Goal: Transaction & Acquisition: Purchase product/service

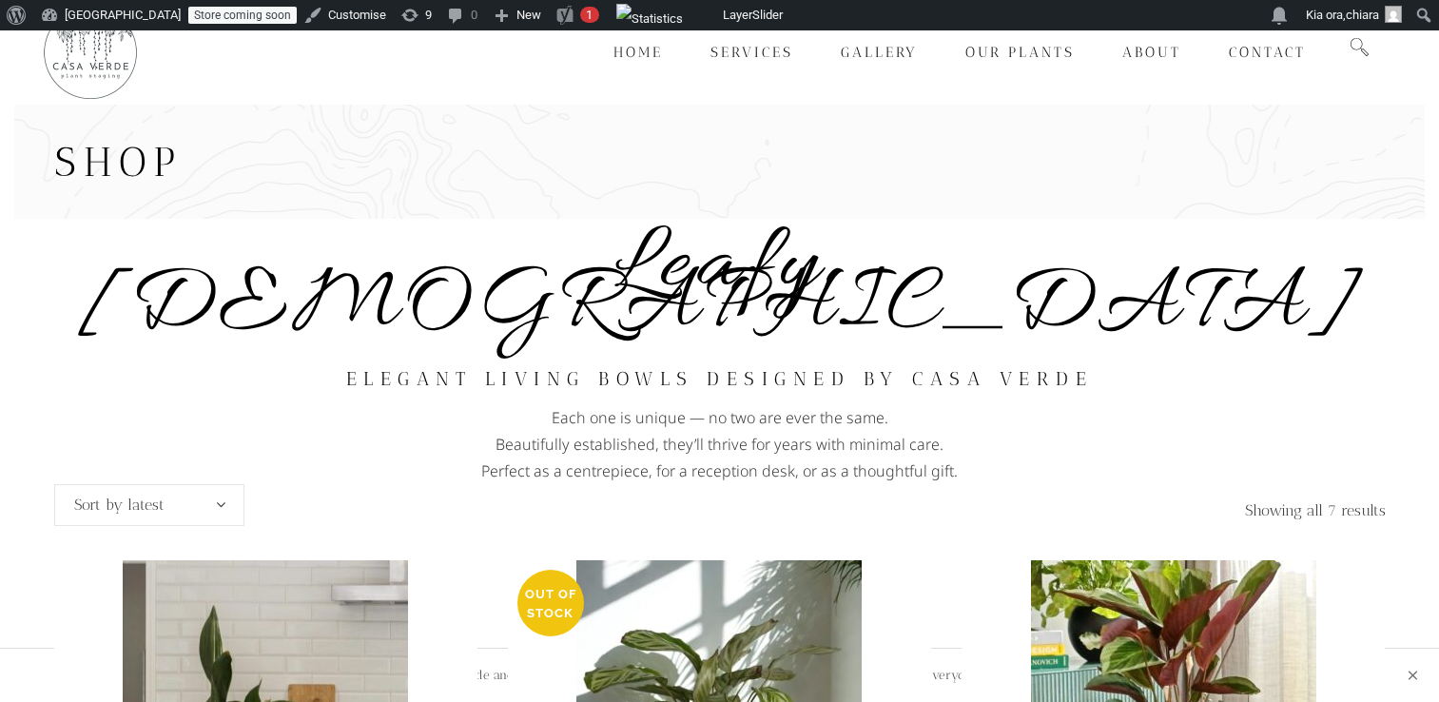
scroll to position [14, 0]
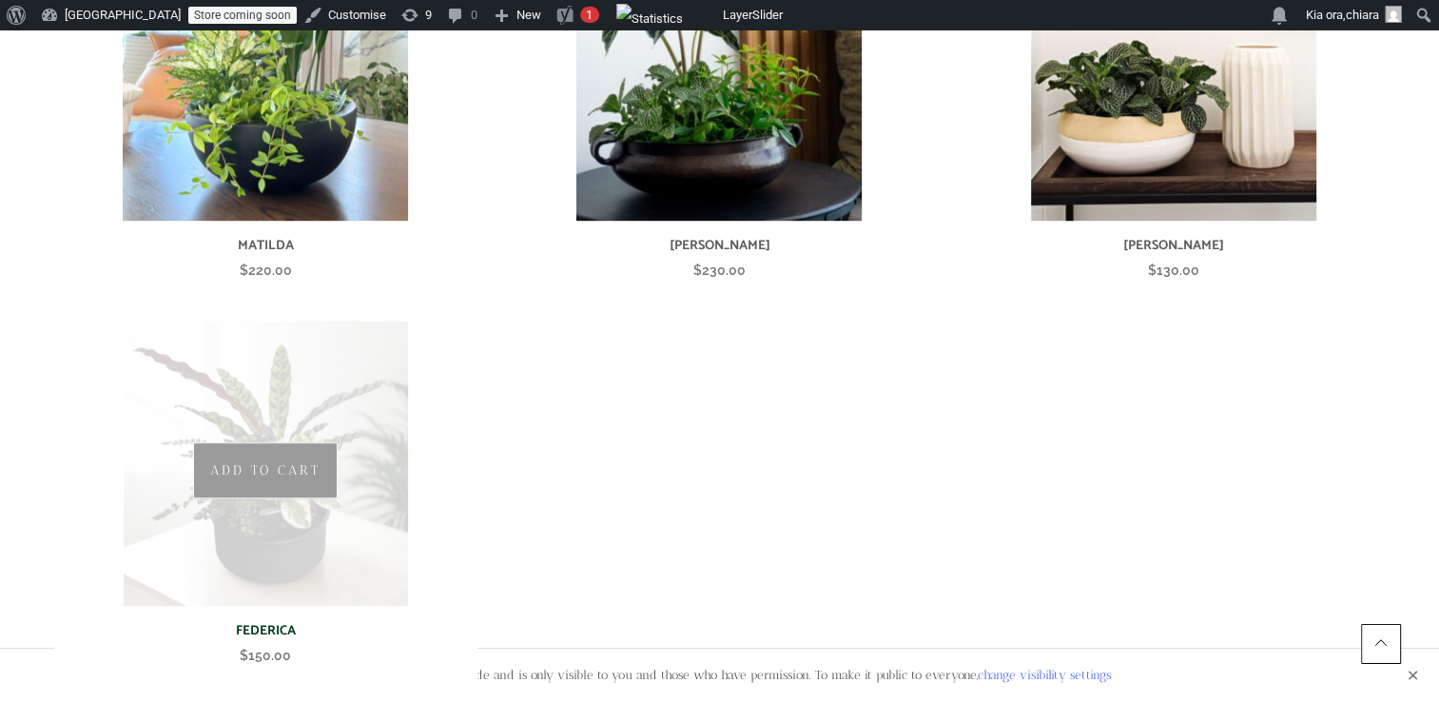
scroll to position [1012, 0]
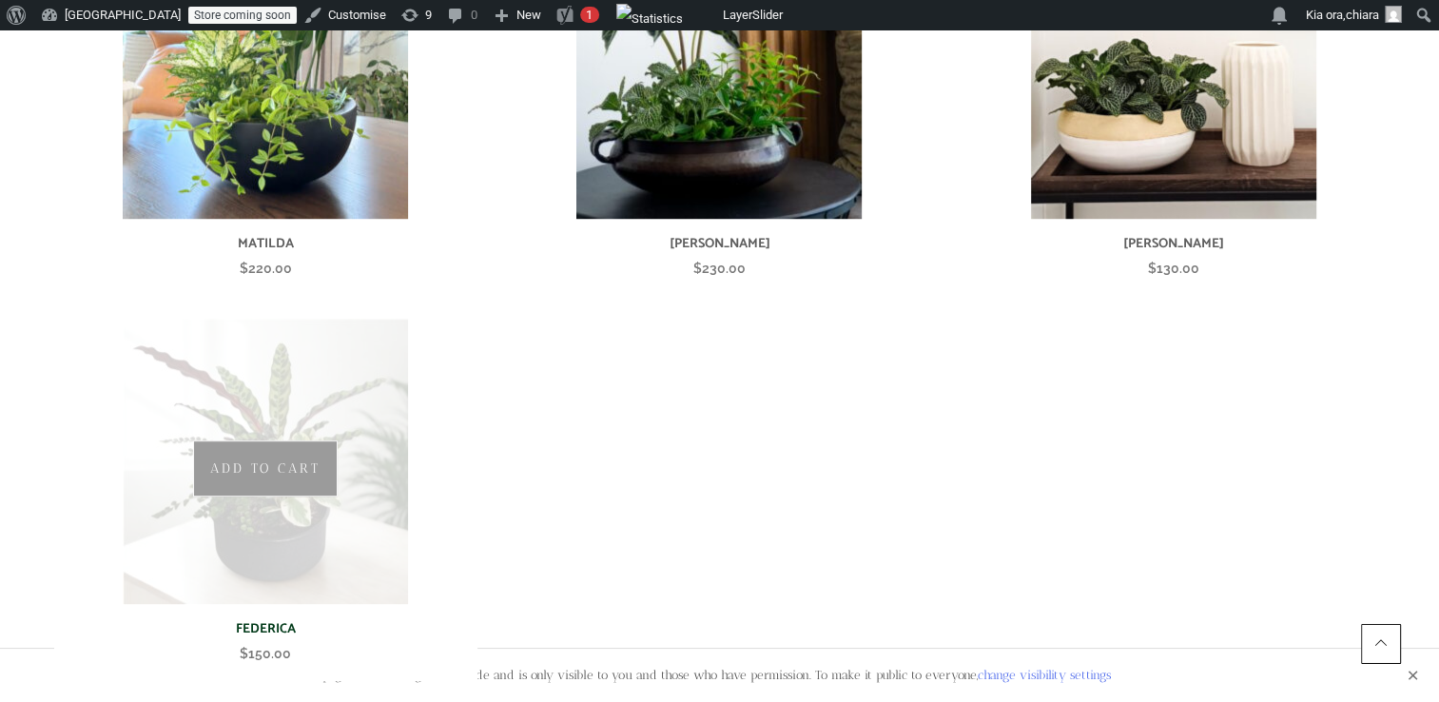
click at [335, 386] on img at bounding box center [265, 461] width 285 height 285
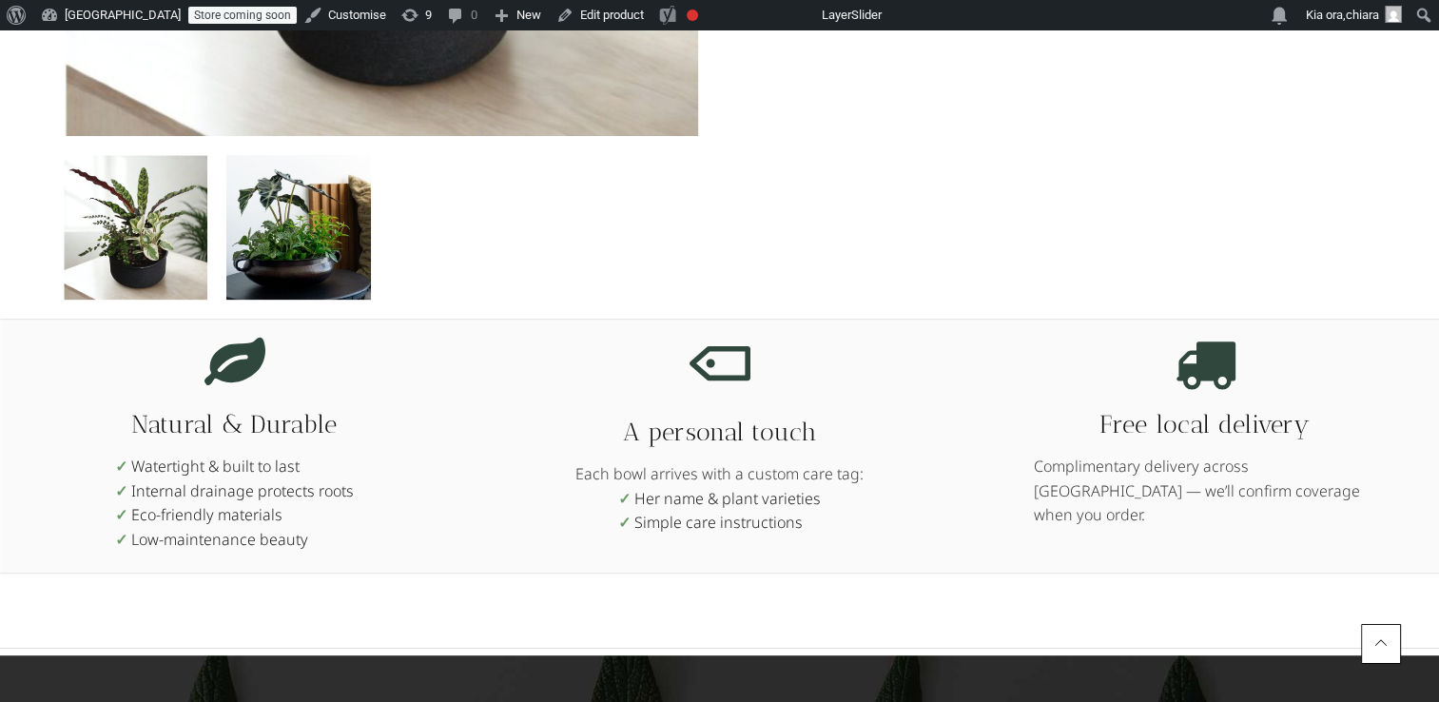
scroll to position [816, 0]
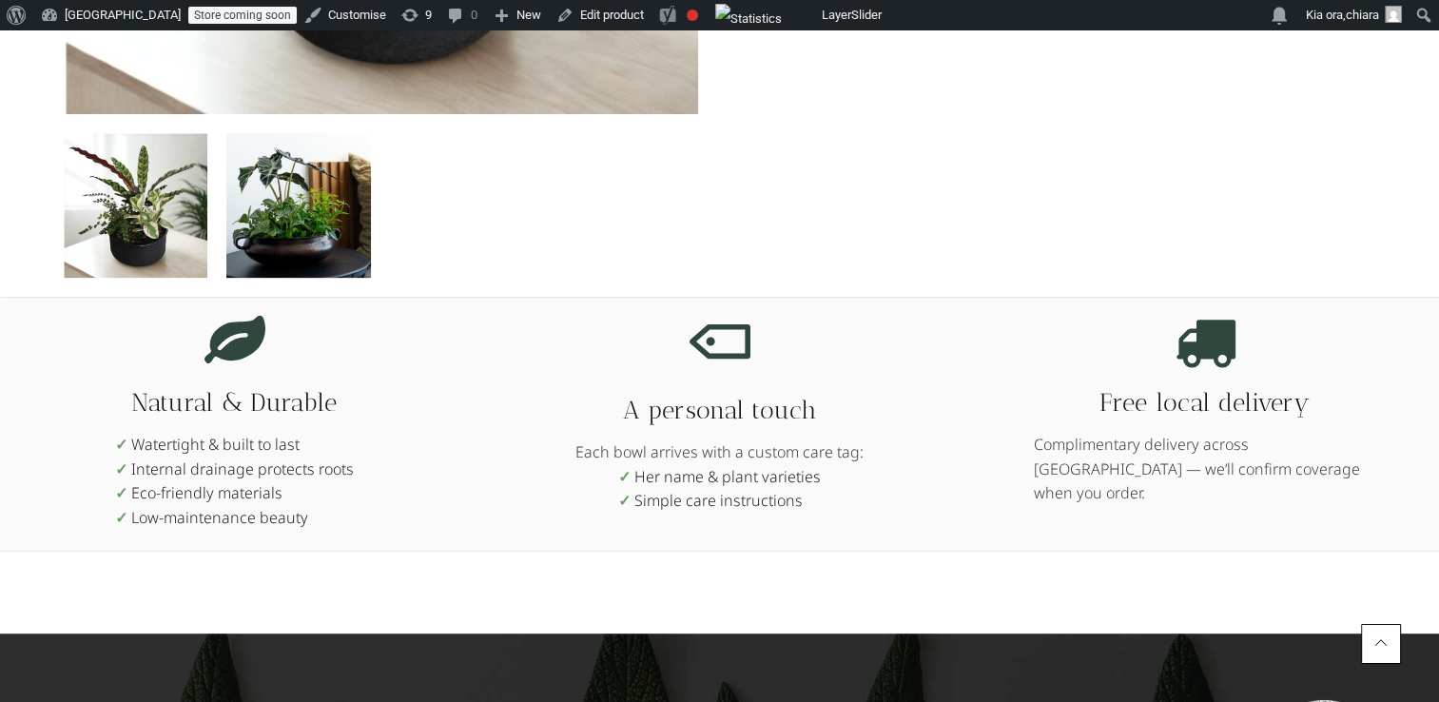
click at [329, 219] on img at bounding box center [298, 205] width 145 height 145
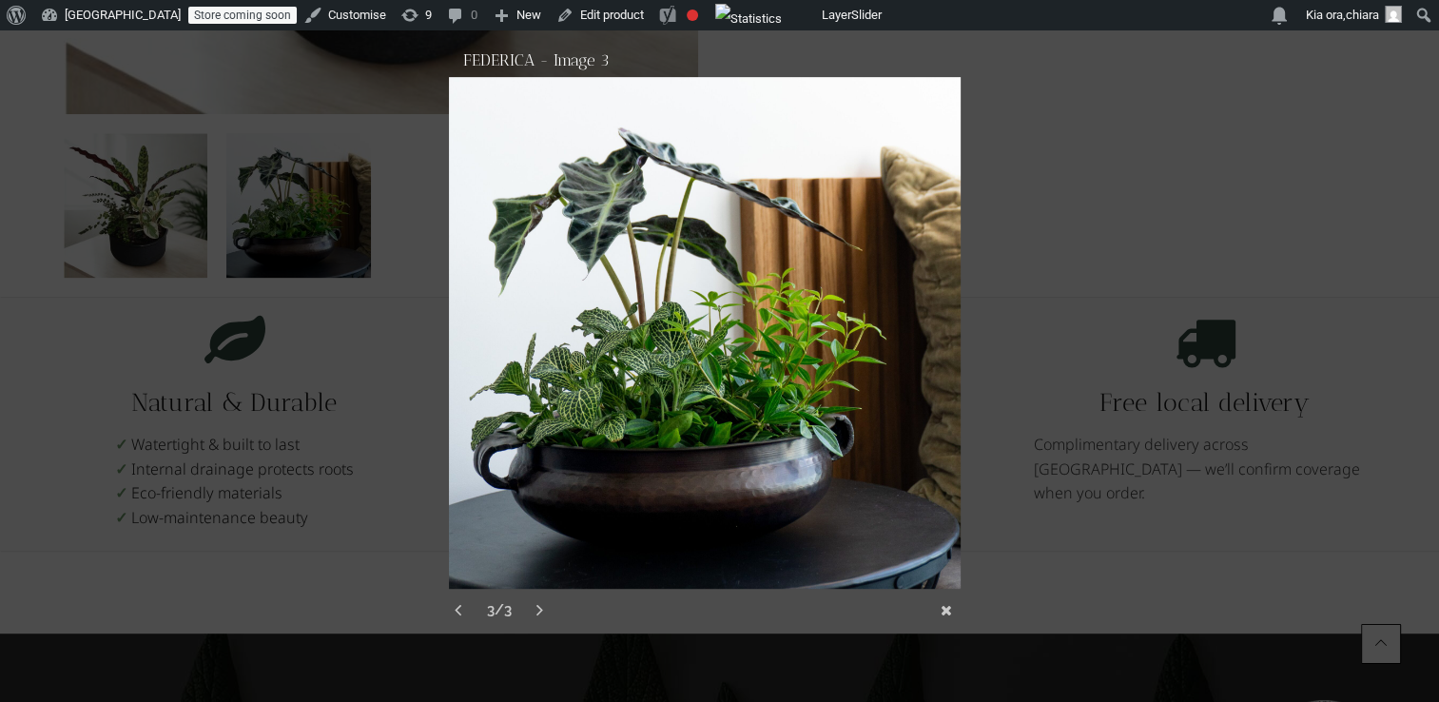
click at [132, 231] on div at bounding box center [719, 37] width 1439 height 1706
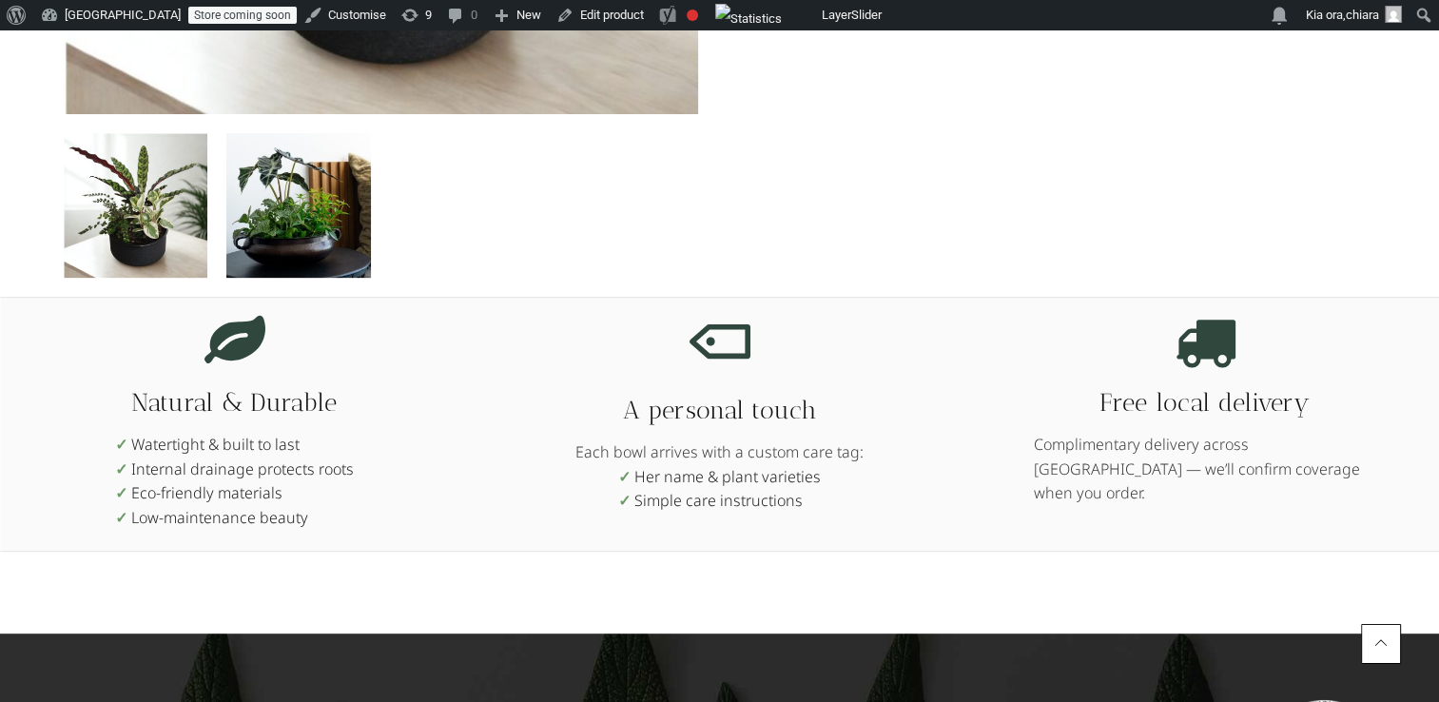
click at [147, 211] on img at bounding box center [136, 205] width 145 height 145
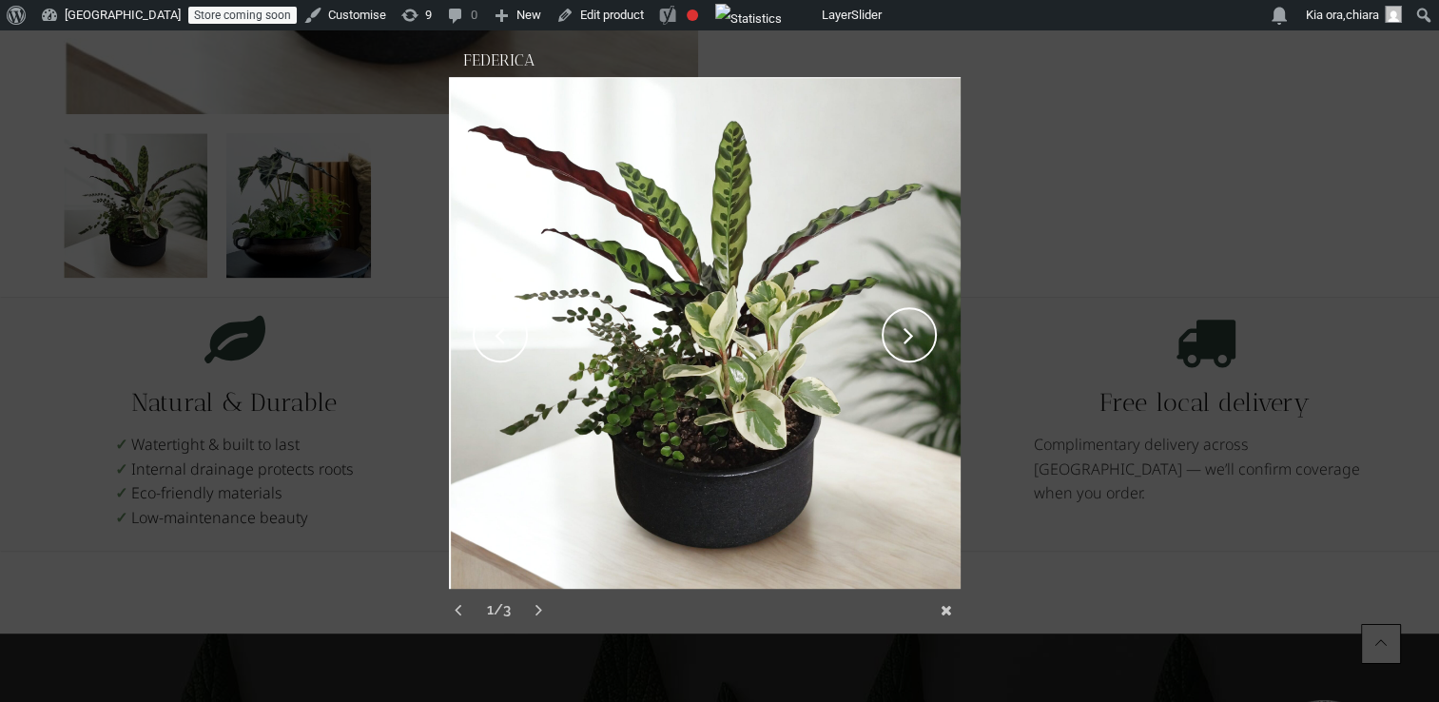
click at [909, 326] on link "next" at bounding box center [834, 333] width 251 height 512
click at [909, 327] on link "next" at bounding box center [834, 333] width 251 height 512
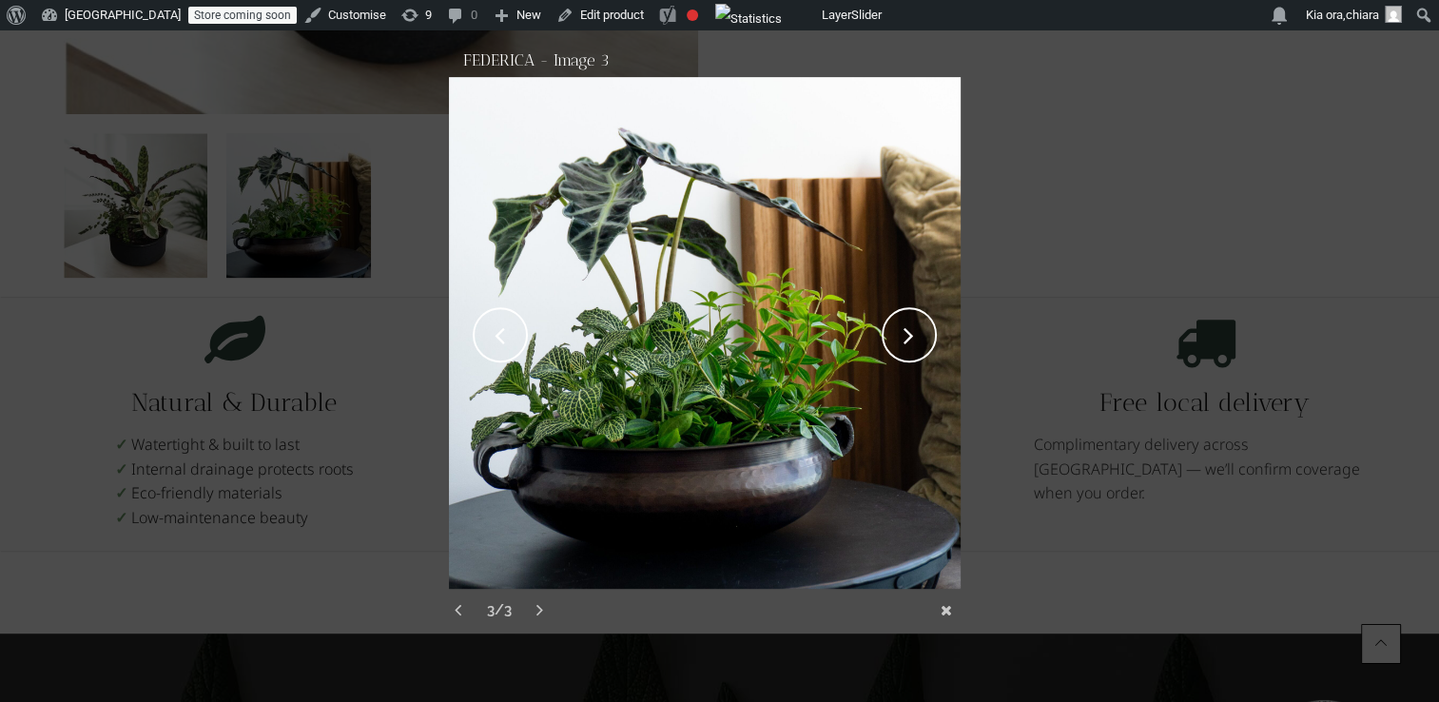
click at [948, 608] on link "Close" at bounding box center [946, 610] width 29 height 29
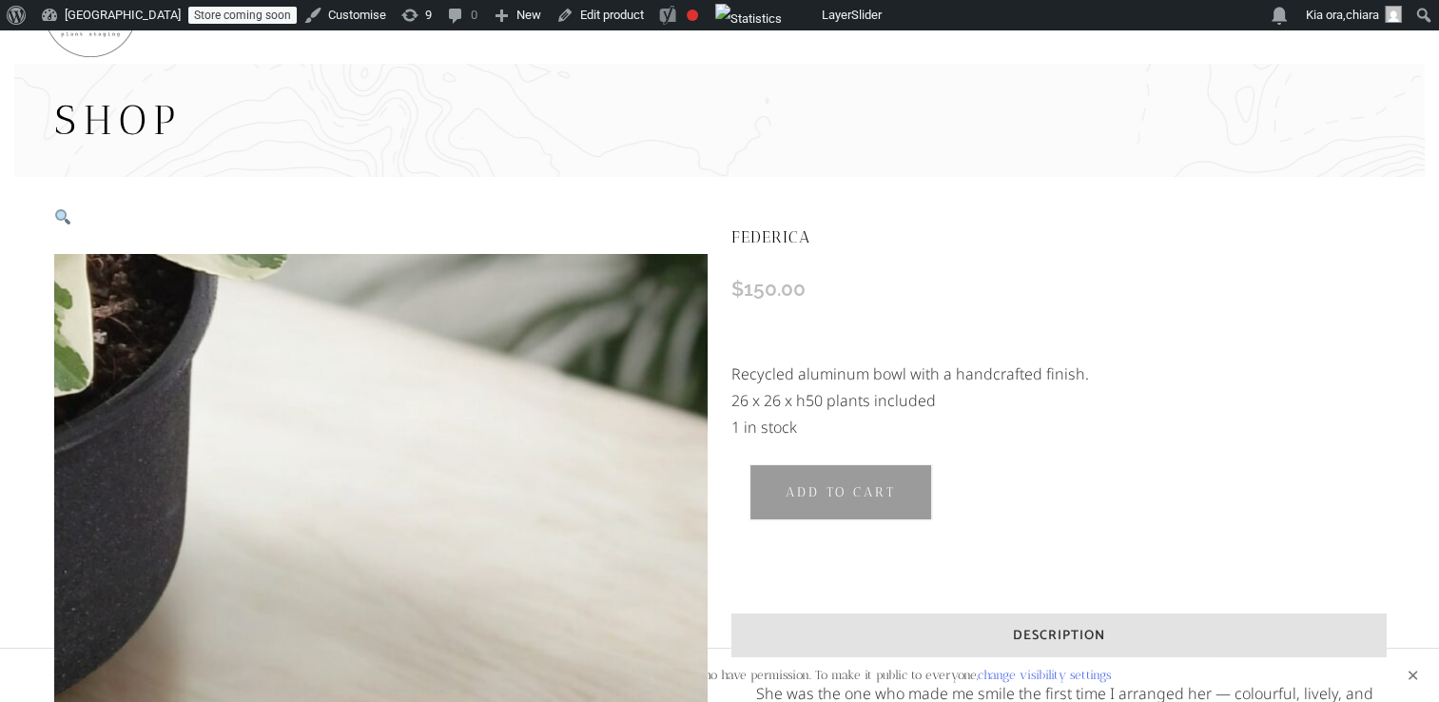
scroll to position [0, 0]
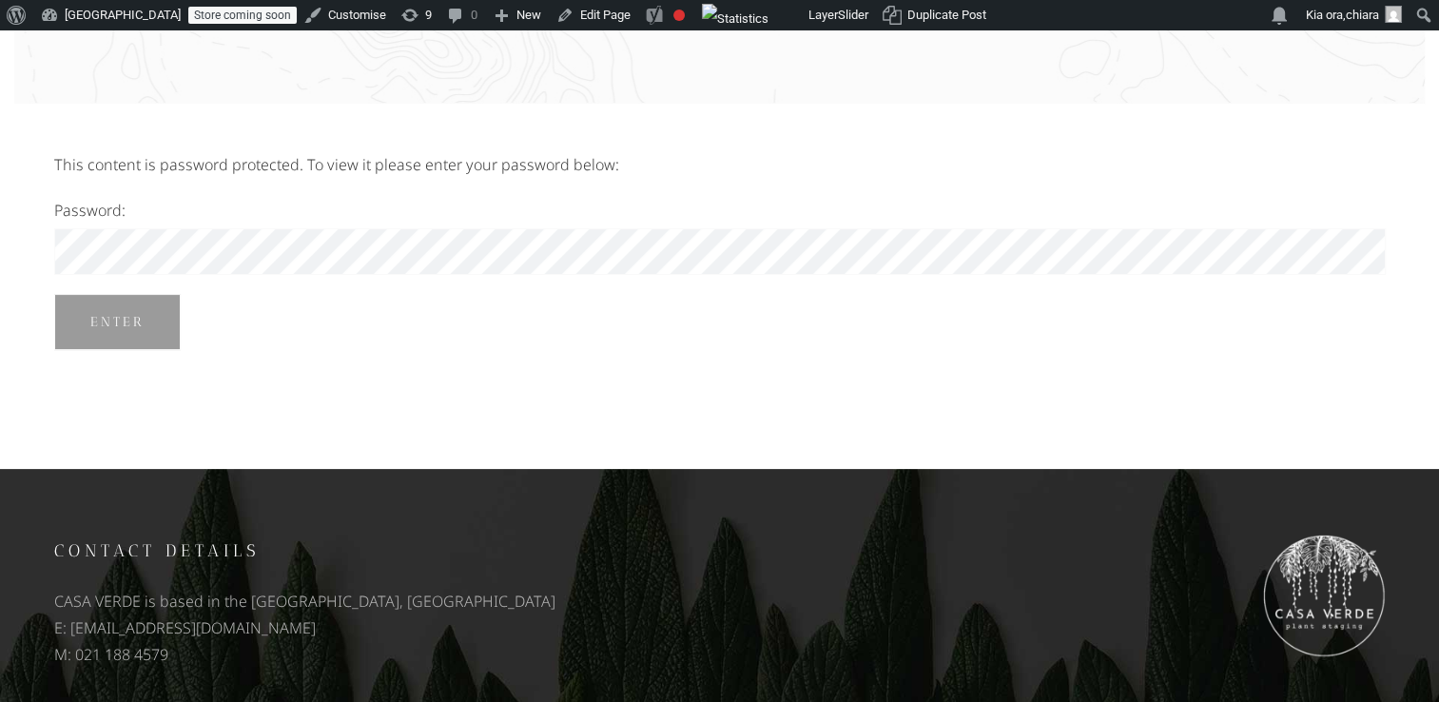
scroll to position [342, 0]
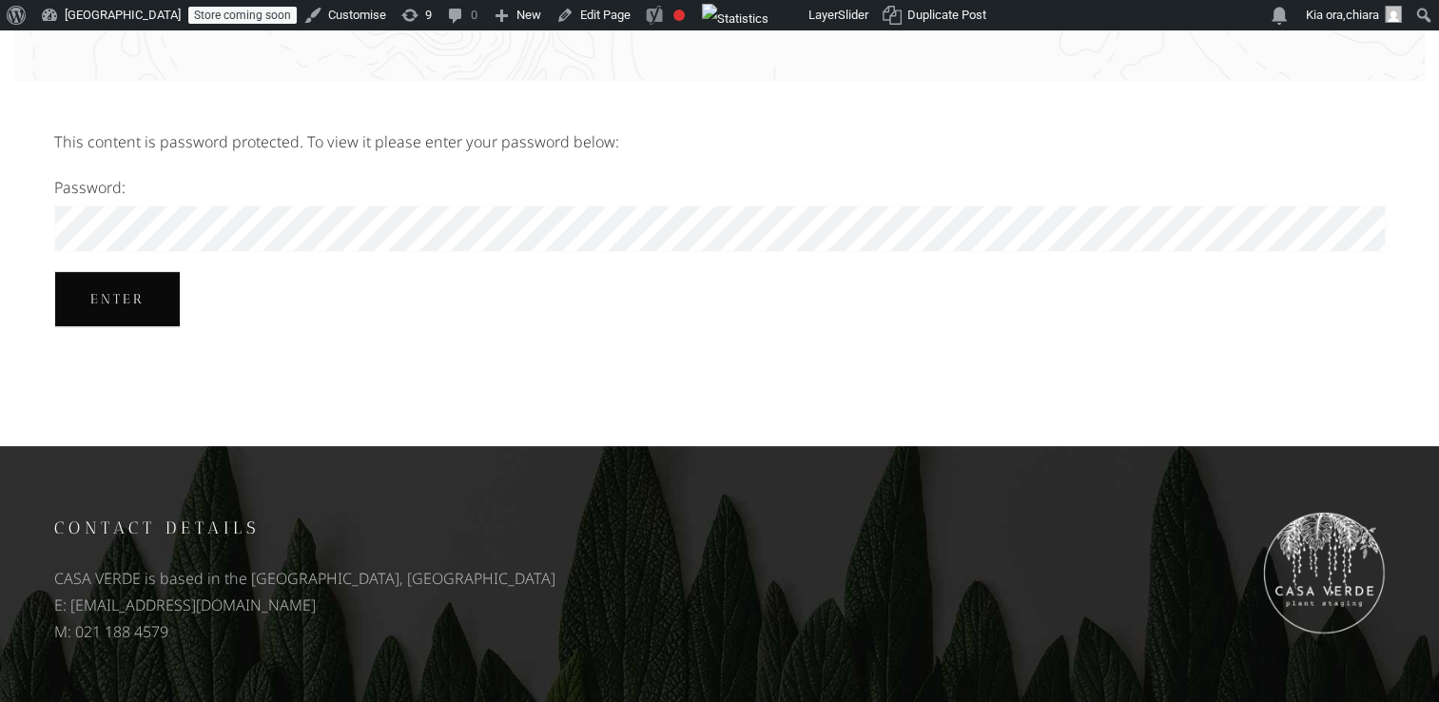
click at [66, 303] on input "Enter" at bounding box center [117, 299] width 126 height 56
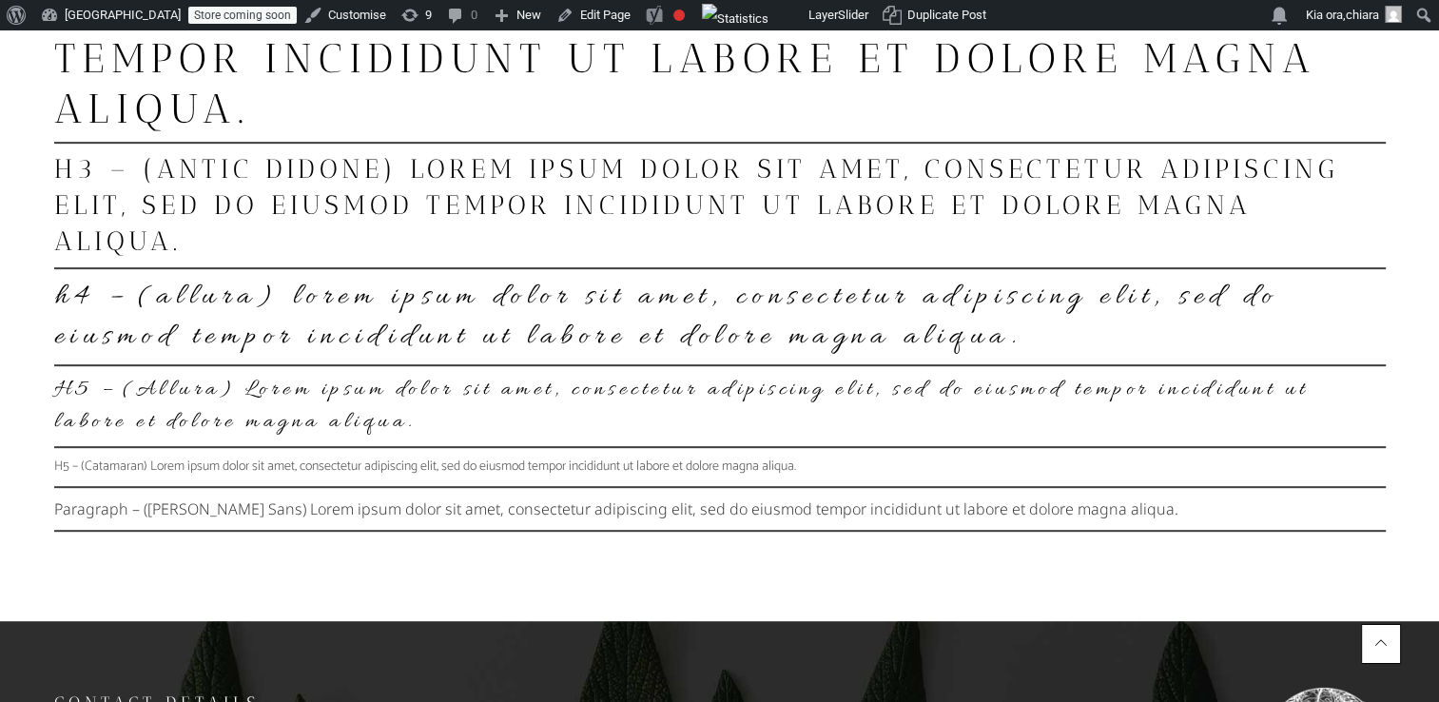
scroll to position [806, 0]
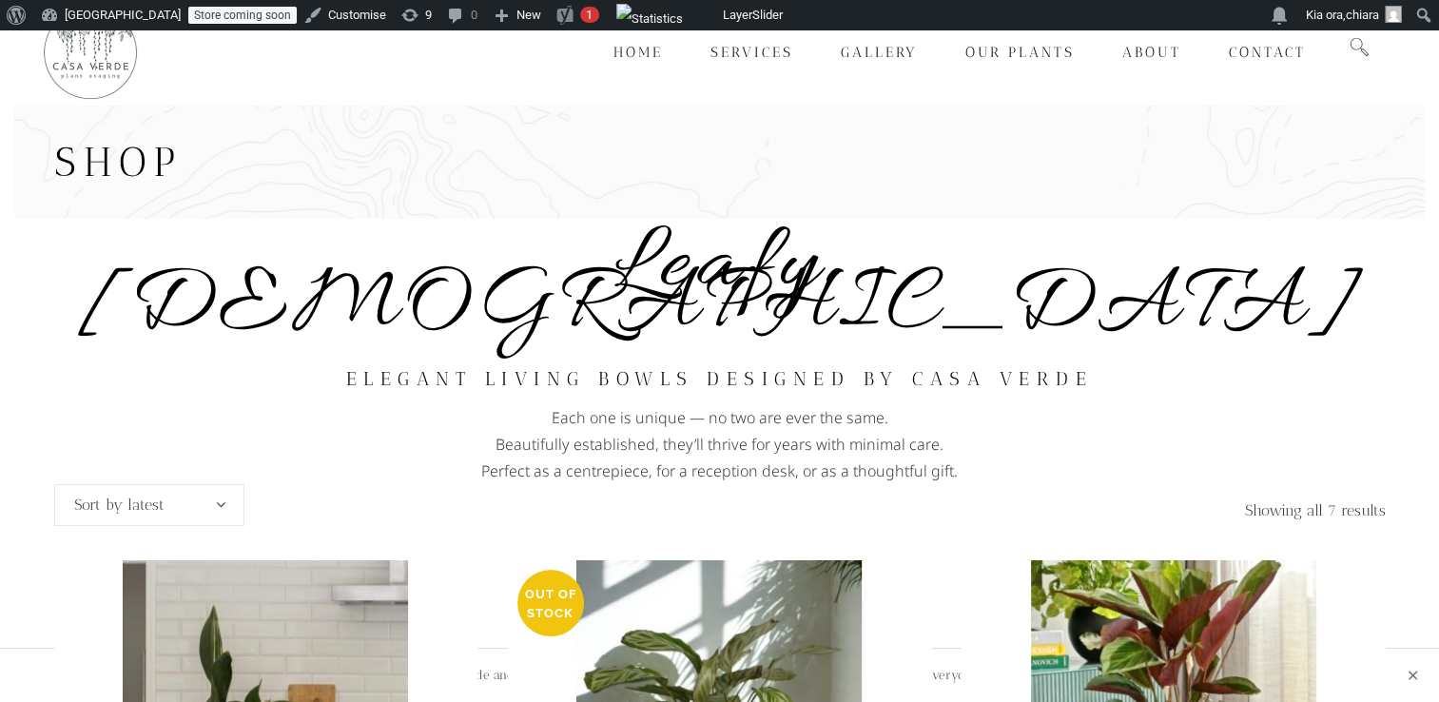
click at [782, 354] on h2 "Elegant living bowls designed by Casa Verde" at bounding box center [719, 379] width 1331 height 50
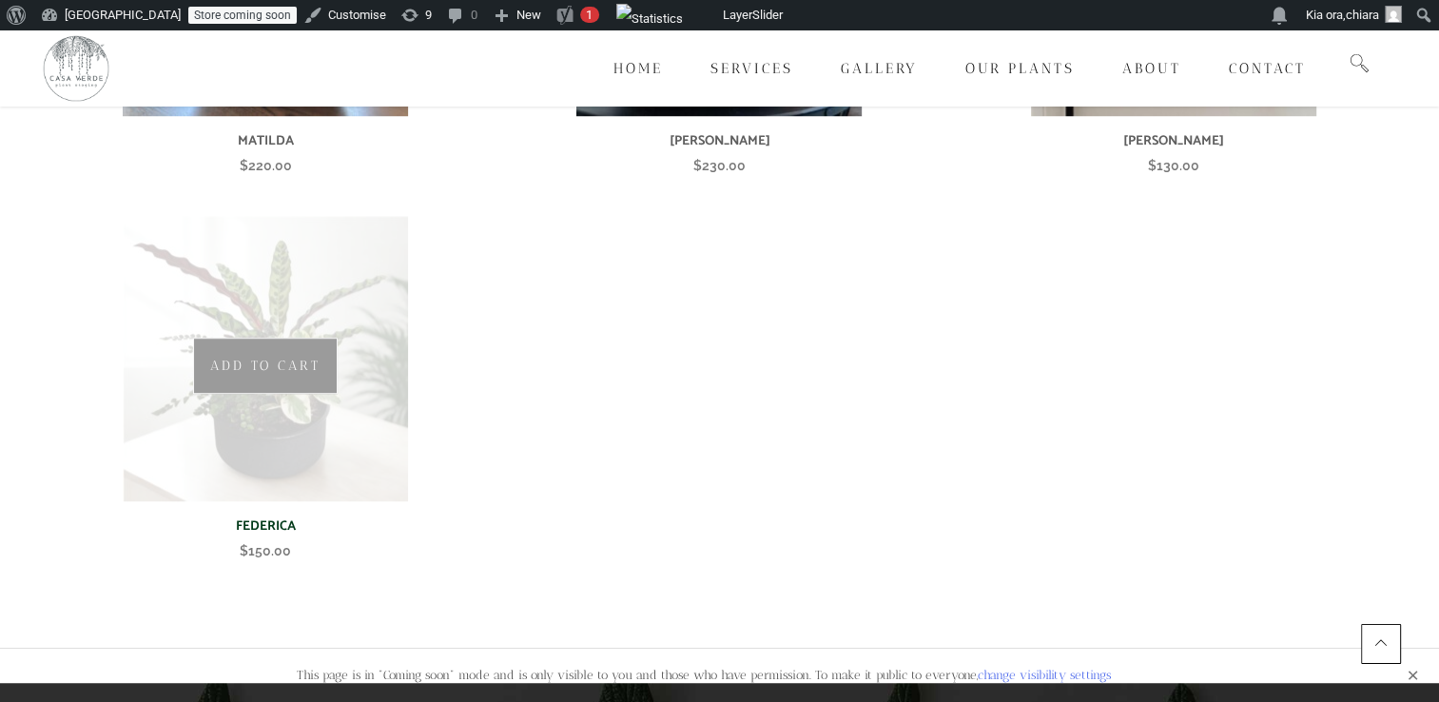
scroll to position [1121, 0]
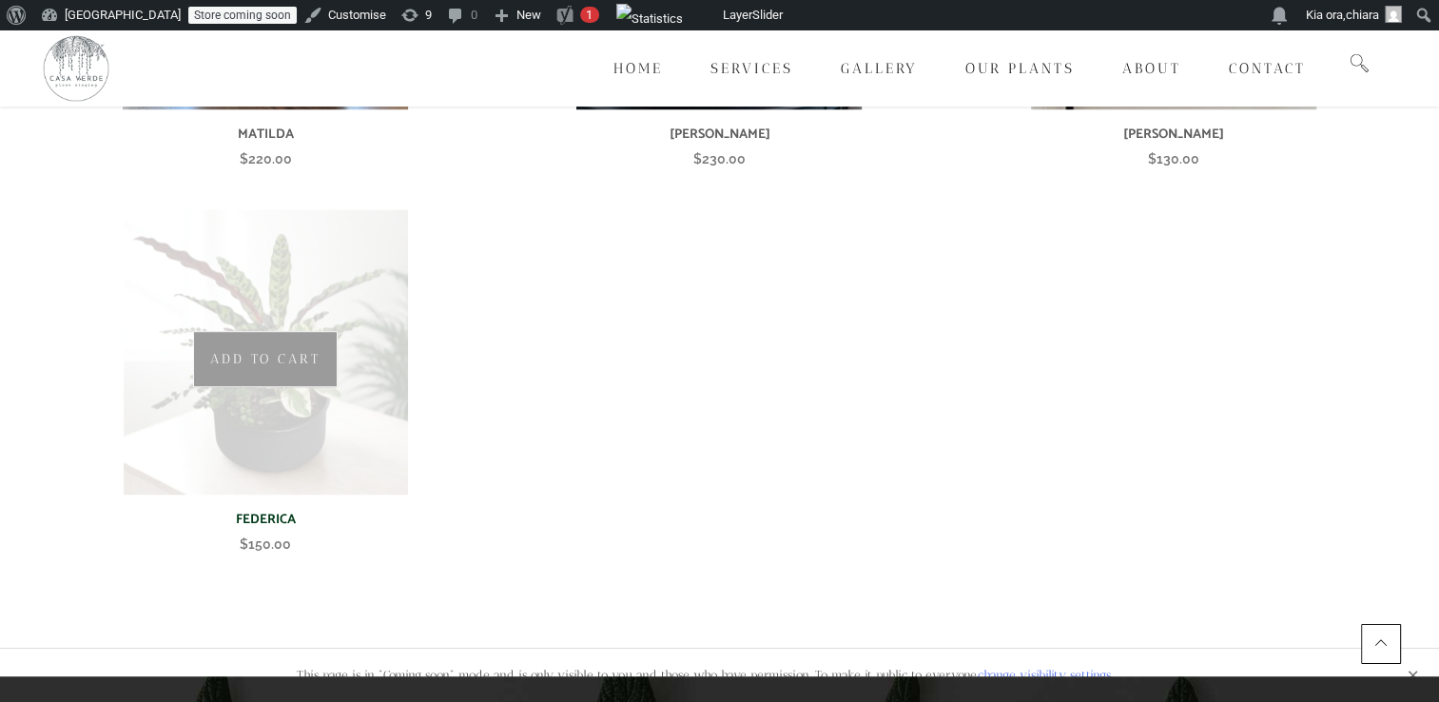
click at [339, 427] on img at bounding box center [265, 351] width 285 height 285
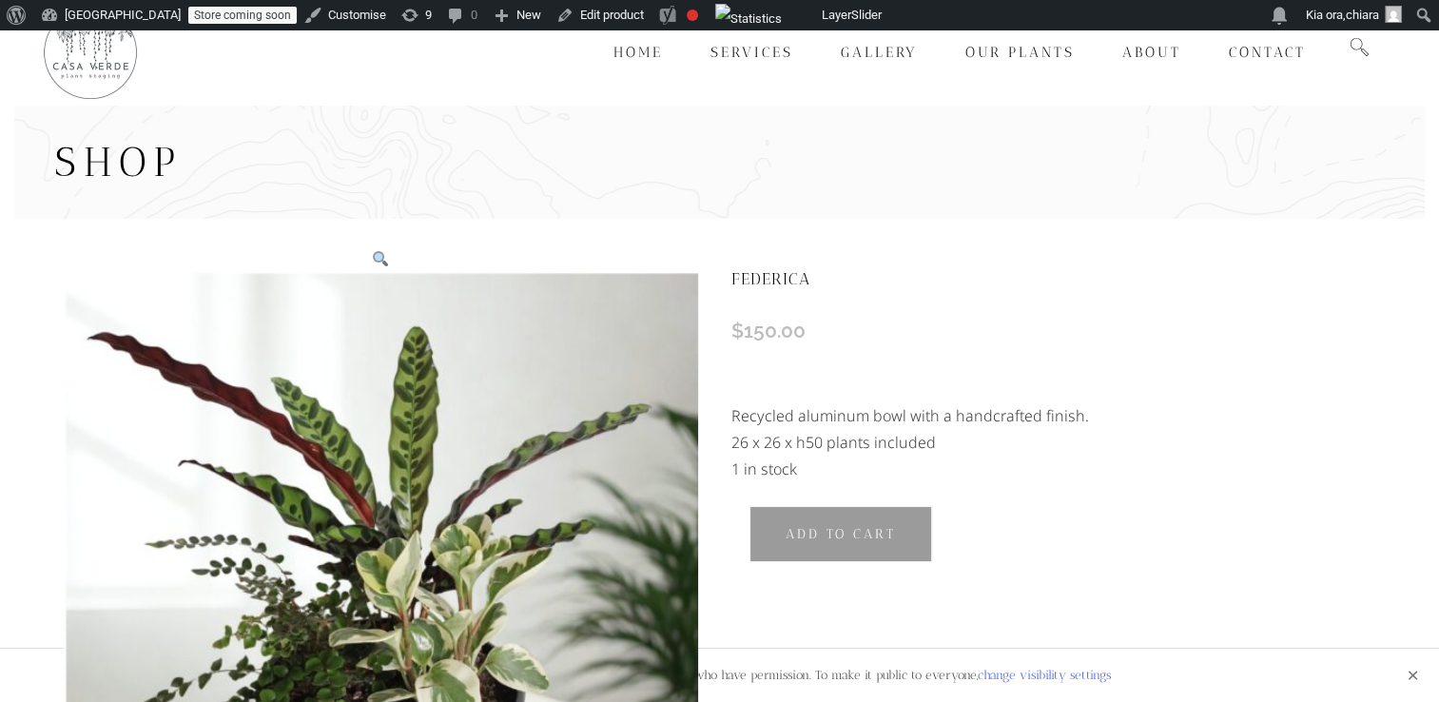
click at [784, 272] on h1 "FEDERICA" at bounding box center [1057, 278] width 653 height 63
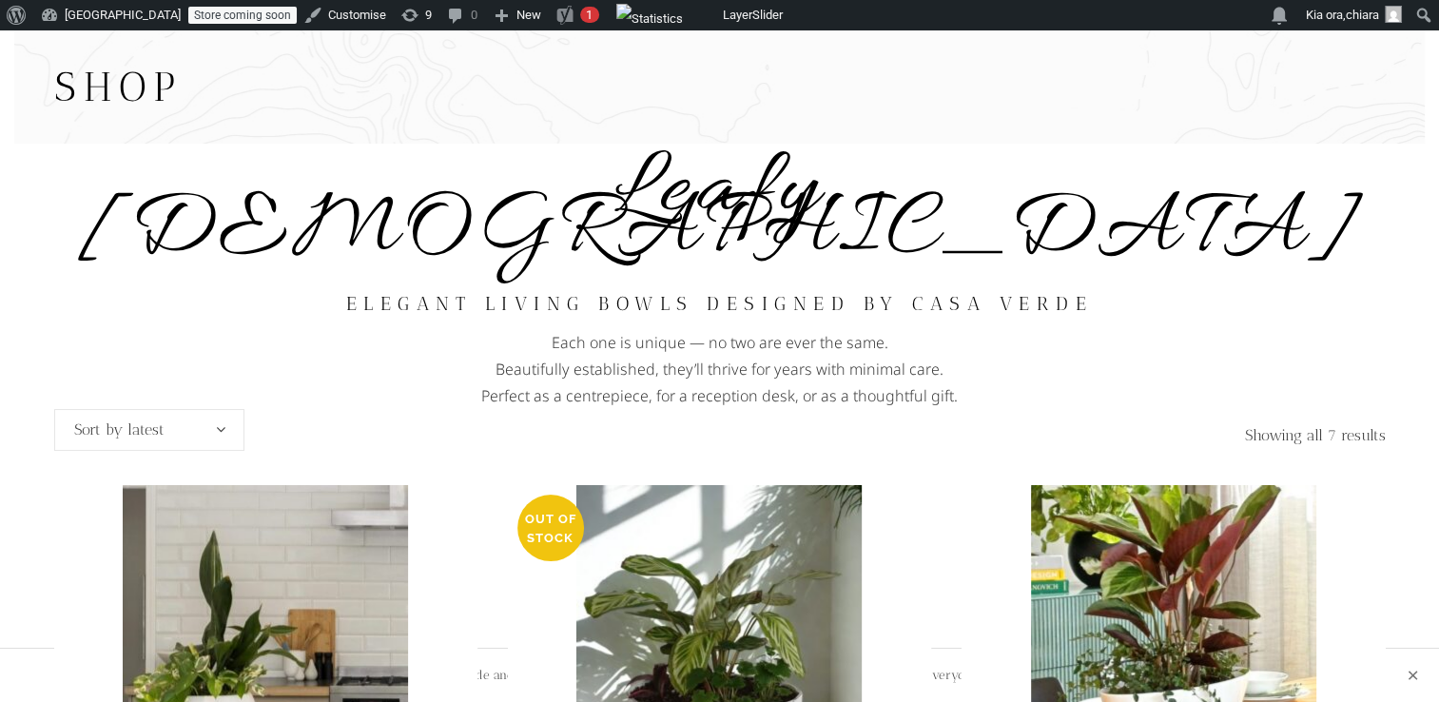
scroll to position [29, 0]
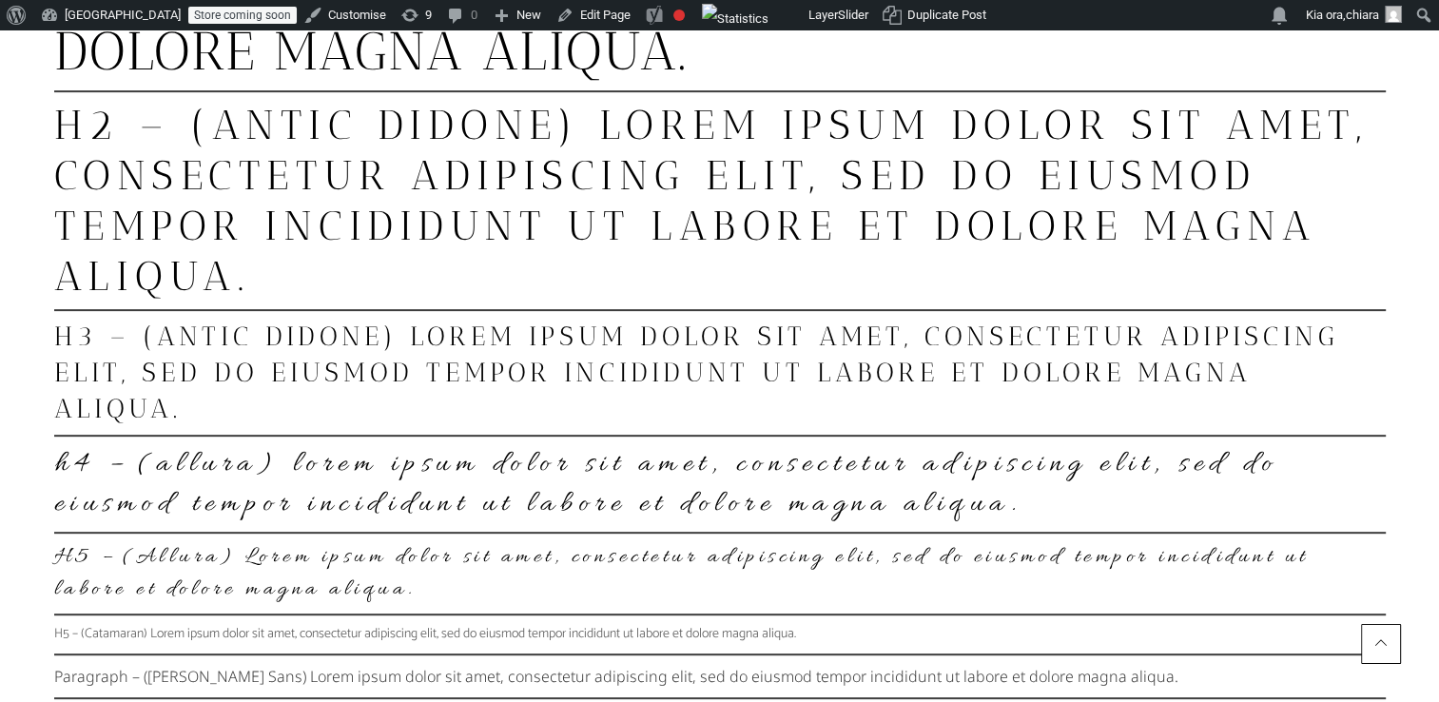
scroll to position [618, 0]
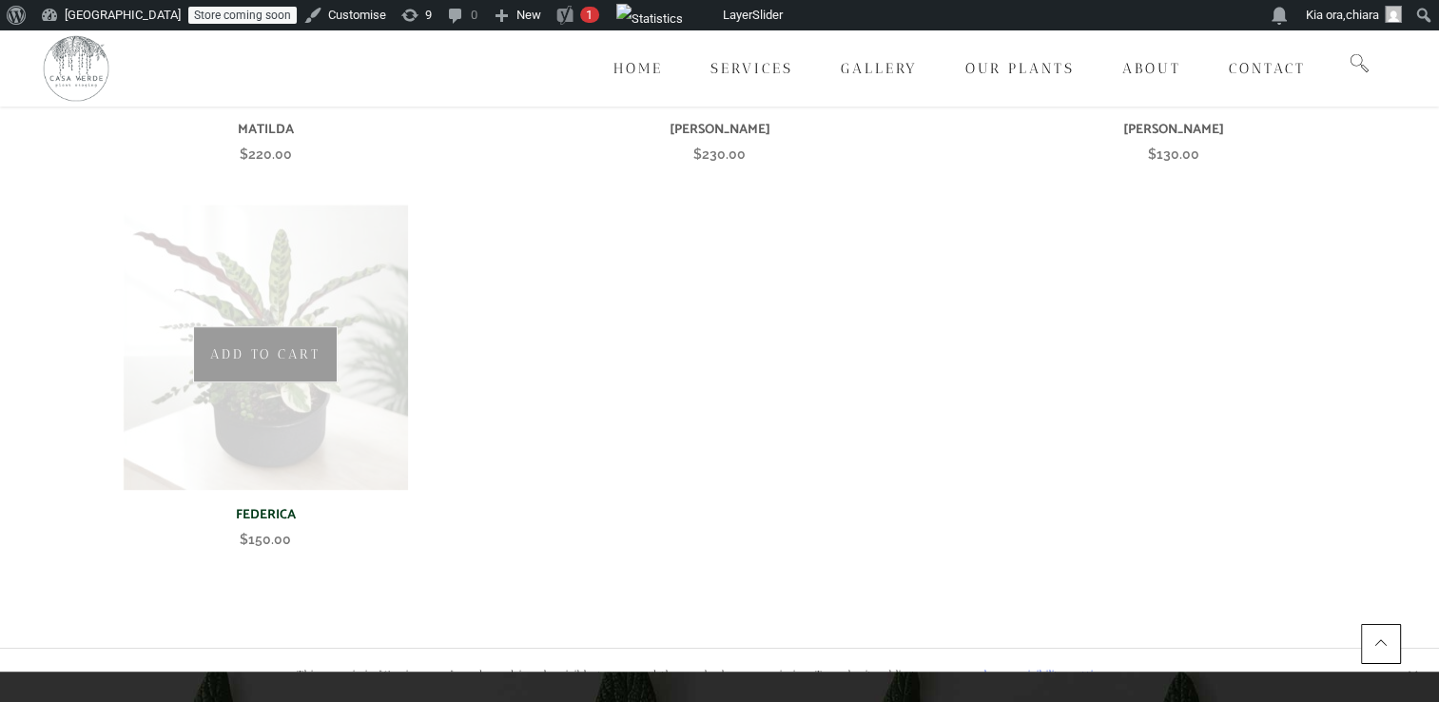
scroll to position [1129, 0]
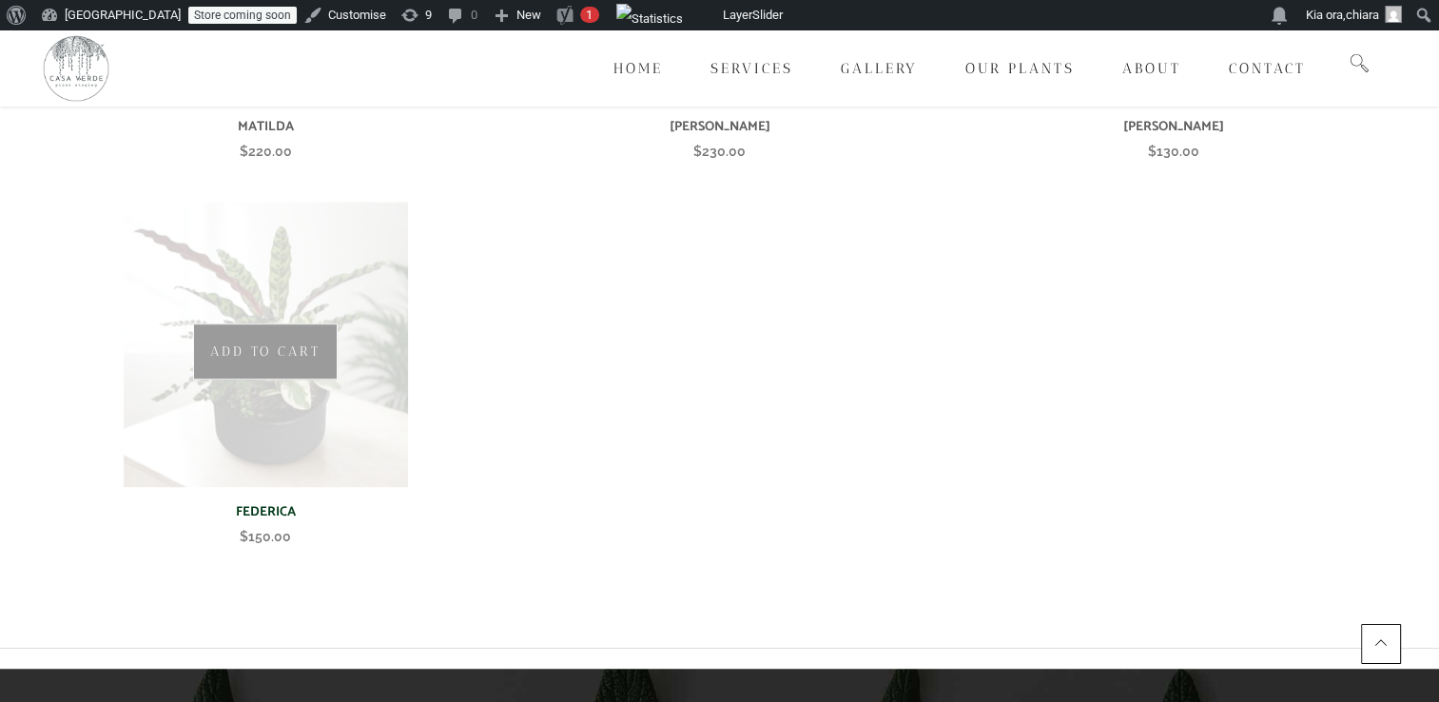
click at [329, 416] on img at bounding box center [265, 344] width 285 height 285
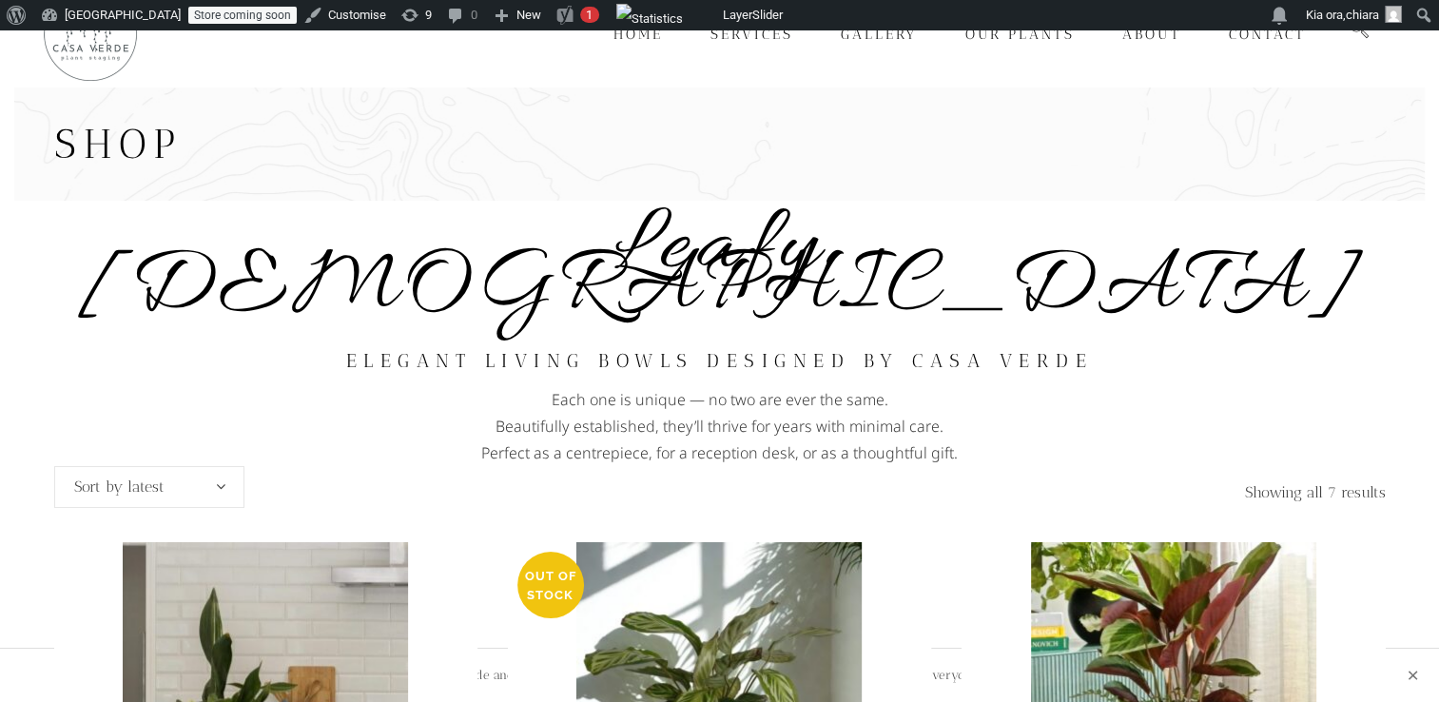
scroll to position [15, 0]
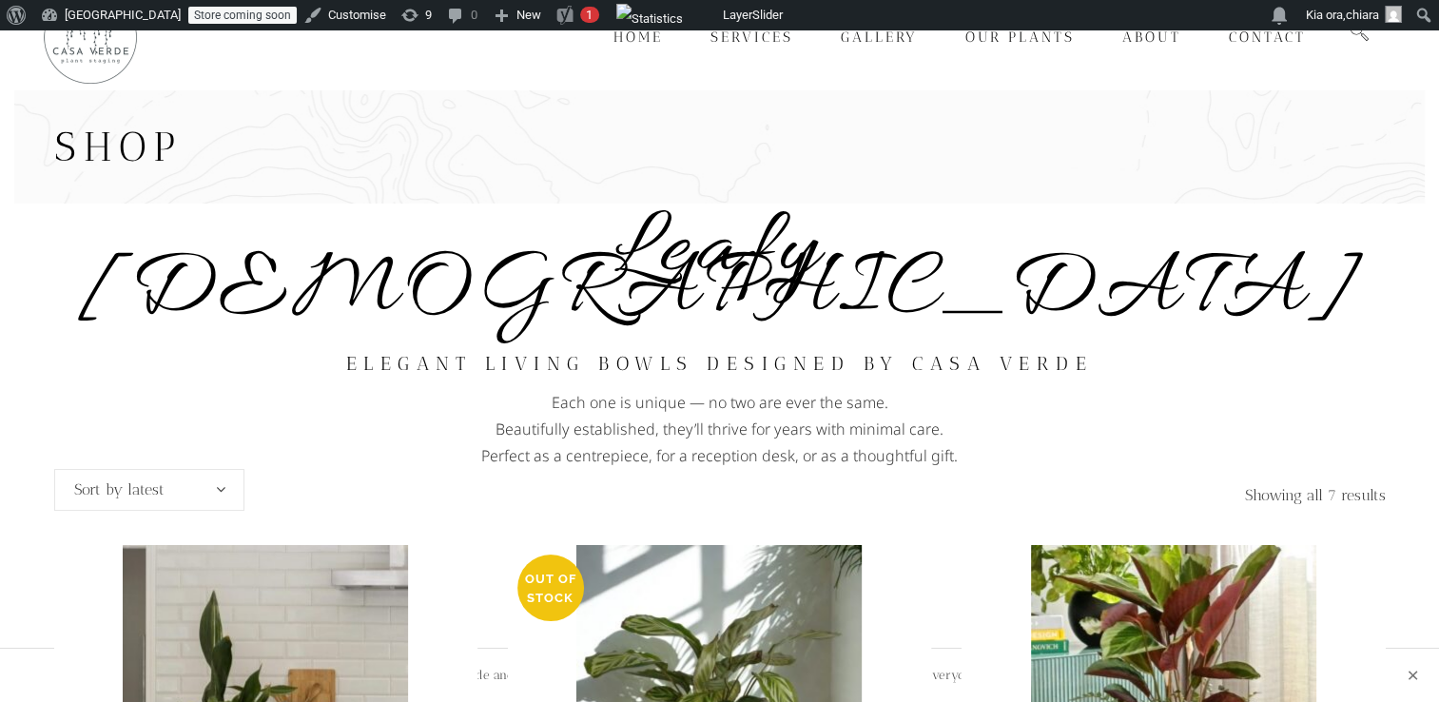
click at [523, 339] on h2 "Elegant living bowls designed by Casa Verde" at bounding box center [719, 364] width 1331 height 50
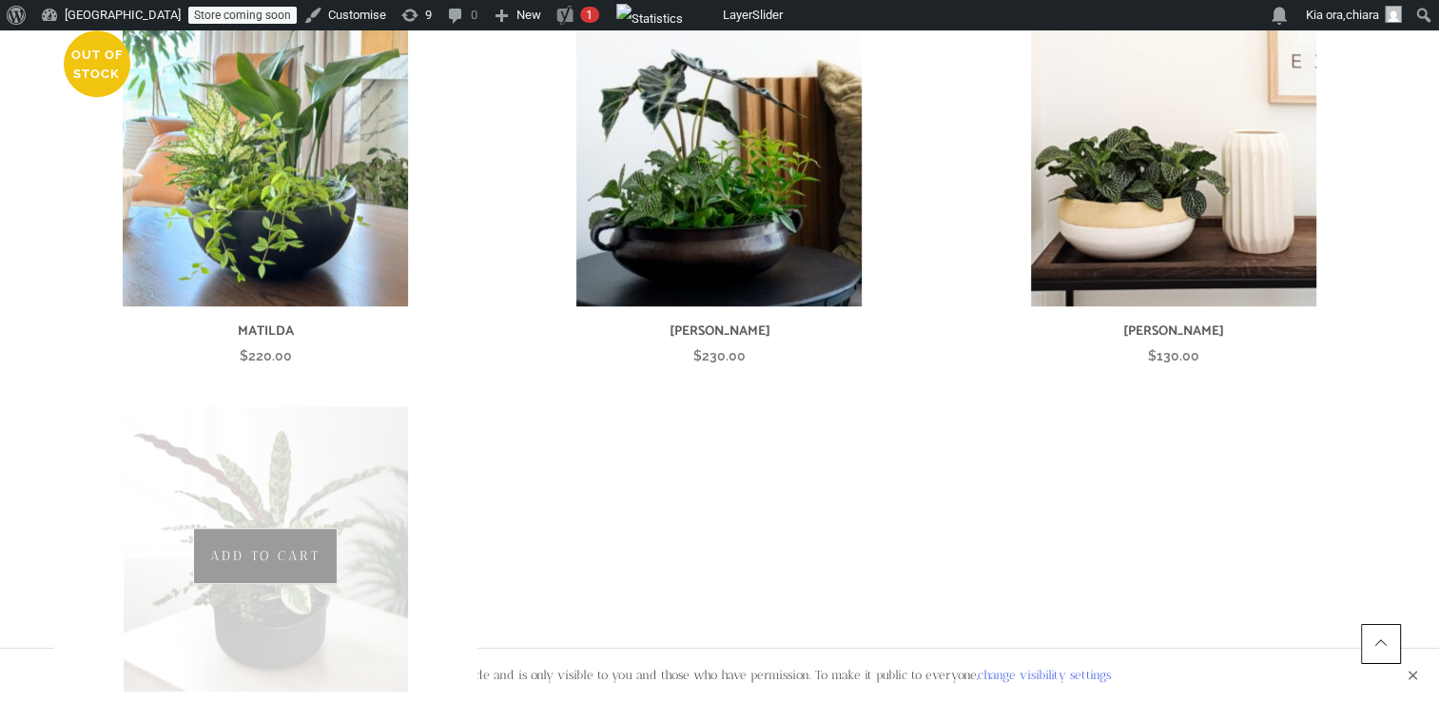
scroll to position [941, 0]
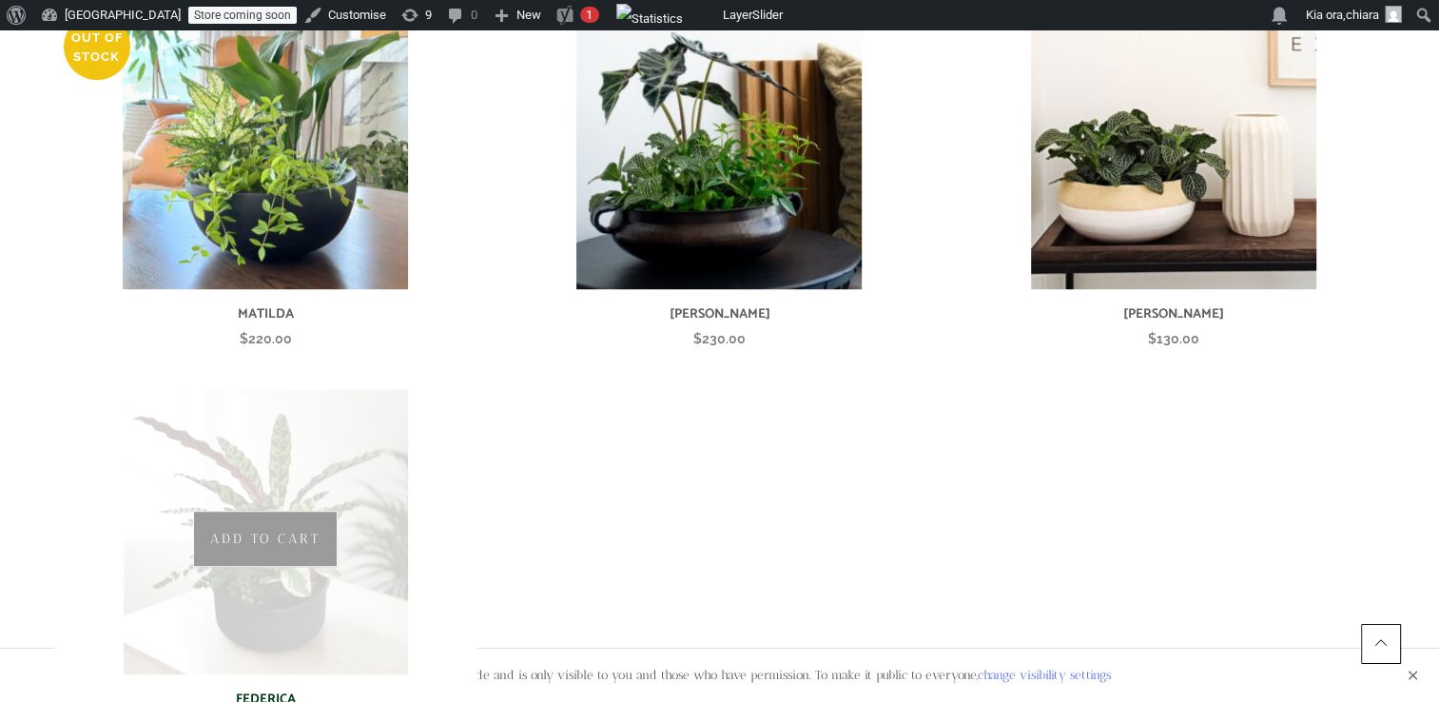
click at [338, 422] on img at bounding box center [265, 531] width 285 height 285
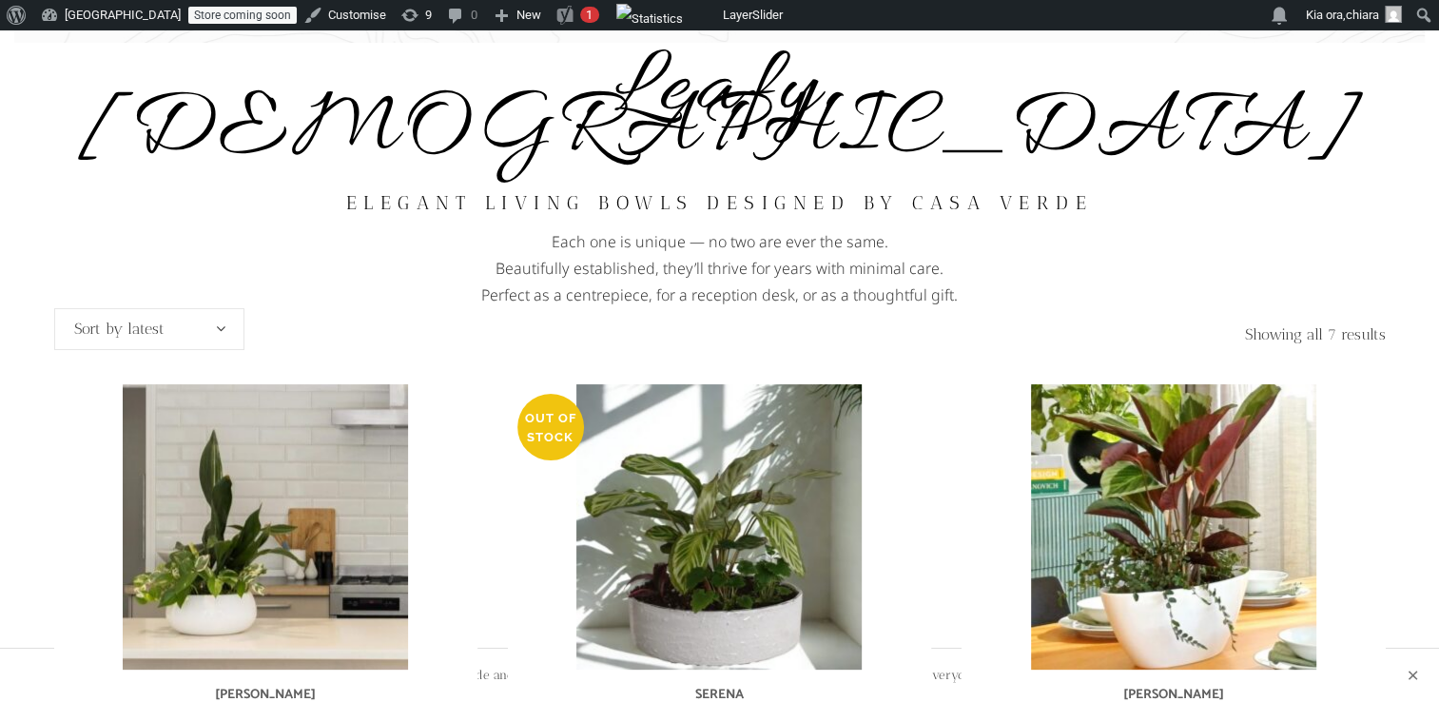
scroll to position [171, 0]
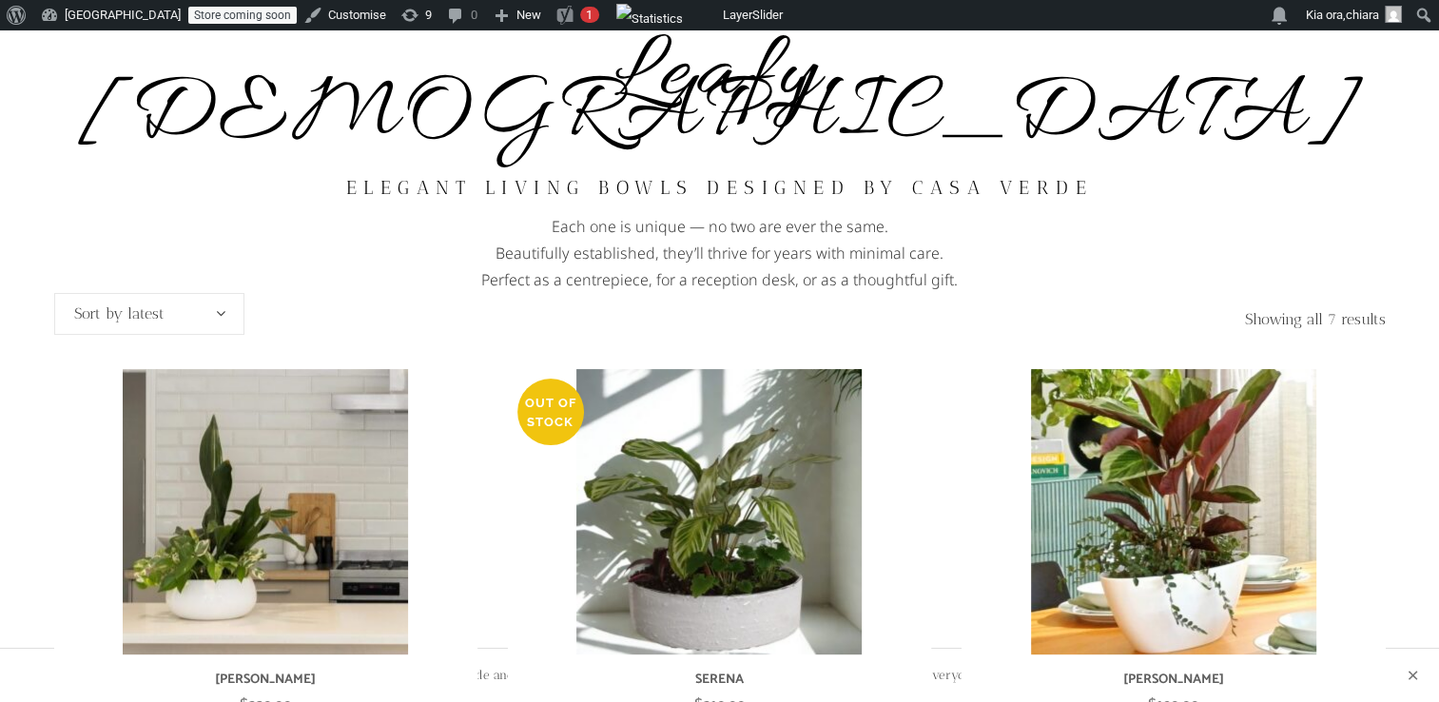
scroll to position [189, 0]
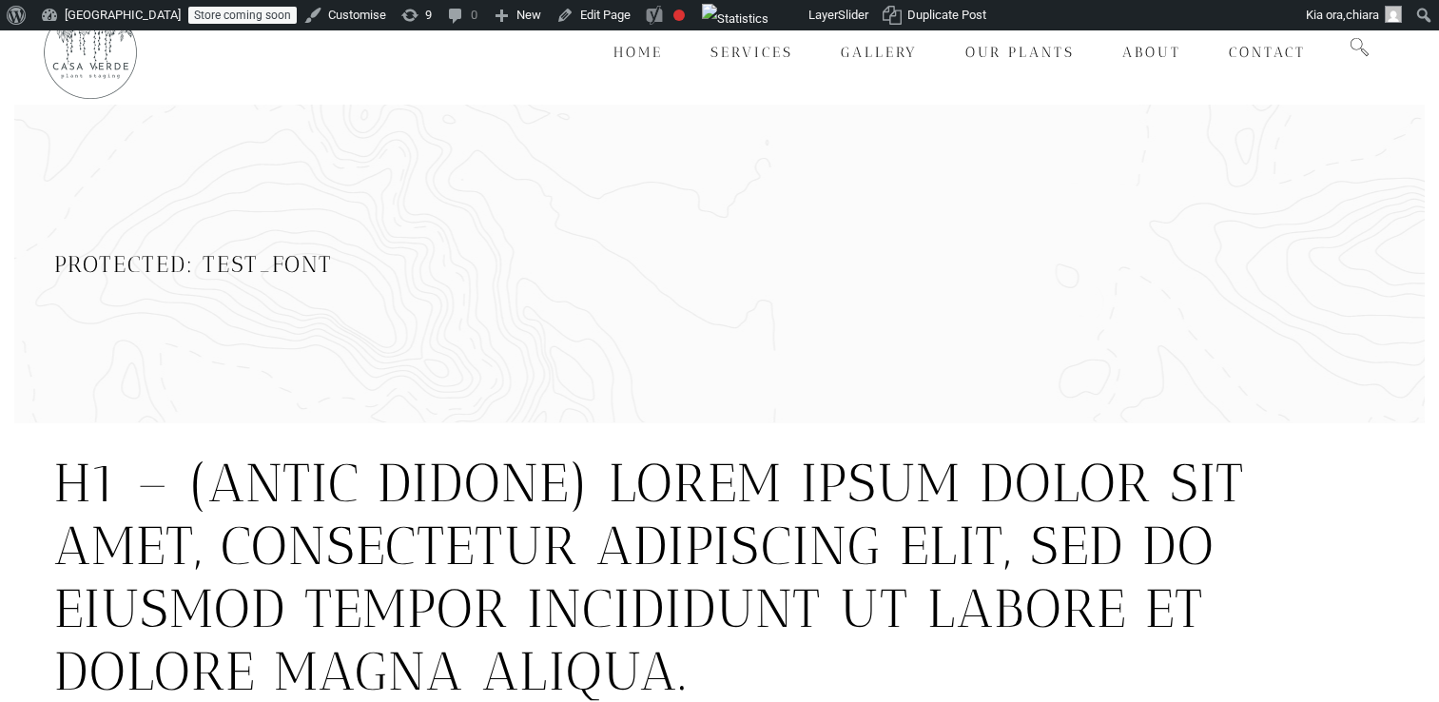
scroll to position [618, 0]
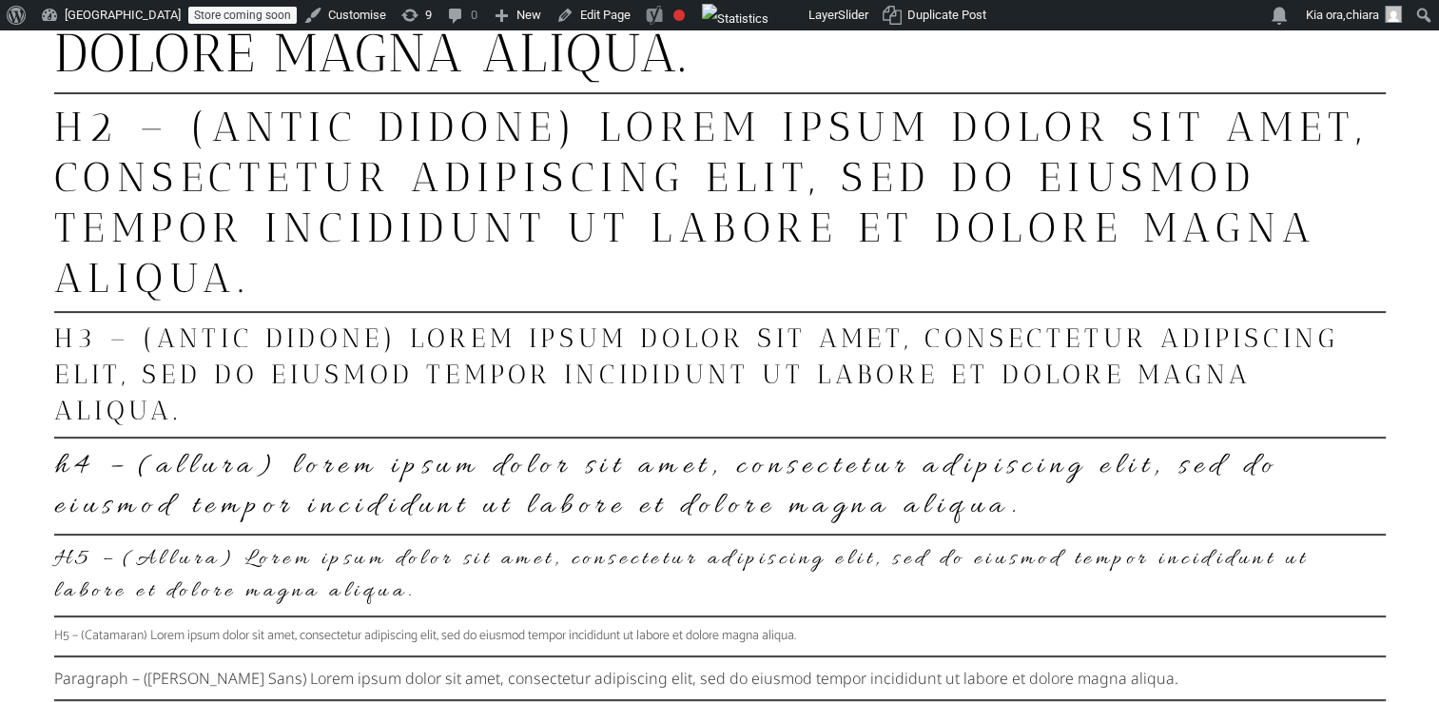
click at [360, 113] on h2 "H2 – (Antic Didone) Lorem ipsum dolor sit amet, consectetur adipiscing elit, se…" at bounding box center [719, 203] width 1331 height 202
click at [468, 125] on h2 "H2 – (Antic Didone) Lorem ipsum dolor sit amet, consectetur adipiscing elit, se…" at bounding box center [719, 203] width 1331 height 202
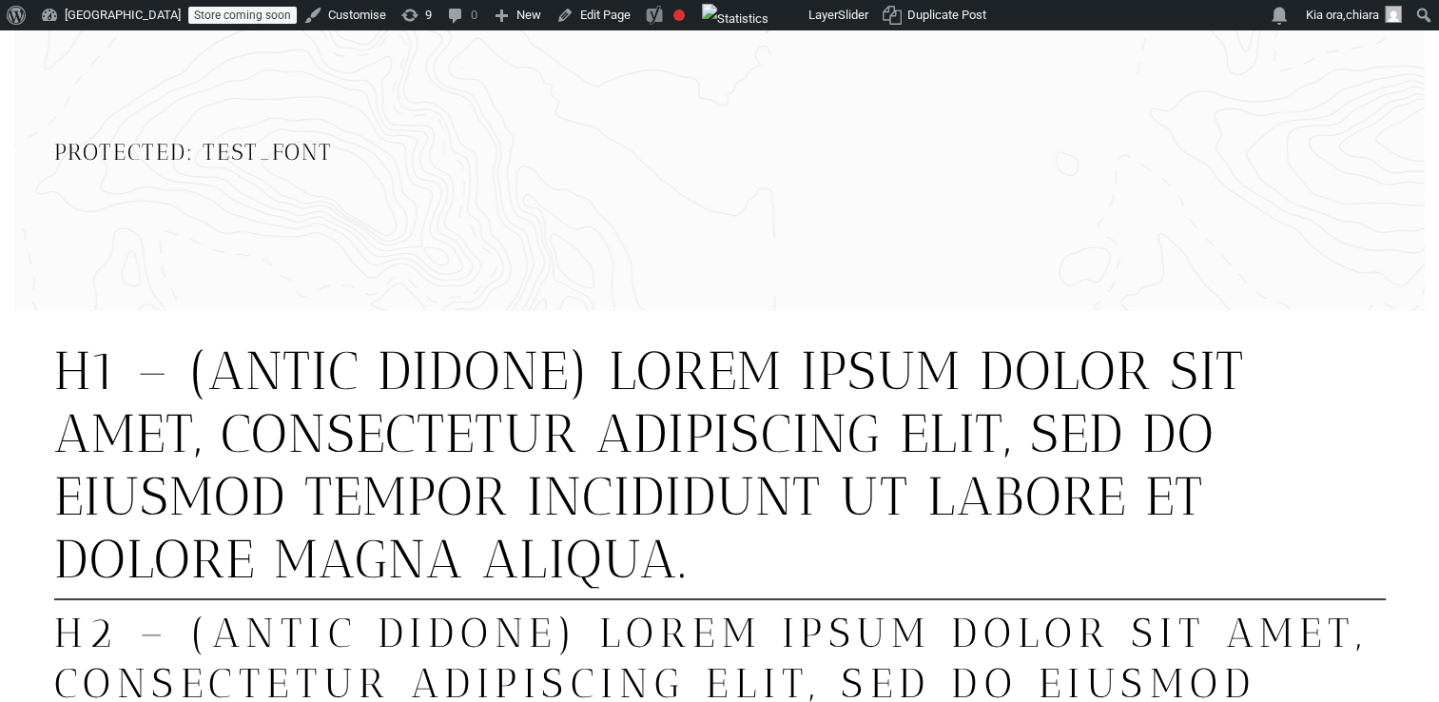
scroll to position [98, 0]
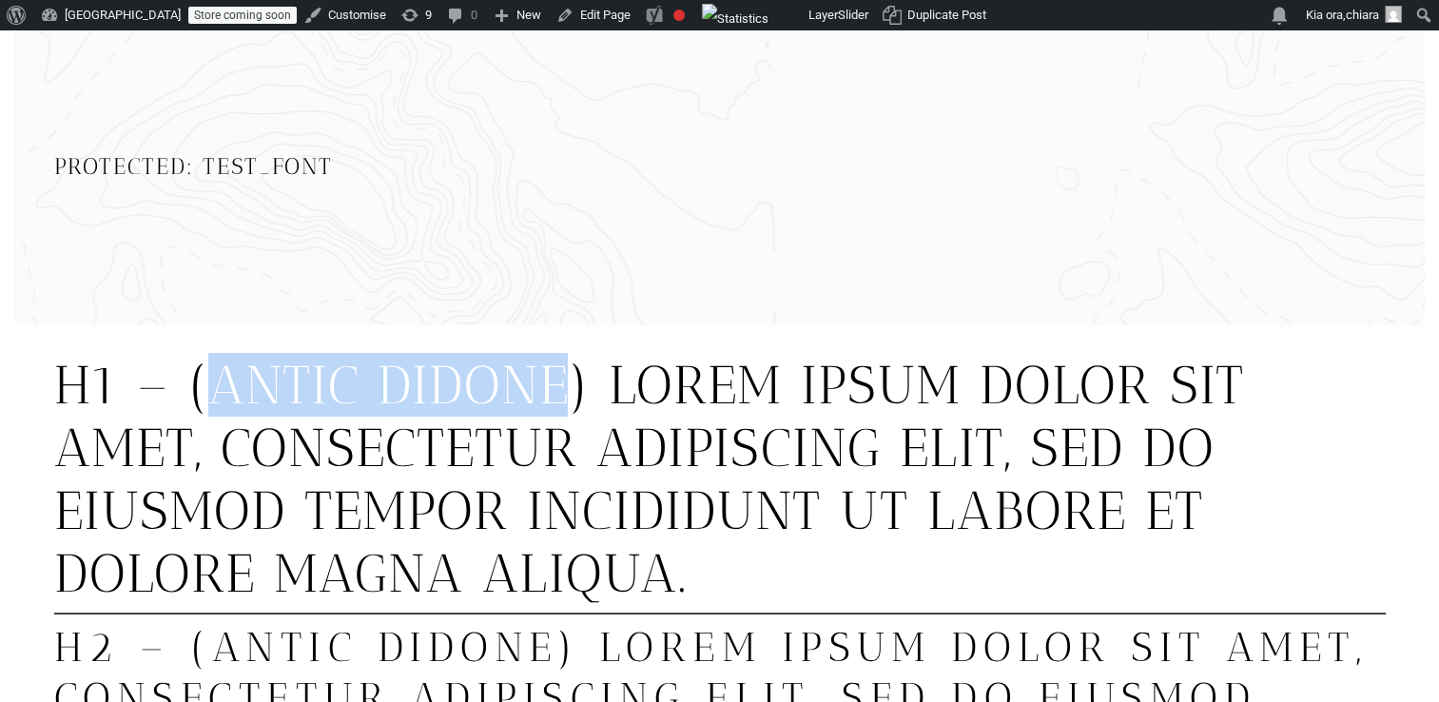
drag, startPoint x: 616, startPoint y: 378, endPoint x: 200, endPoint y: 371, distance: 416.5
click at [200, 371] on h1 "H1 – (Antic Didone) Lorem ipsum dolor sit amet, consectetur adipiscing elit, se…" at bounding box center [719, 479] width 1331 height 251
copy h1 "Antic Didone"
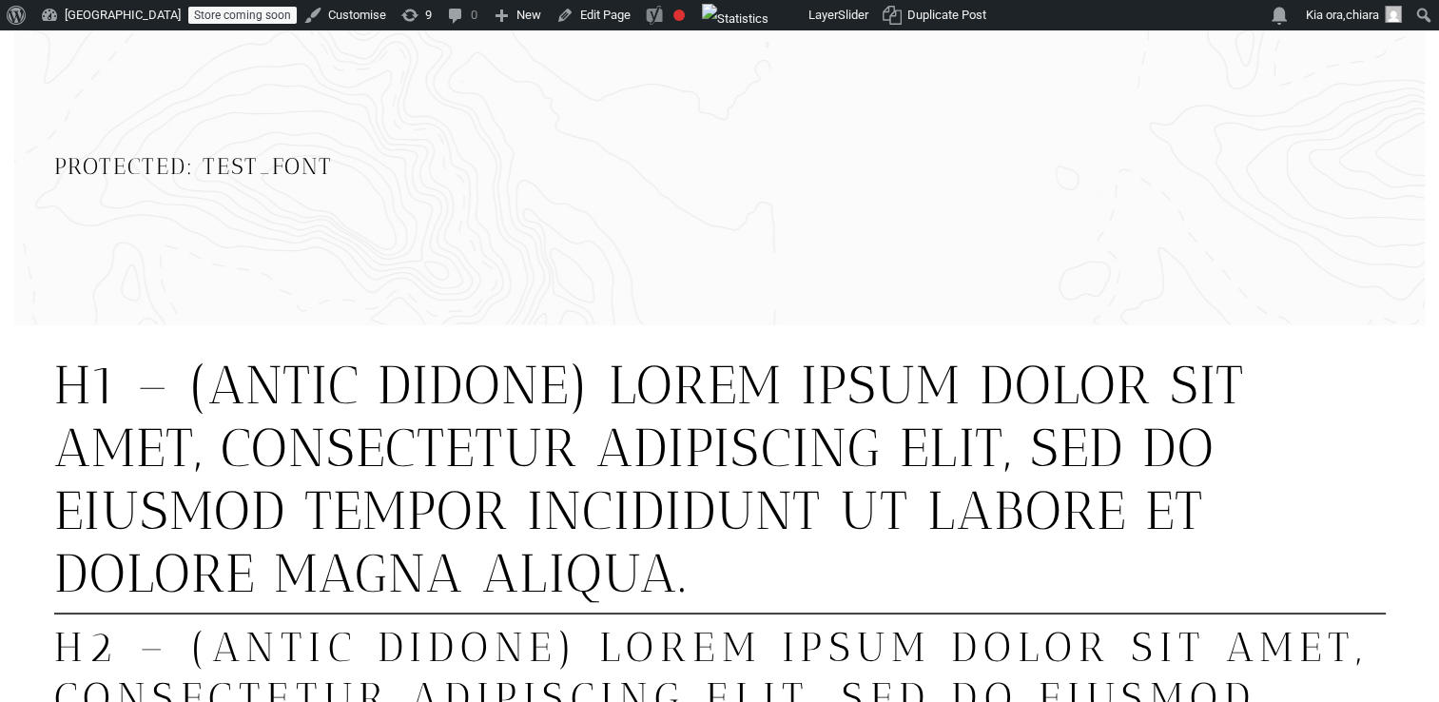
click at [623, 295] on div "Protected: TEST_FONT" at bounding box center [719, 166] width 1331 height 319
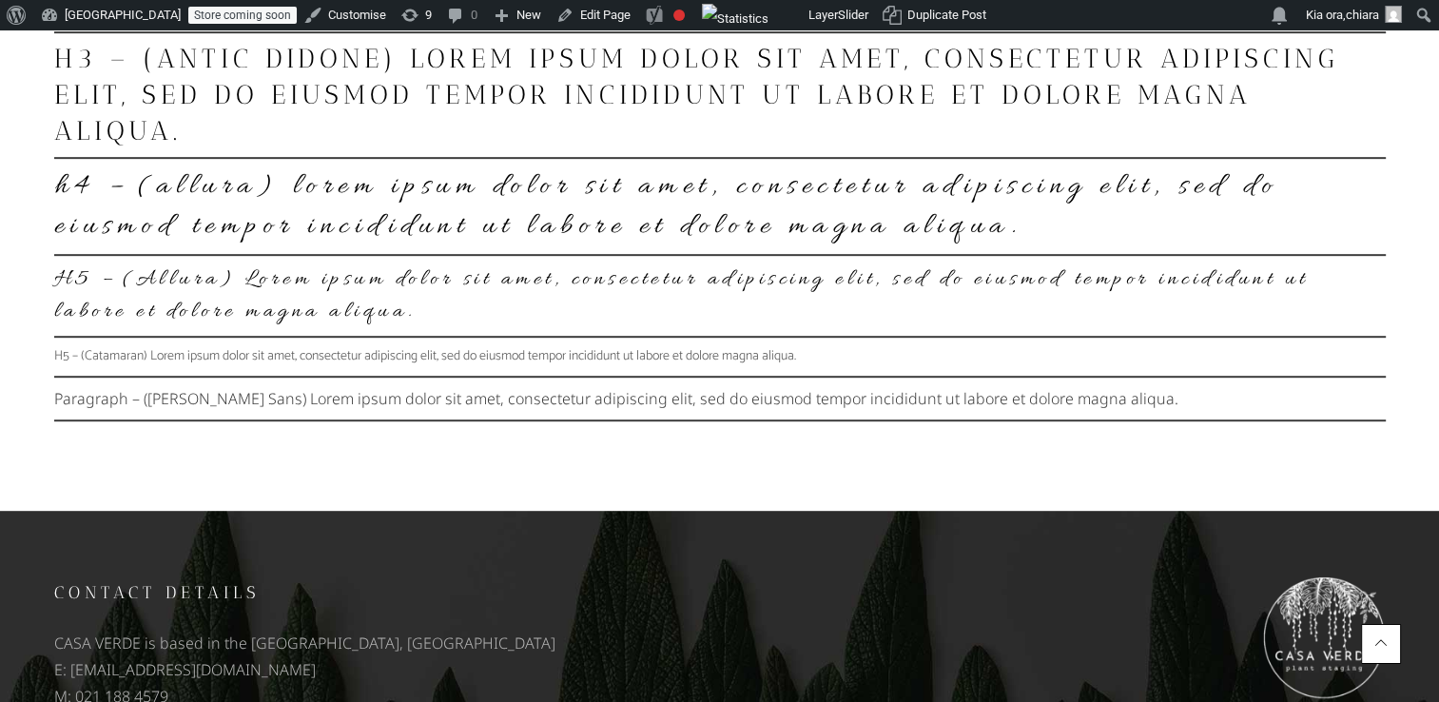
scroll to position [903, 0]
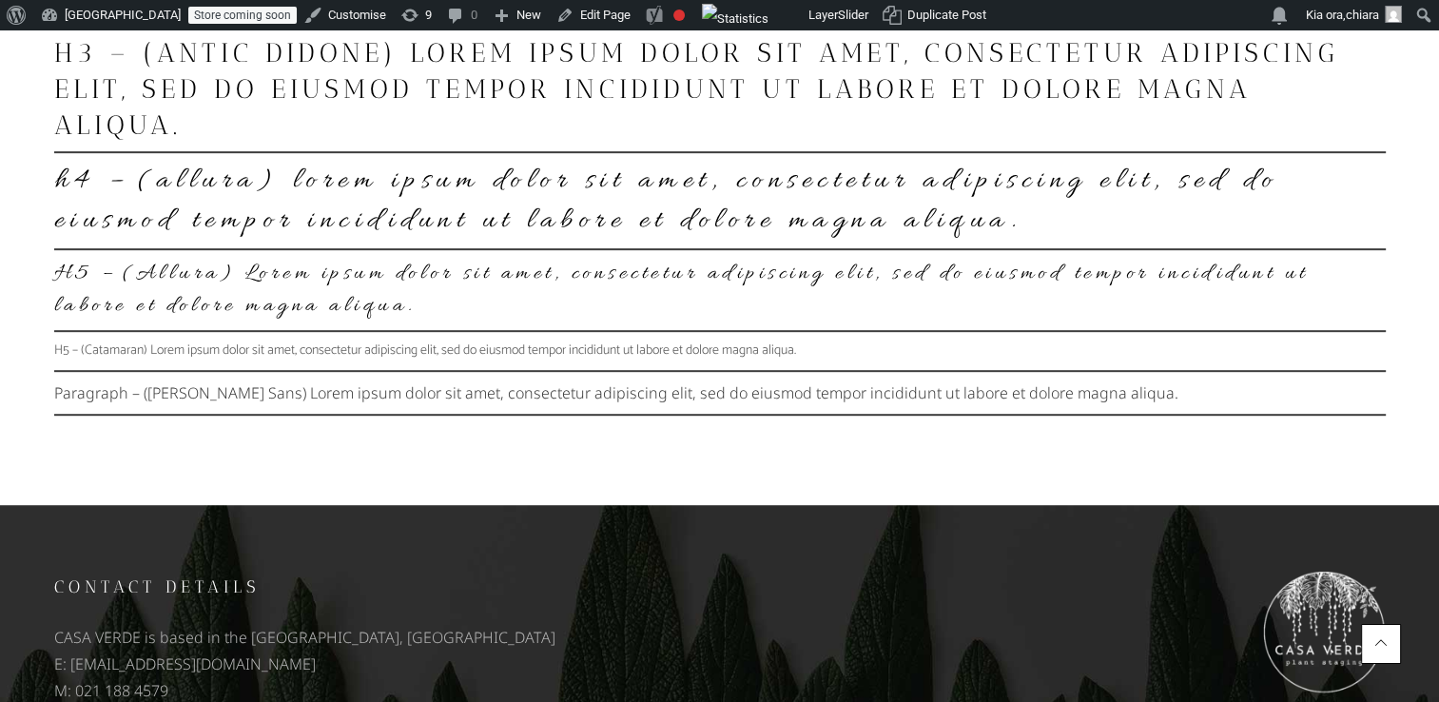
click at [300, 197] on h4 "H4 – (Allura) Lorem ipsum dolor sit amet, consectetur adipiscing elit, sed do e…" at bounding box center [719, 201] width 1331 height 80
click at [283, 185] on h4 "H4 – (Allura) Lorem ipsum dolor sit amet, consectetur adipiscing elit, sed do e…" at bounding box center [719, 201] width 1331 height 80
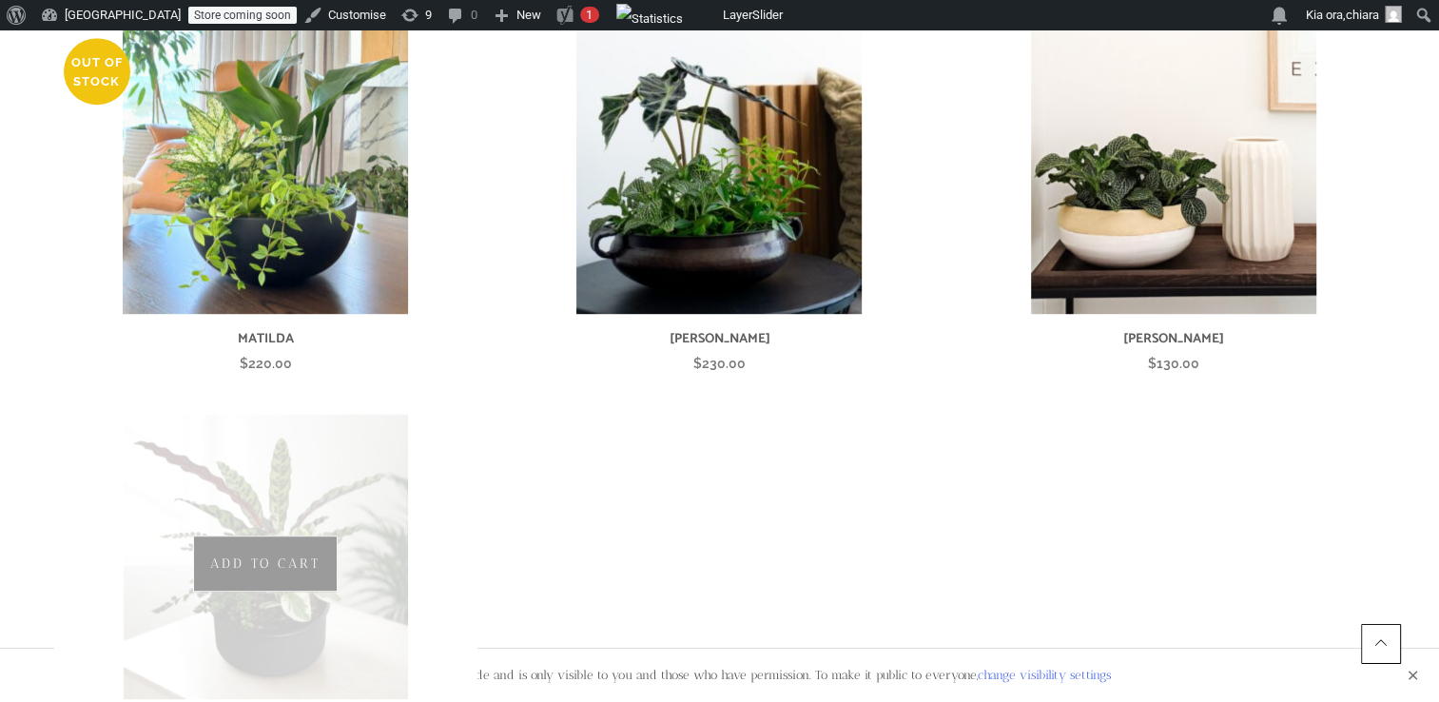
scroll to position [917, 0]
click at [346, 454] on img at bounding box center [265, 556] width 285 height 285
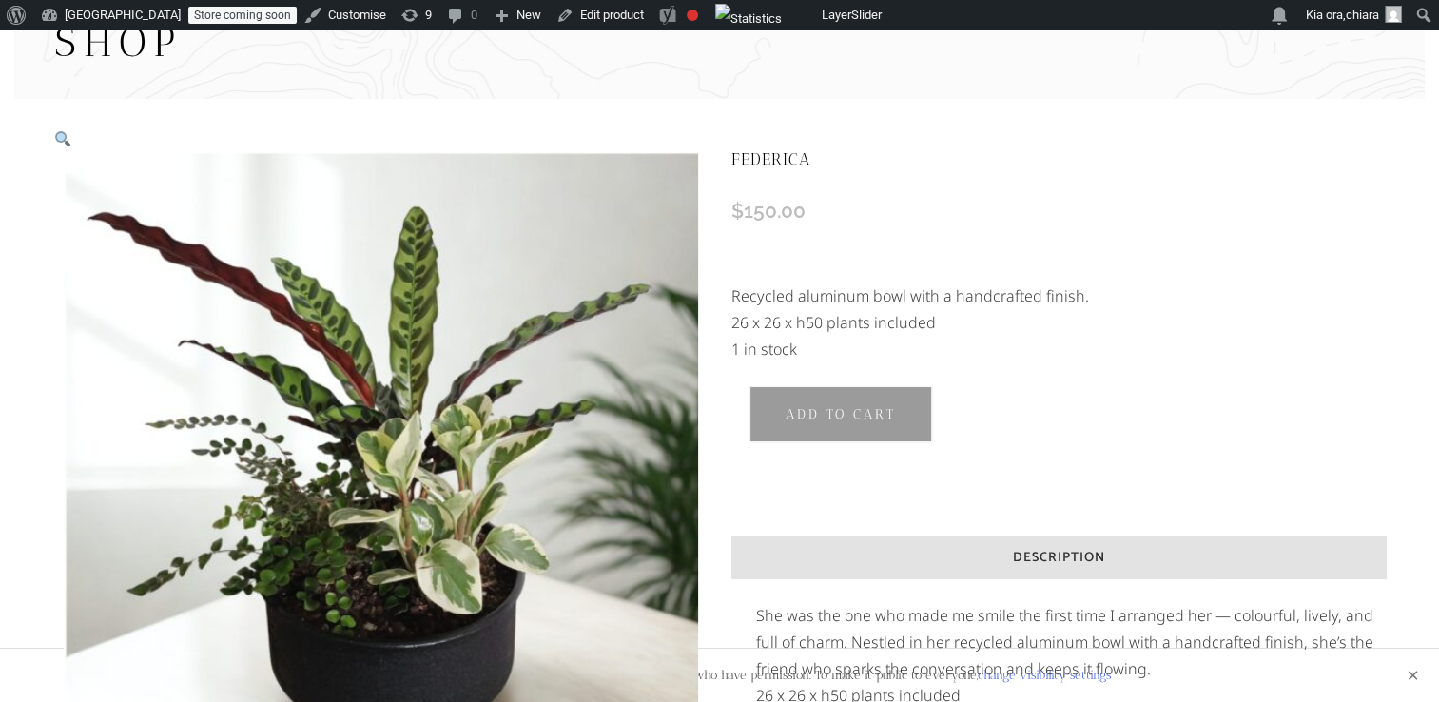
scroll to position [102, 0]
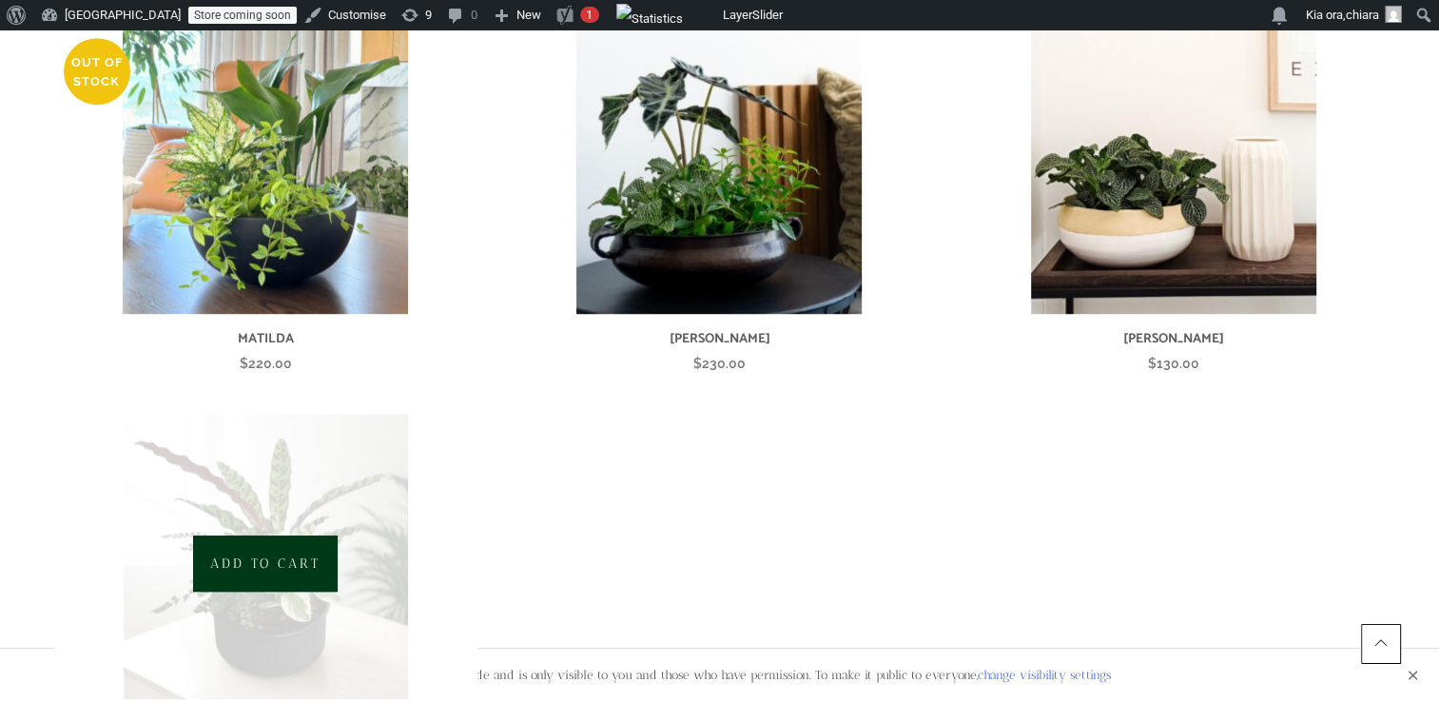
scroll to position [919, 0]
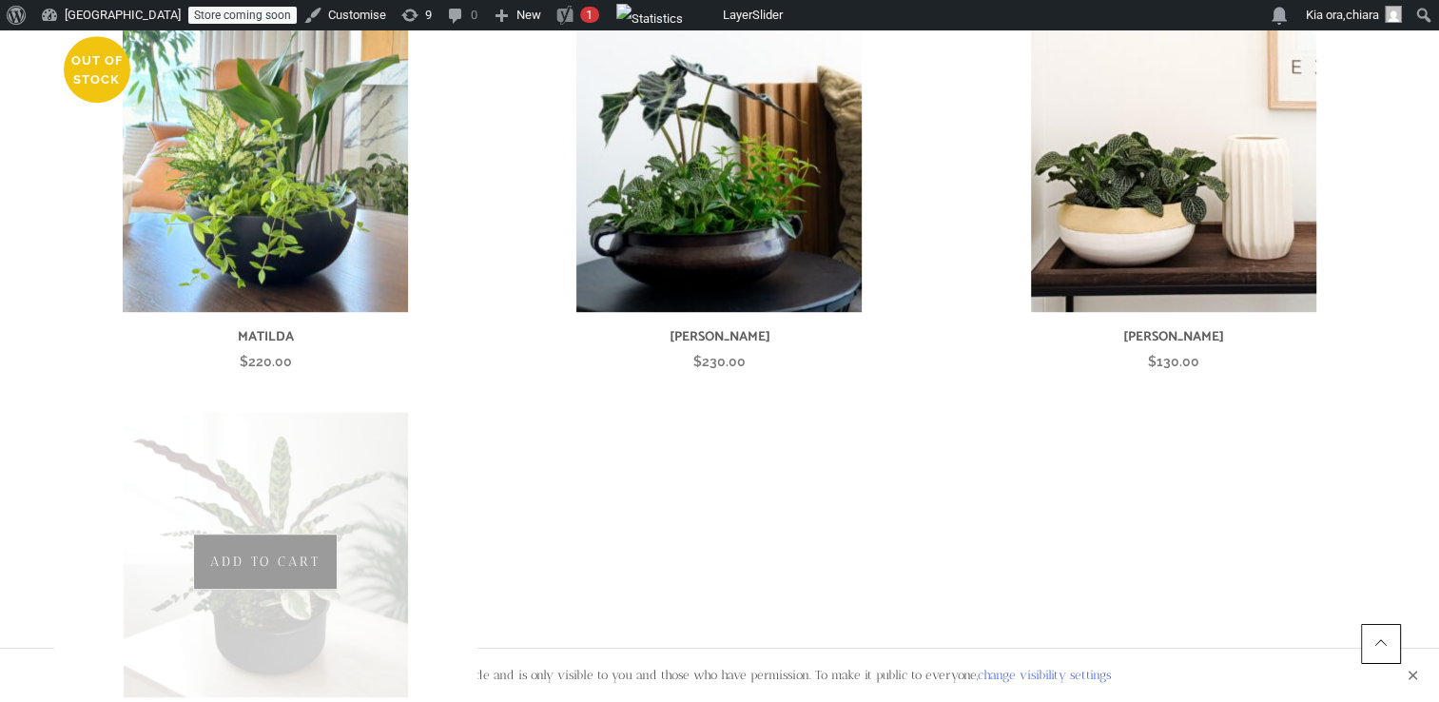
click at [341, 443] on img at bounding box center [265, 554] width 285 height 285
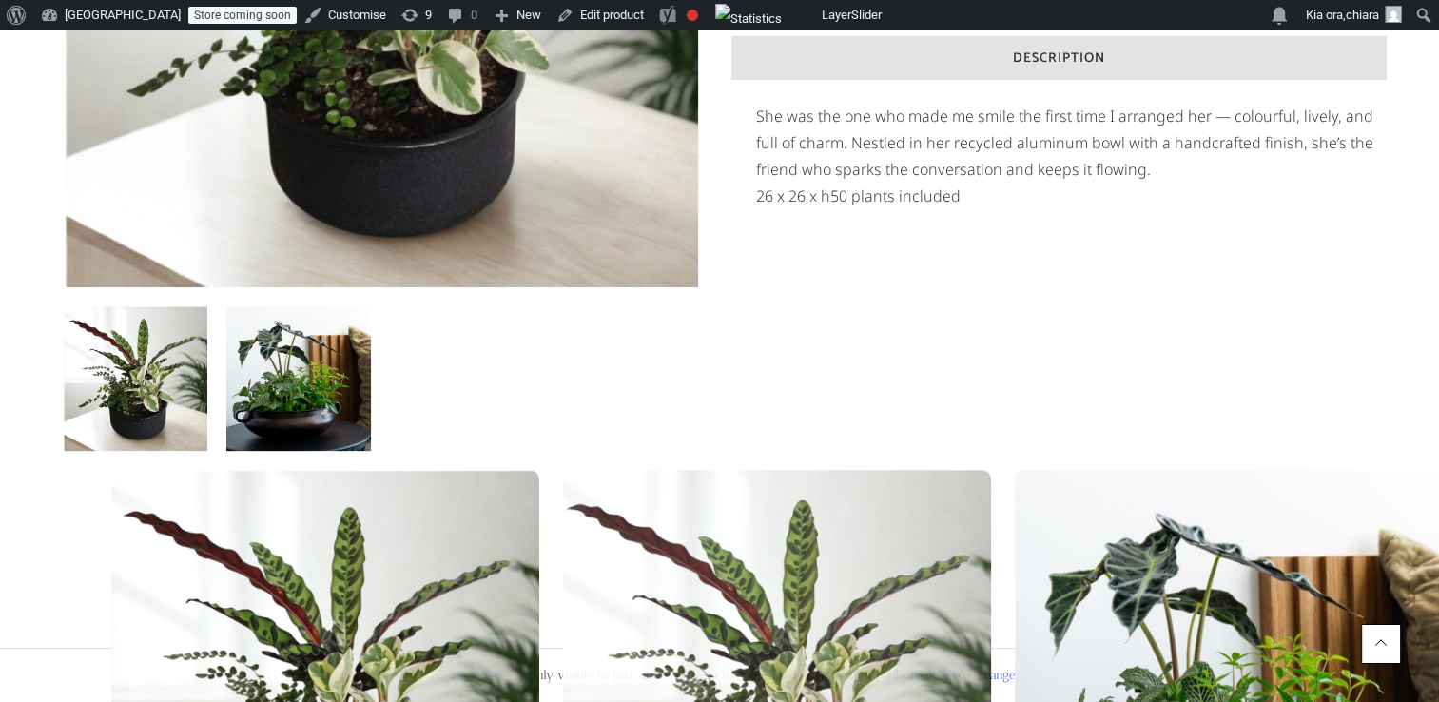
scroll to position [595, 0]
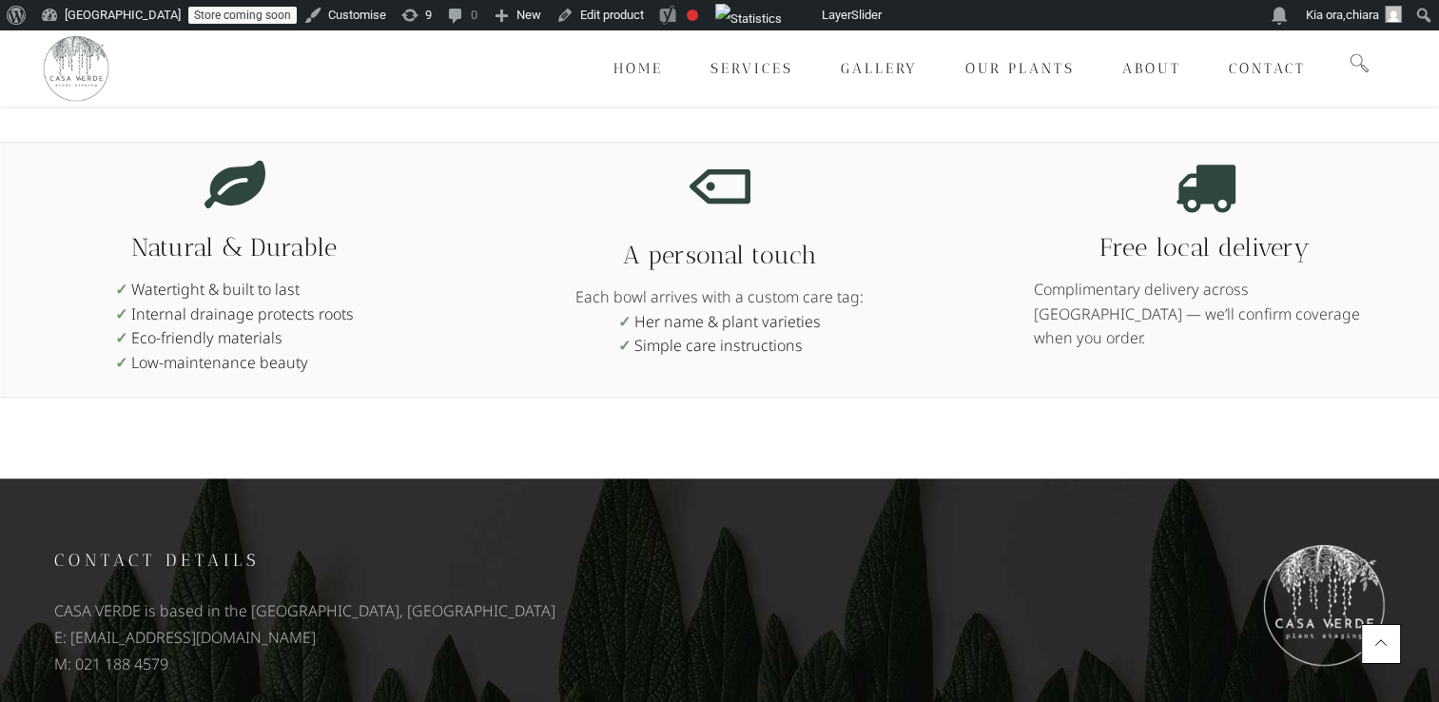
scroll to position [1298, 0]
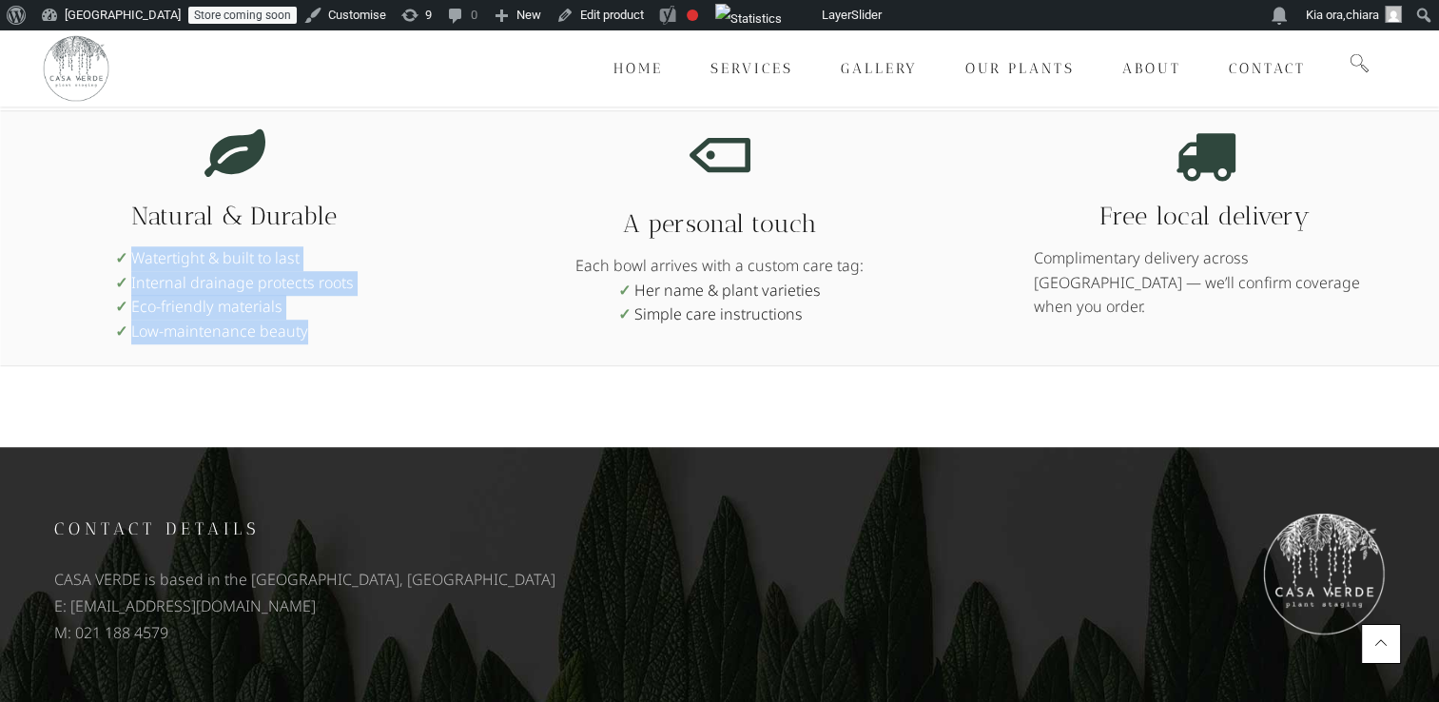
drag, startPoint x: 322, startPoint y: 334, endPoint x: 84, endPoint y: 253, distance: 252.0
click at [84, 253] on div "Natural & Durable Watertight & built to last Internal drainage protects roots E…" at bounding box center [235, 238] width 342 height 226
copy ul "Watertight & built to last Internal drainage protects roots Eco-friendly materi…"
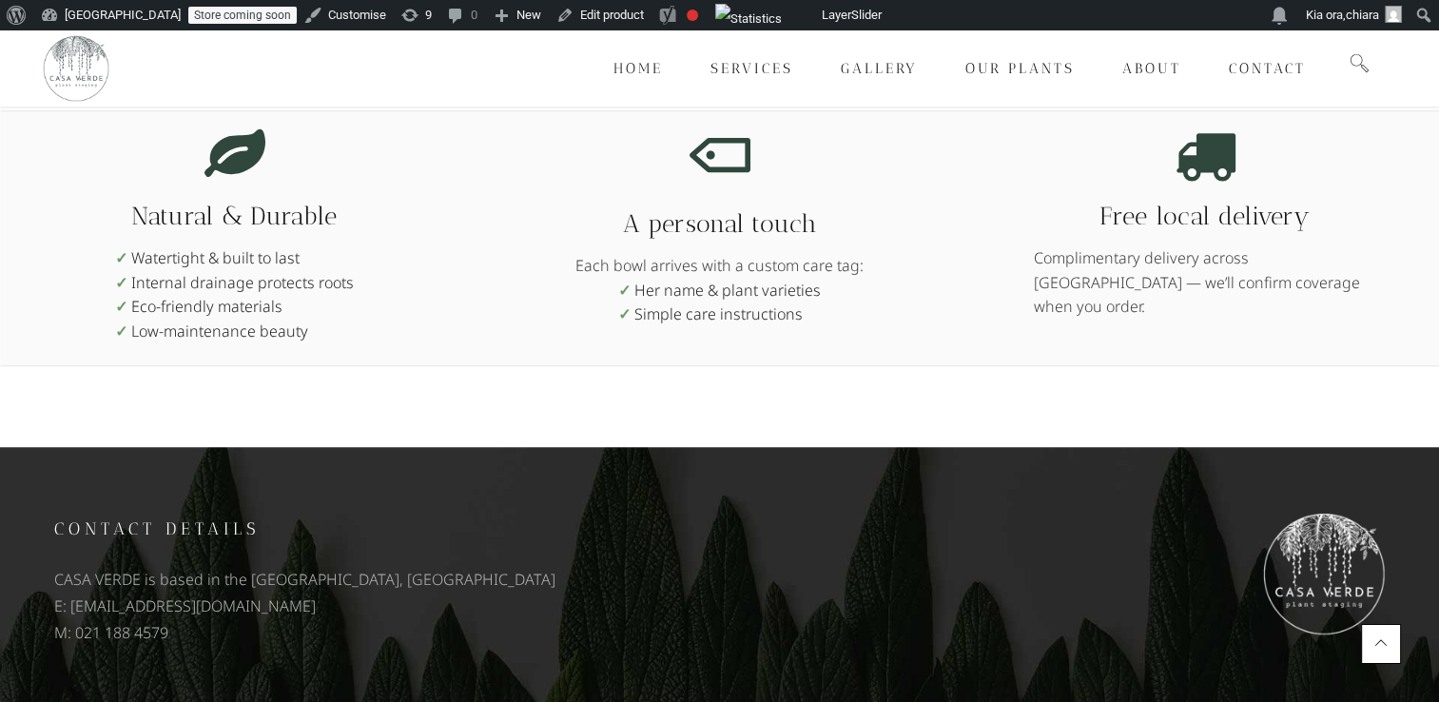
click at [383, 323] on div "Natural & Durable Watertight & built to last Internal drainage protects roots E…" at bounding box center [235, 238] width 342 height 226
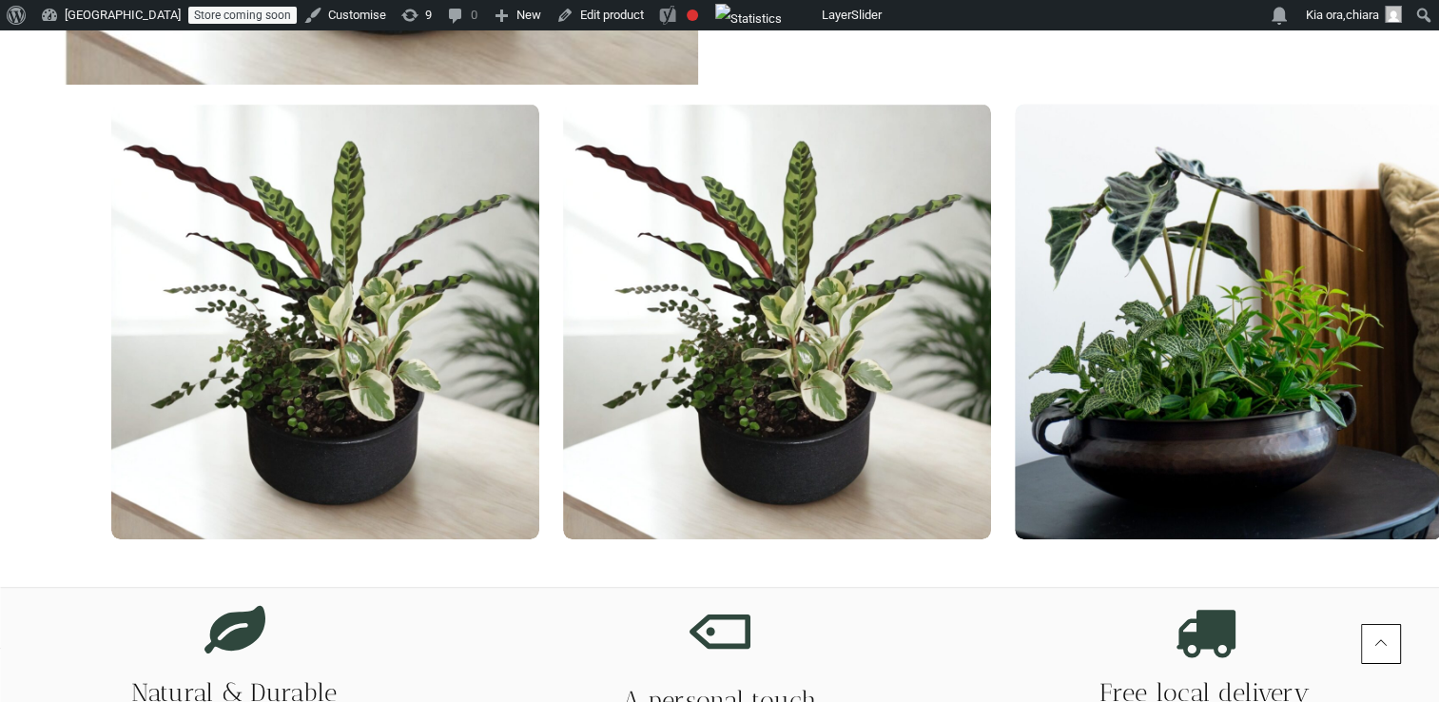
scroll to position [782, 0]
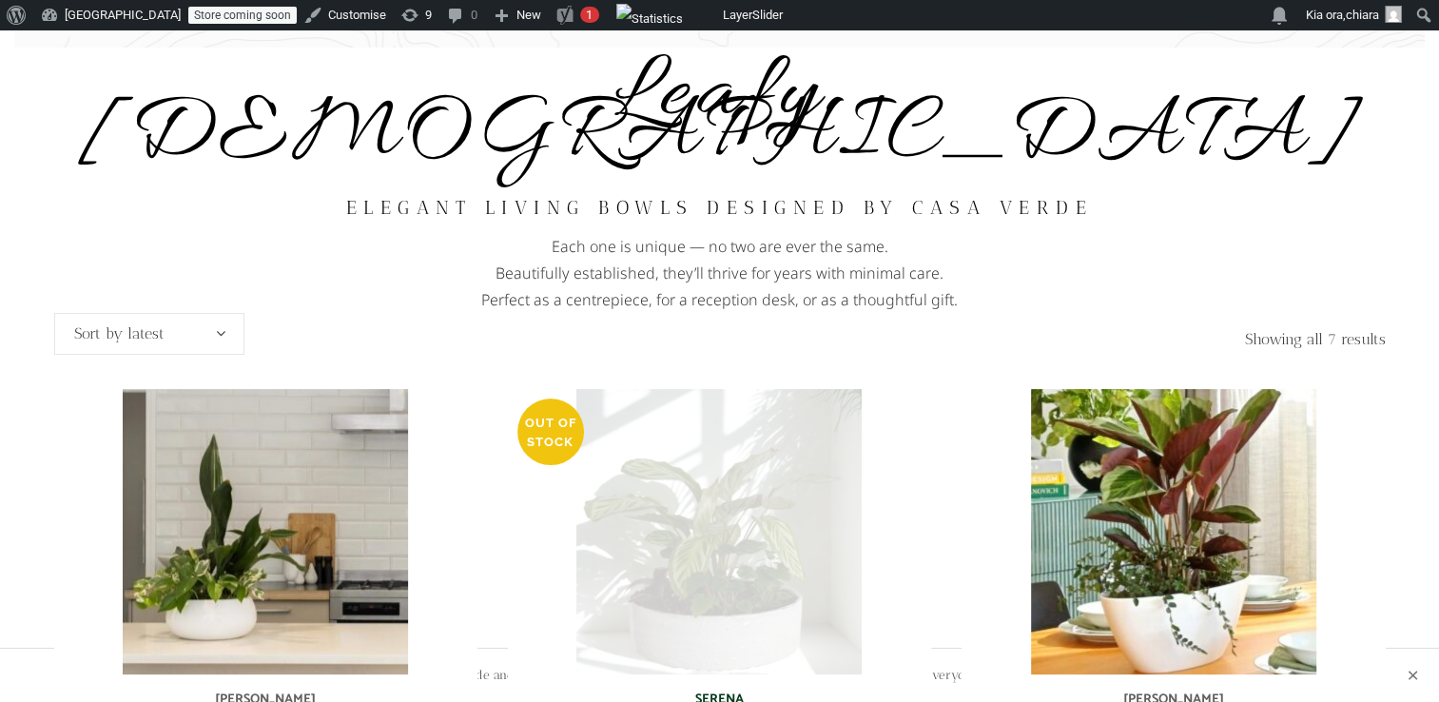
scroll to position [169, 0]
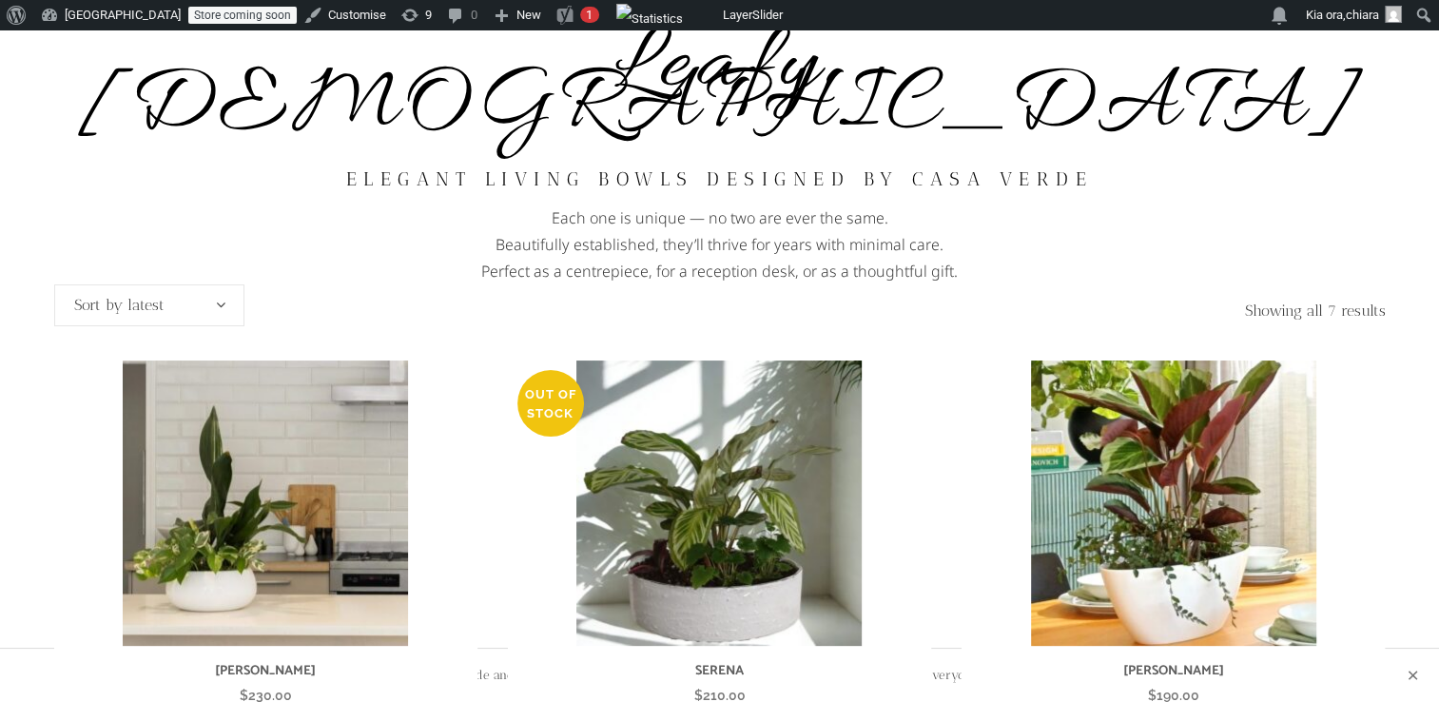
scroll to position [221, 0]
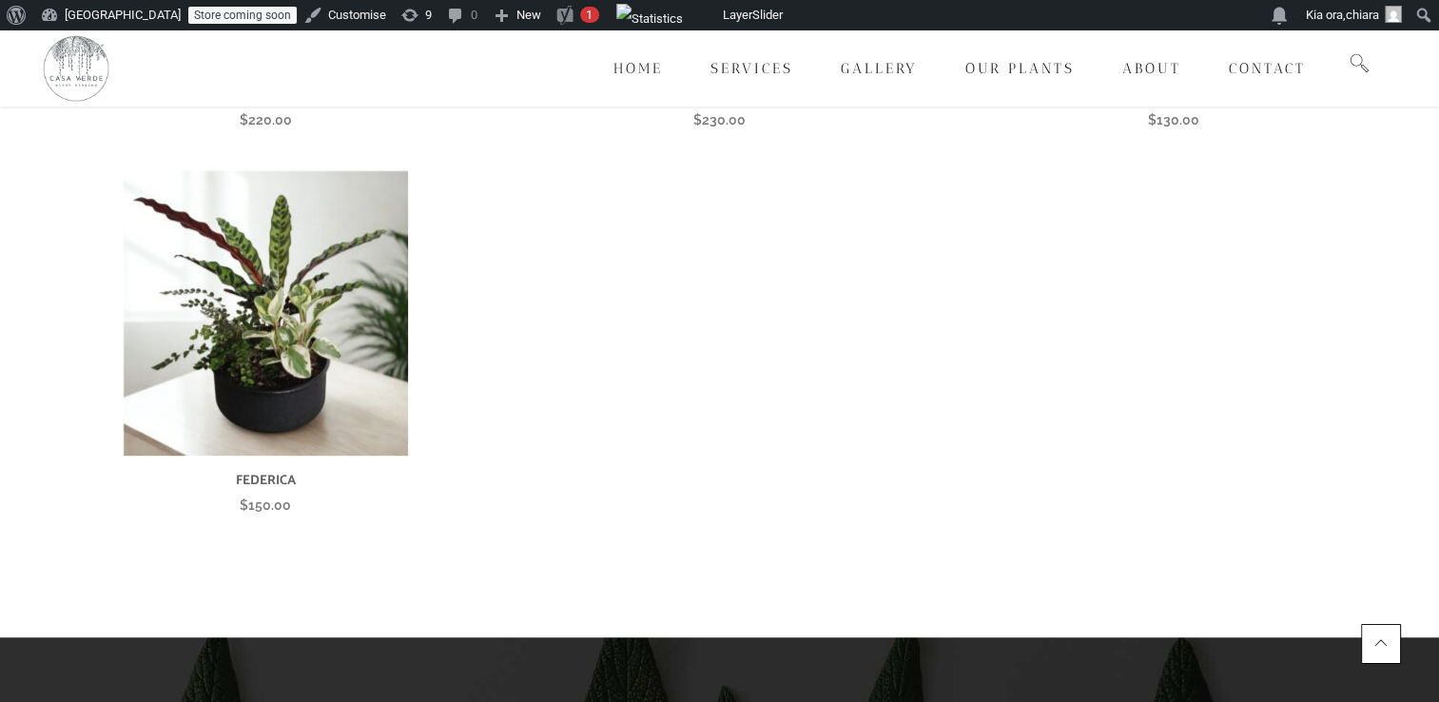
scroll to position [1160, 0]
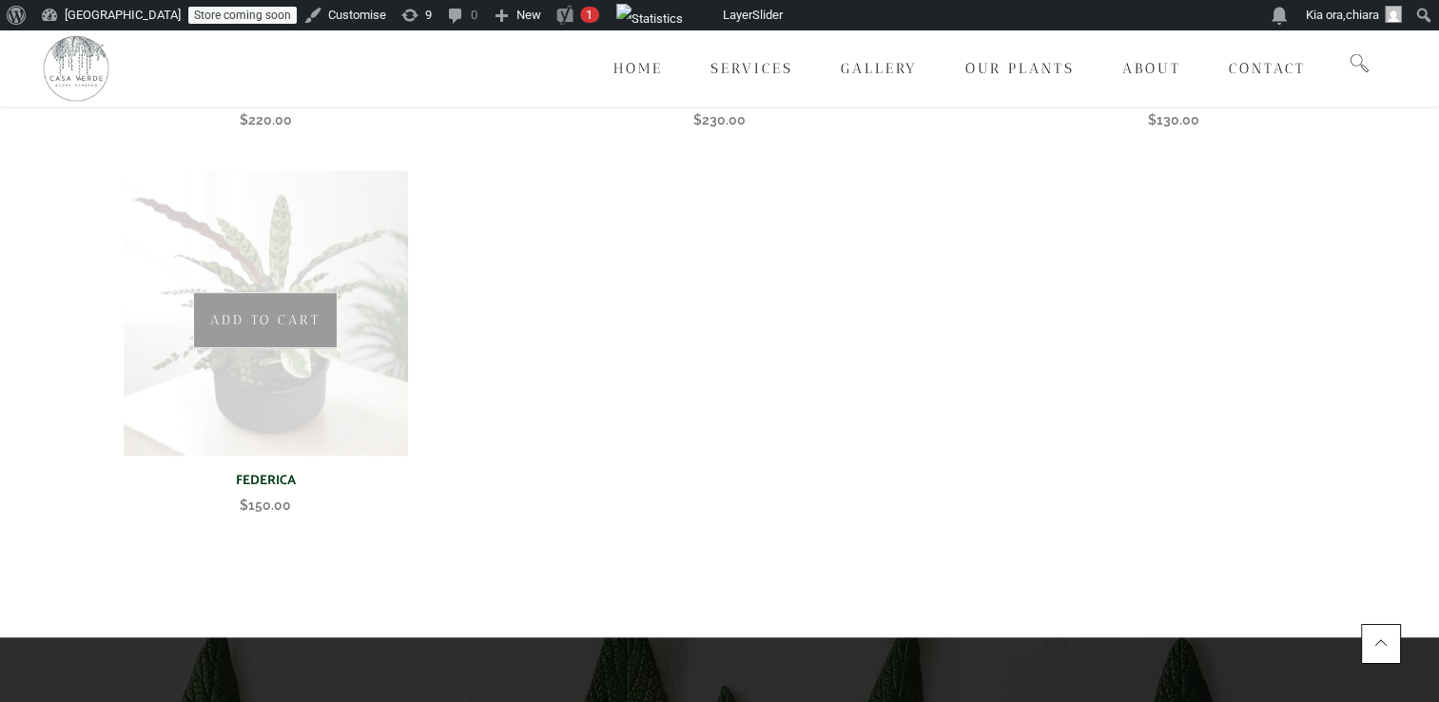
click at [294, 387] on img at bounding box center [265, 312] width 285 height 285
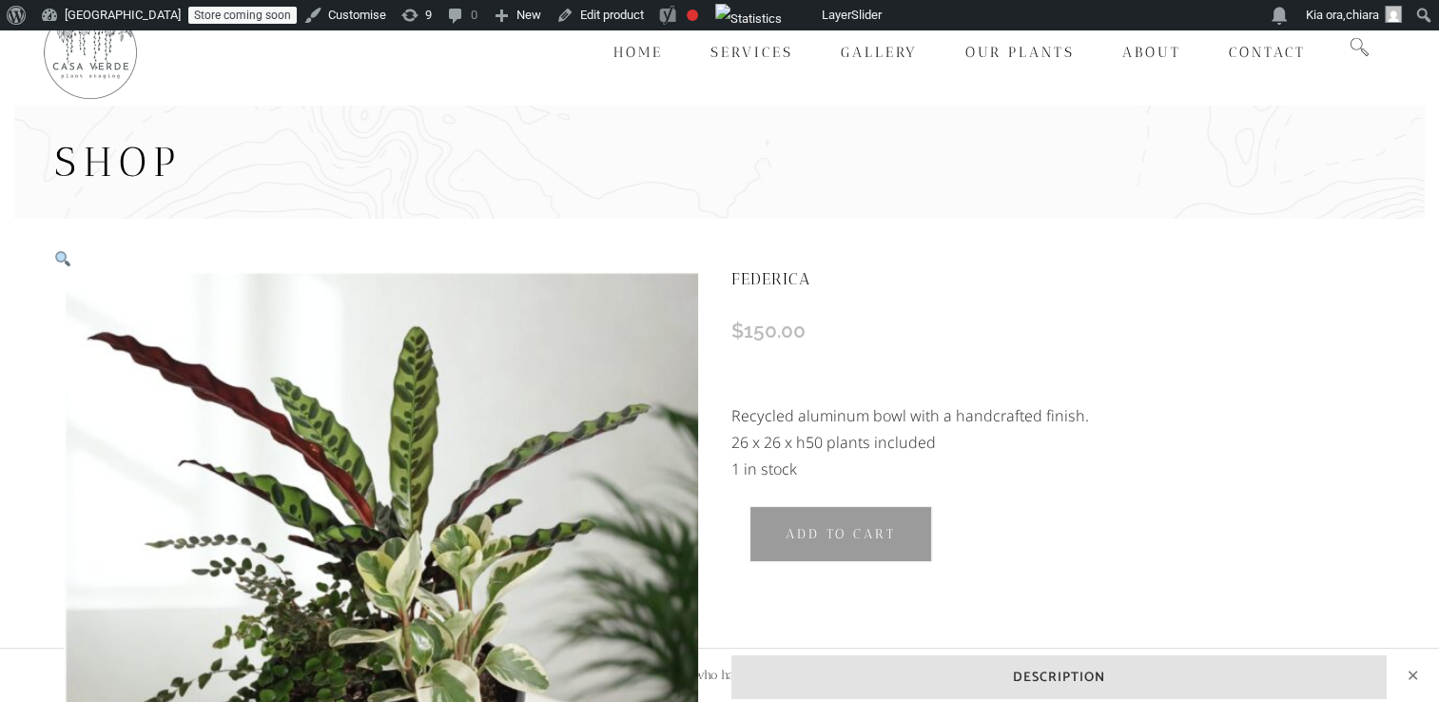
click at [1299, 378] on div at bounding box center [1057, 371] width 653 height 61
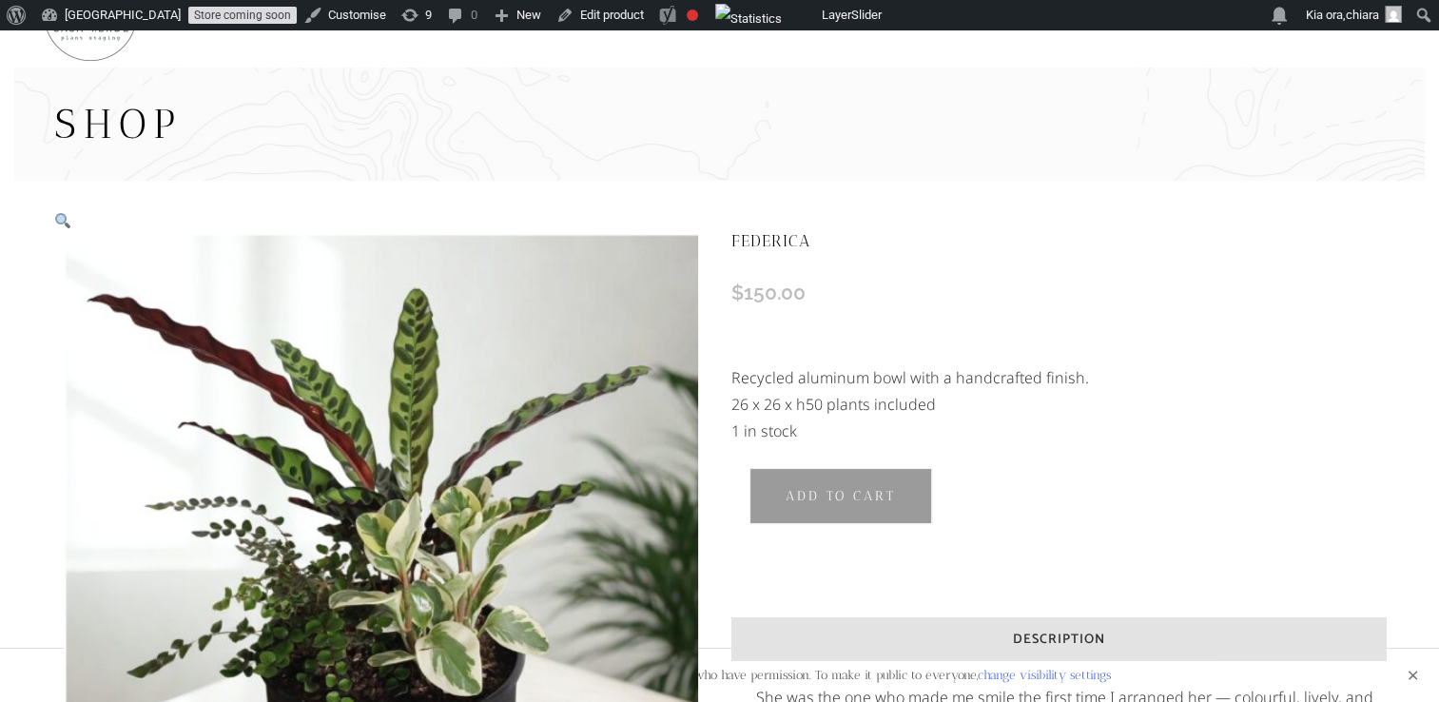
scroll to position [26, 0]
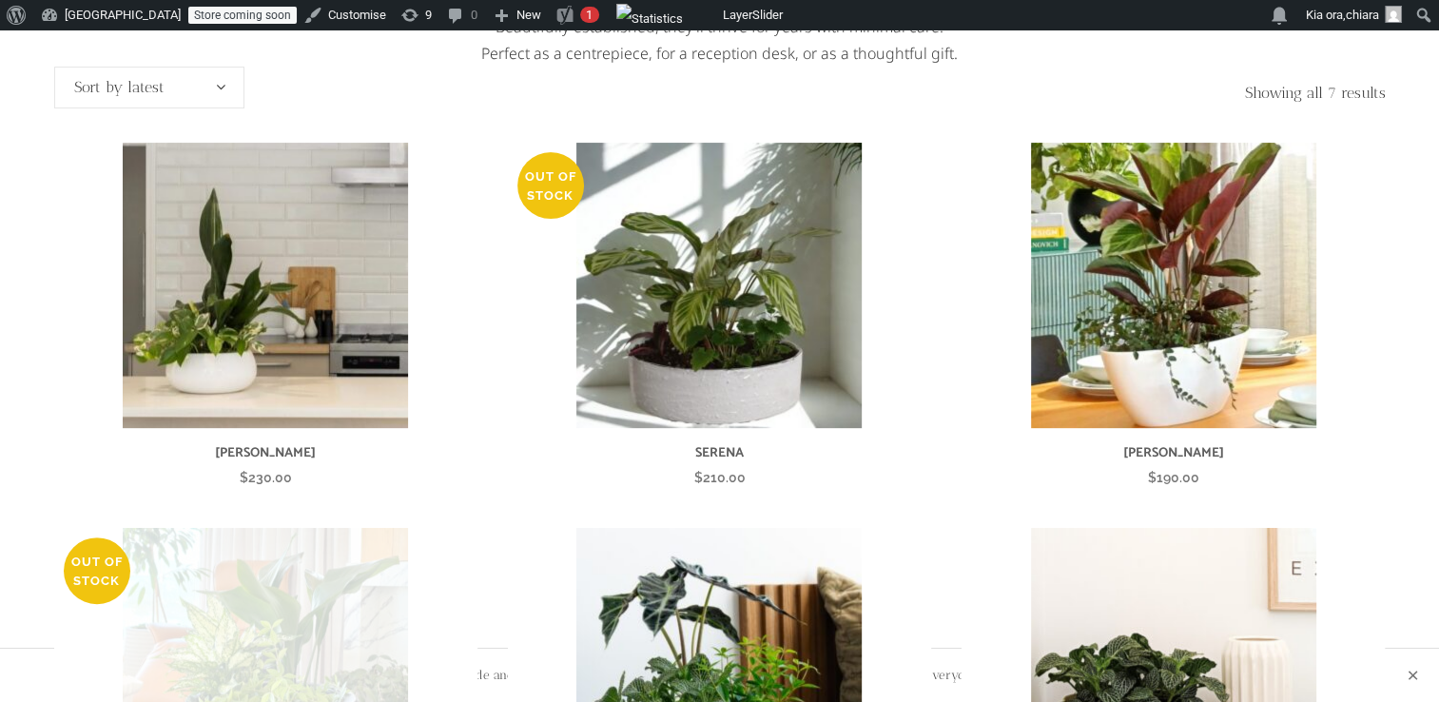
scroll to position [398, 0]
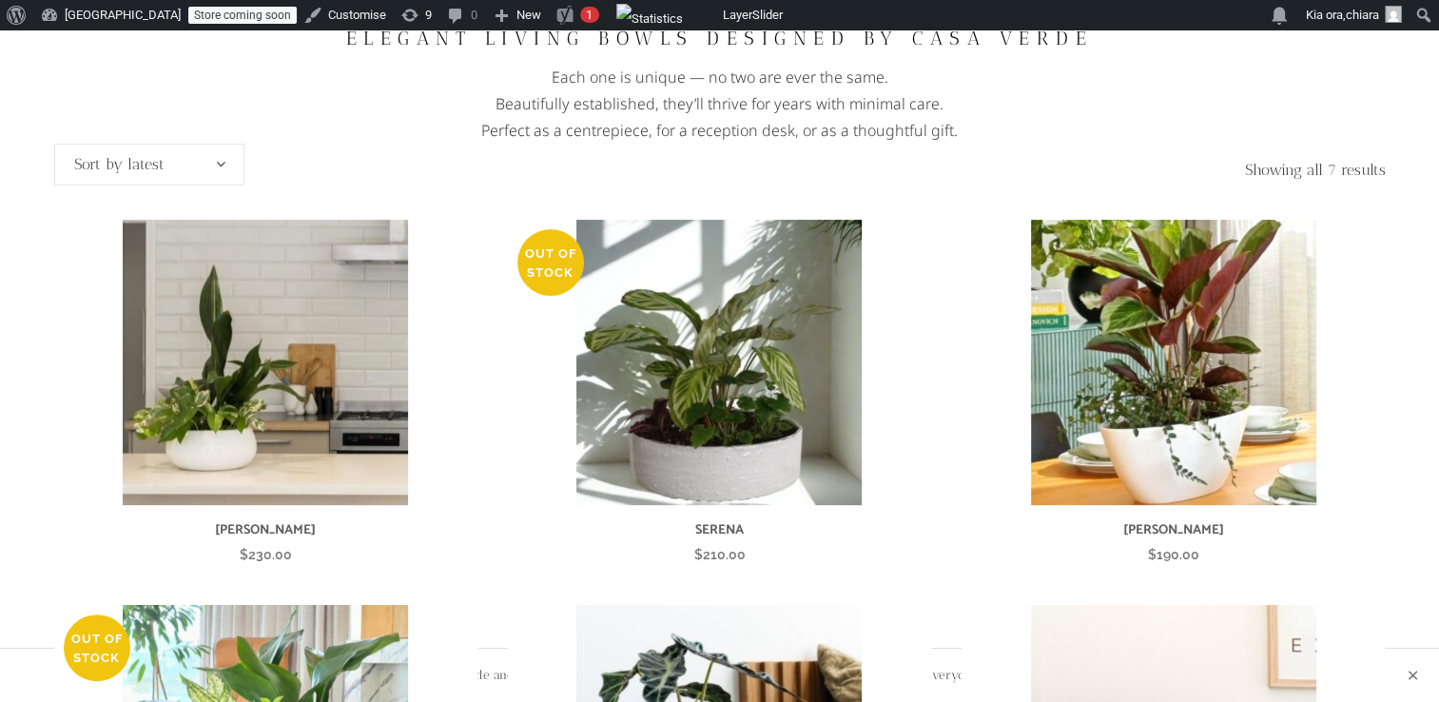
scroll to position [399, 0]
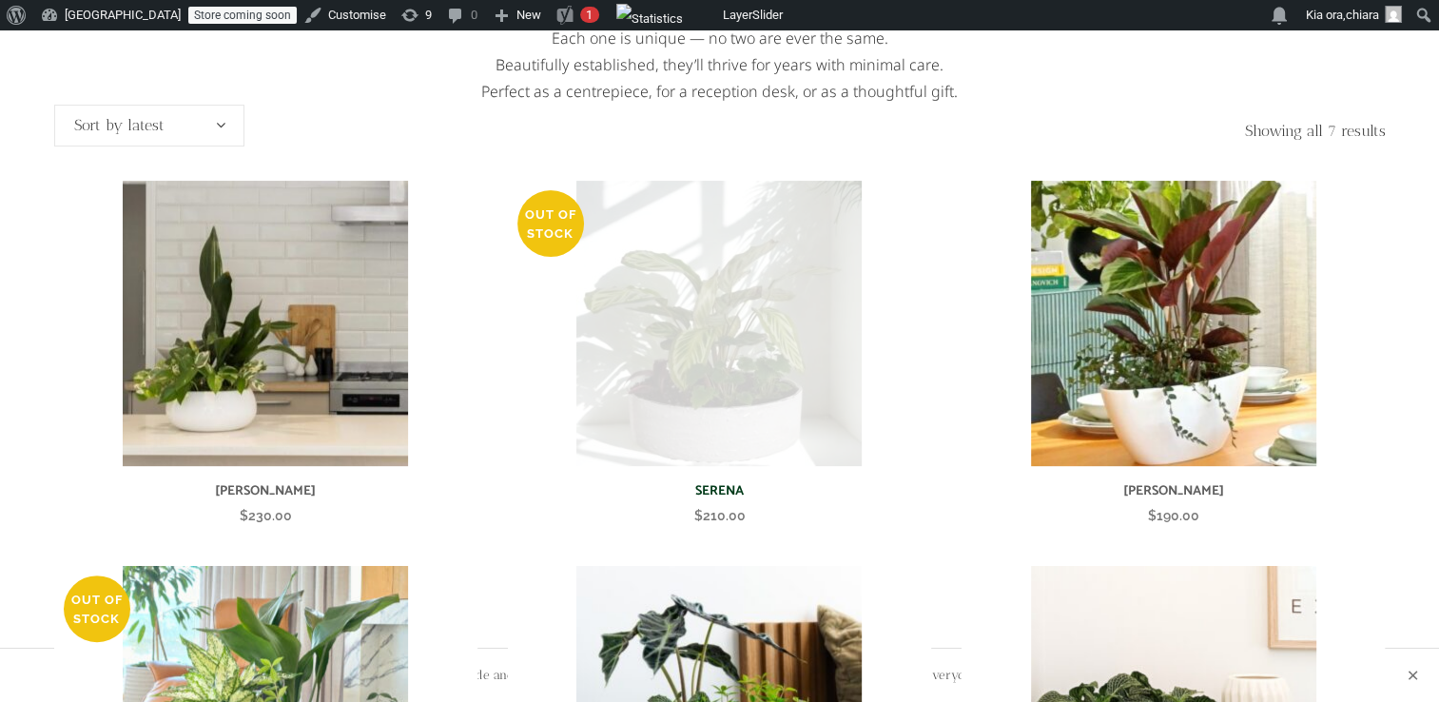
scroll to position [380, 0]
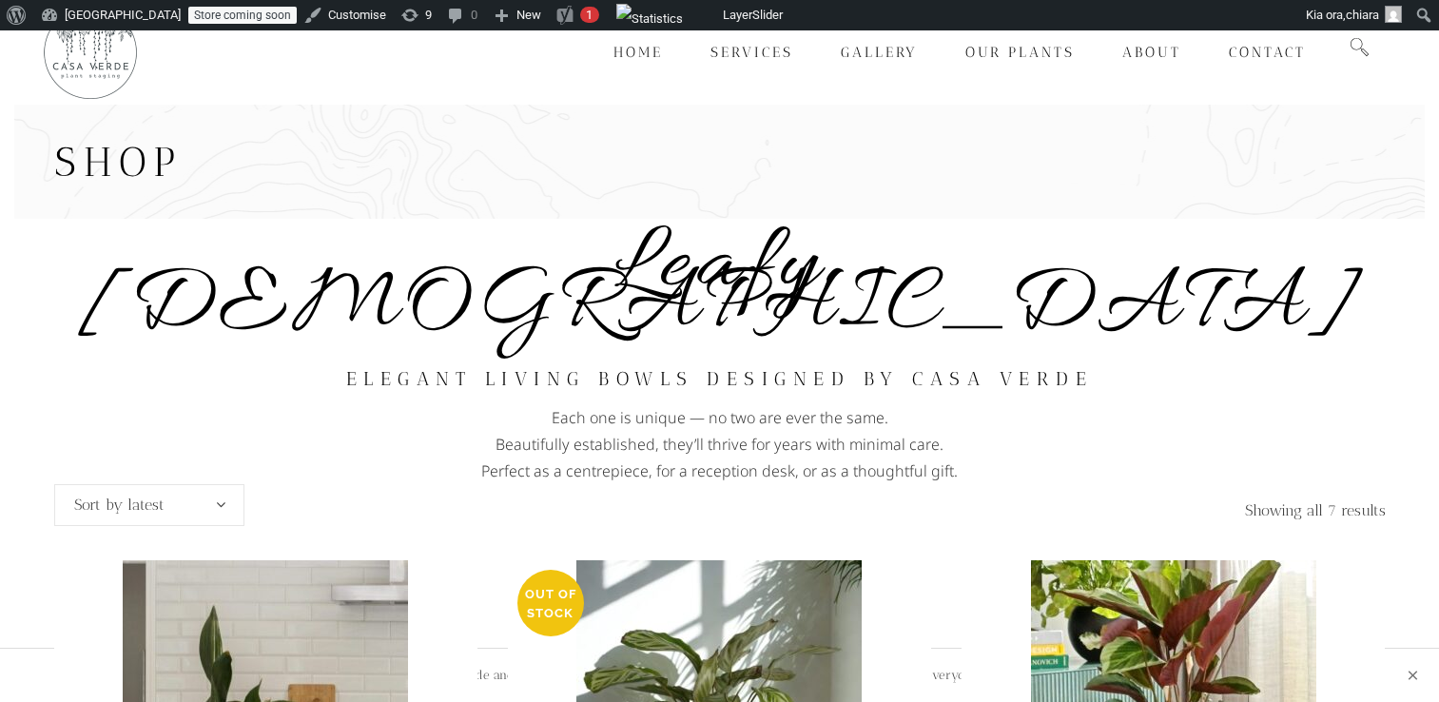
scroll to position [380, 0]
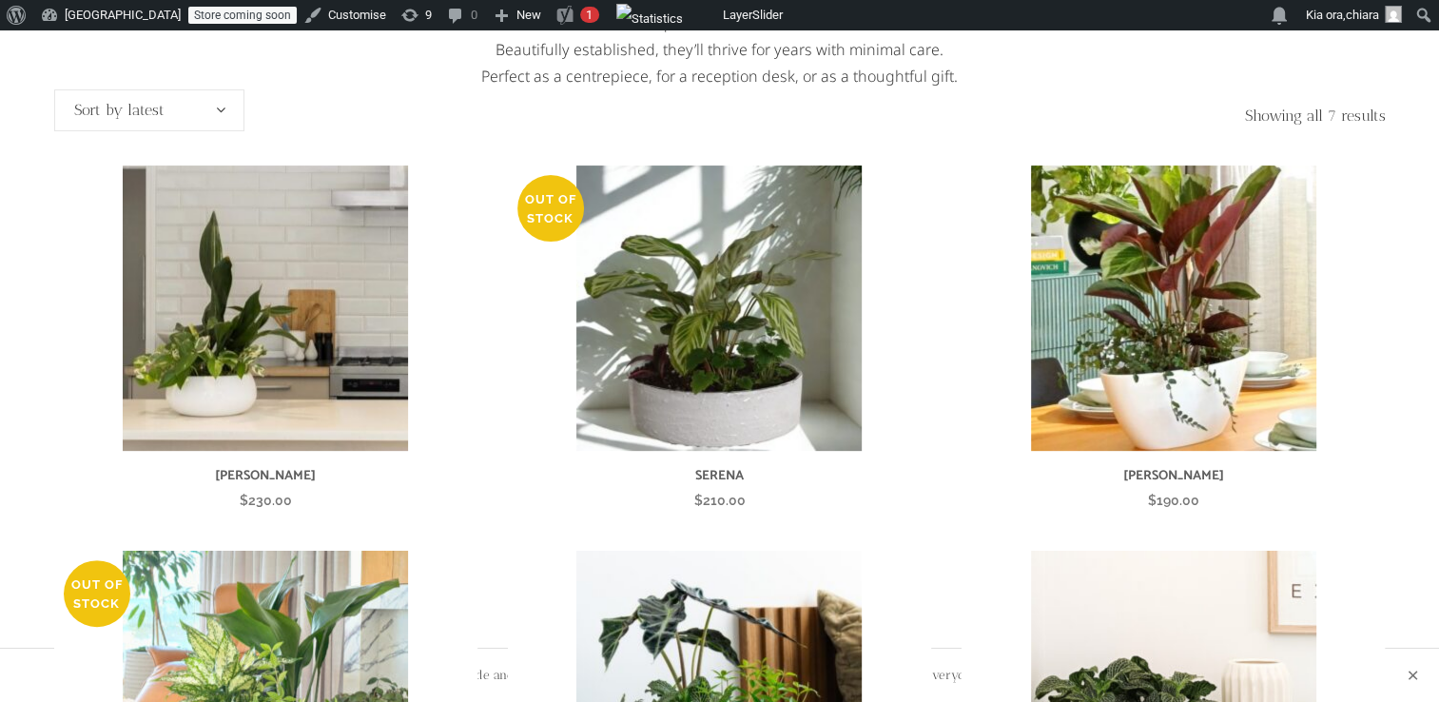
scroll to position [380, 0]
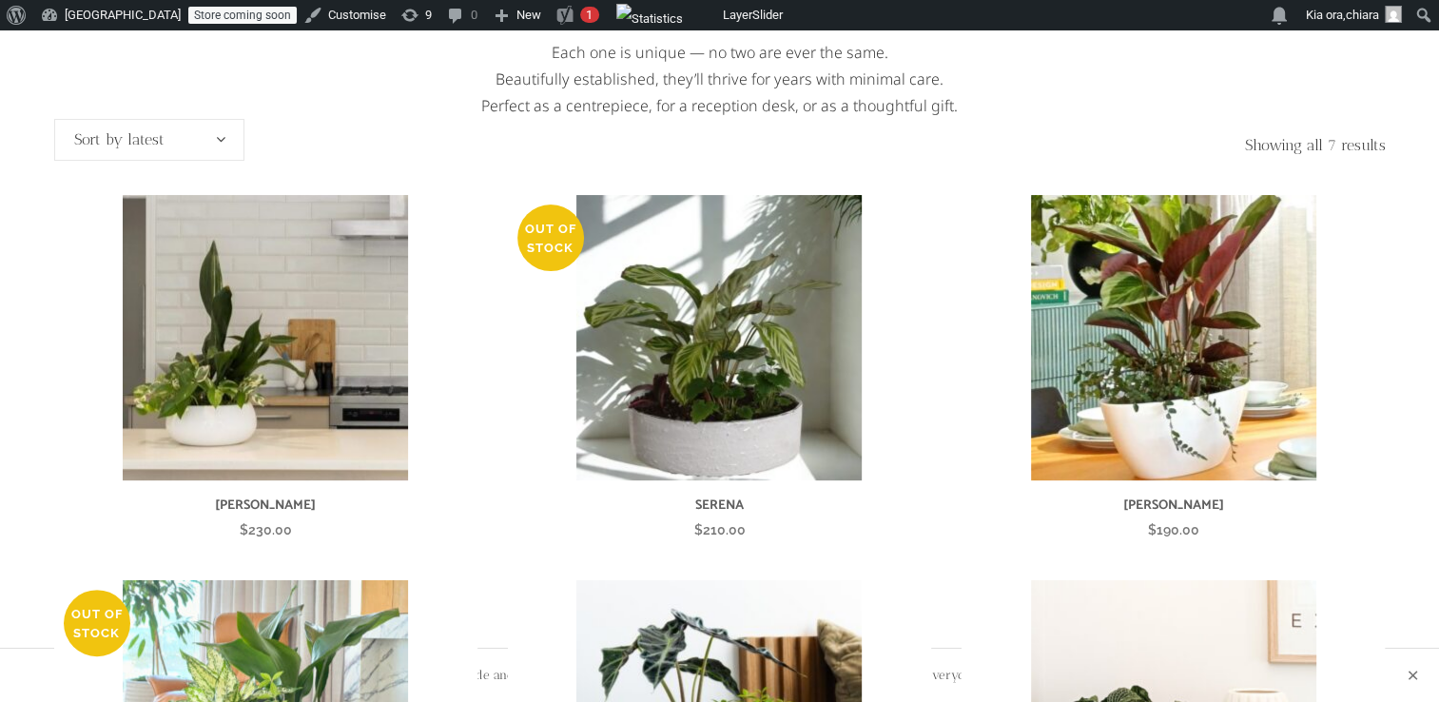
scroll to position [380, 0]
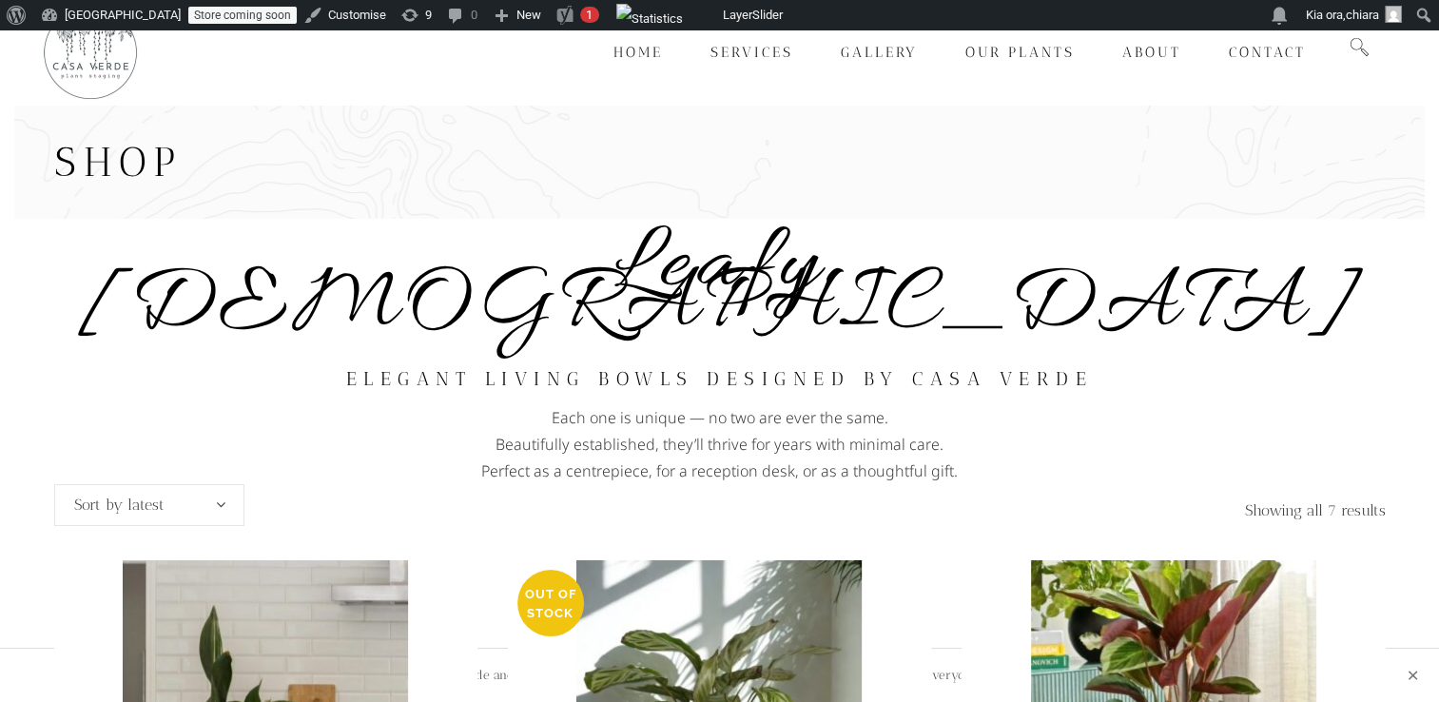
click at [437, 354] on h2 "Elegant living bowls designed by Casa Verde" at bounding box center [719, 379] width 1331 height 50
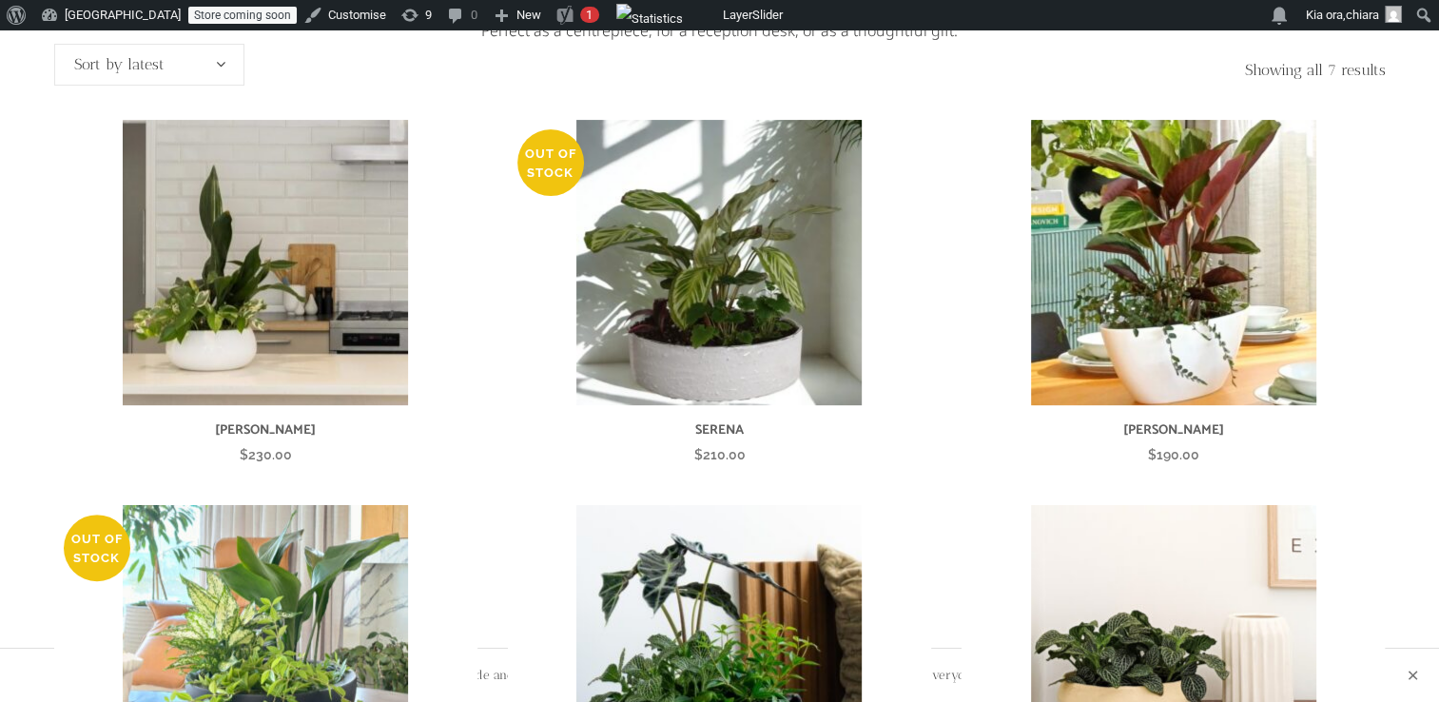
scroll to position [447, 0]
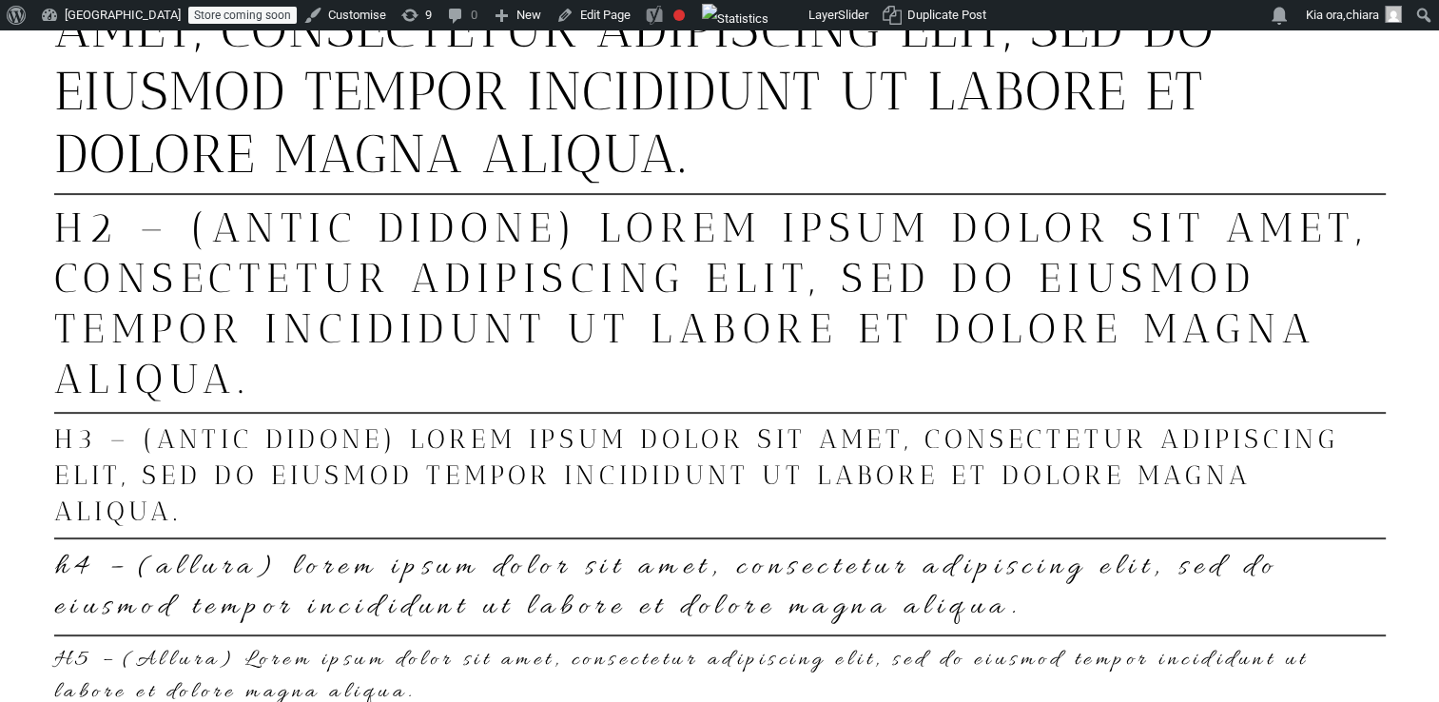
scroll to position [506, 0]
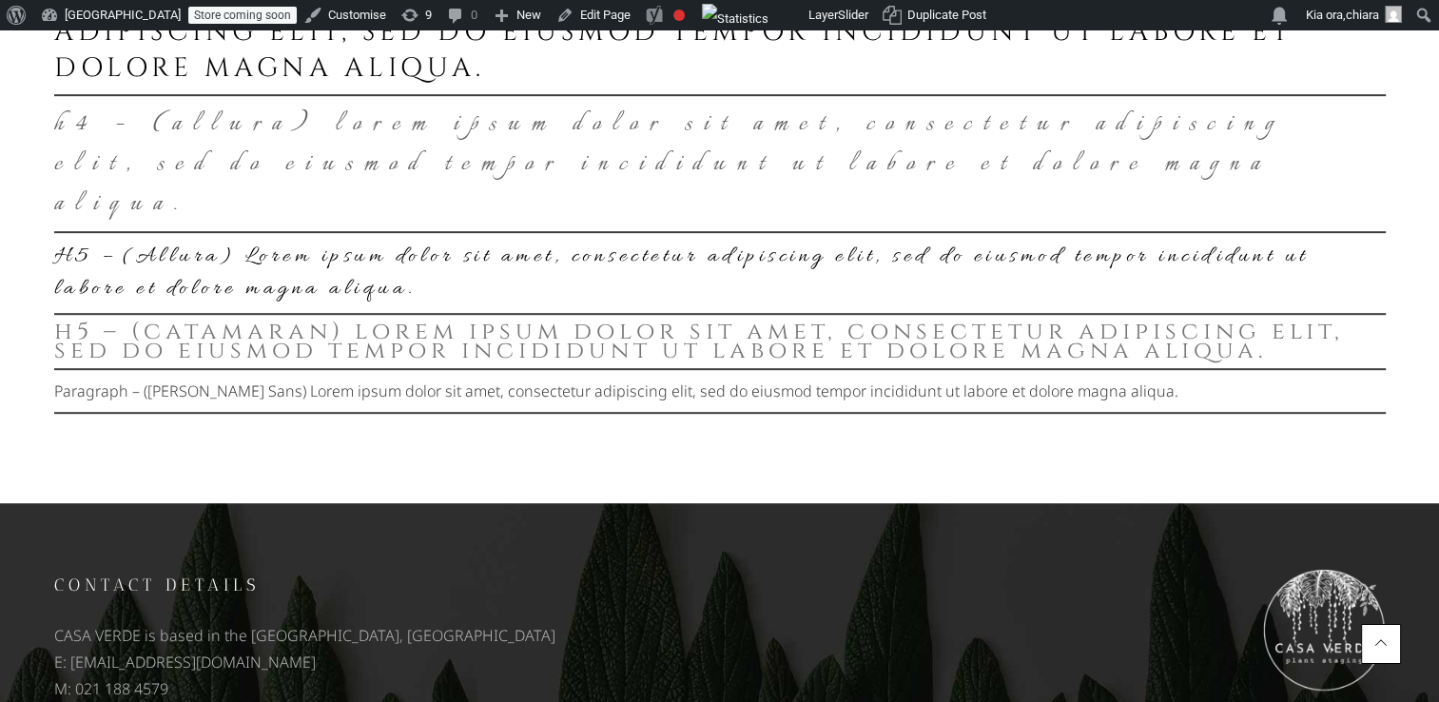
scroll to position [970, 0]
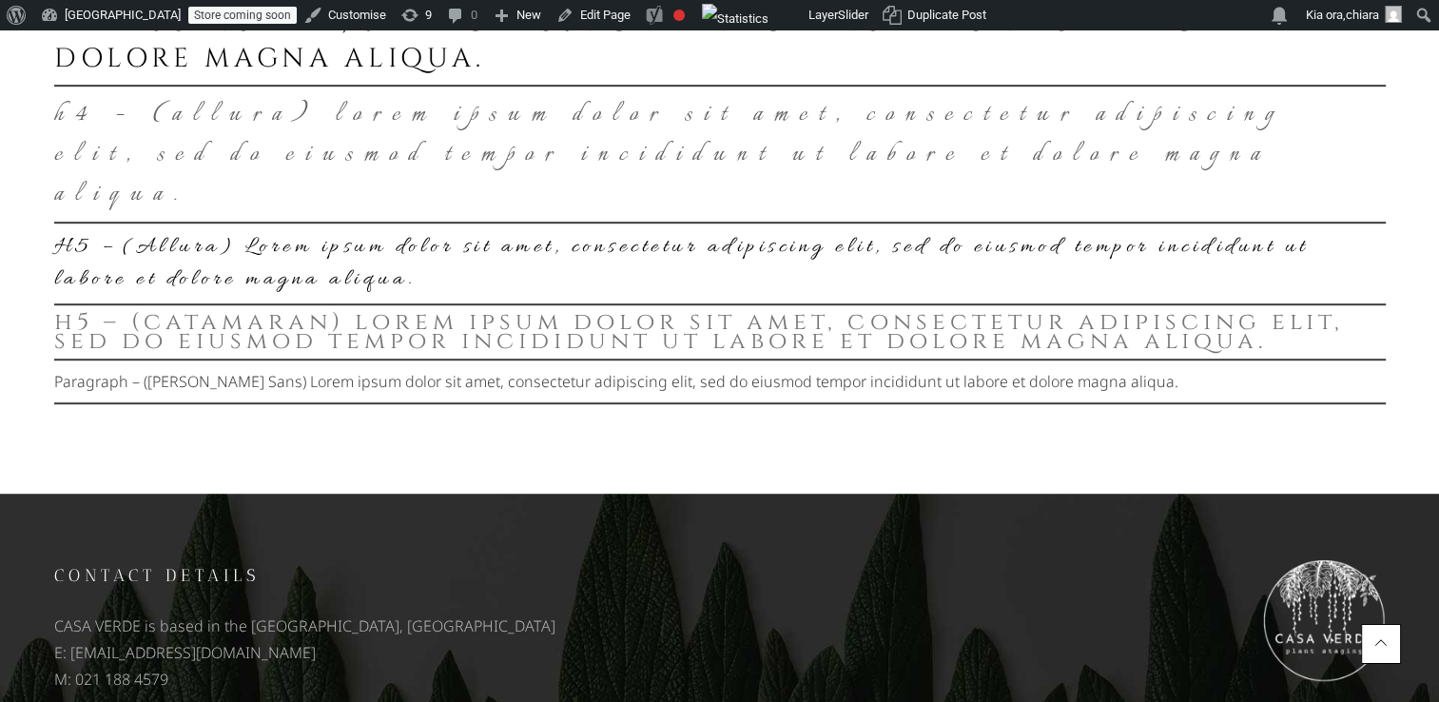
click at [541, 328] on h6 "H5 – (Catamaran) Lorem ipsum dolor sit amet, consectetur adipiscing elit, sed d…" at bounding box center [719, 332] width 1331 height 38
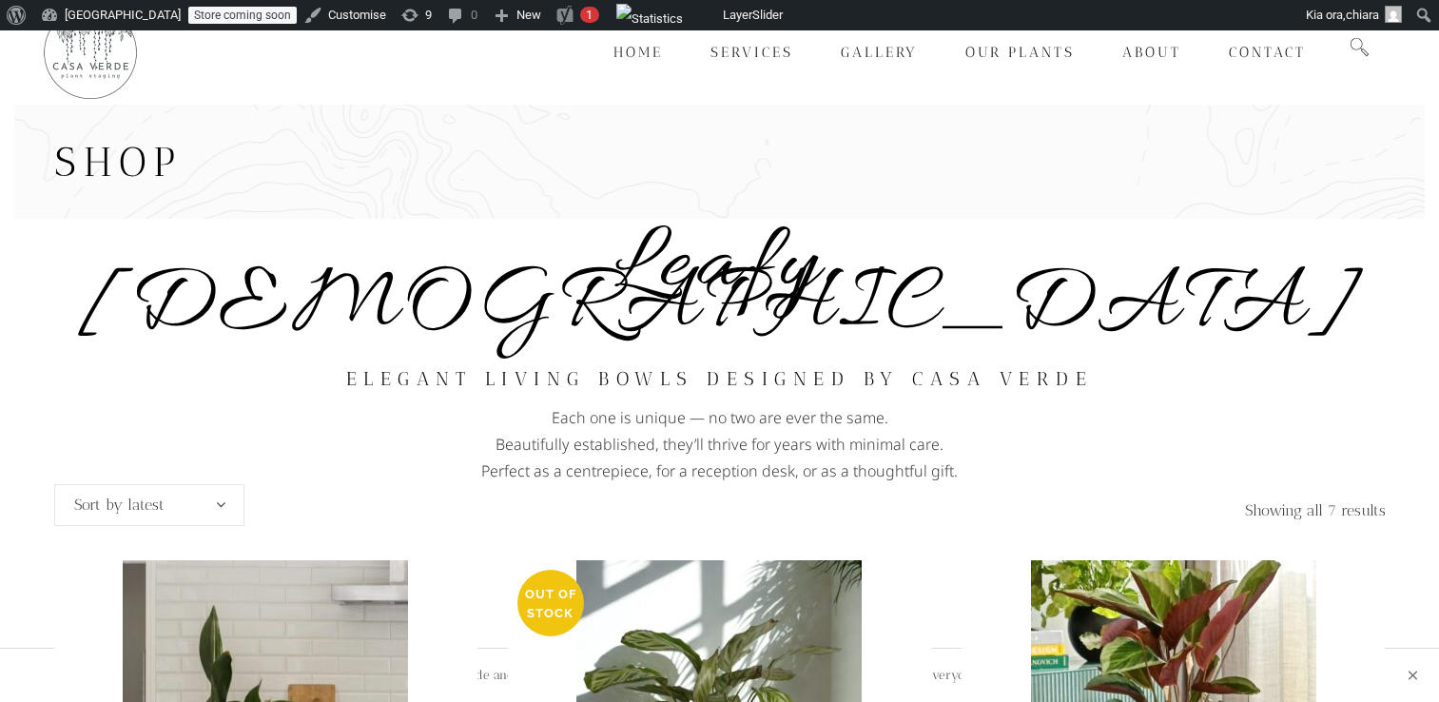
scroll to position [447, 0]
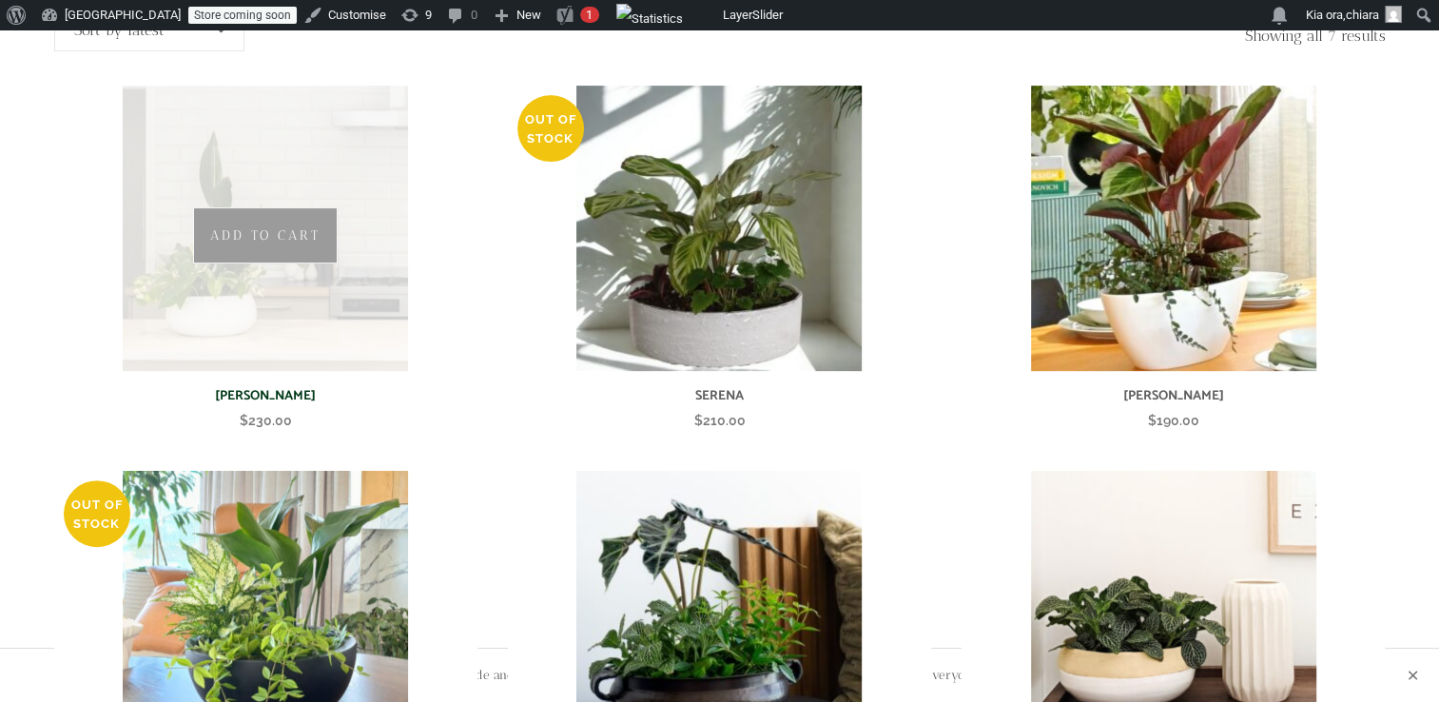
scroll to position [479, 0]
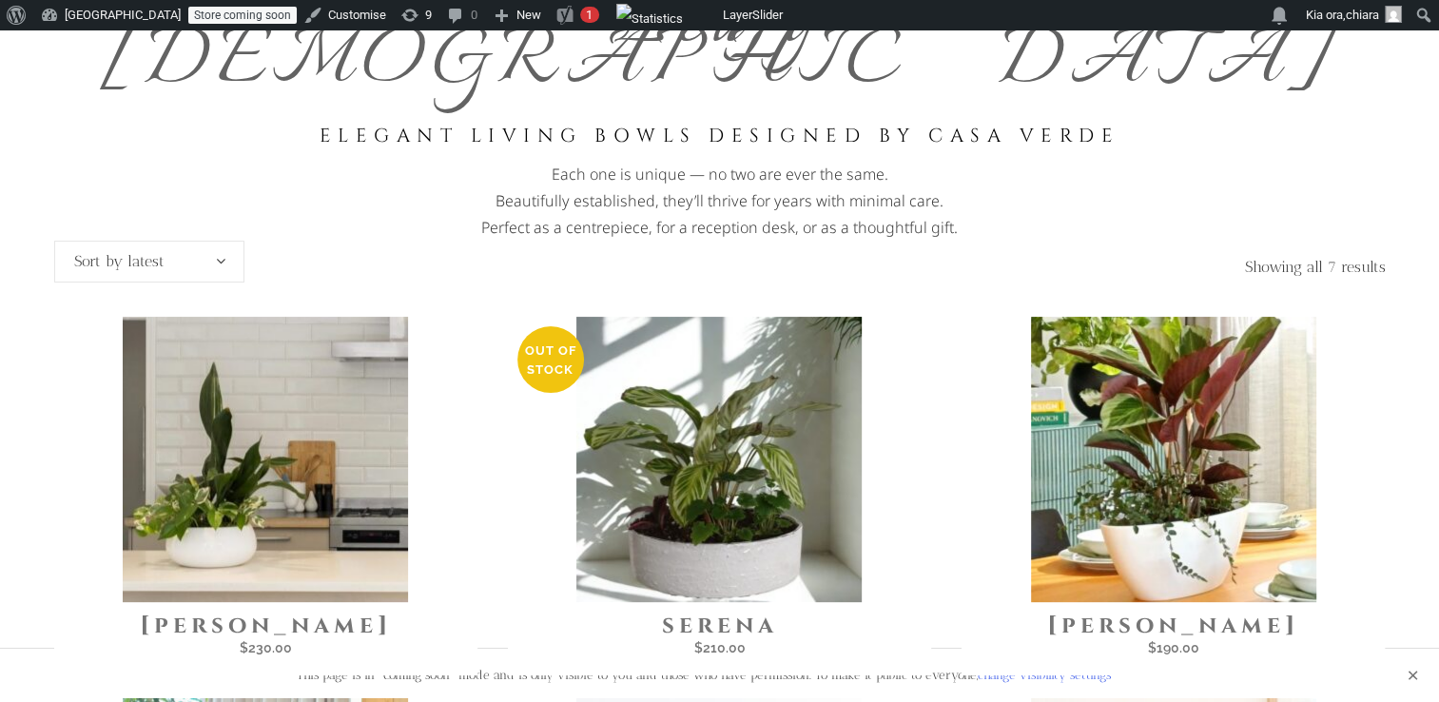
scroll to position [231, 0]
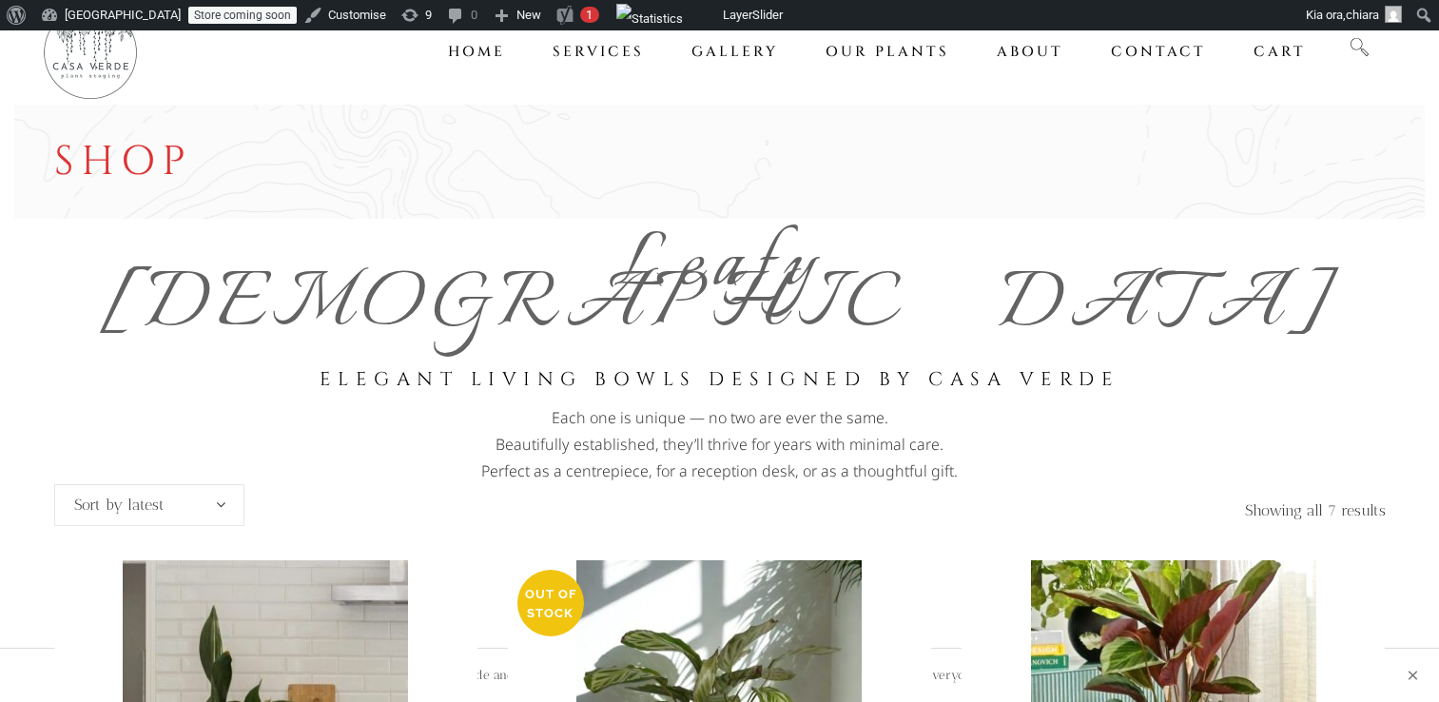
scroll to position [231, 0]
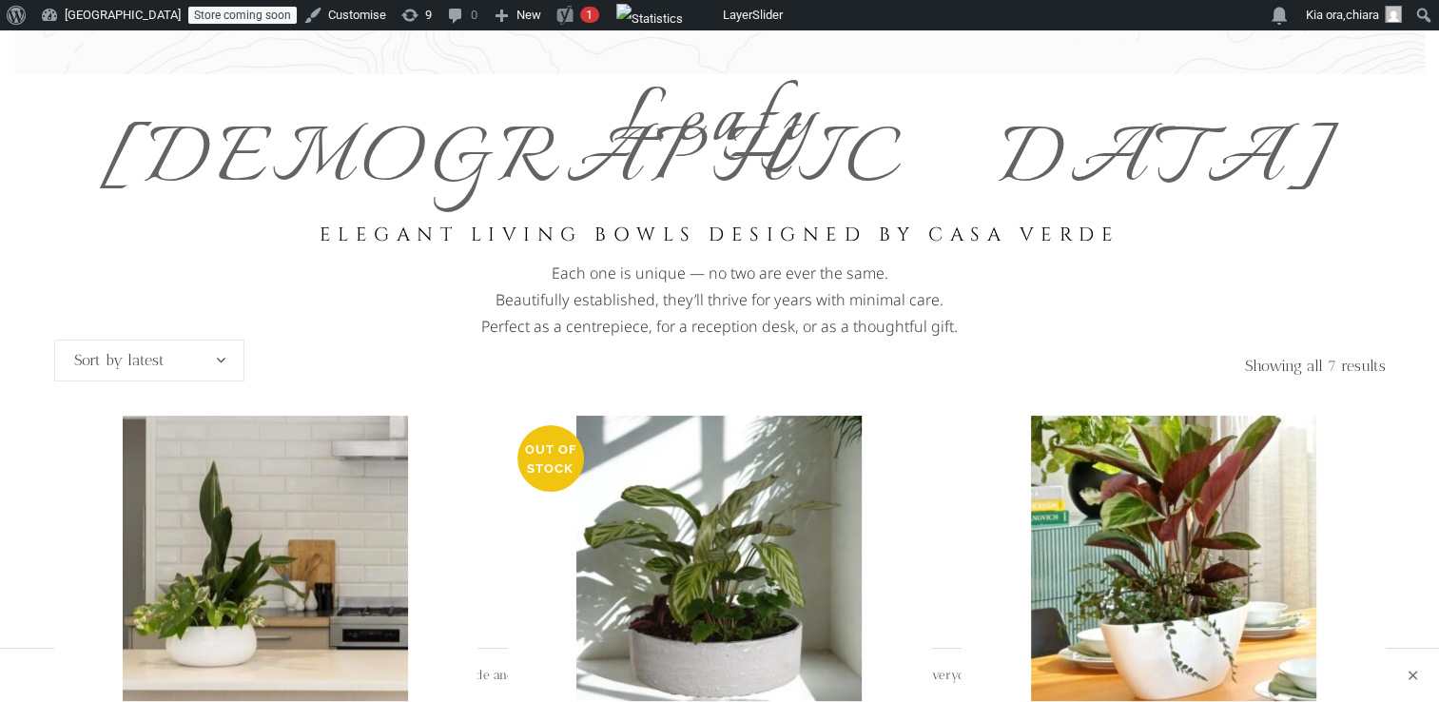
scroll to position [160, 0]
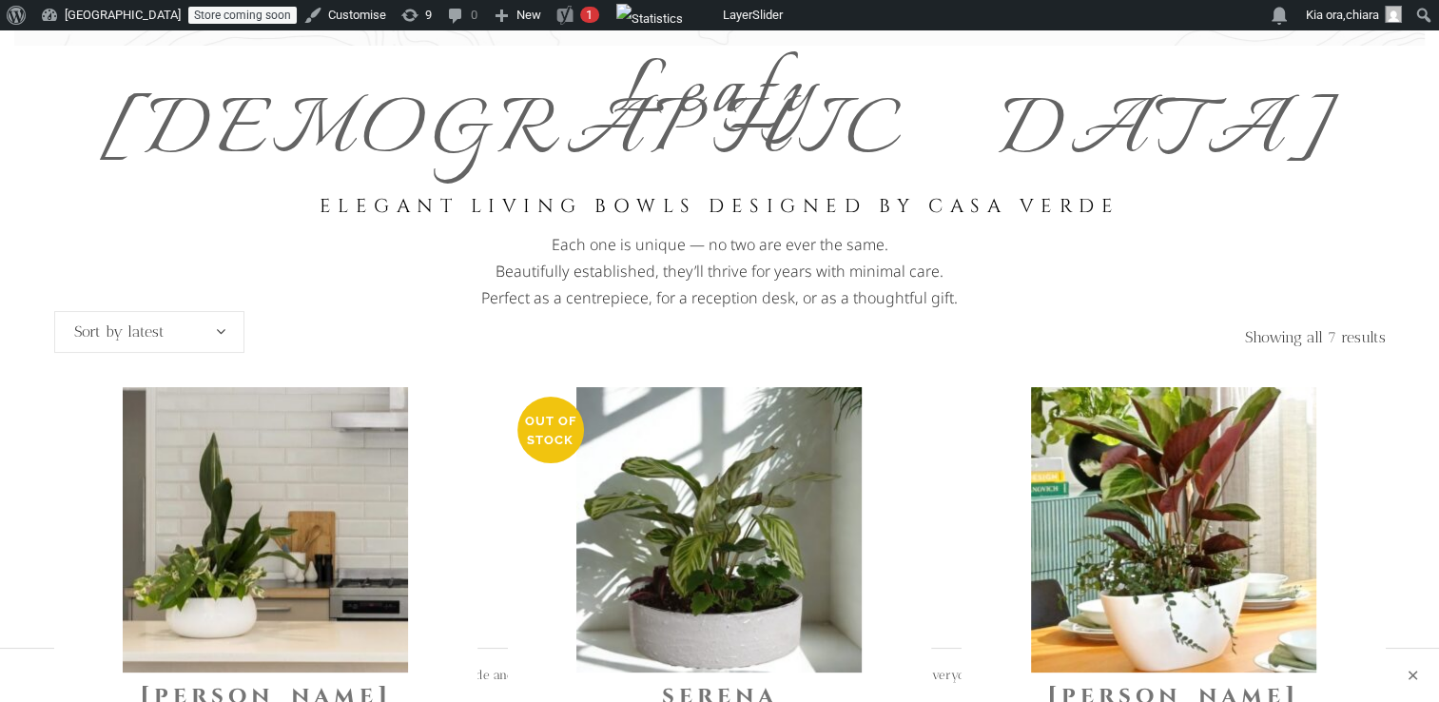
scroll to position [175, 0]
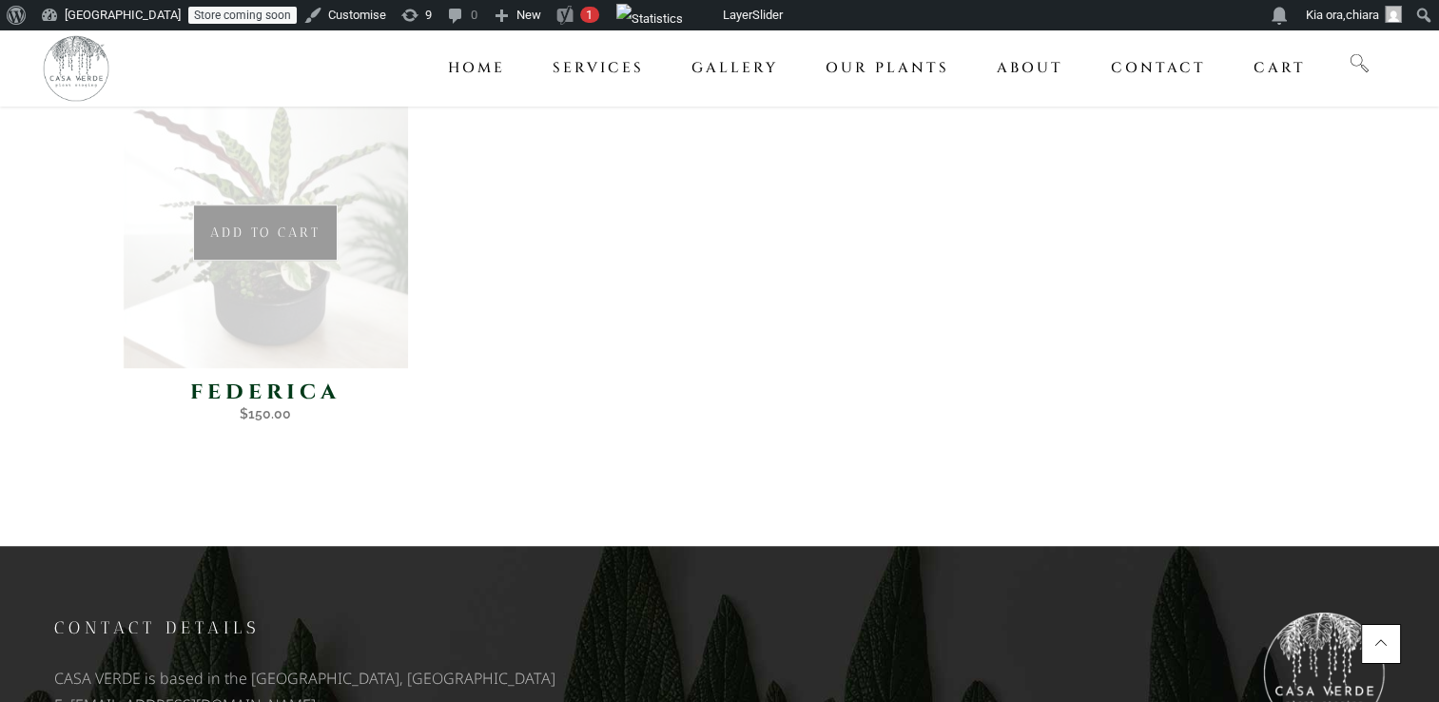
scroll to position [1244, 0]
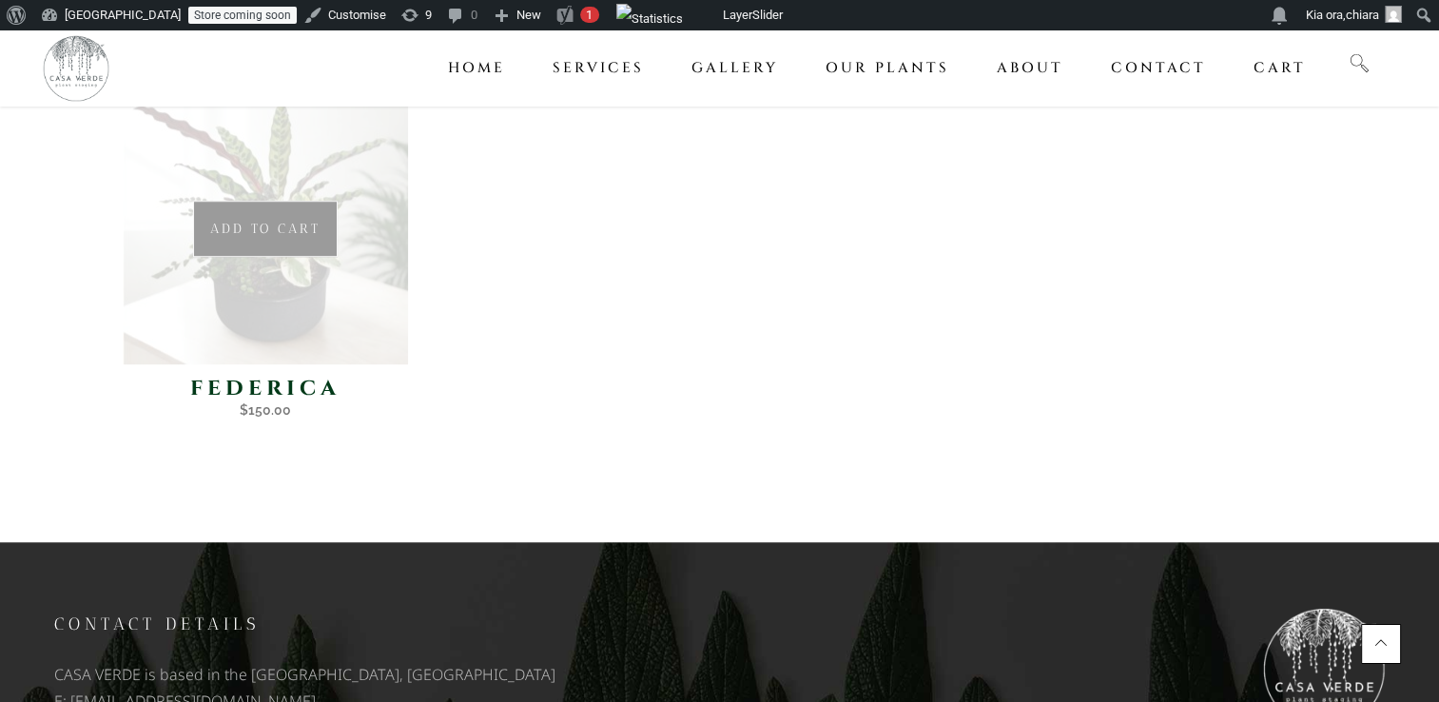
click at [370, 280] on img at bounding box center [265, 221] width 285 height 285
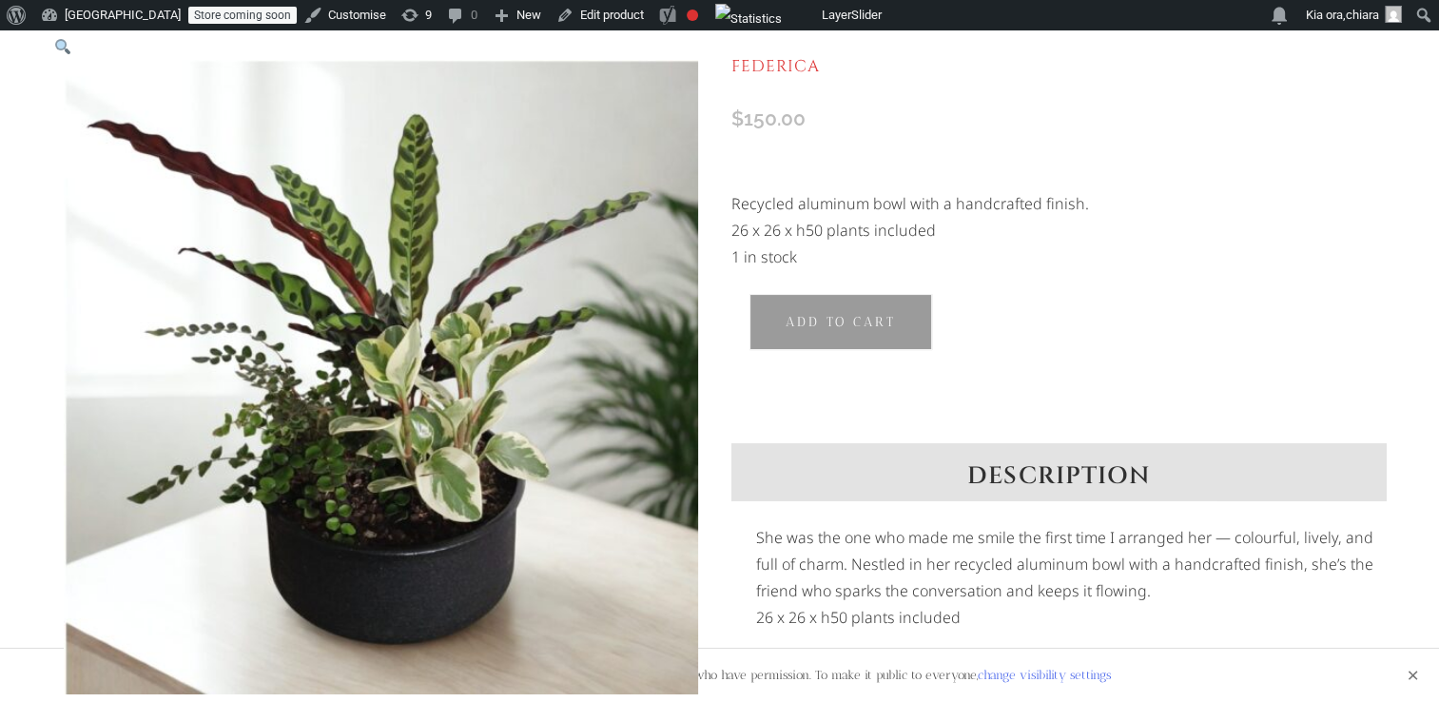
scroll to position [184, 0]
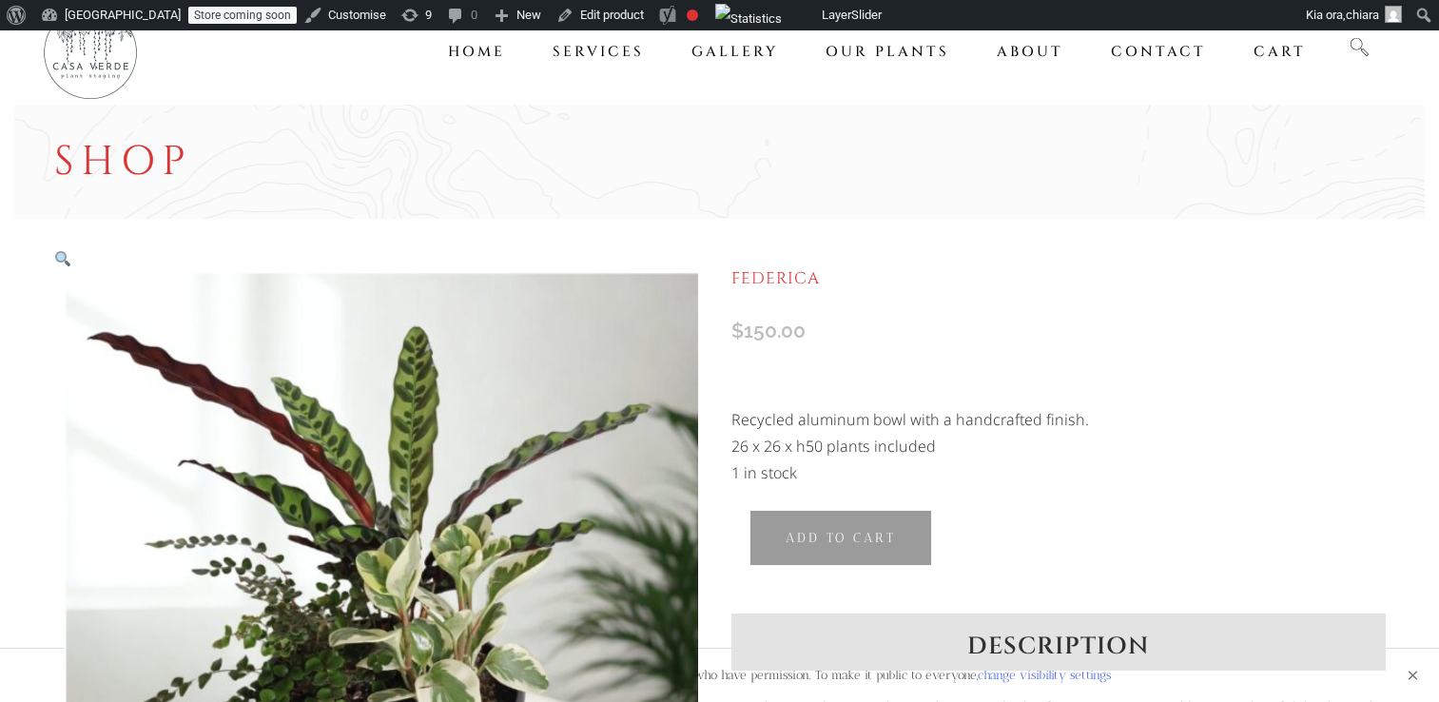
scroll to position [184, 0]
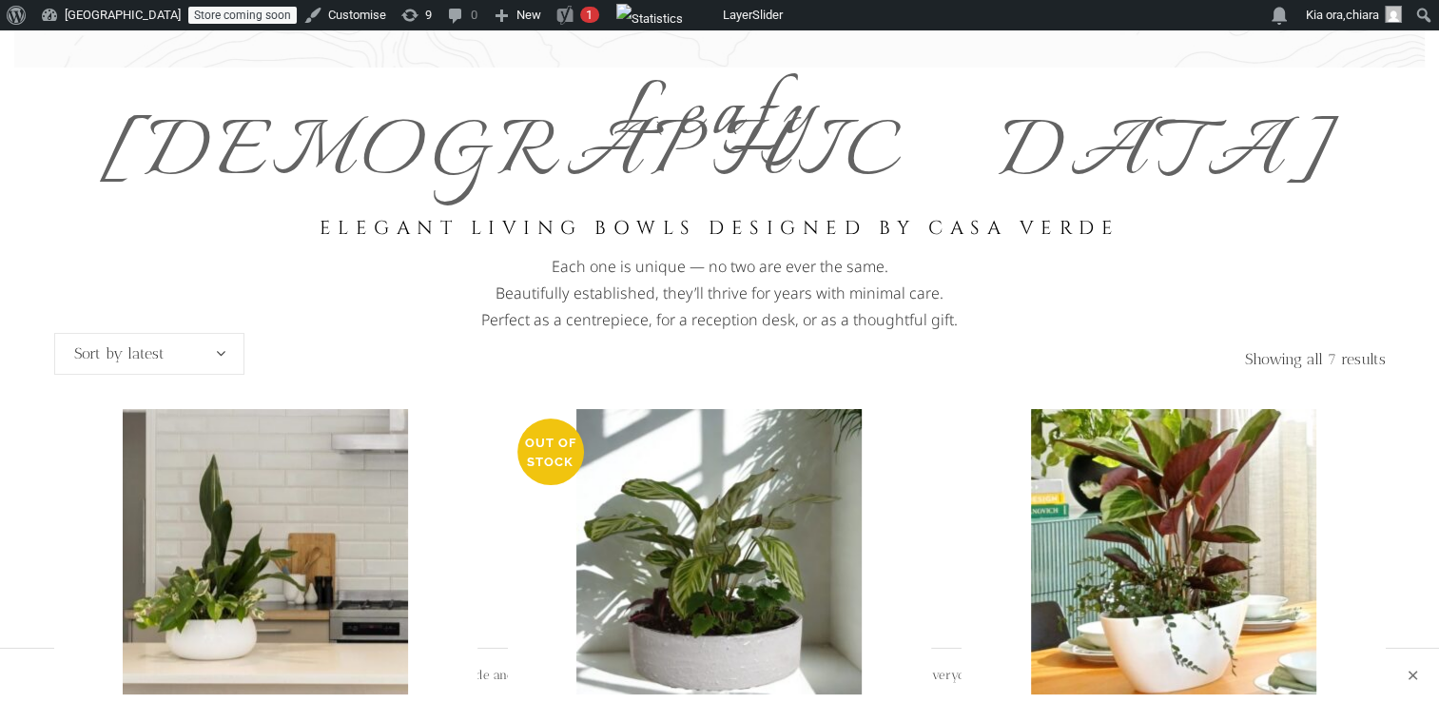
scroll to position [165, 0]
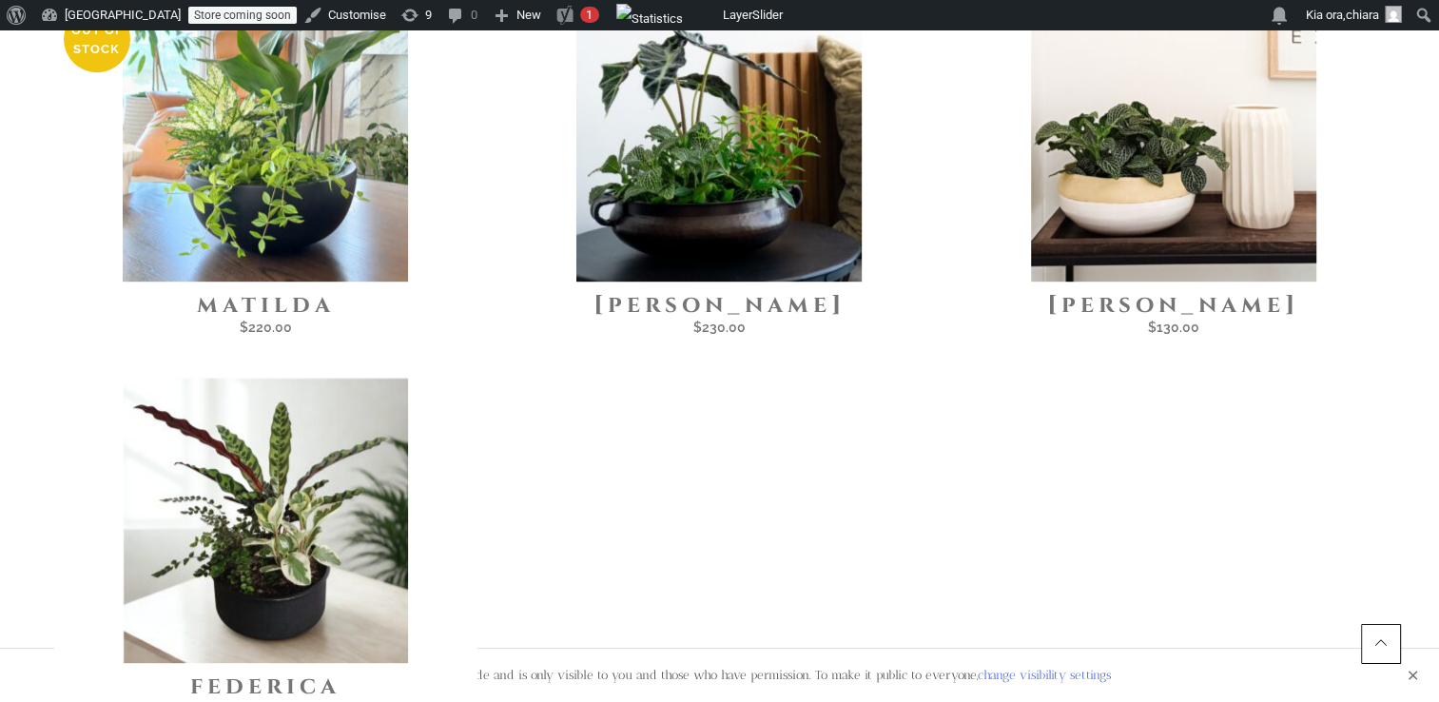
scroll to position [950, 0]
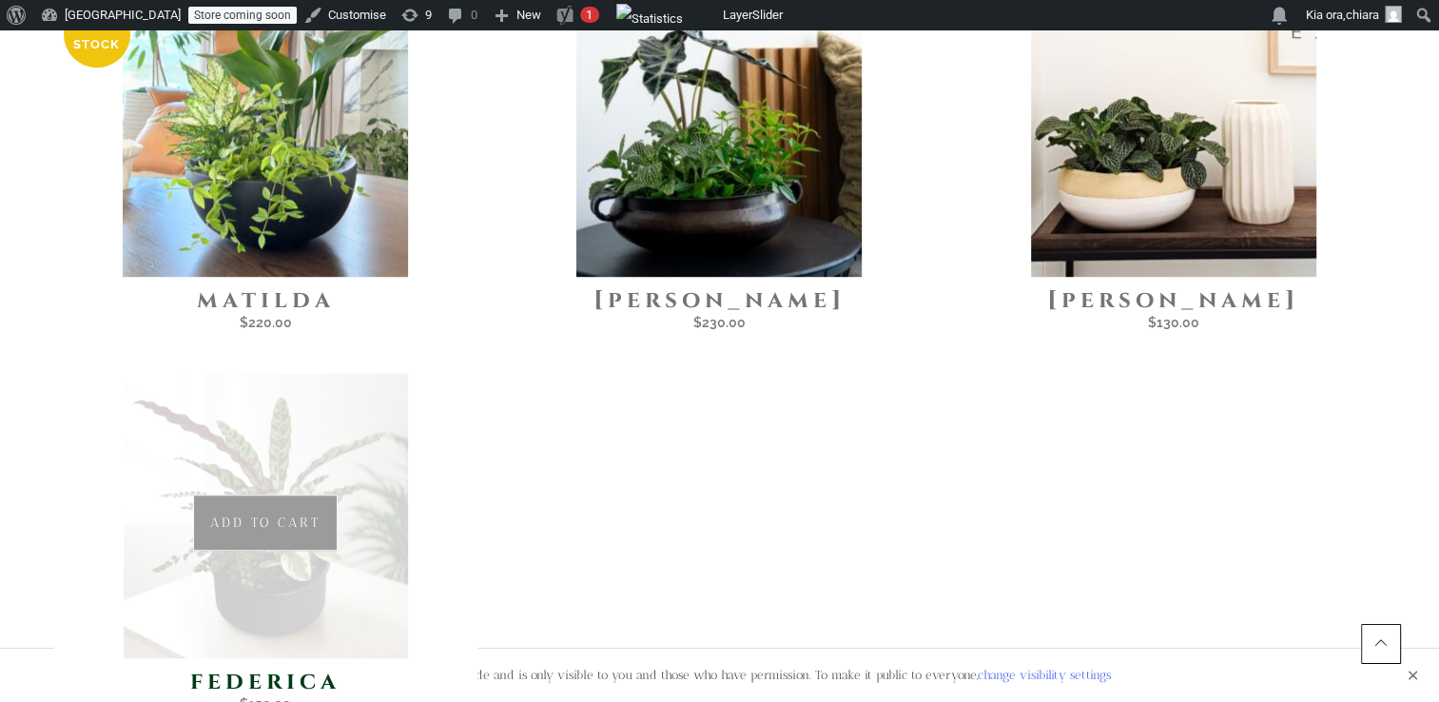
click at [361, 515] on span "Add to cart" at bounding box center [337, 532] width 145 height 35
click at [387, 458] on img at bounding box center [265, 515] width 285 height 285
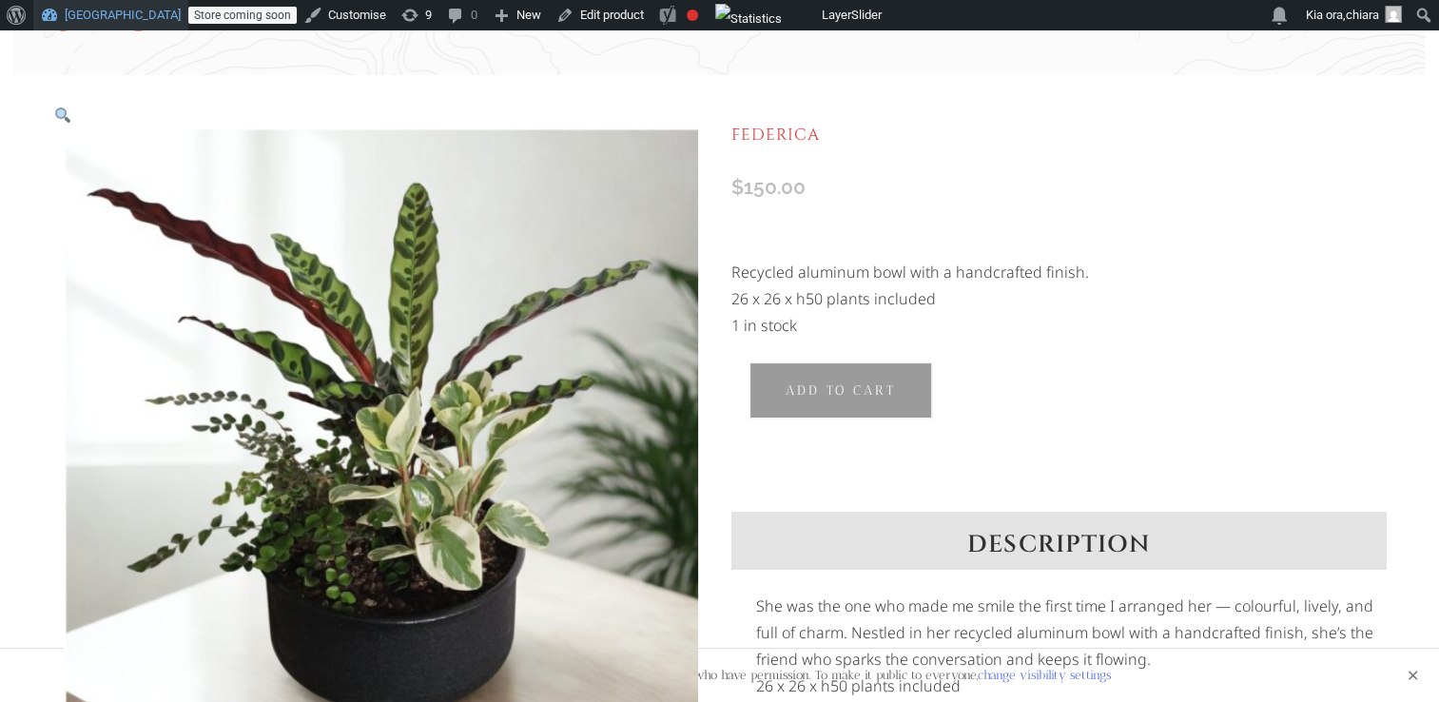
scroll to position [137, 0]
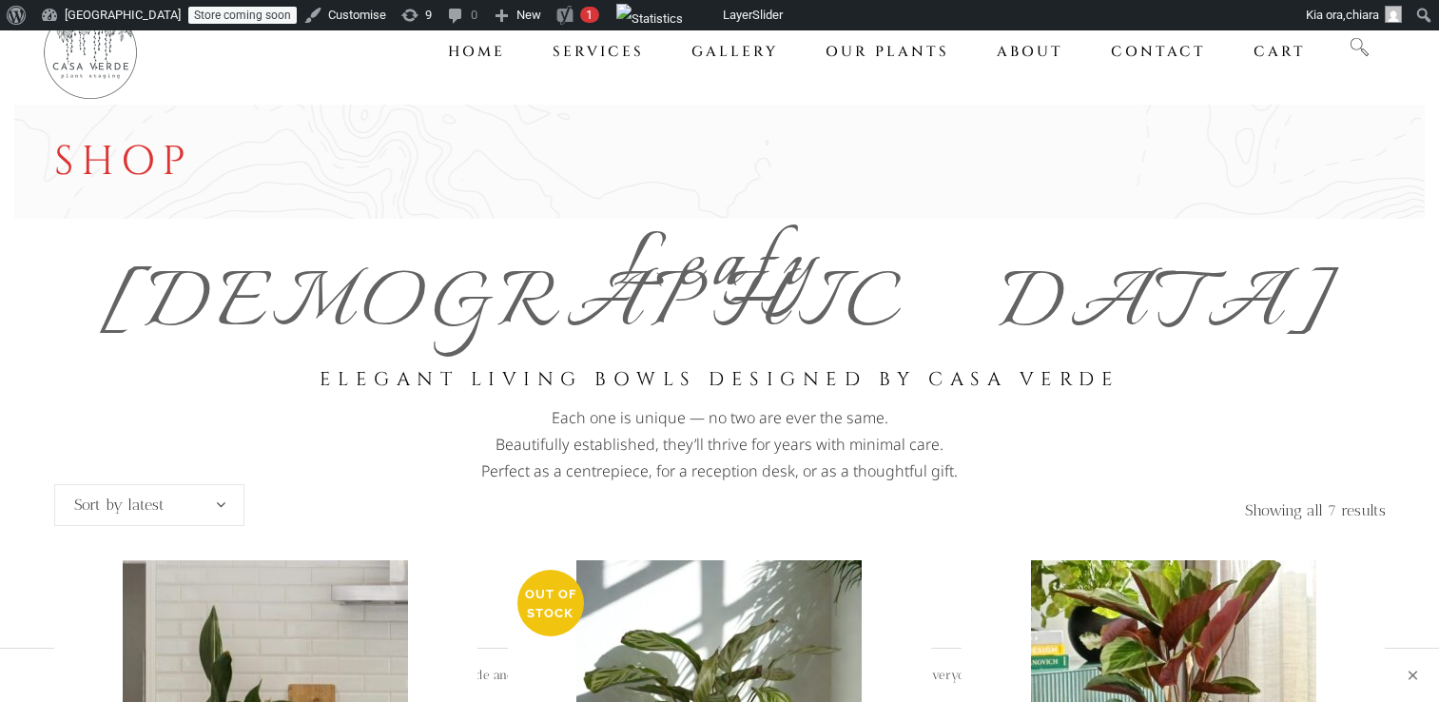
scroll to position [950, 0]
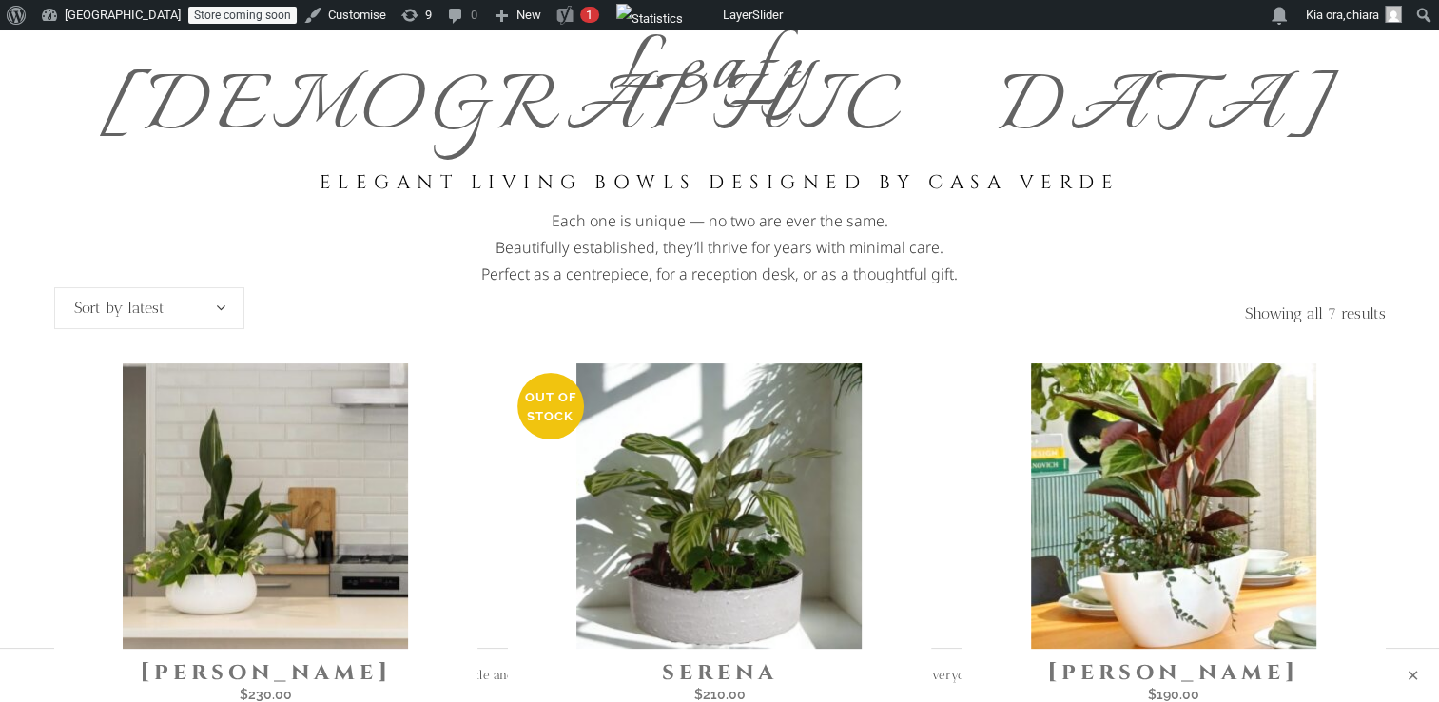
scroll to position [191, 0]
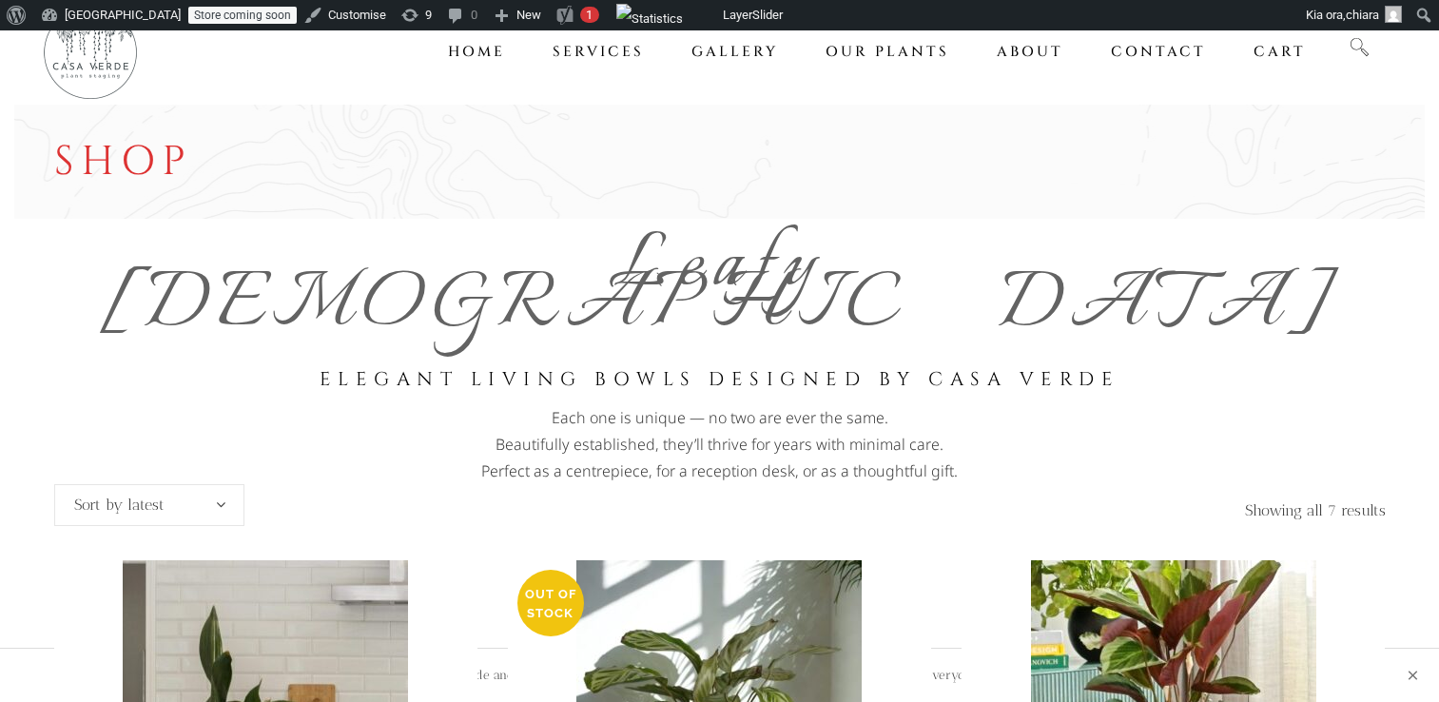
scroll to position [191, 0]
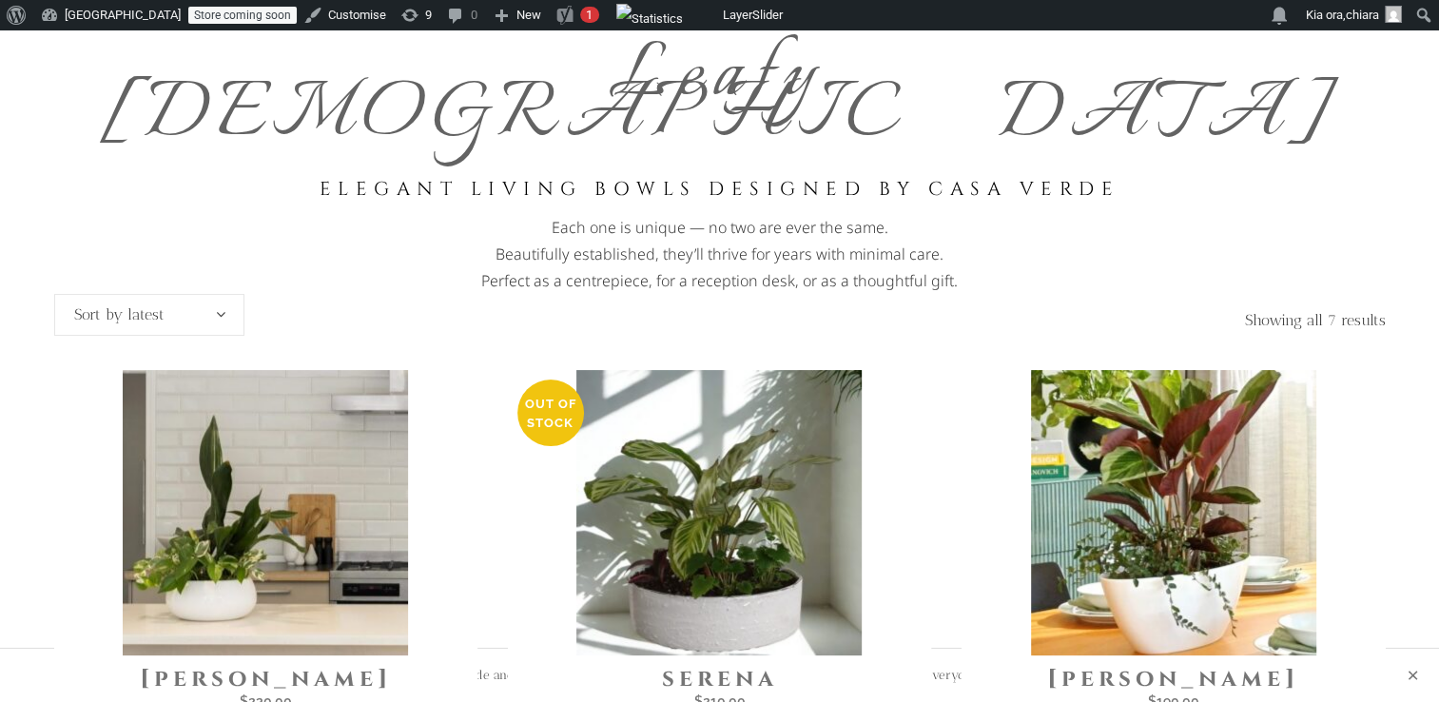
scroll to position [95, 0]
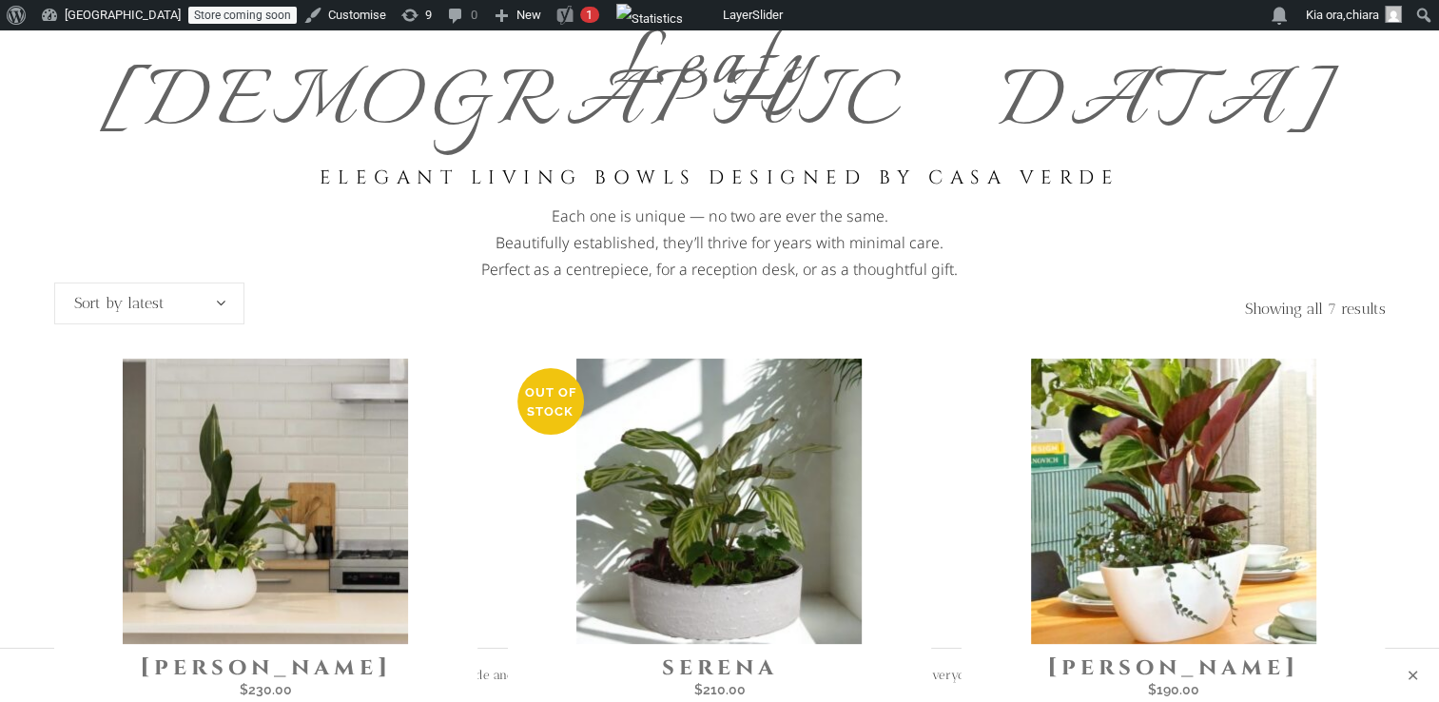
scroll to position [199, 0]
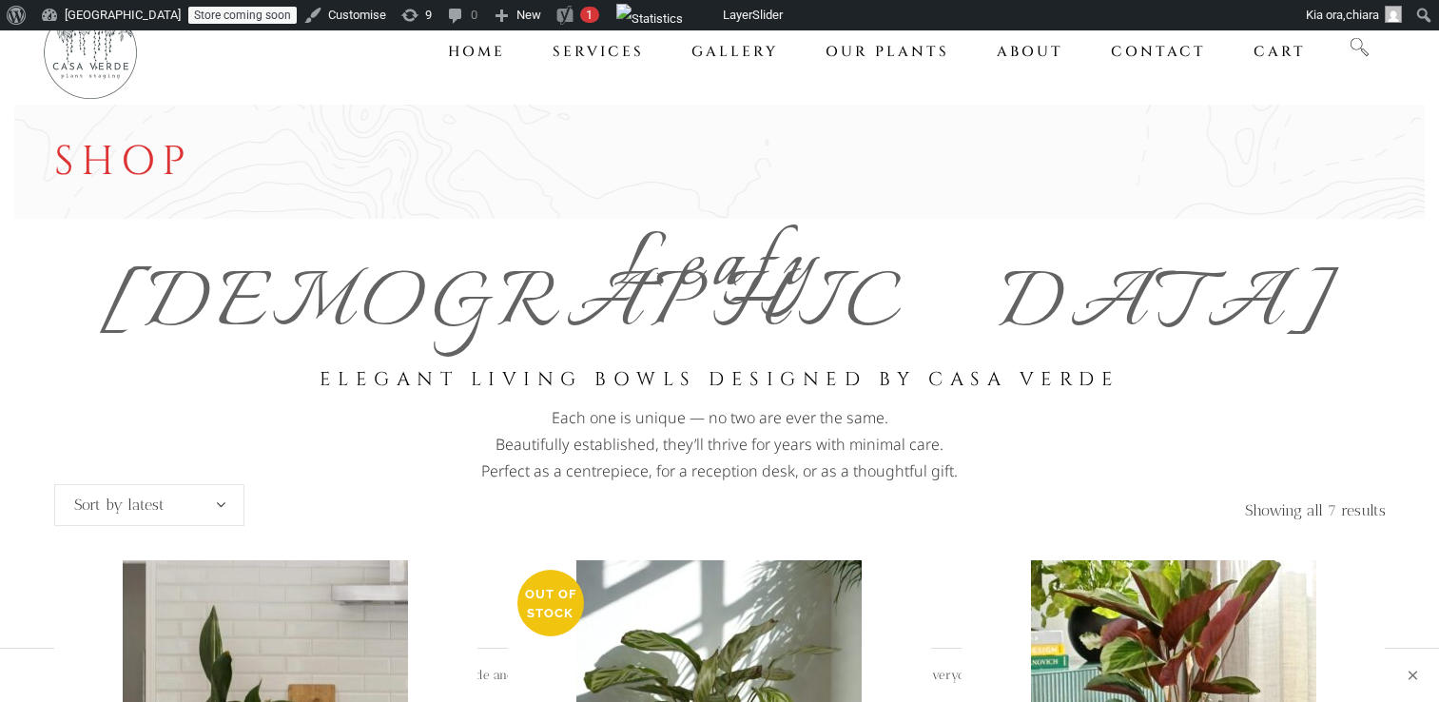
scroll to position [199, 0]
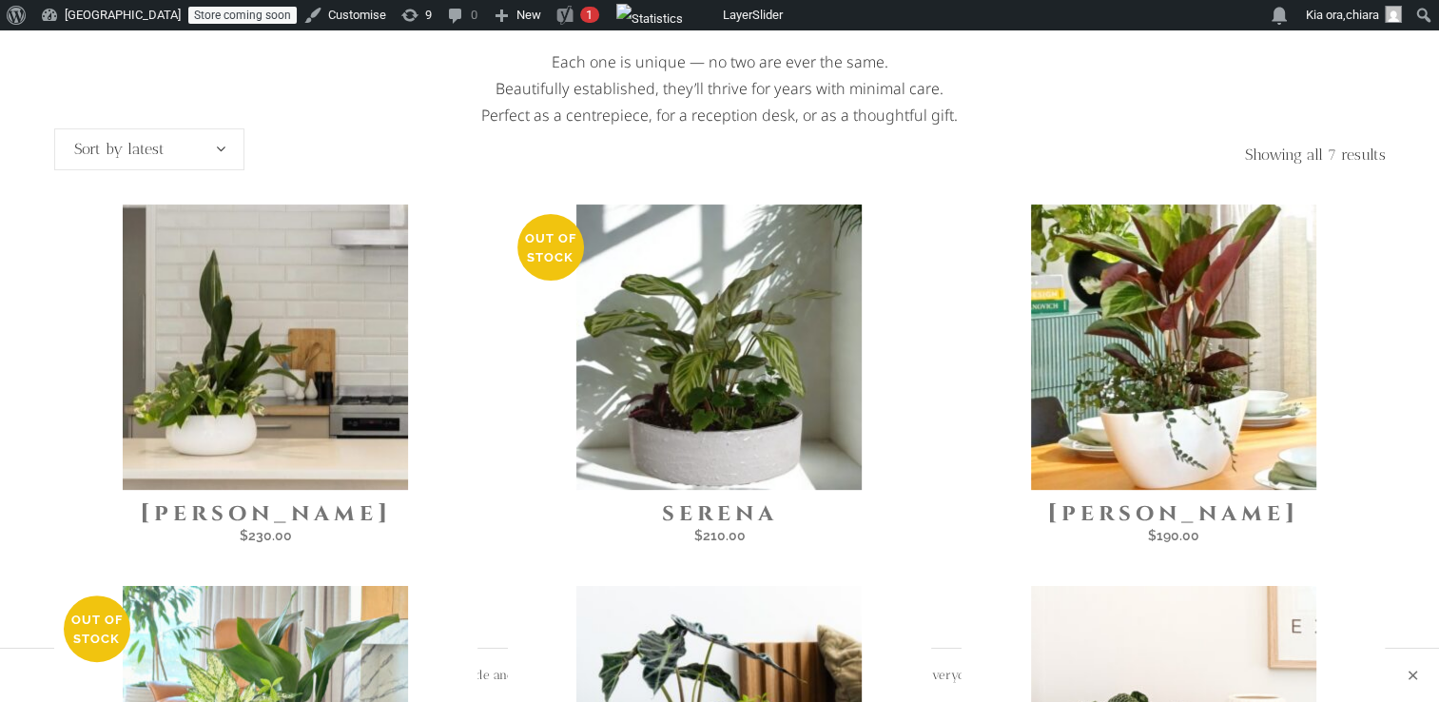
scroll to position [358, 0]
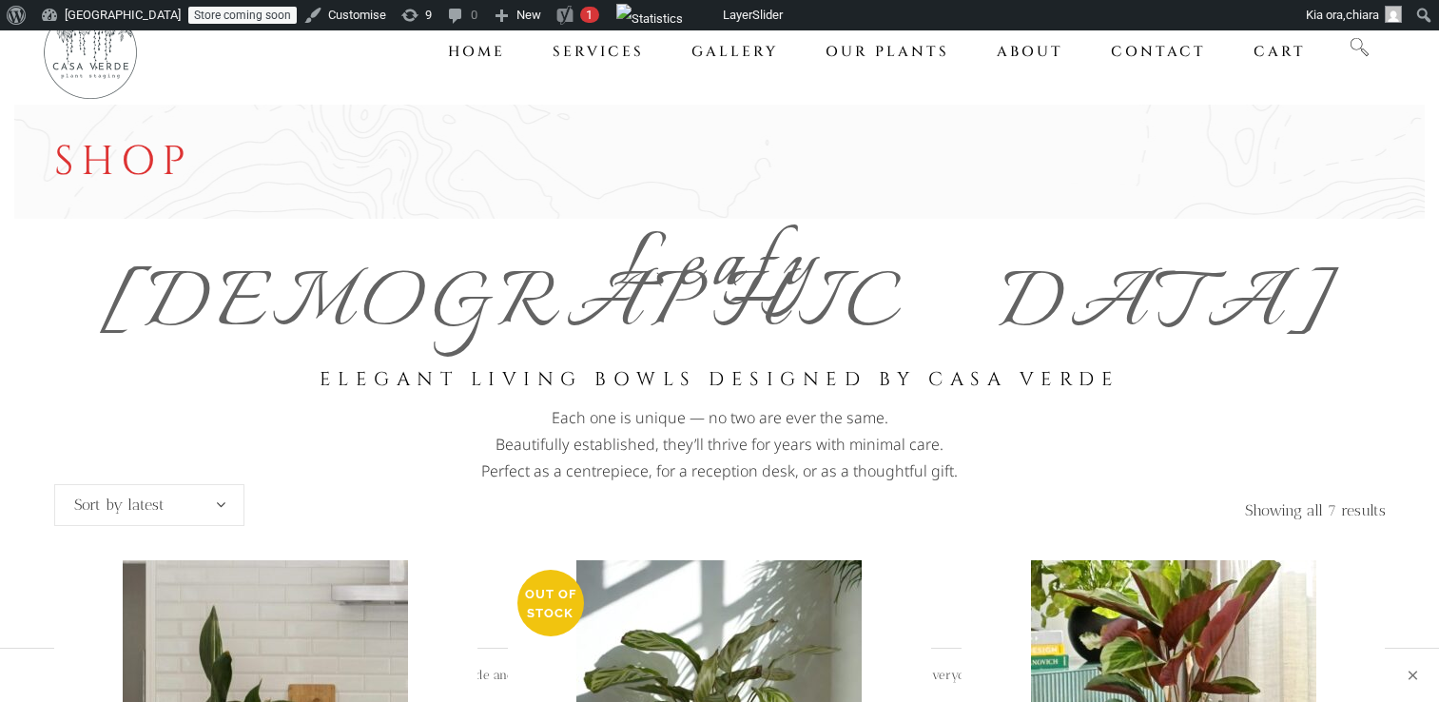
scroll to position [358, 0]
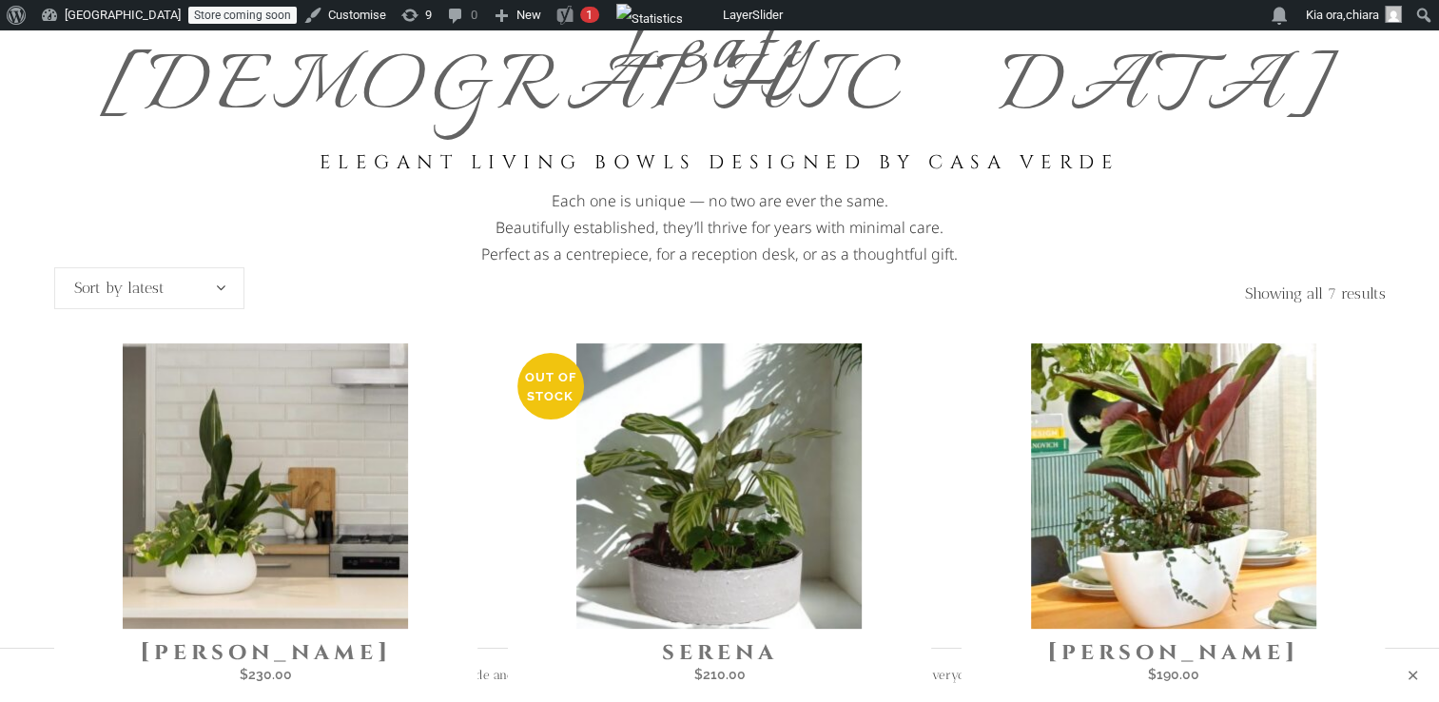
scroll to position [207, 0]
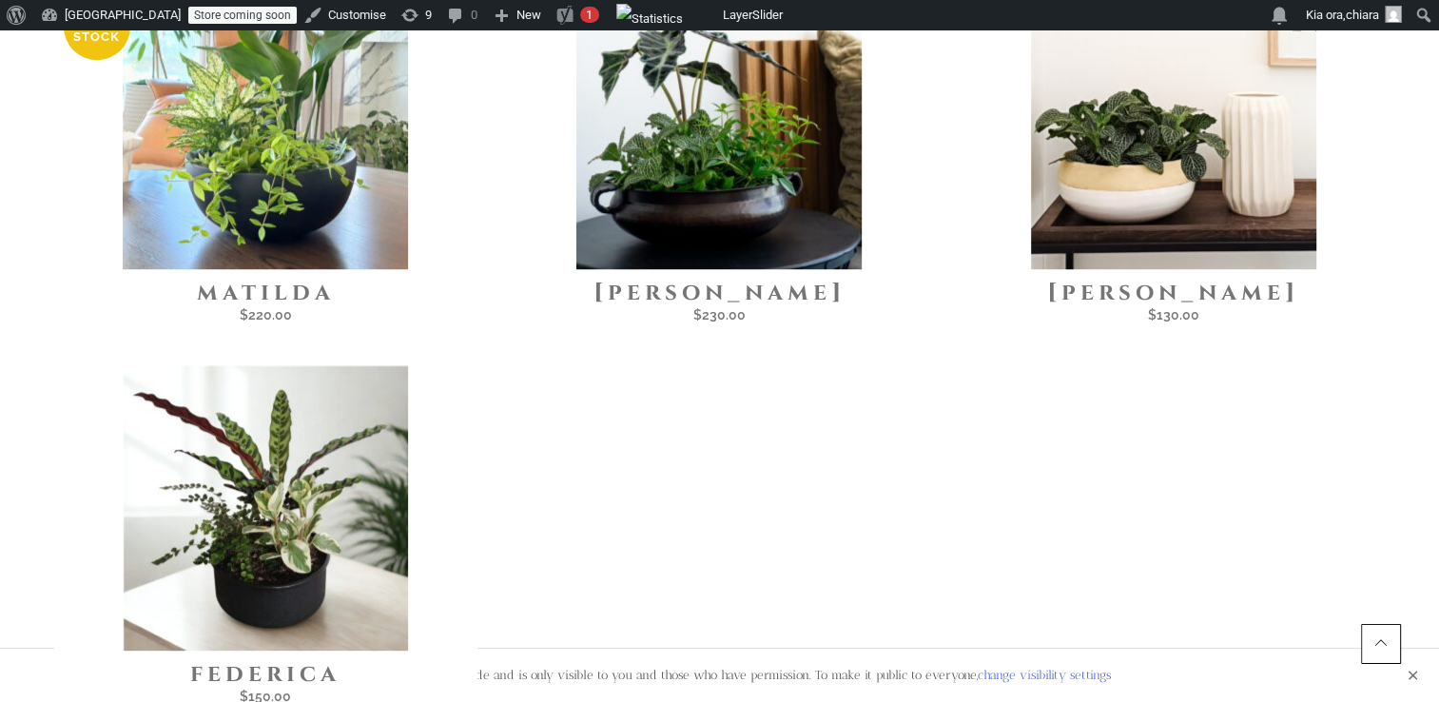
scroll to position [997, 0]
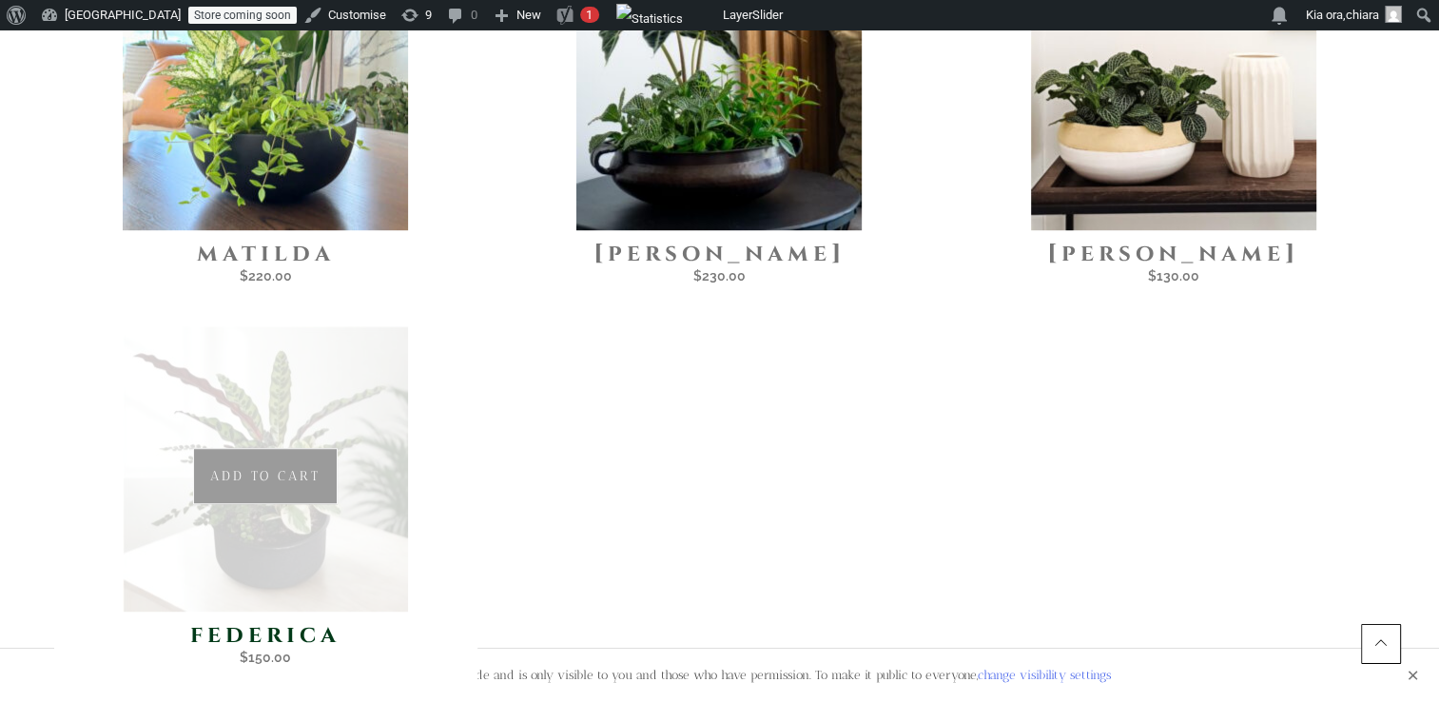
click at [371, 374] on img at bounding box center [265, 468] width 285 height 285
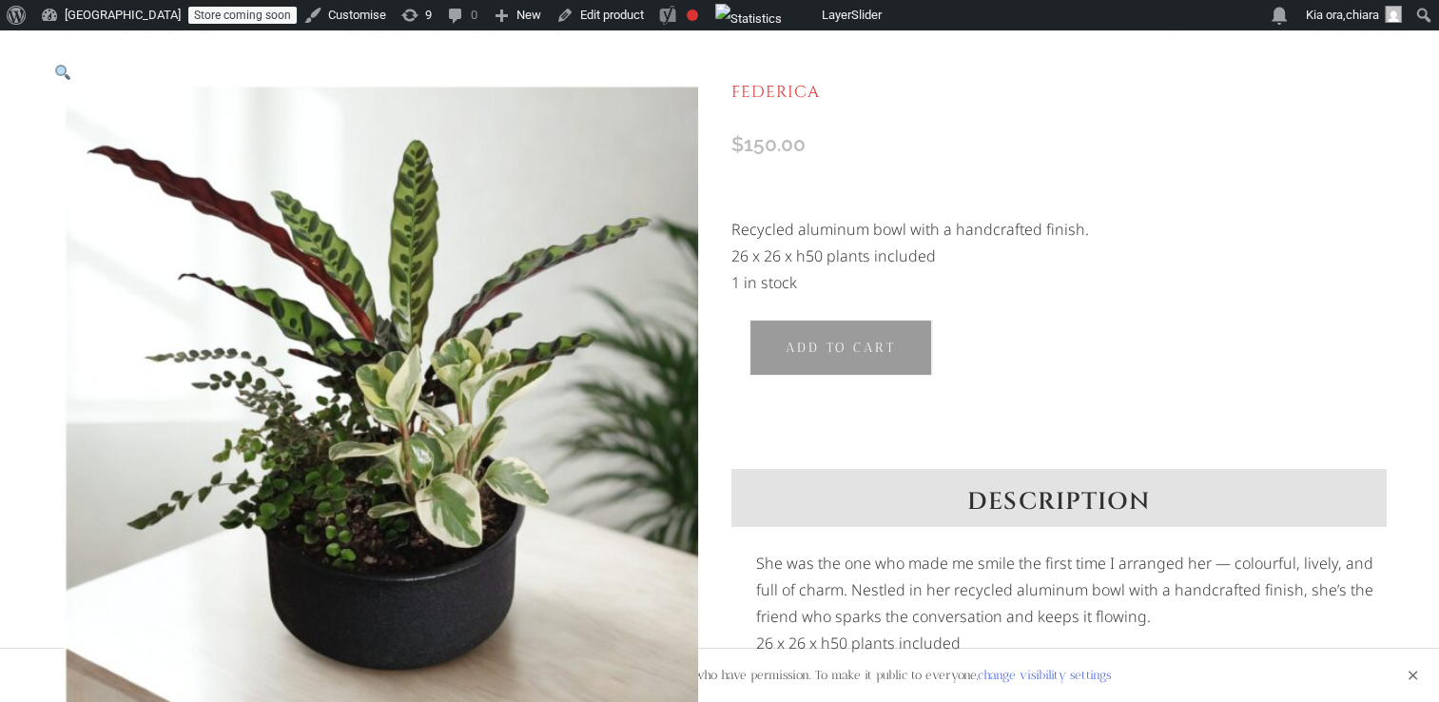
scroll to position [185, 0]
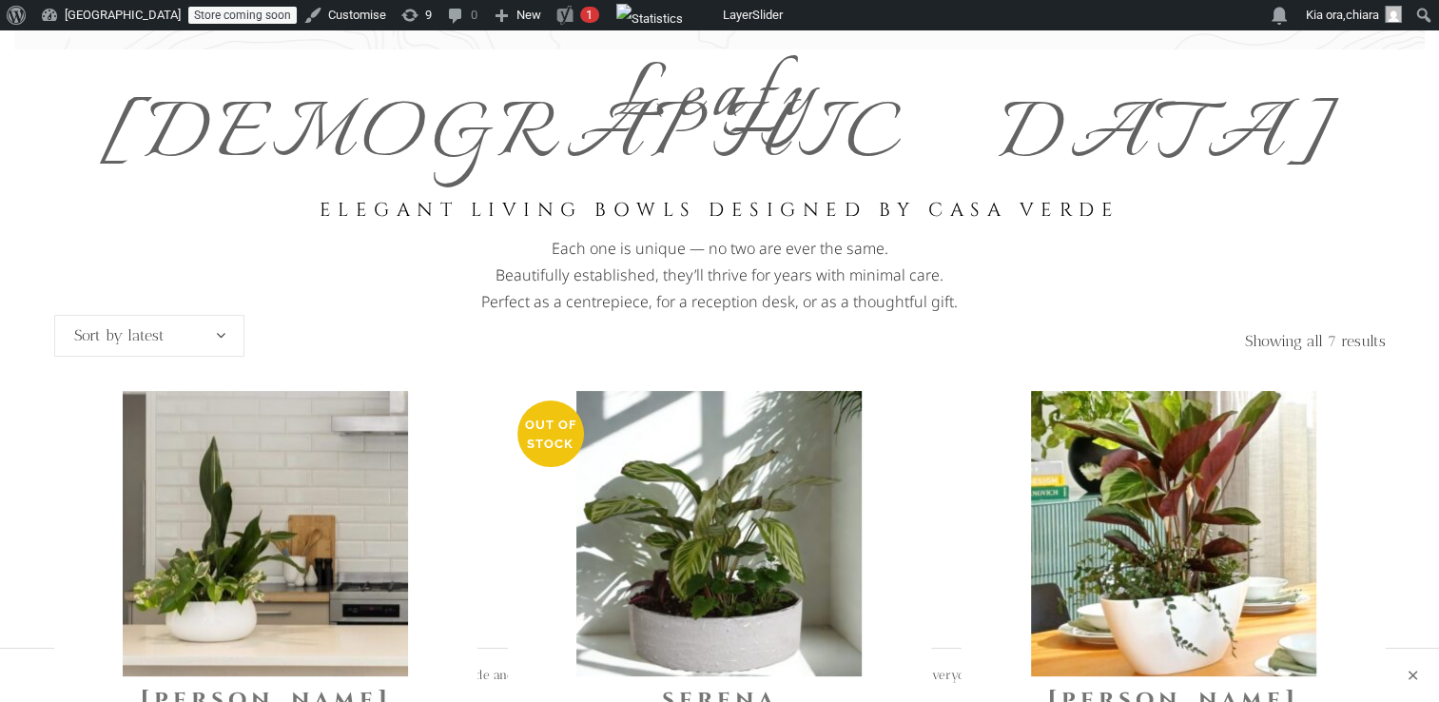
scroll to position [174, 0]
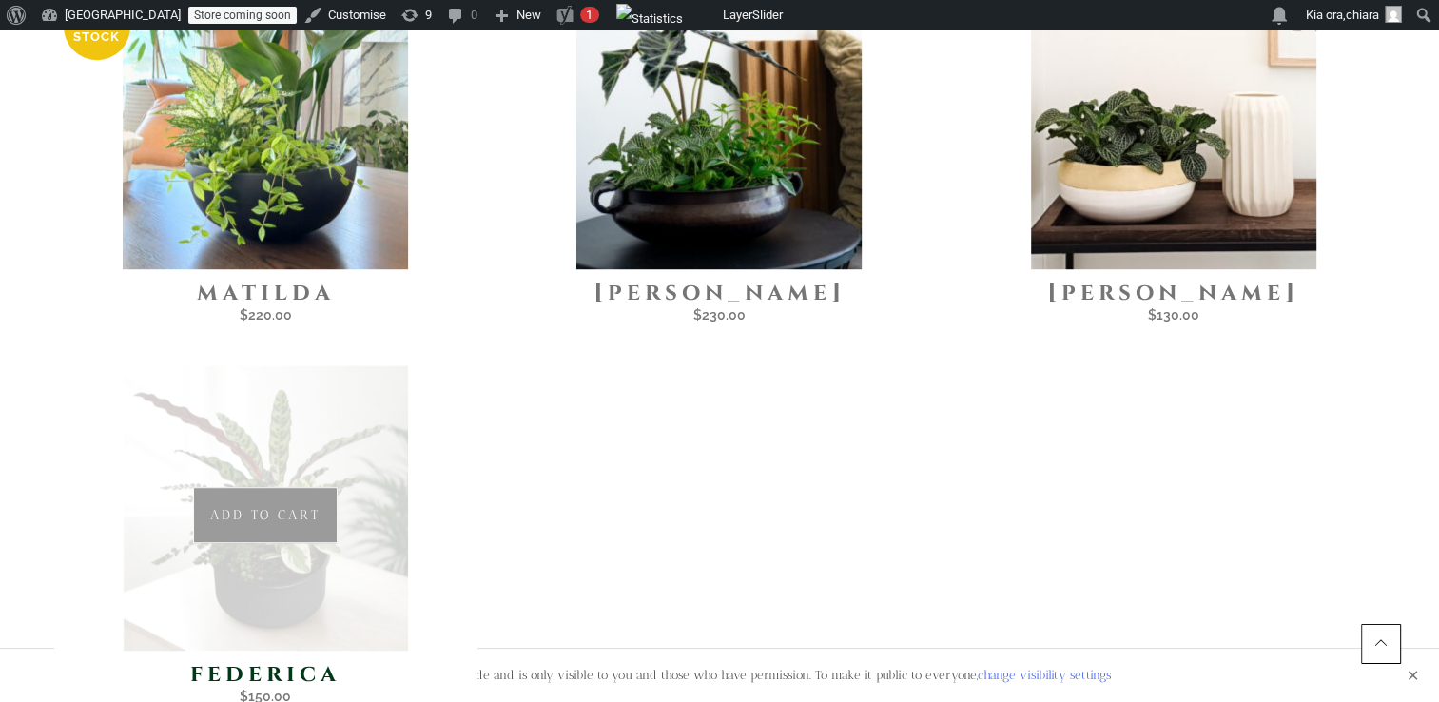
scroll to position [980, 0]
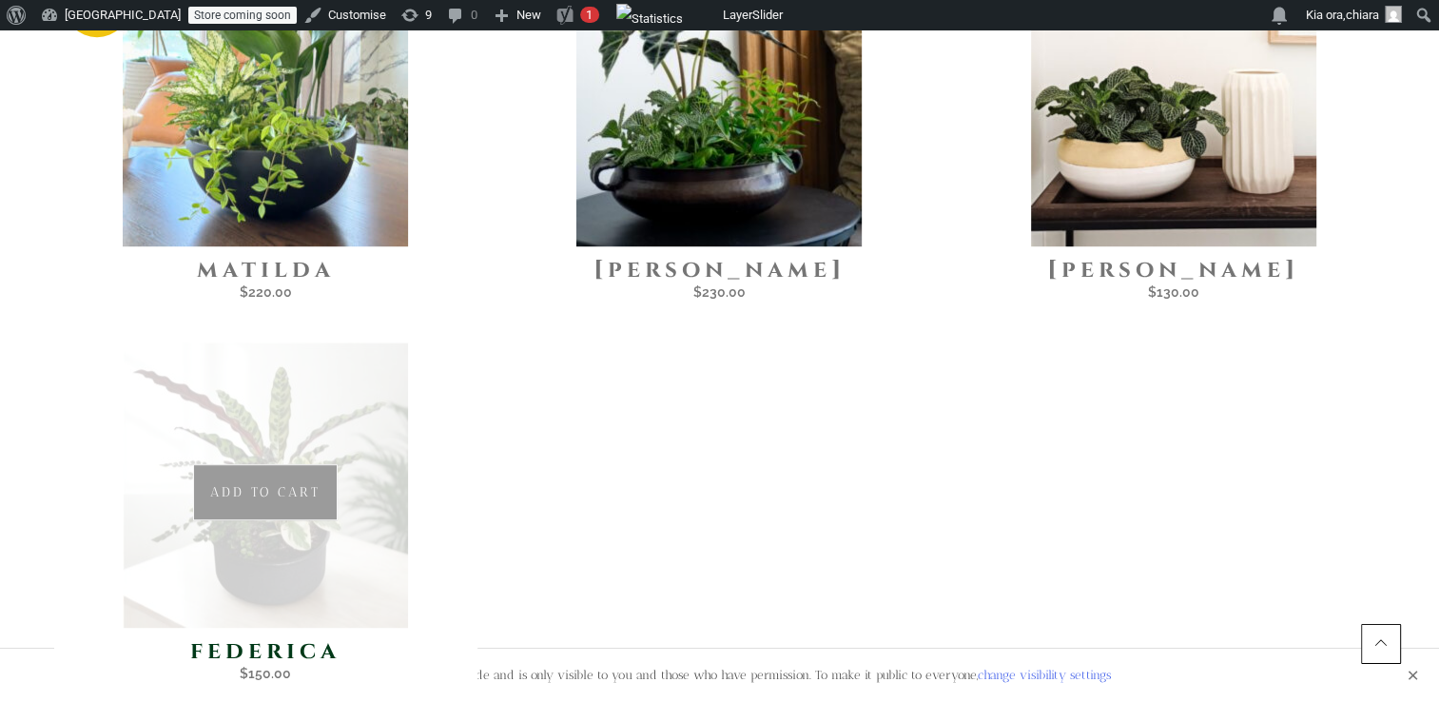
click at [359, 557] on img at bounding box center [265, 484] width 285 height 285
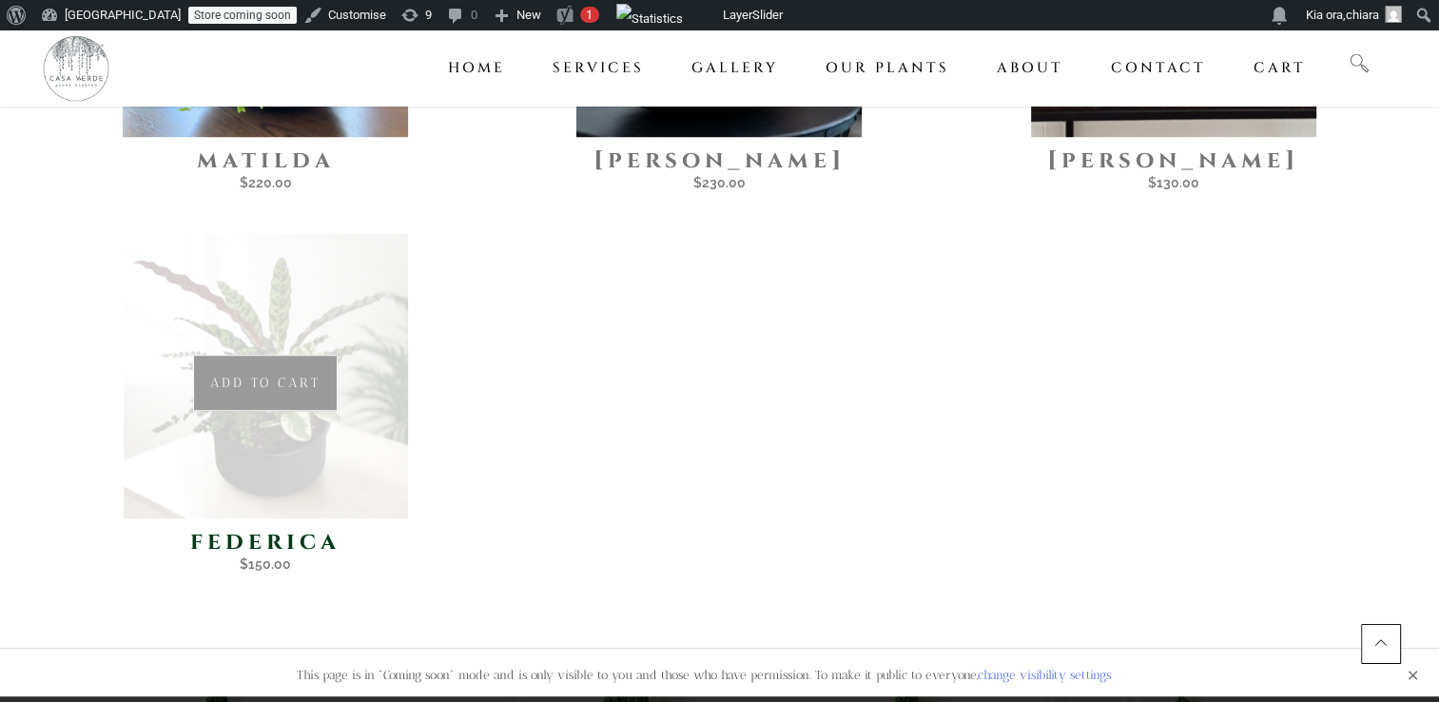
scroll to position [1107, 0]
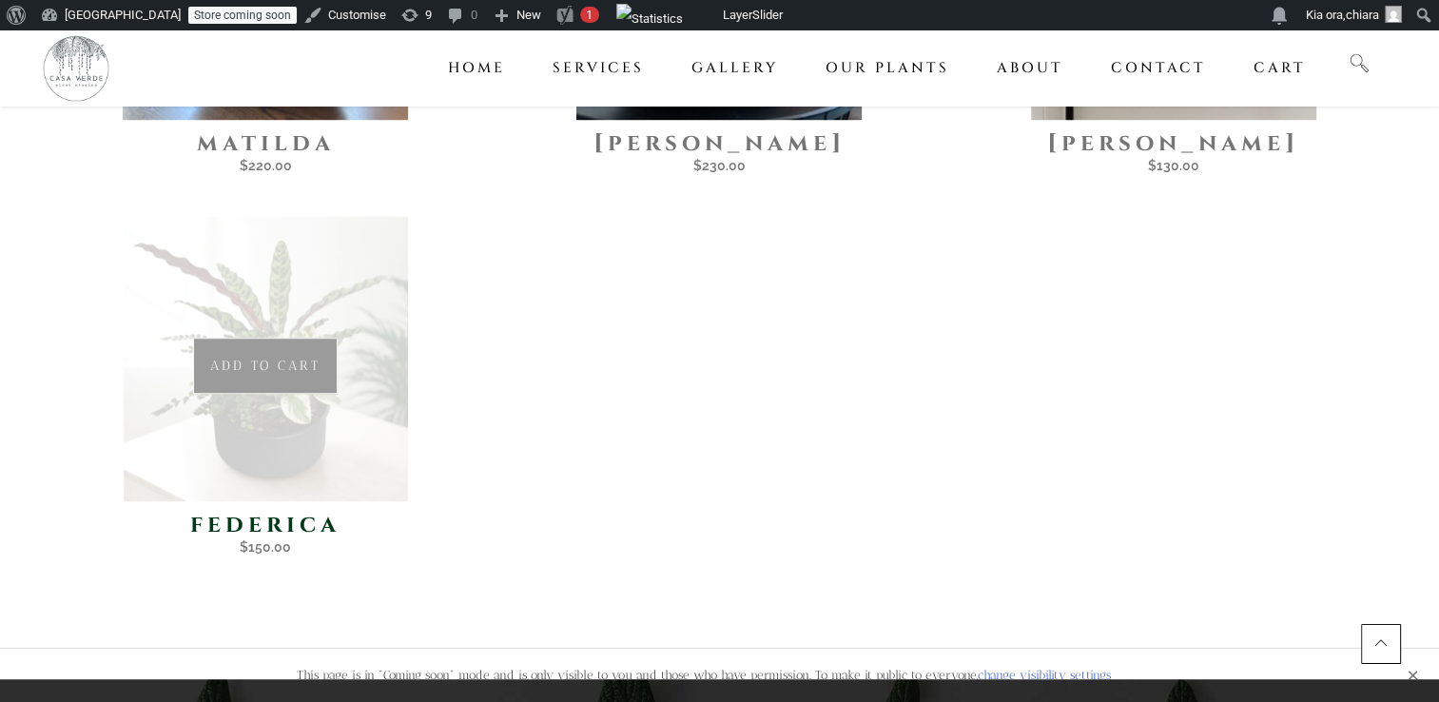
click at [355, 456] on img at bounding box center [265, 358] width 285 height 285
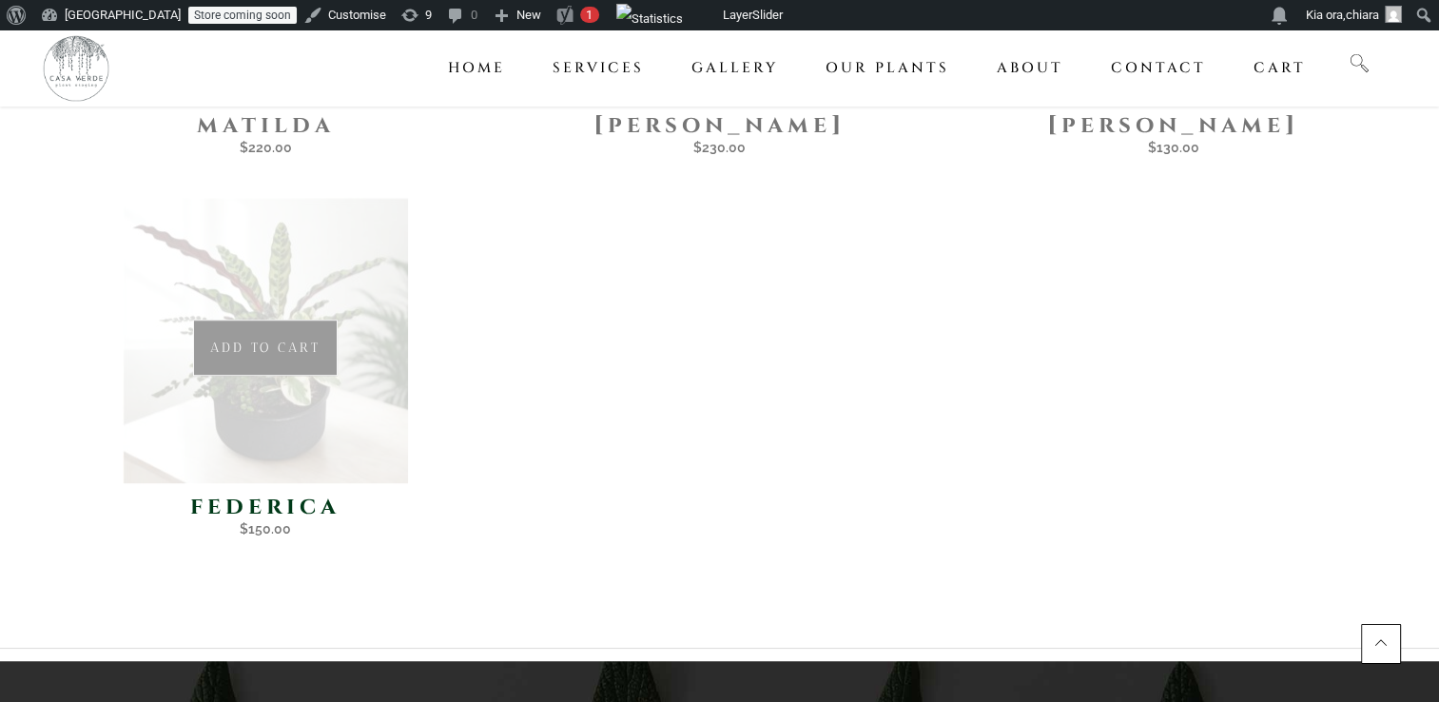
scroll to position [1132, 0]
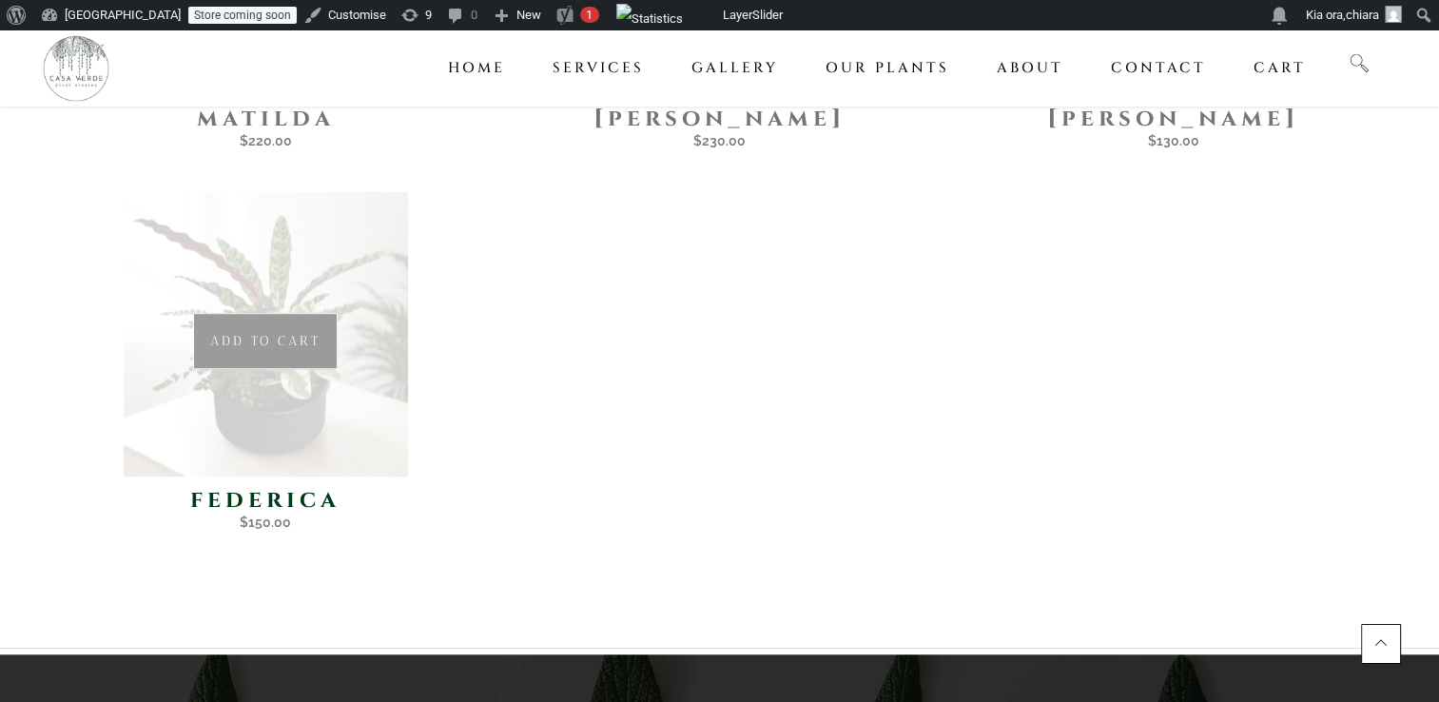
click at [327, 416] on img at bounding box center [265, 333] width 285 height 285
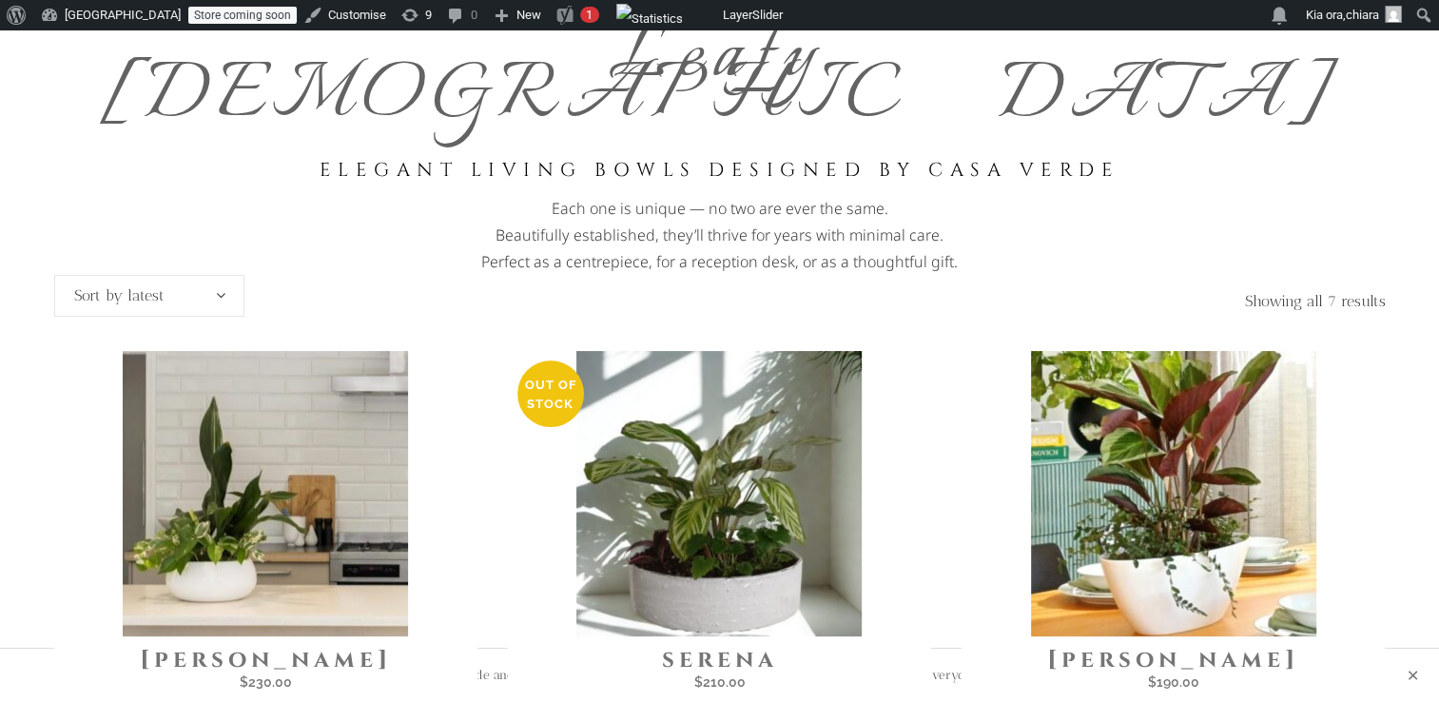
scroll to position [200, 0]
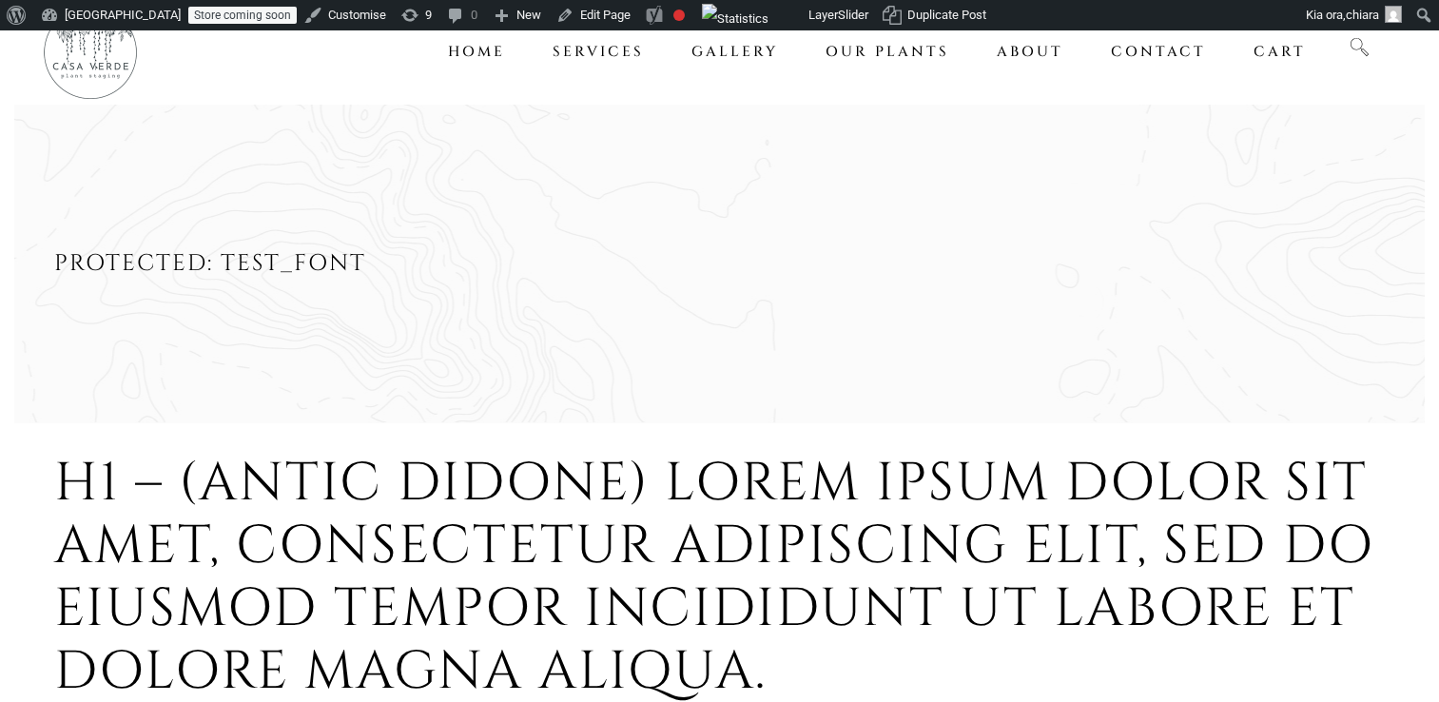
scroll to position [970, 0]
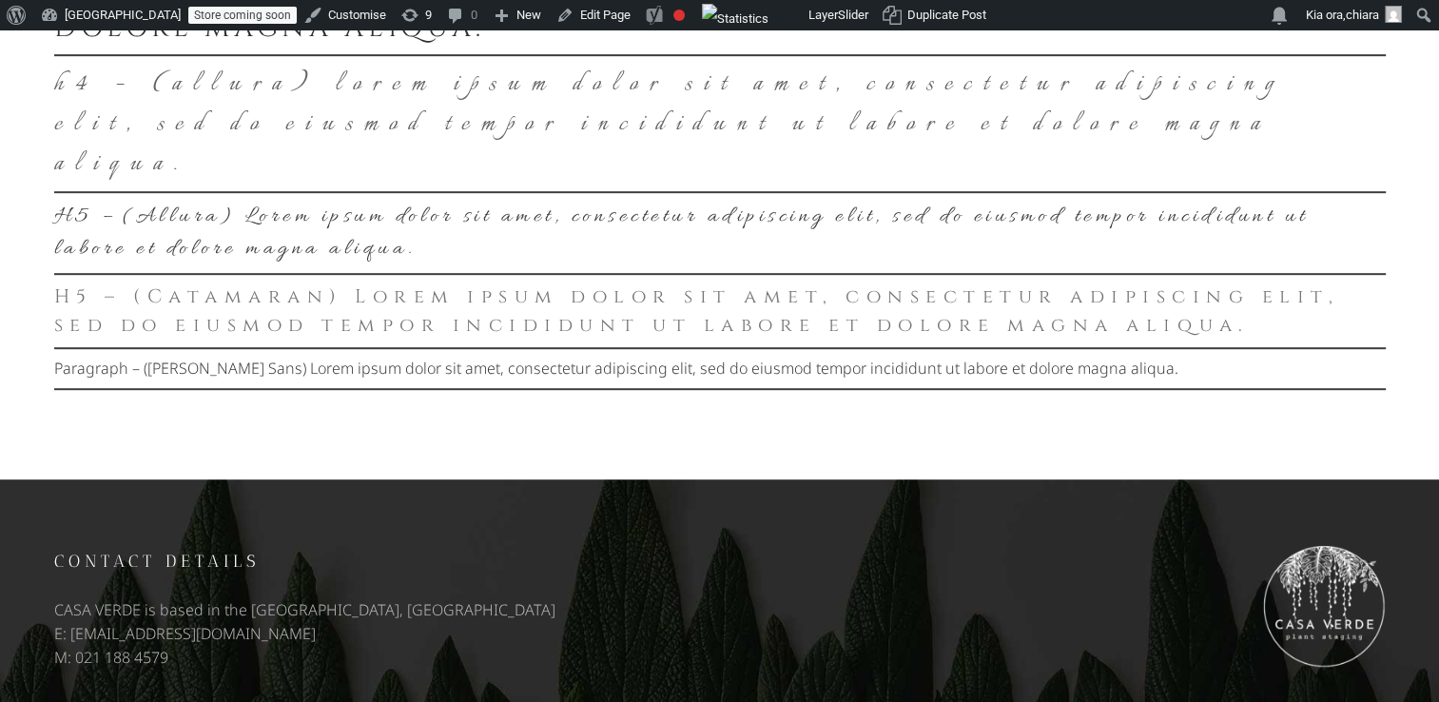
click at [466, 329] on h6 "H5 – (Catamaran) Lorem ipsum dolor sit amet, consectetur adipiscing elit, sed d…" at bounding box center [719, 310] width 1331 height 57
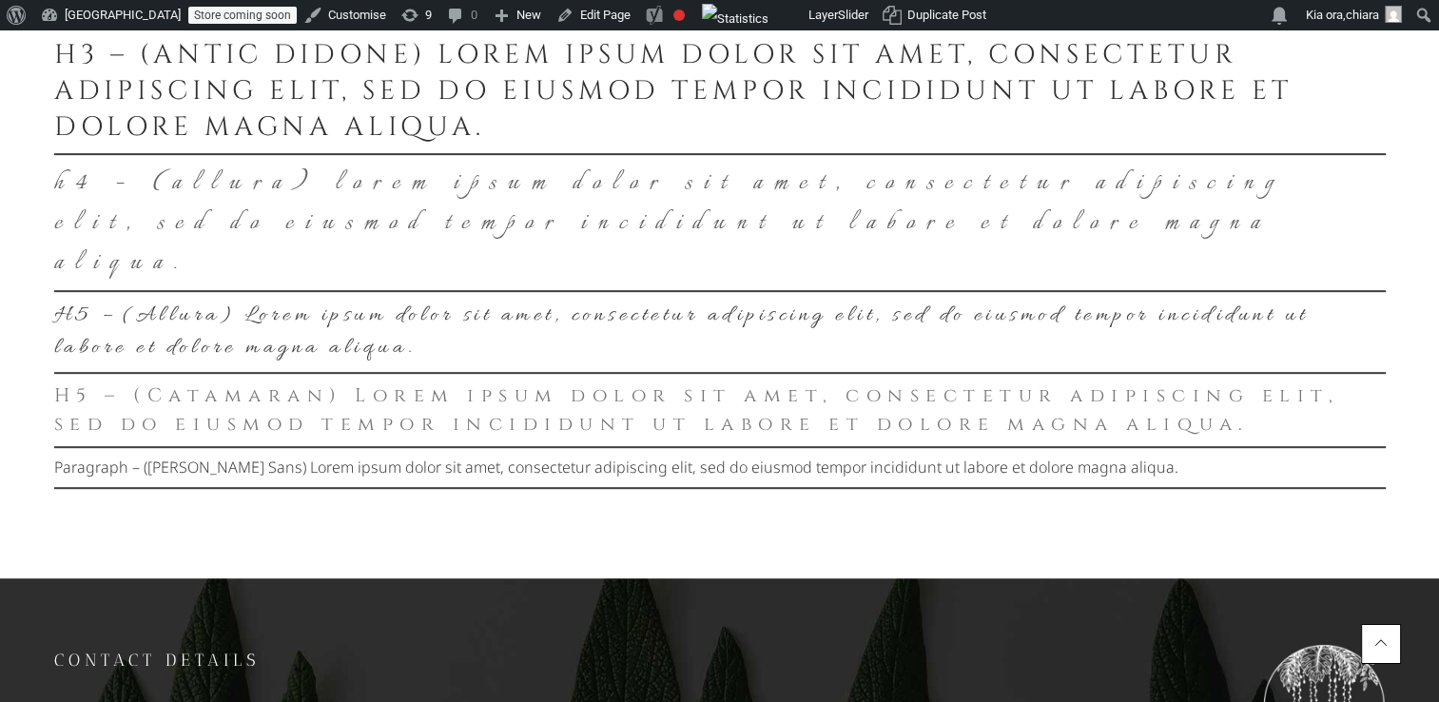
scroll to position [867, 0]
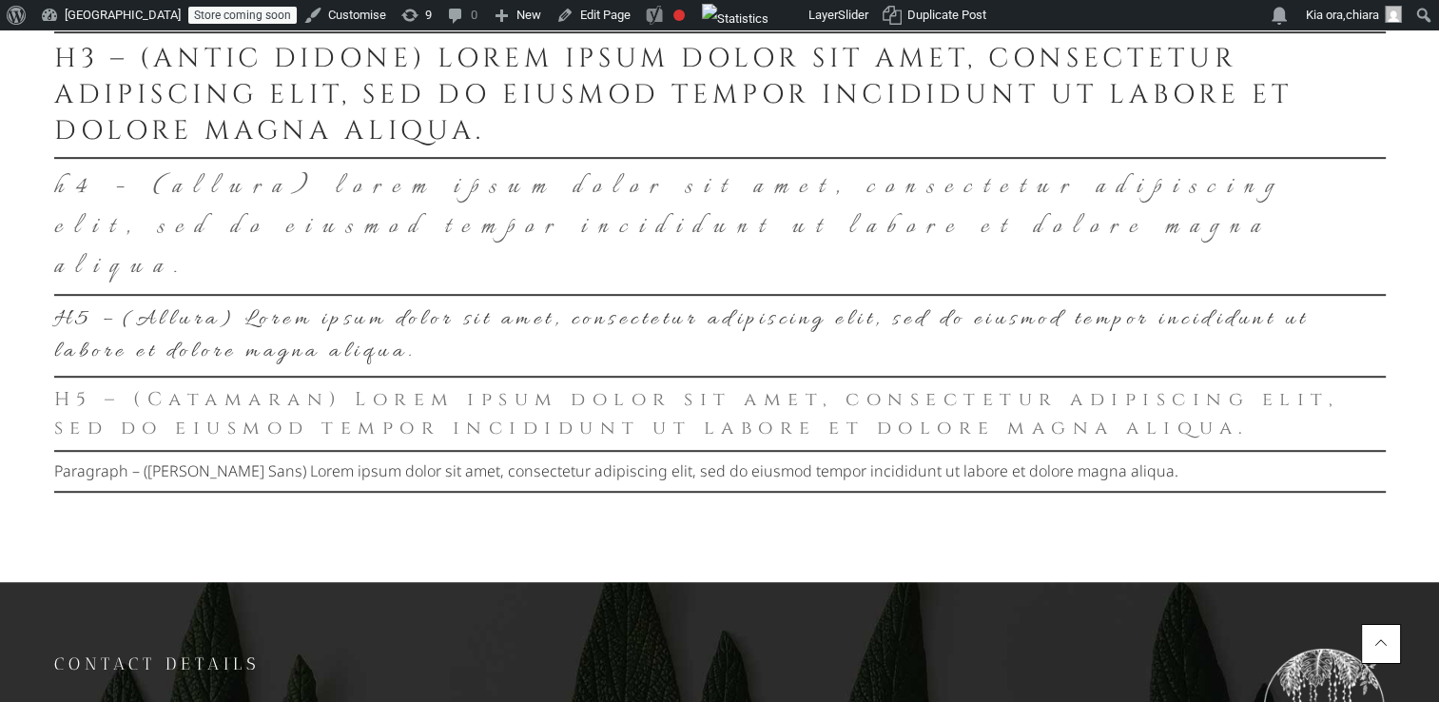
click at [265, 442] on h6 "H5 – (Catamaran) Lorem ipsum dolor sit amet, consectetur adipiscing elit, sed d…" at bounding box center [719, 413] width 1331 height 57
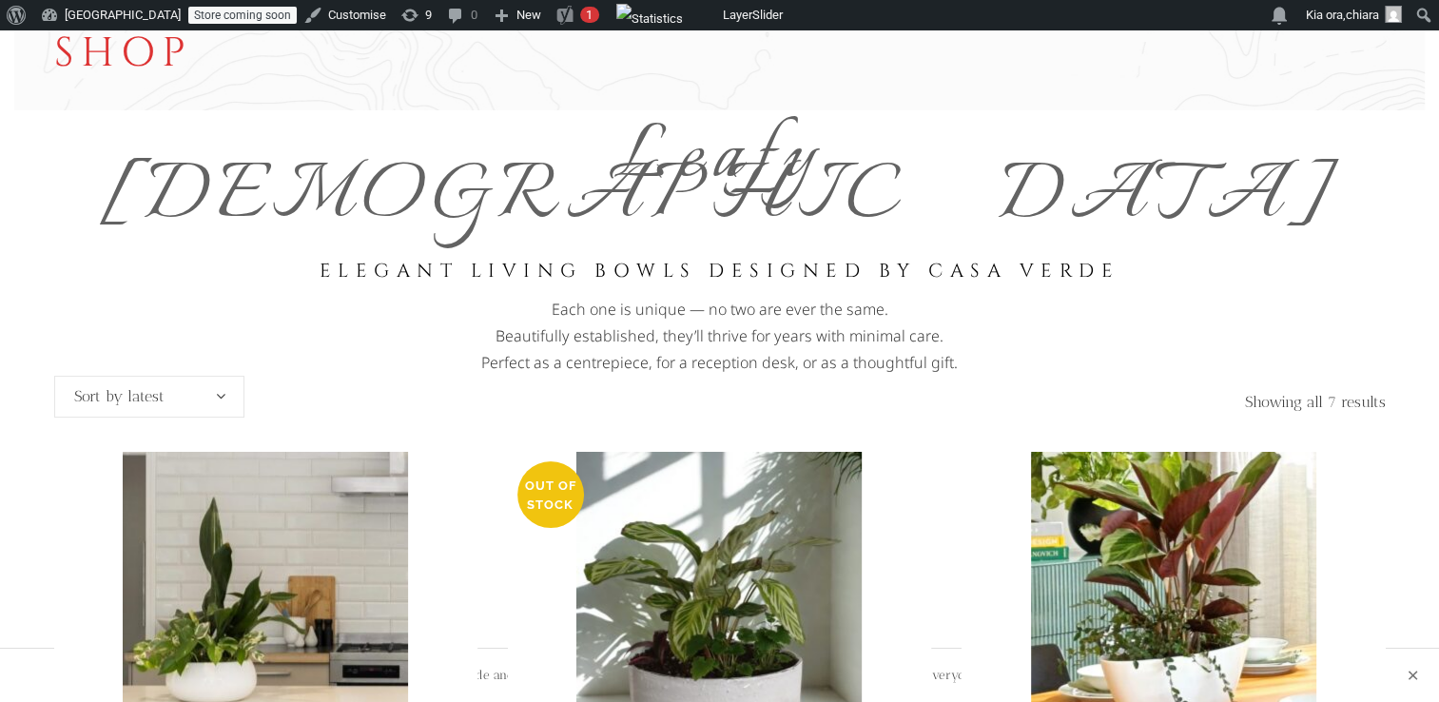
scroll to position [80, 0]
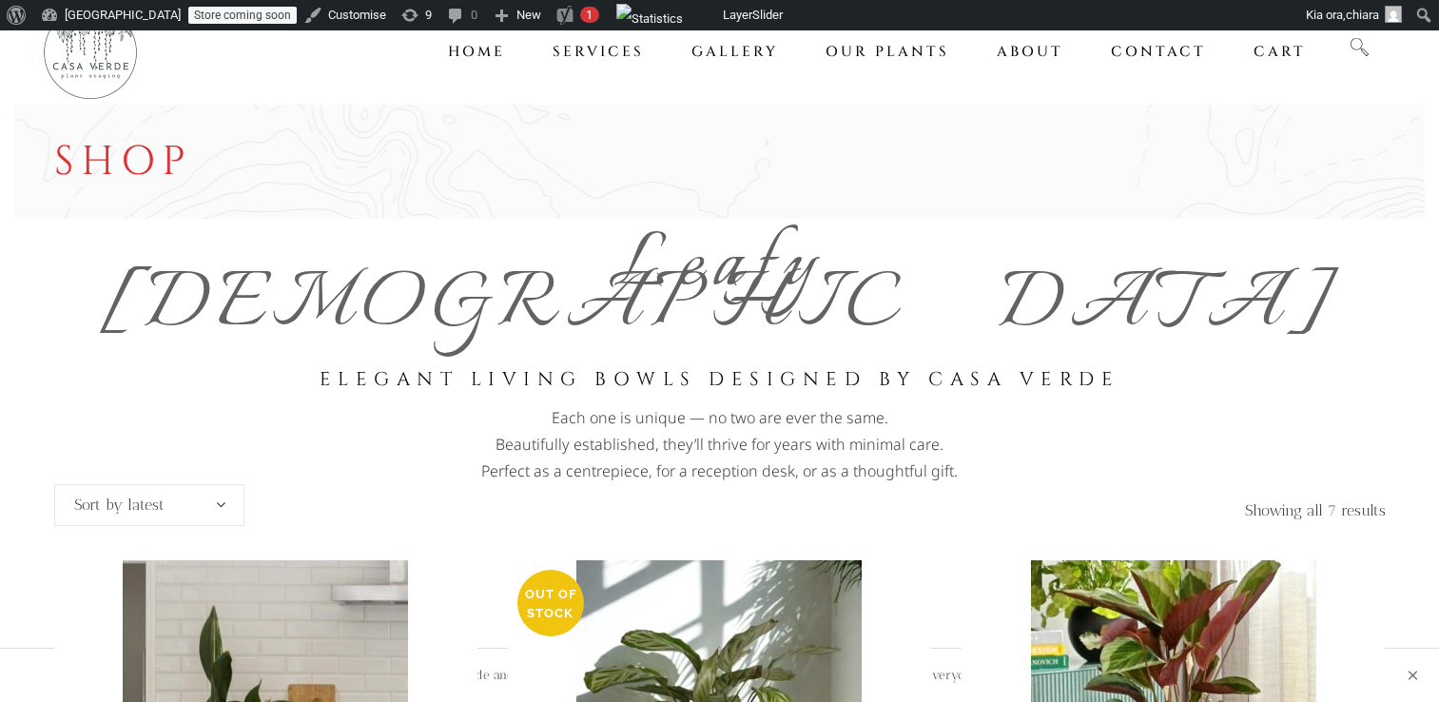
scroll to position [80, 0]
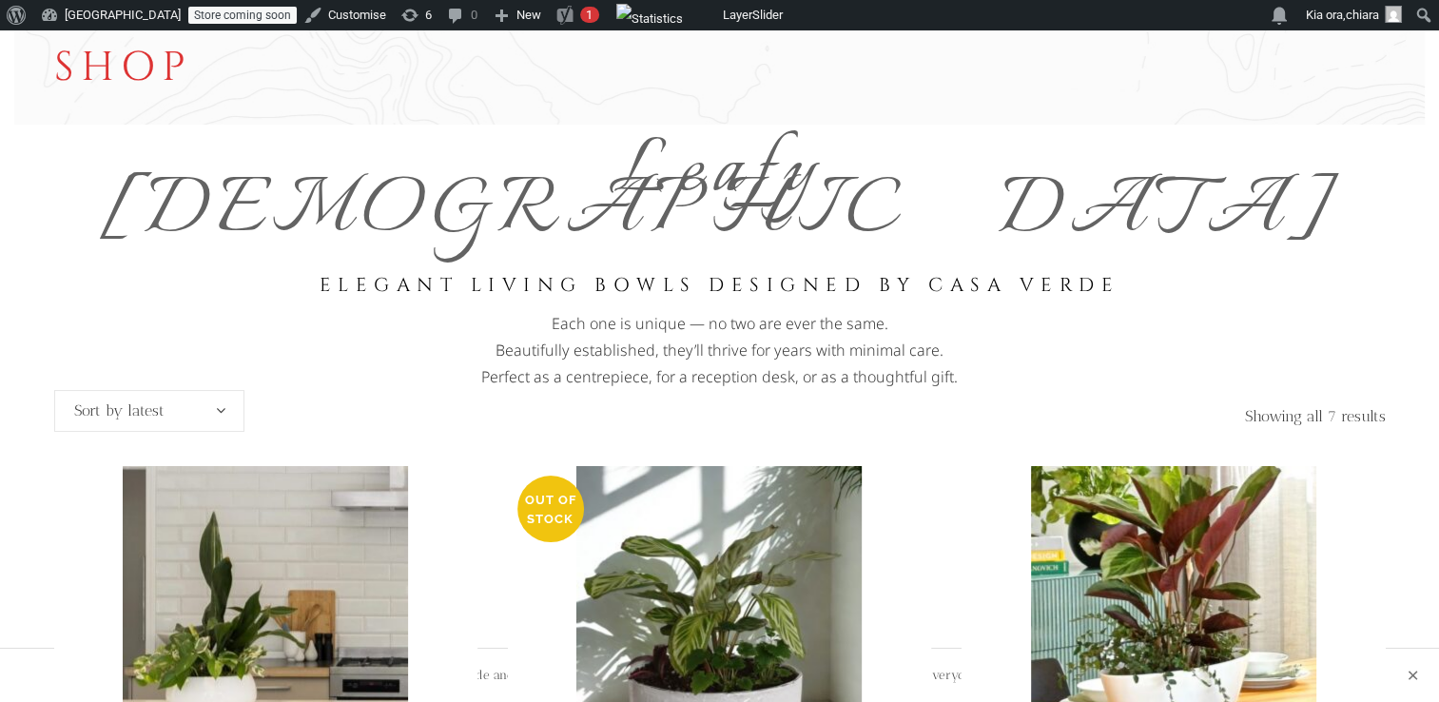
scroll to position [80, 0]
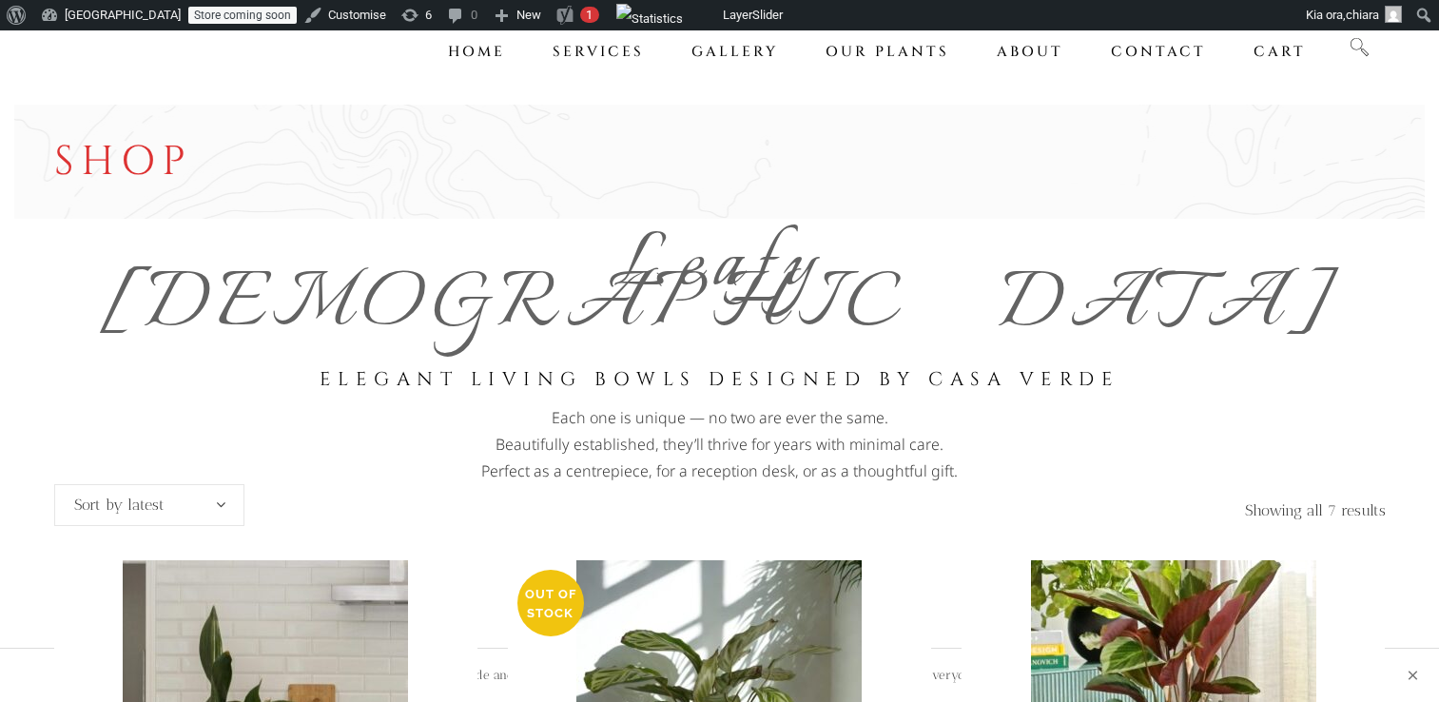
scroll to position [80, 0]
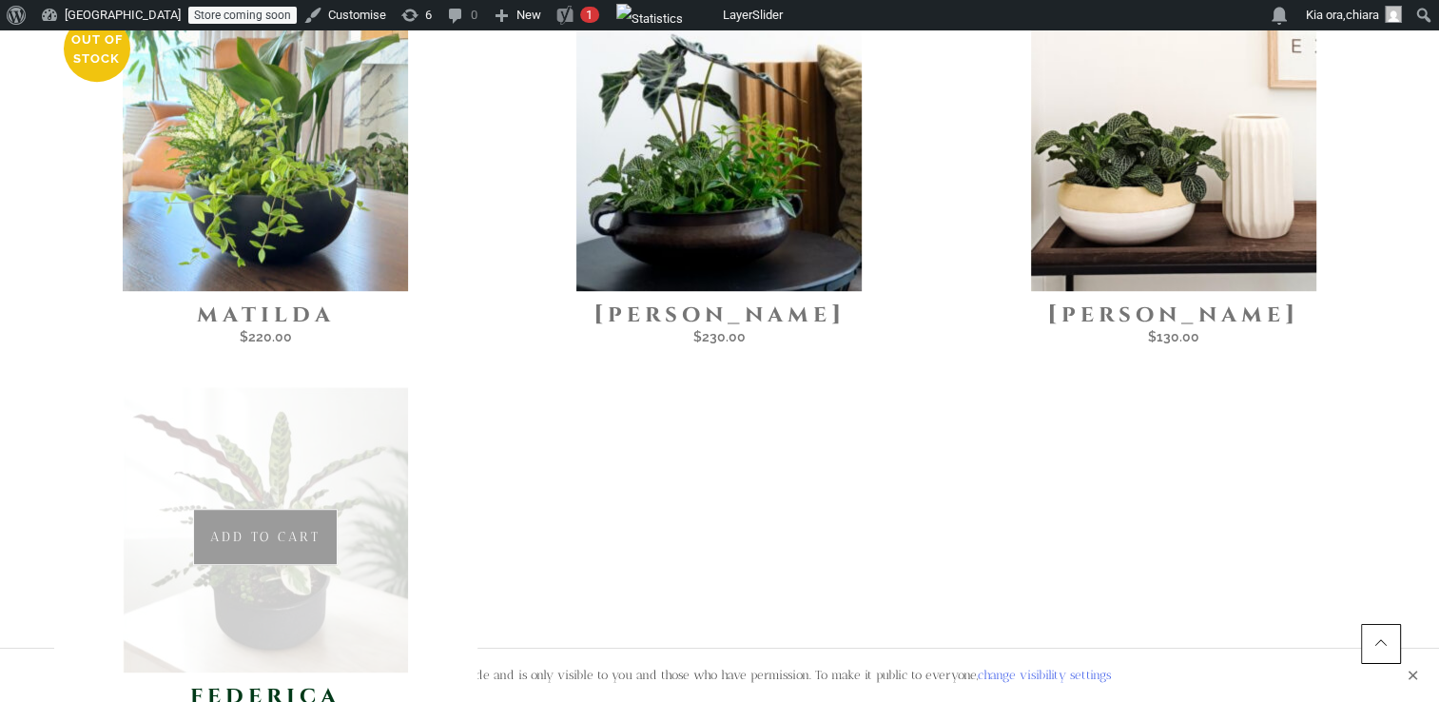
scroll to position [943, 0]
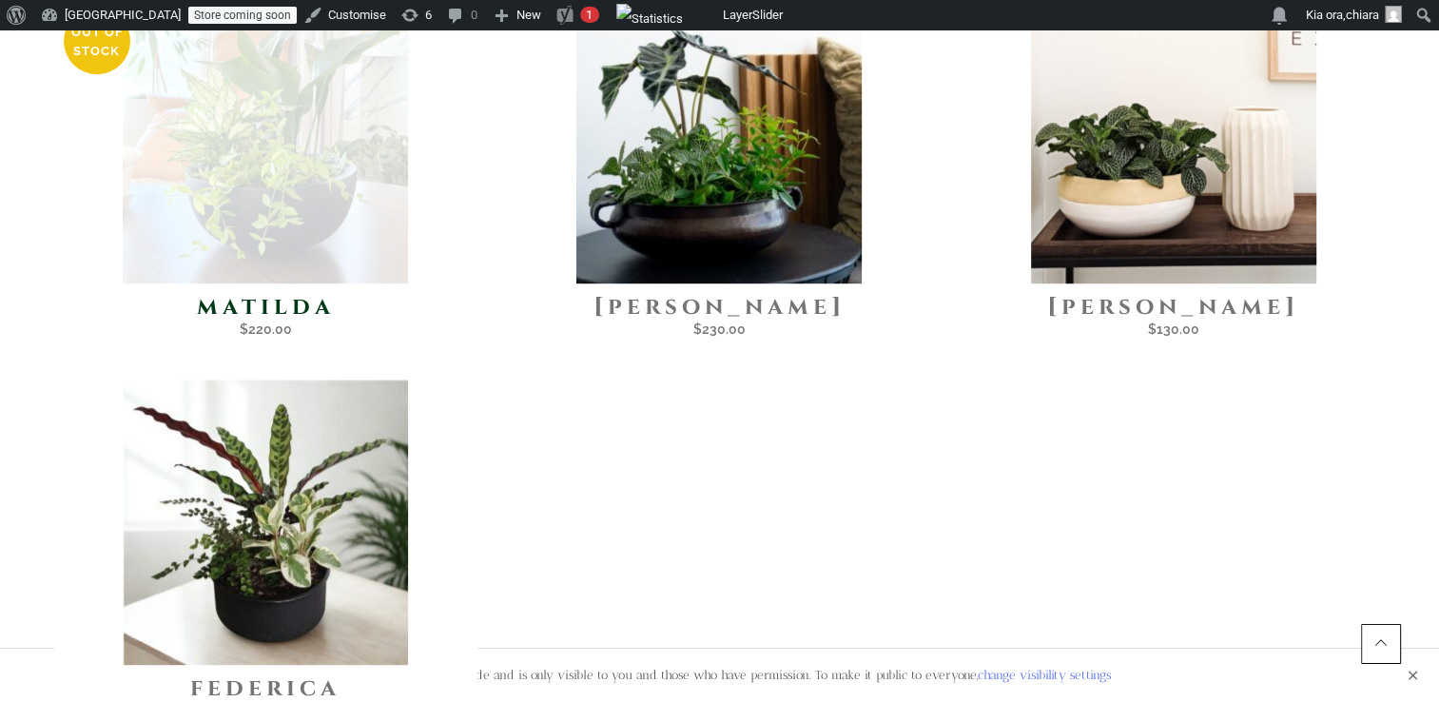
click at [317, 177] on img at bounding box center [265, 140] width 285 height 285
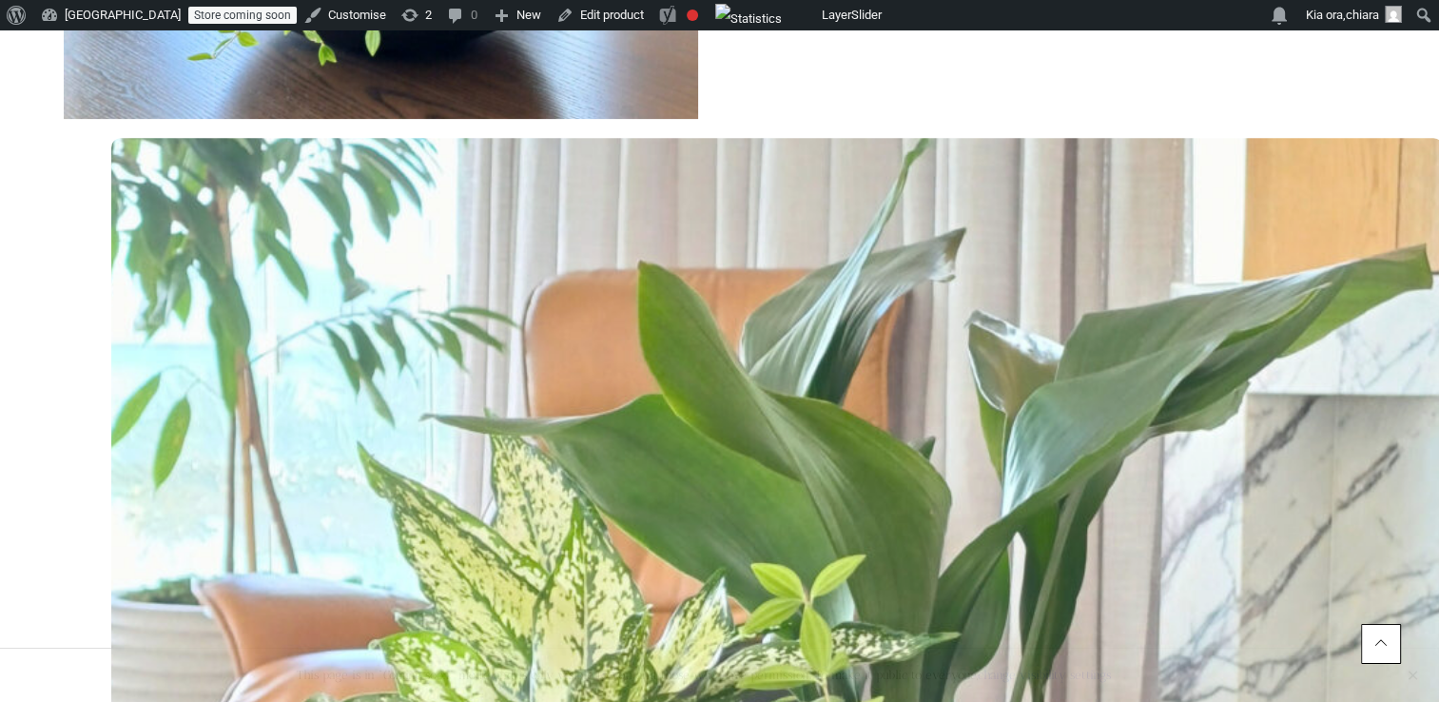
scroll to position [798, 0]
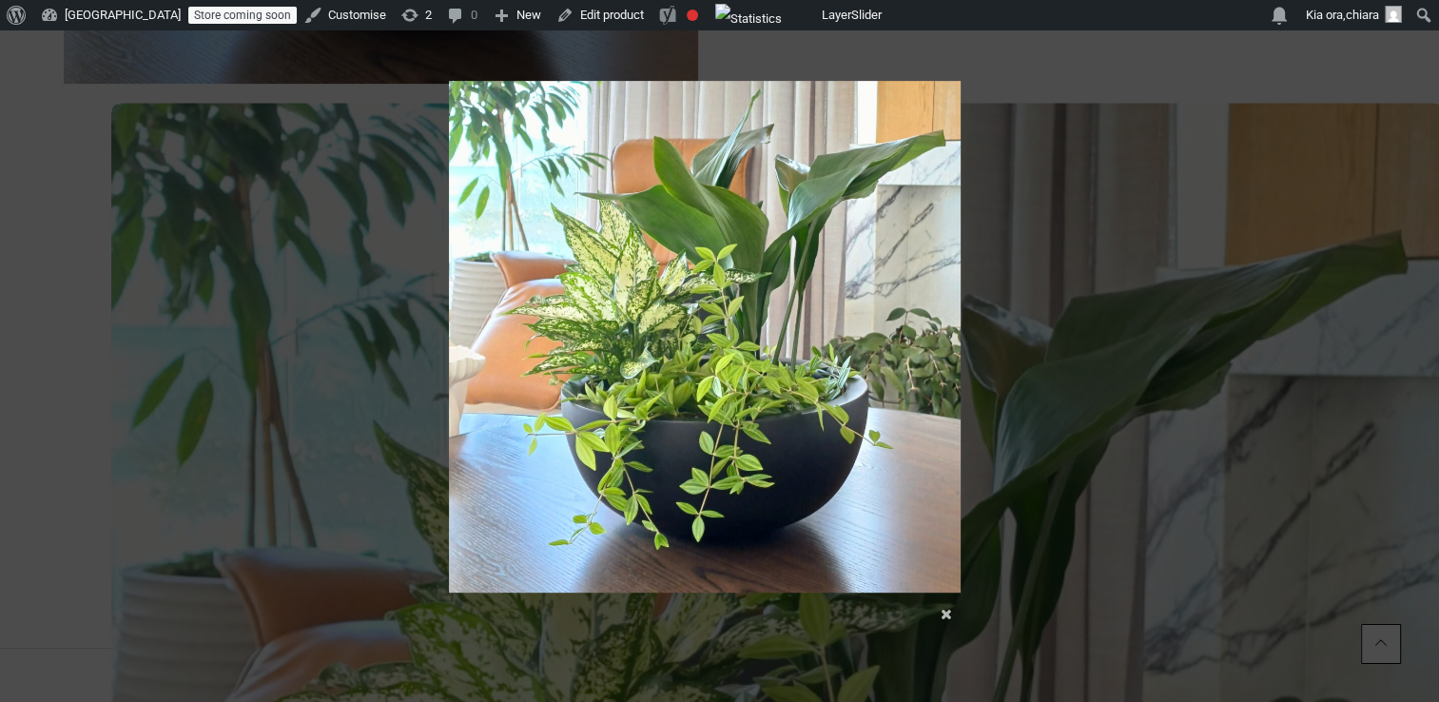
click at [1122, 287] on div at bounding box center [719, 640] width 1439 height 2876
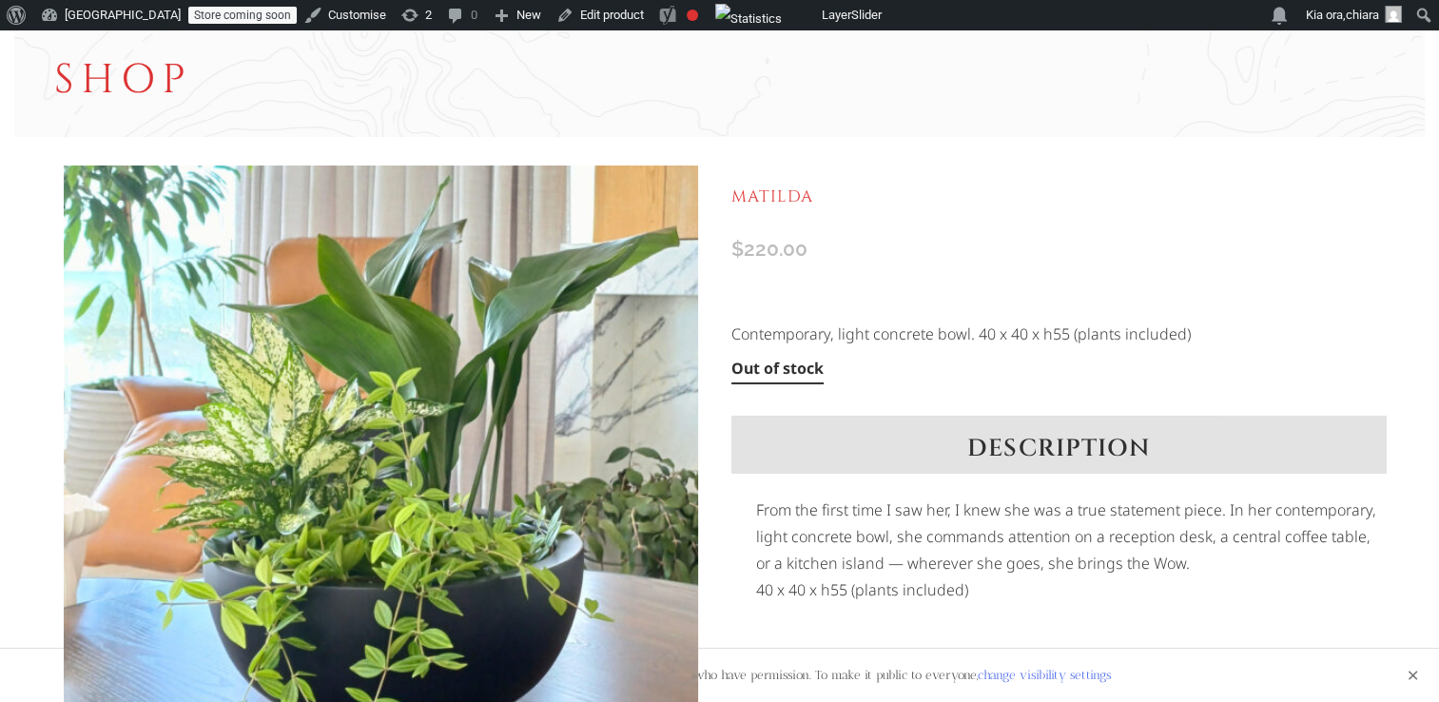
scroll to position [71, 0]
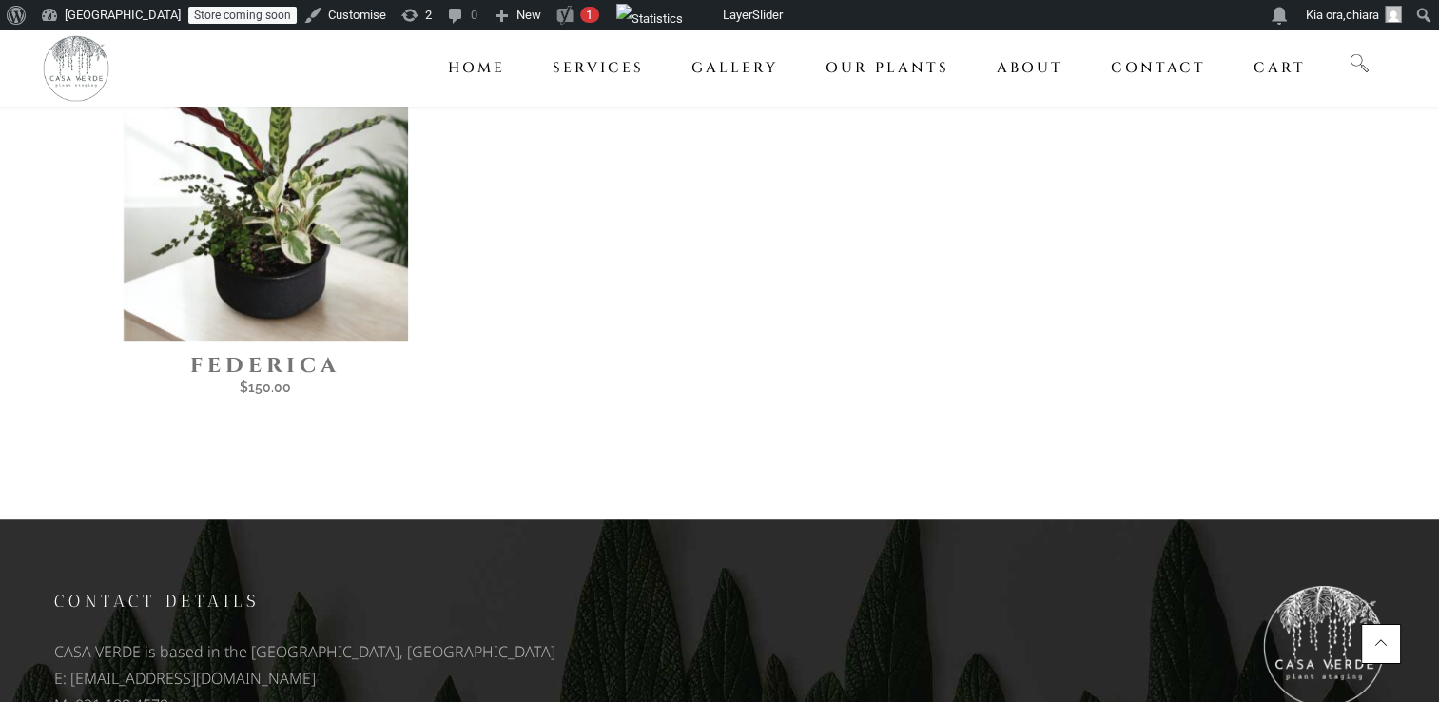
scroll to position [1308, 0]
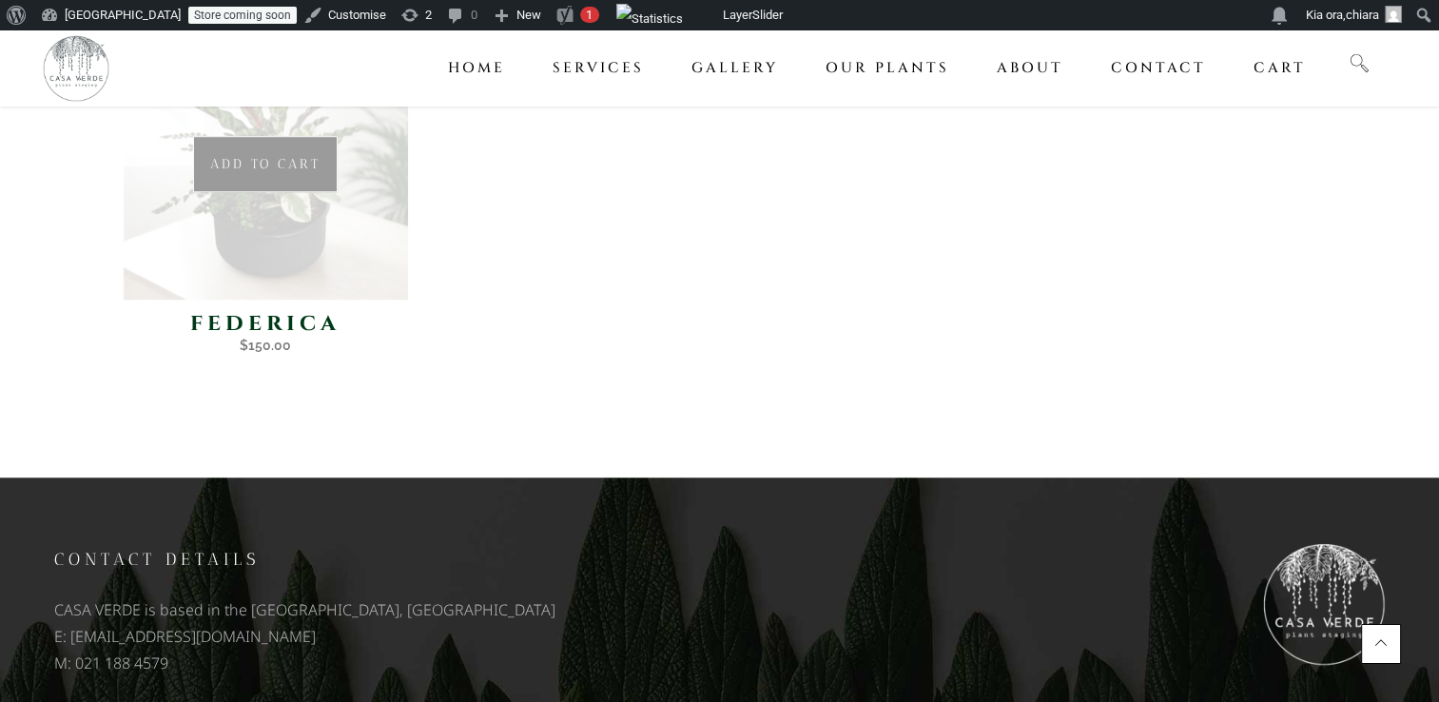
click at [303, 203] on img at bounding box center [265, 156] width 285 height 285
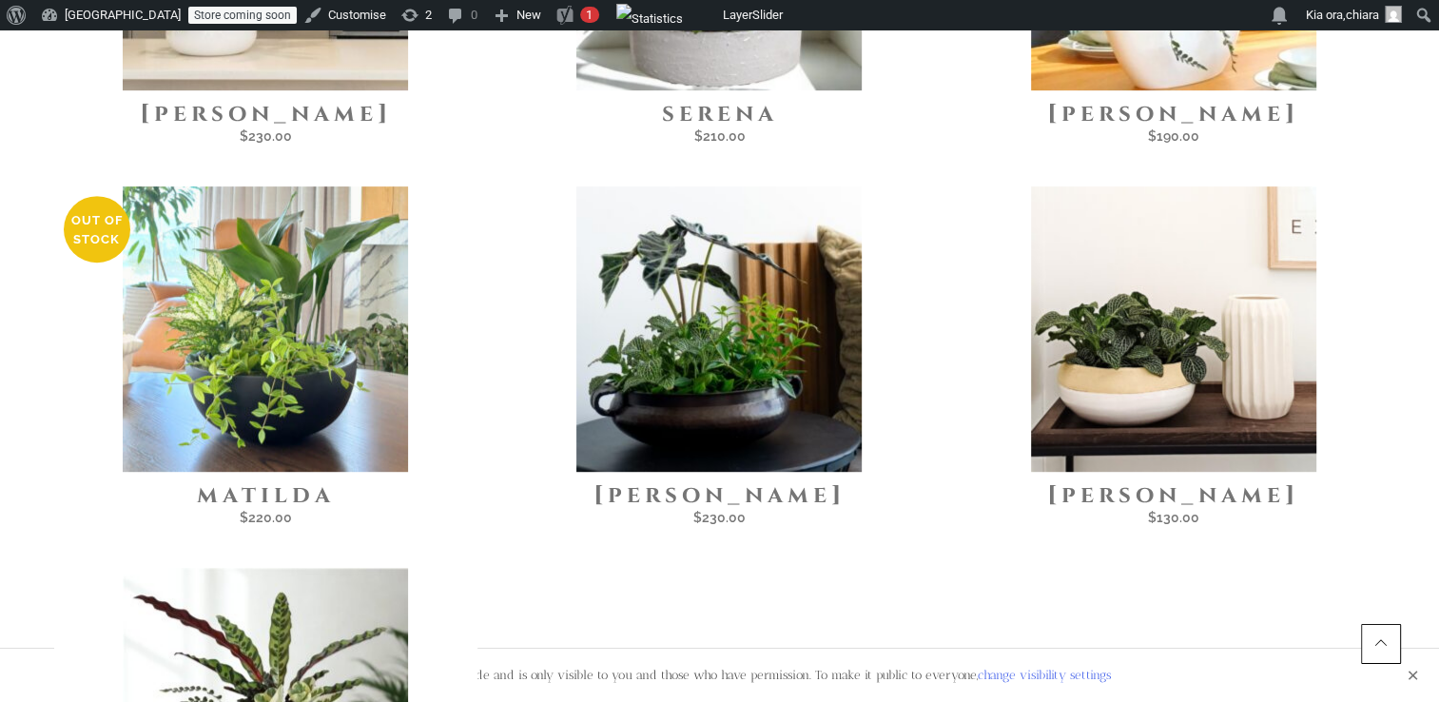
scroll to position [753, 0]
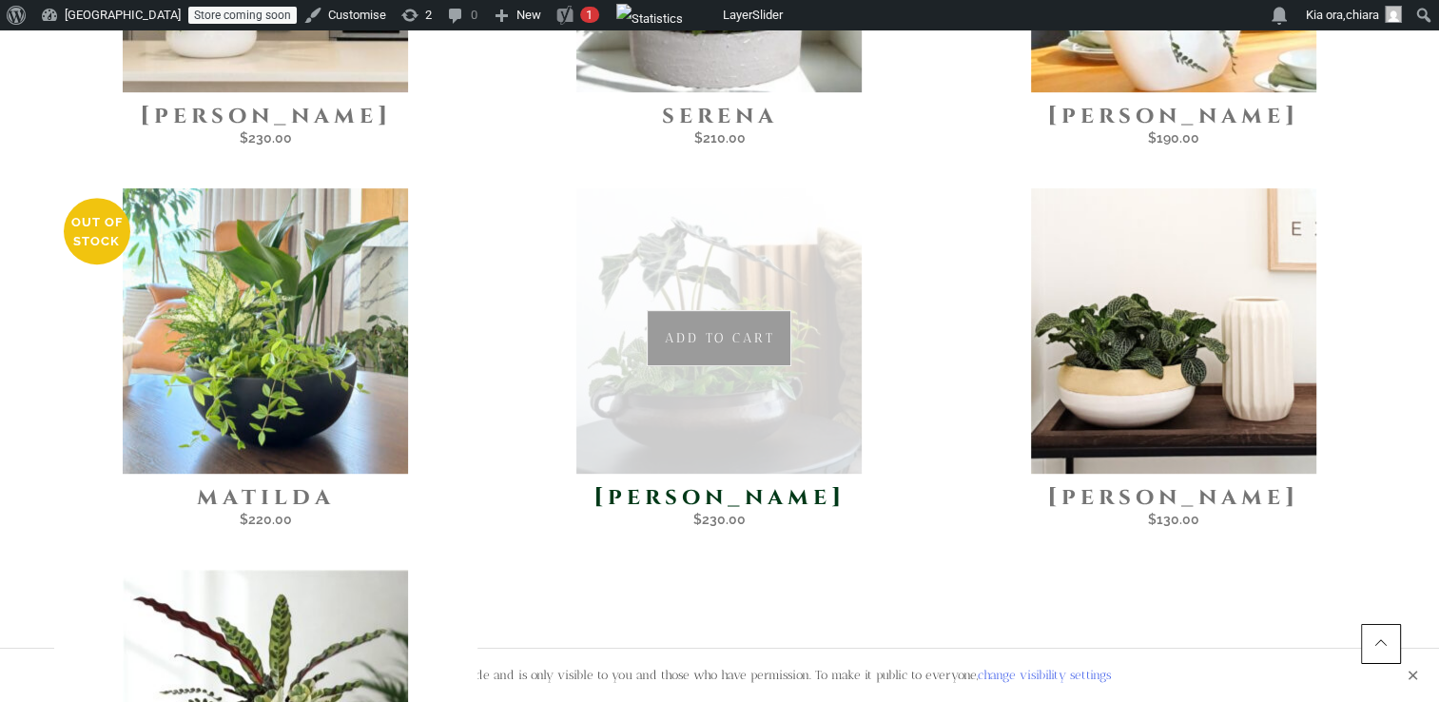
click at [673, 377] on img at bounding box center [718, 330] width 285 height 285
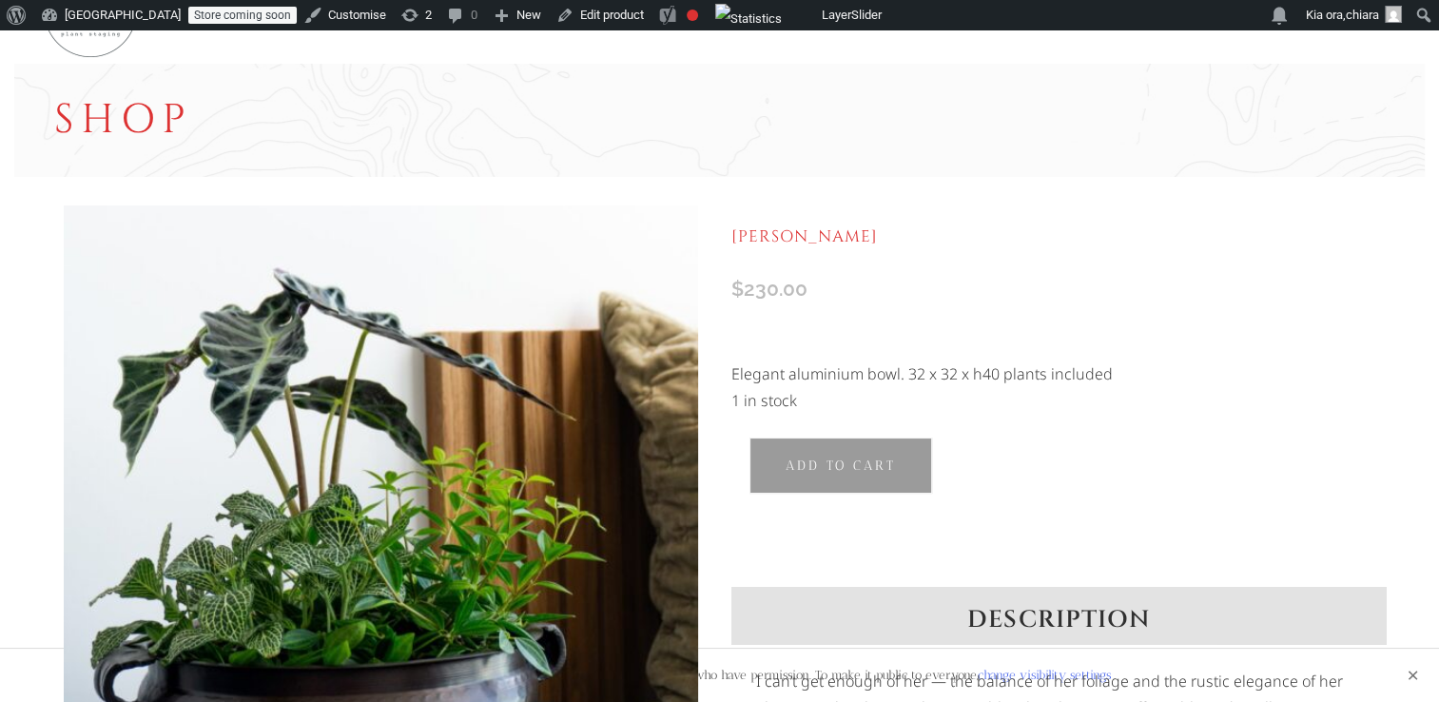
scroll to position [30, 0]
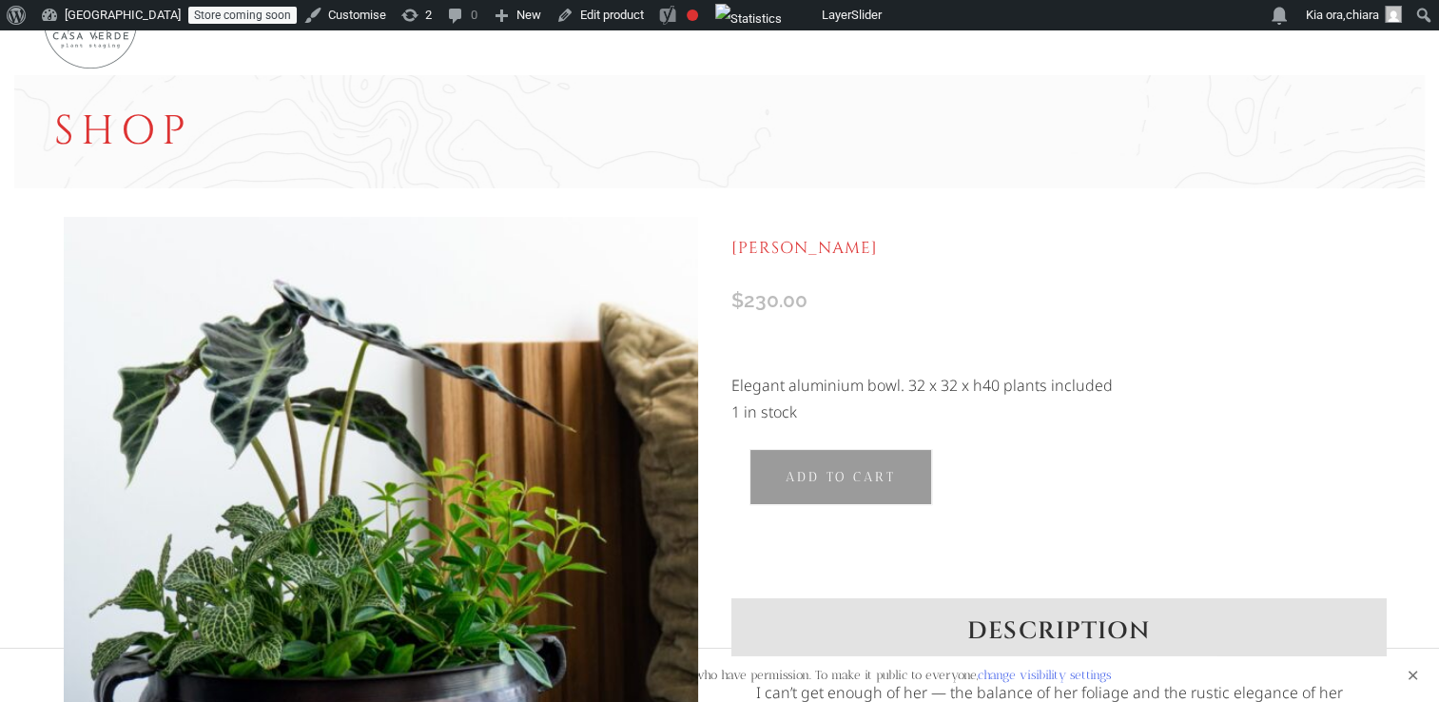
click at [465, 380] on img at bounding box center [381, 534] width 634 height 634
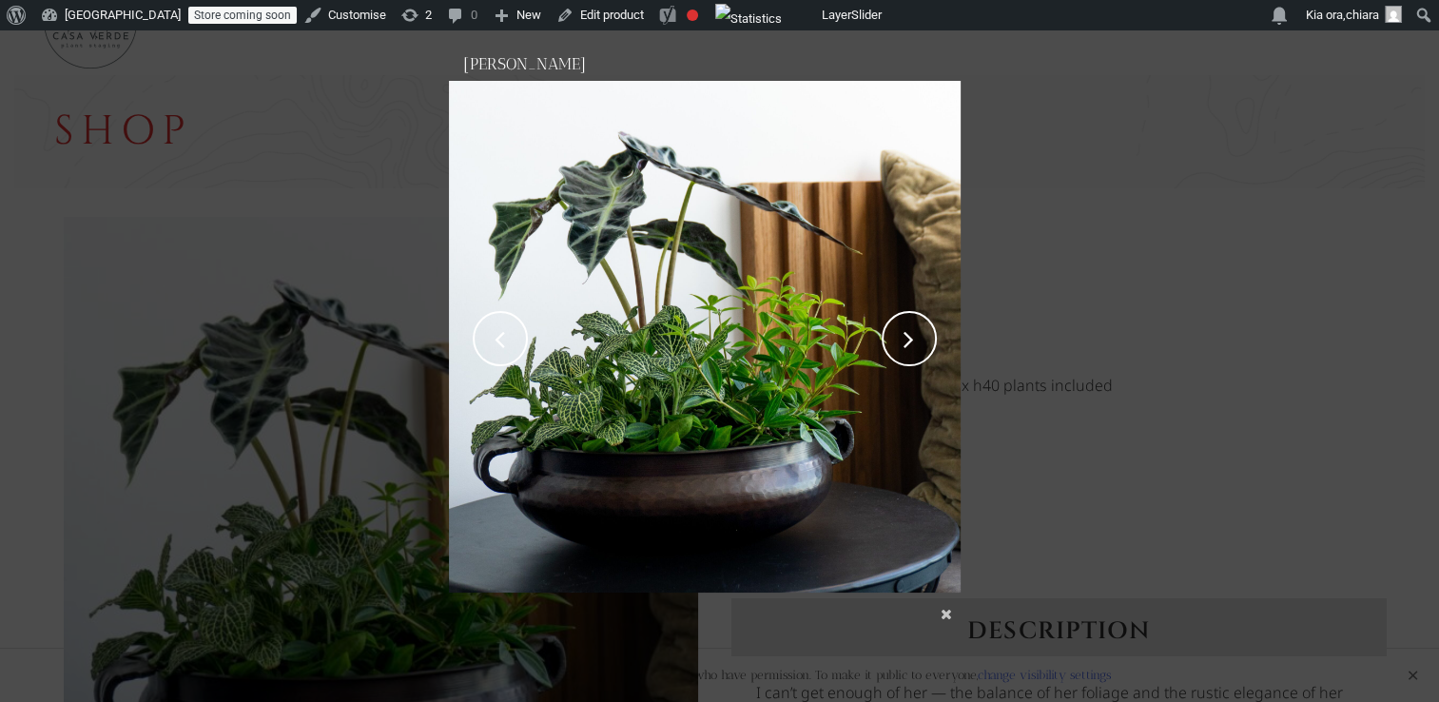
click at [913, 342] on link "next" at bounding box center [834, 337] width 251 height 512
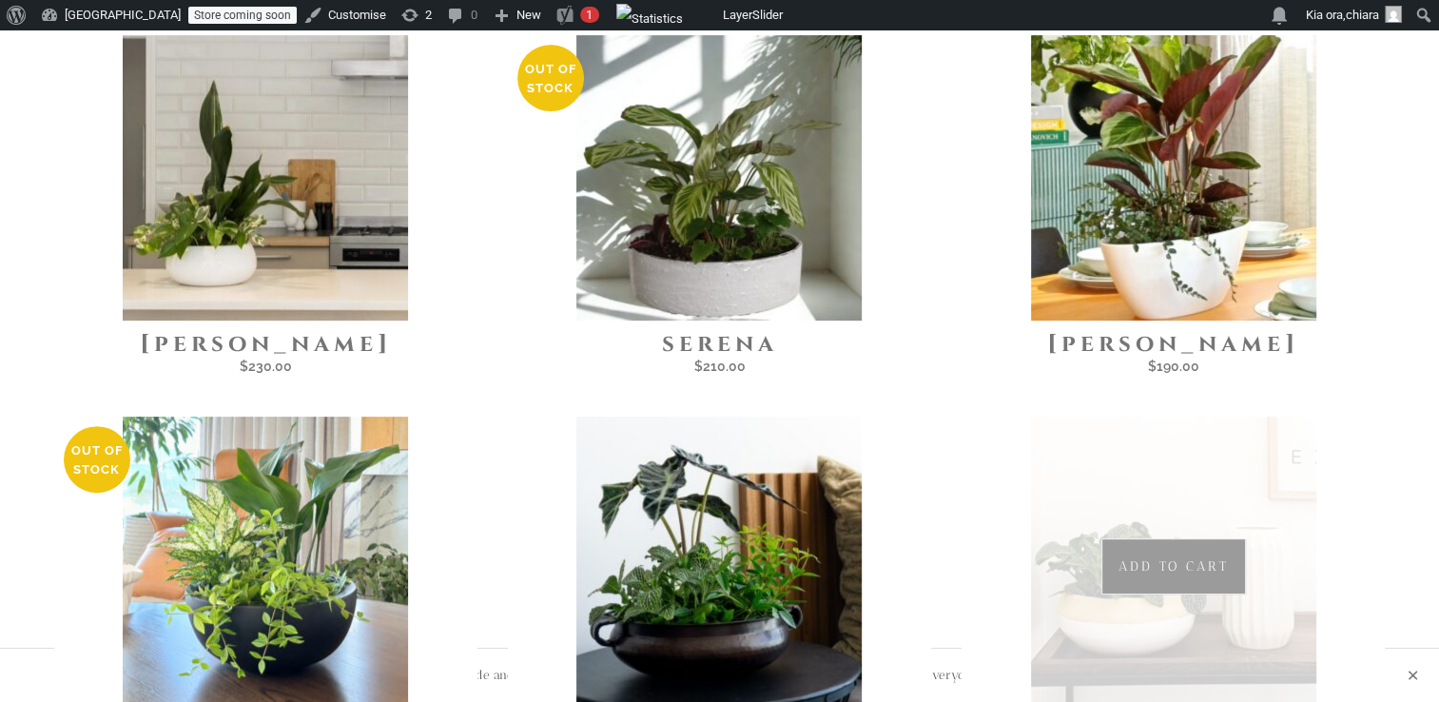
scroll to position [528, 0]
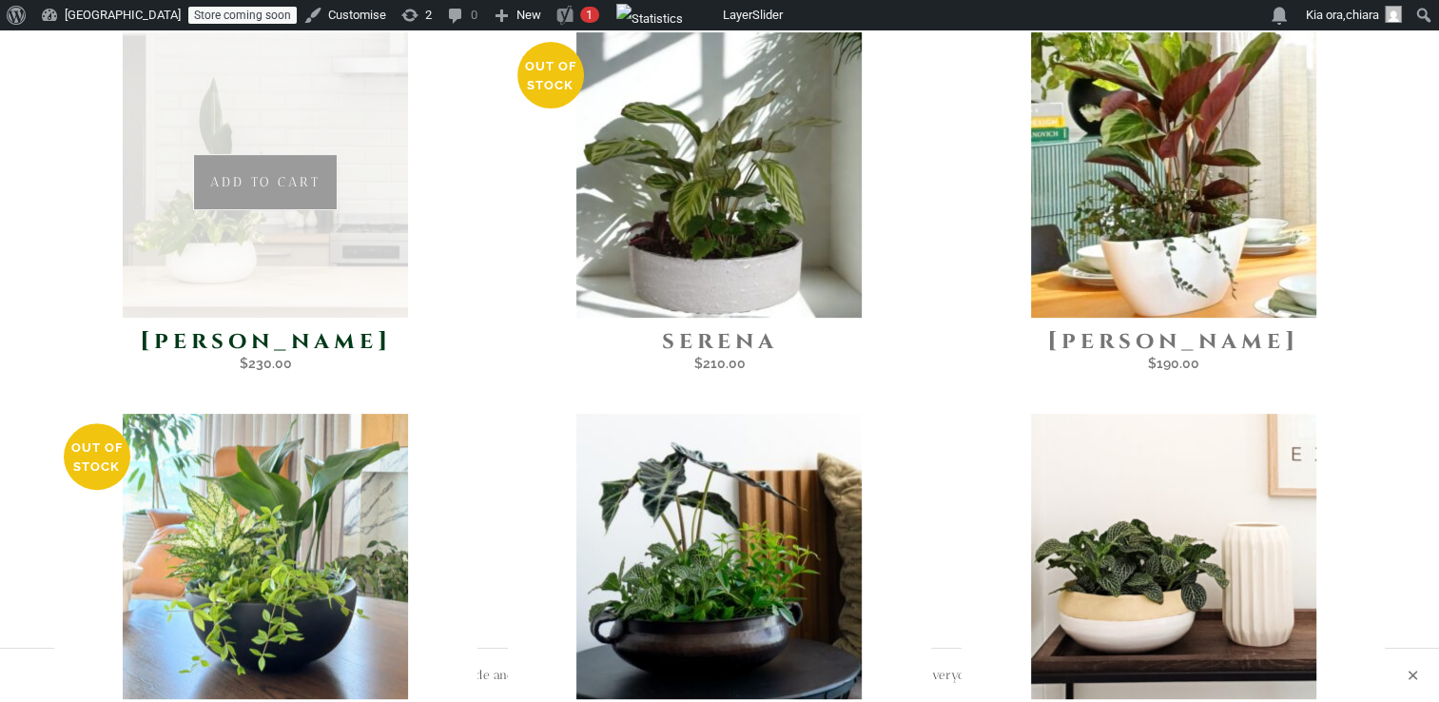
click at [245, 207] on img at bounding box center [265, 174] width 285 height 285
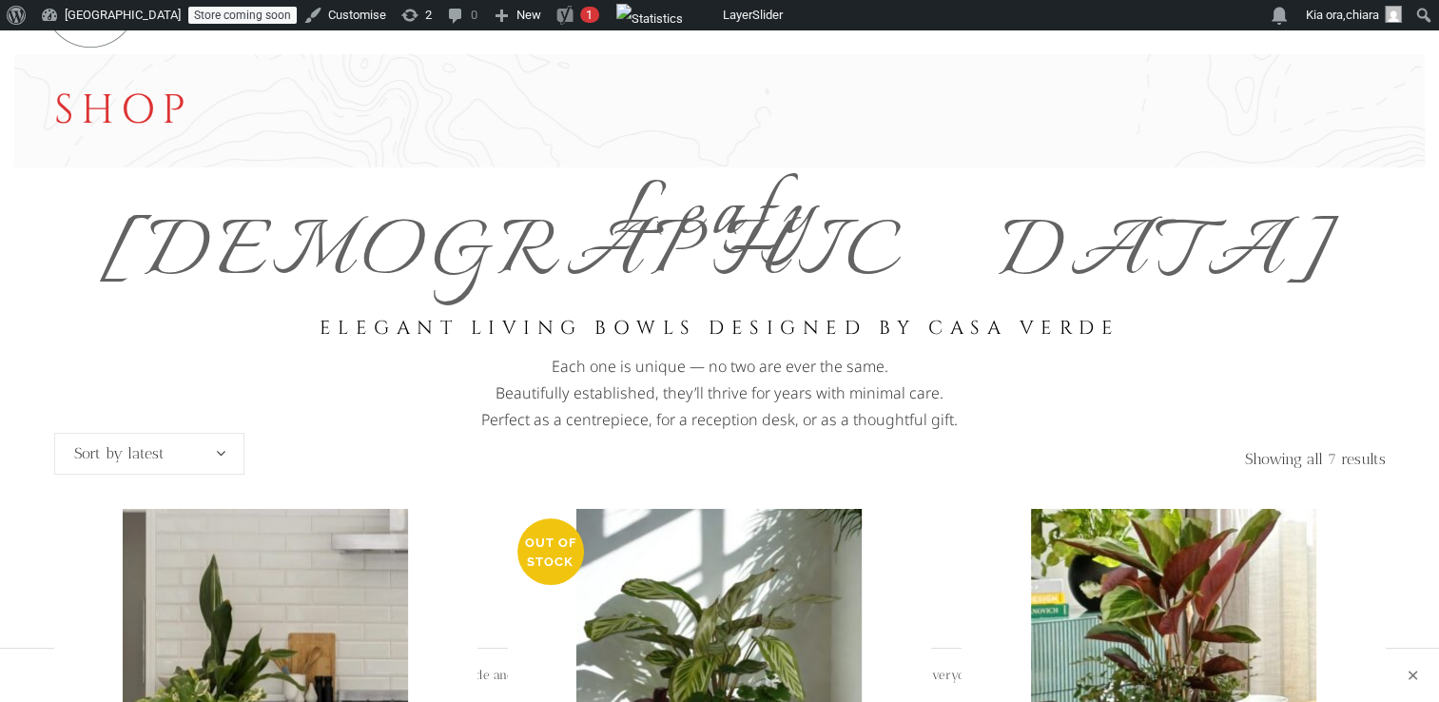
scroll to position [46, 0]
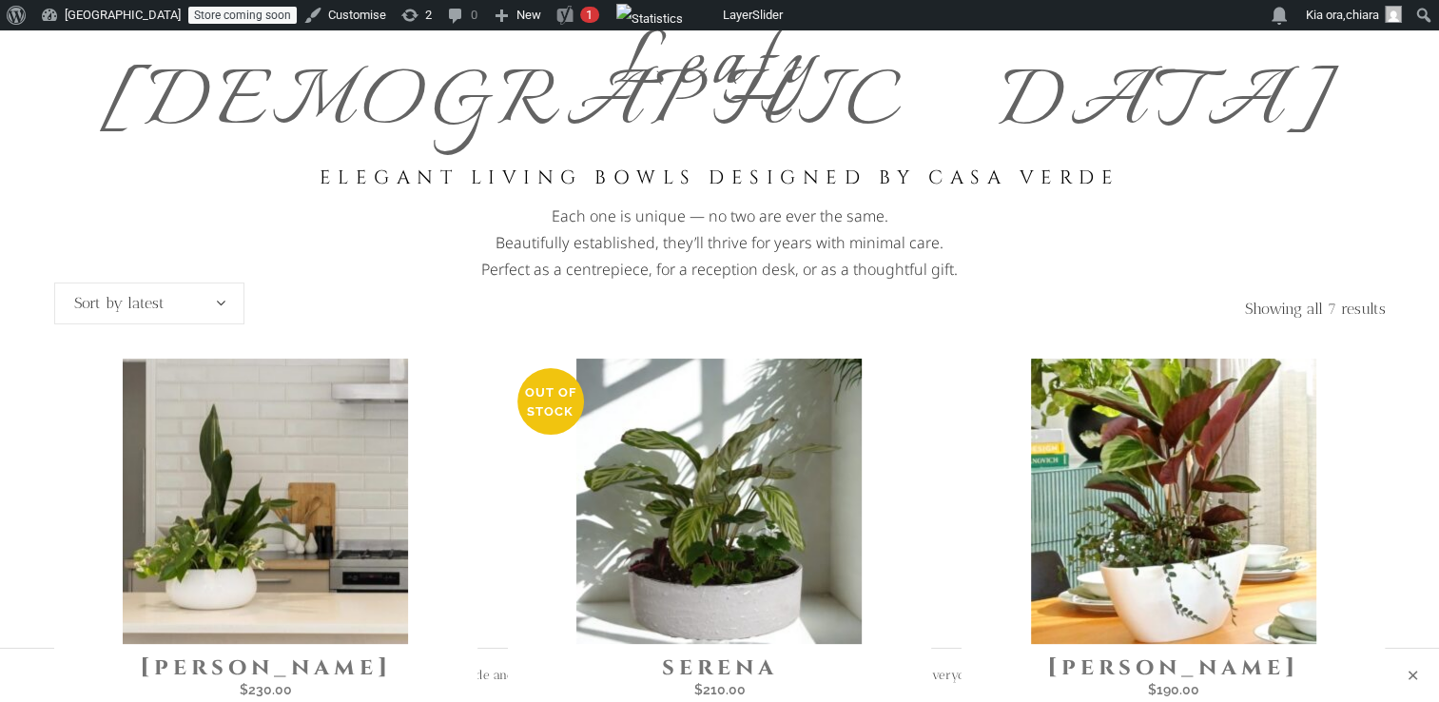
scroll to position [190, 0]
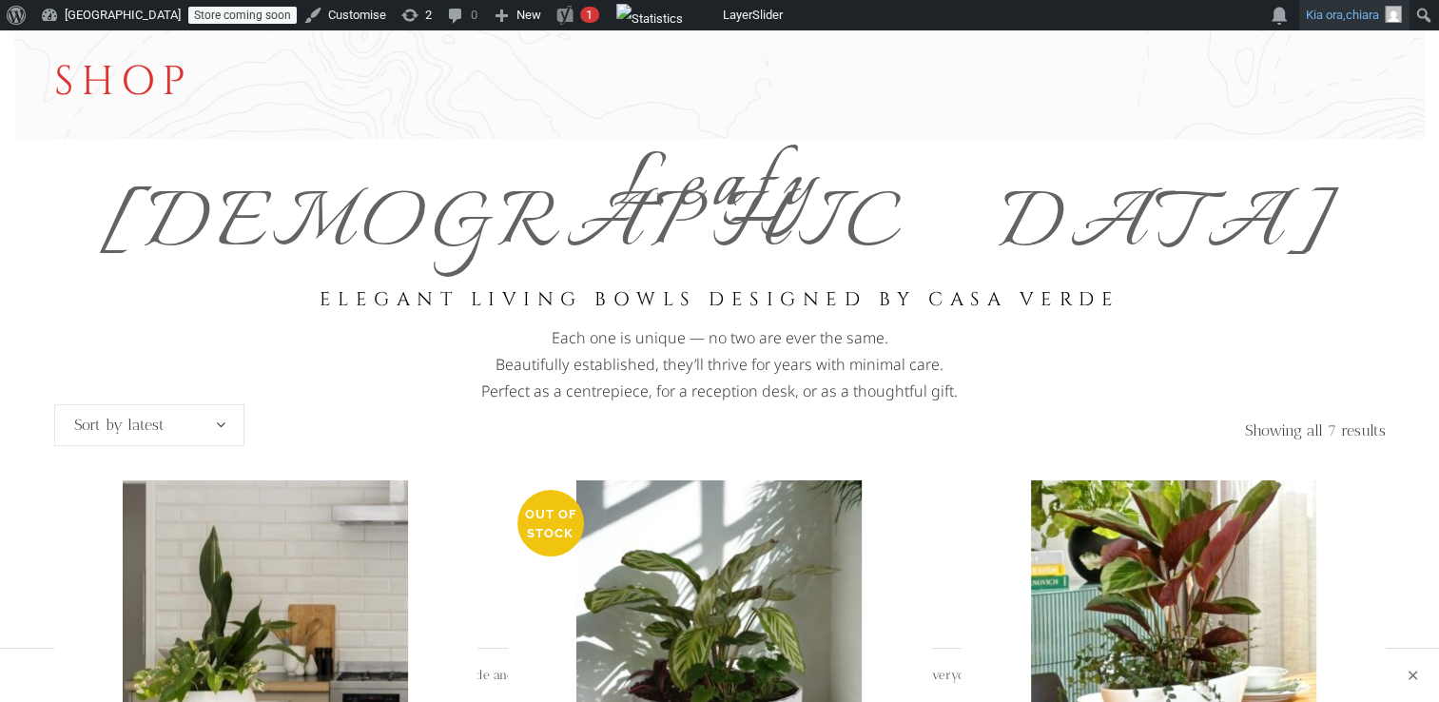
scroll to position [79, 0]
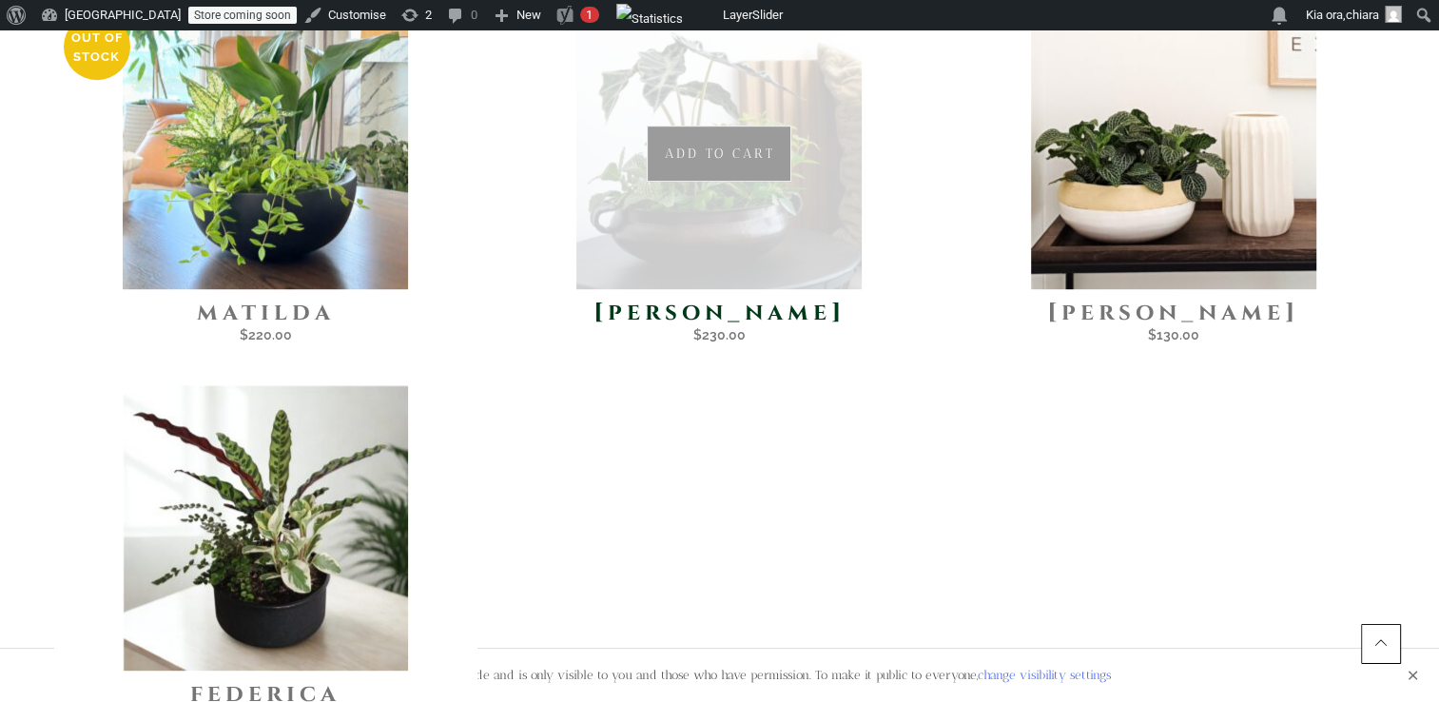
scroll to position [960, 0]
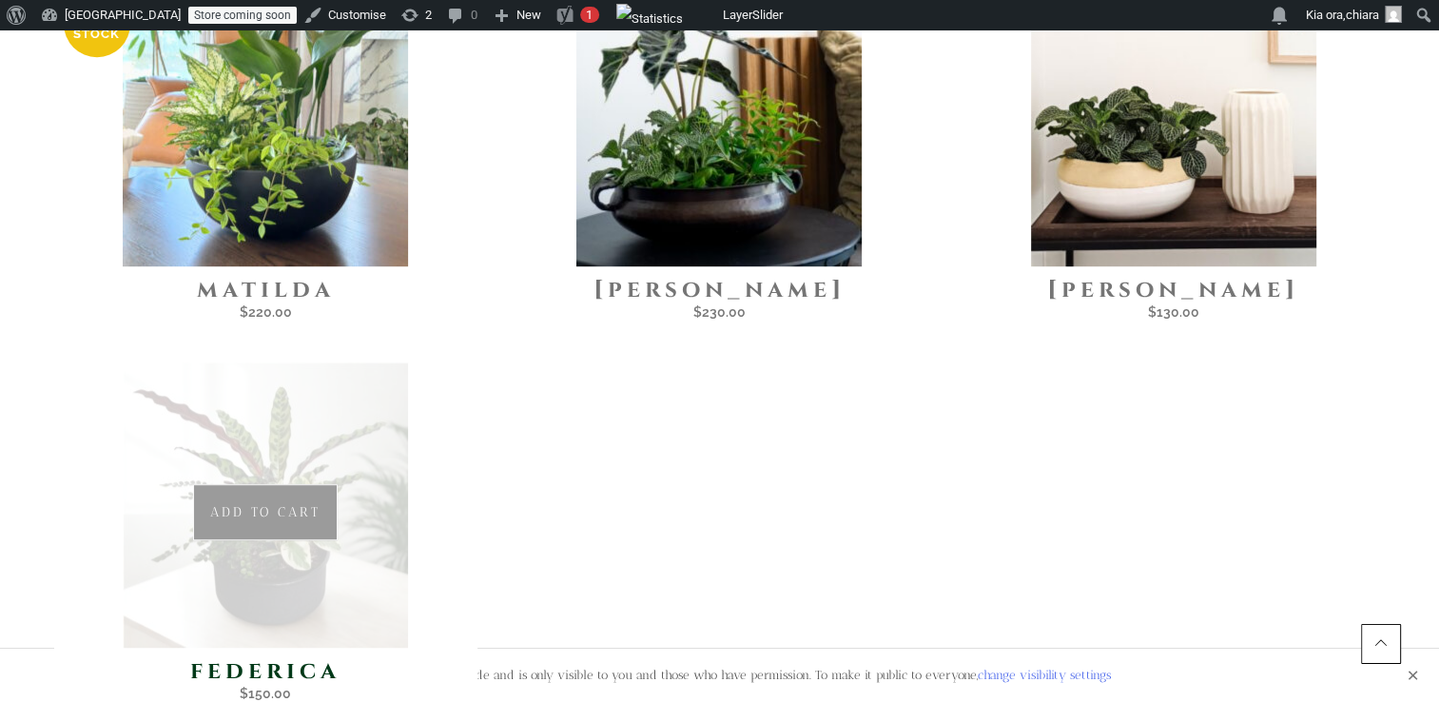
click at [325, 399] on img at bounding box center [265, 504] width 285 height 285
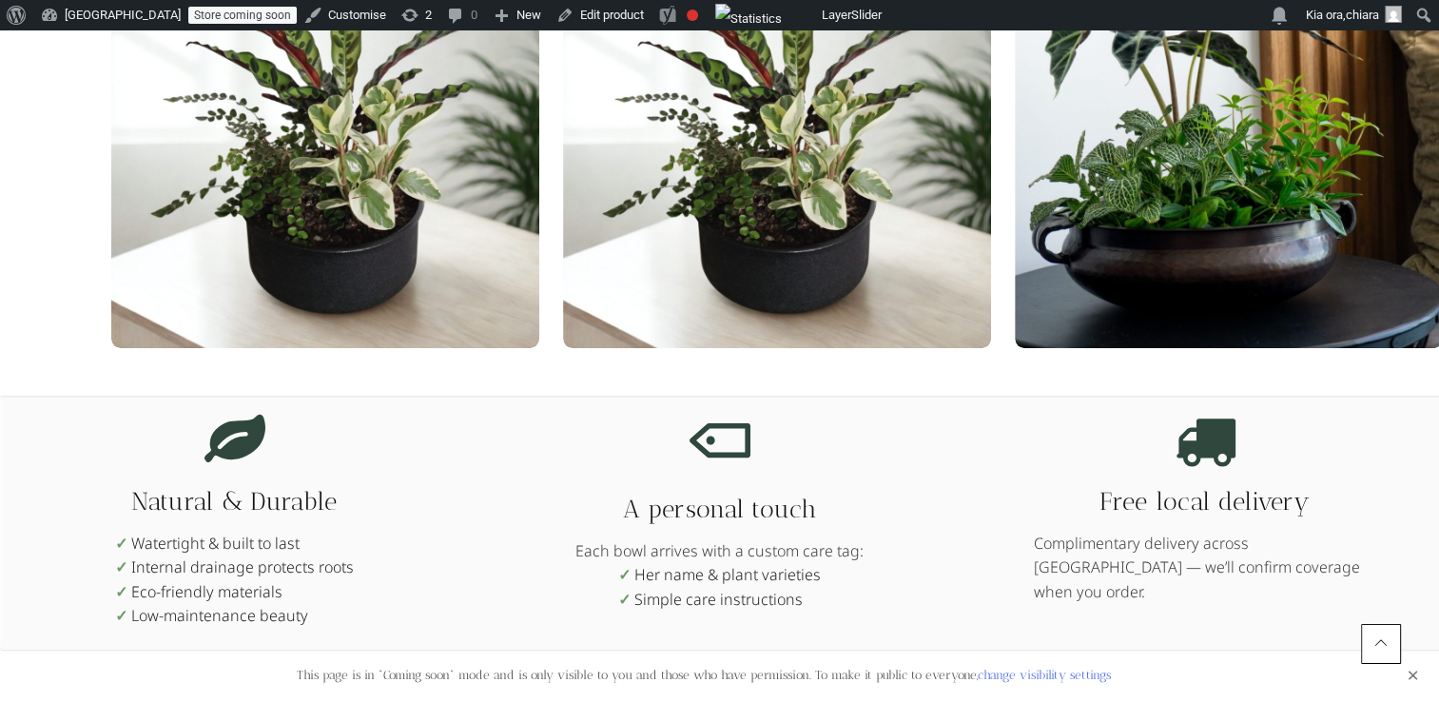
scroll to position [1027, 0]
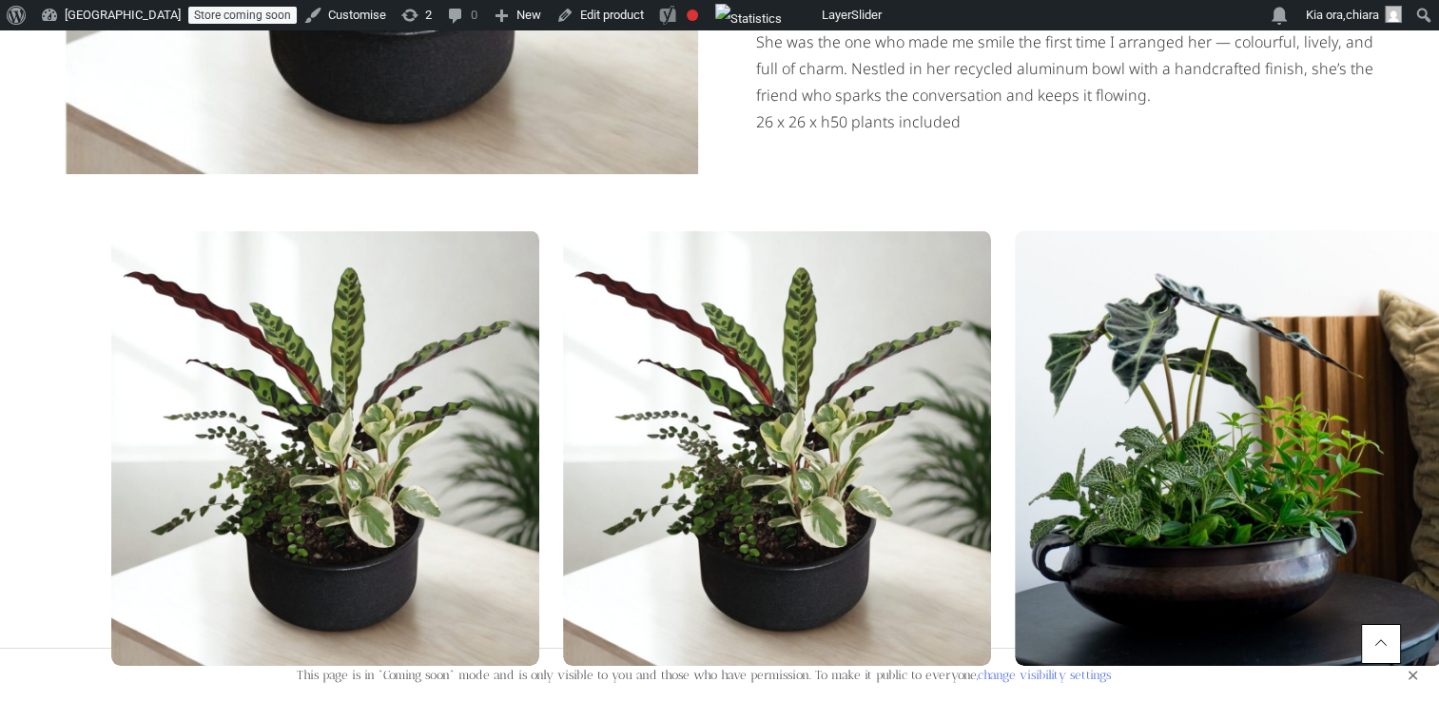
scroll to position [709, 0]
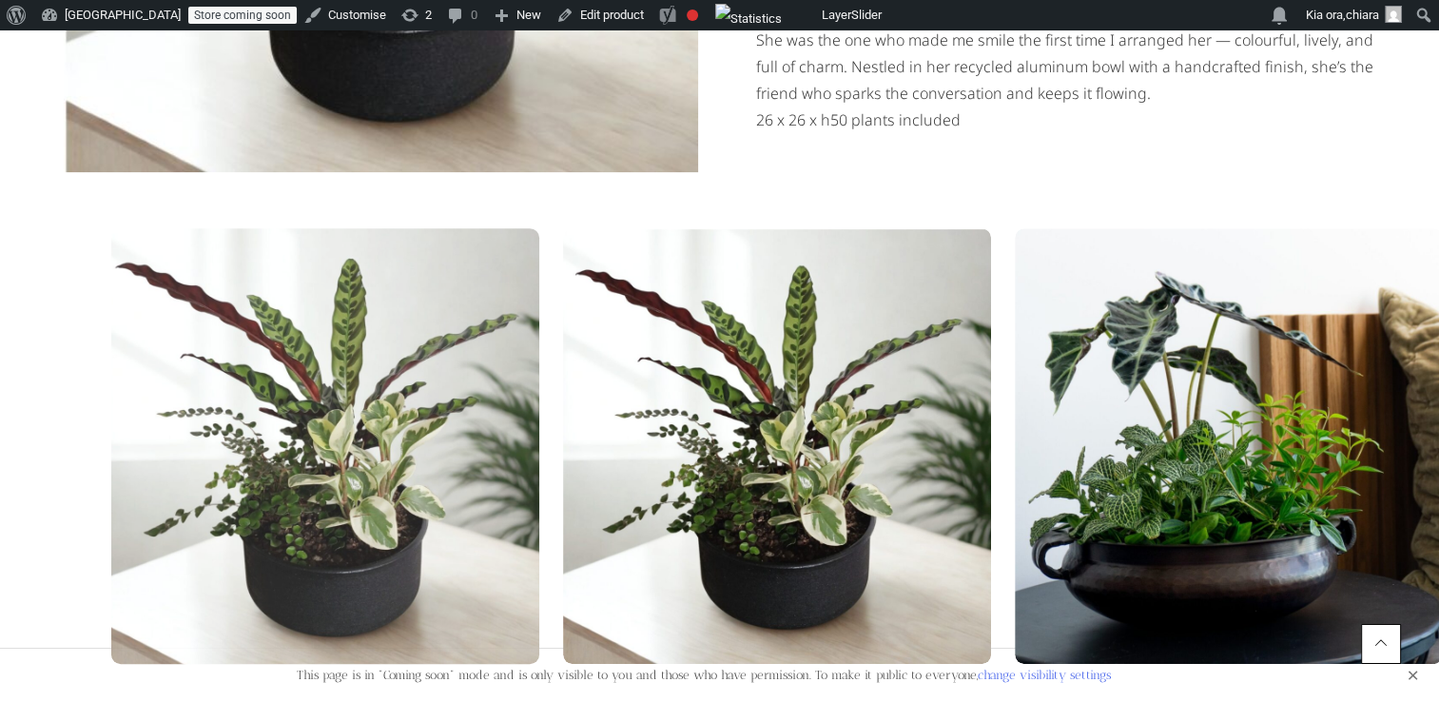
click at [366, 448] on img at bounding box center [325, 445] width 445 height 453
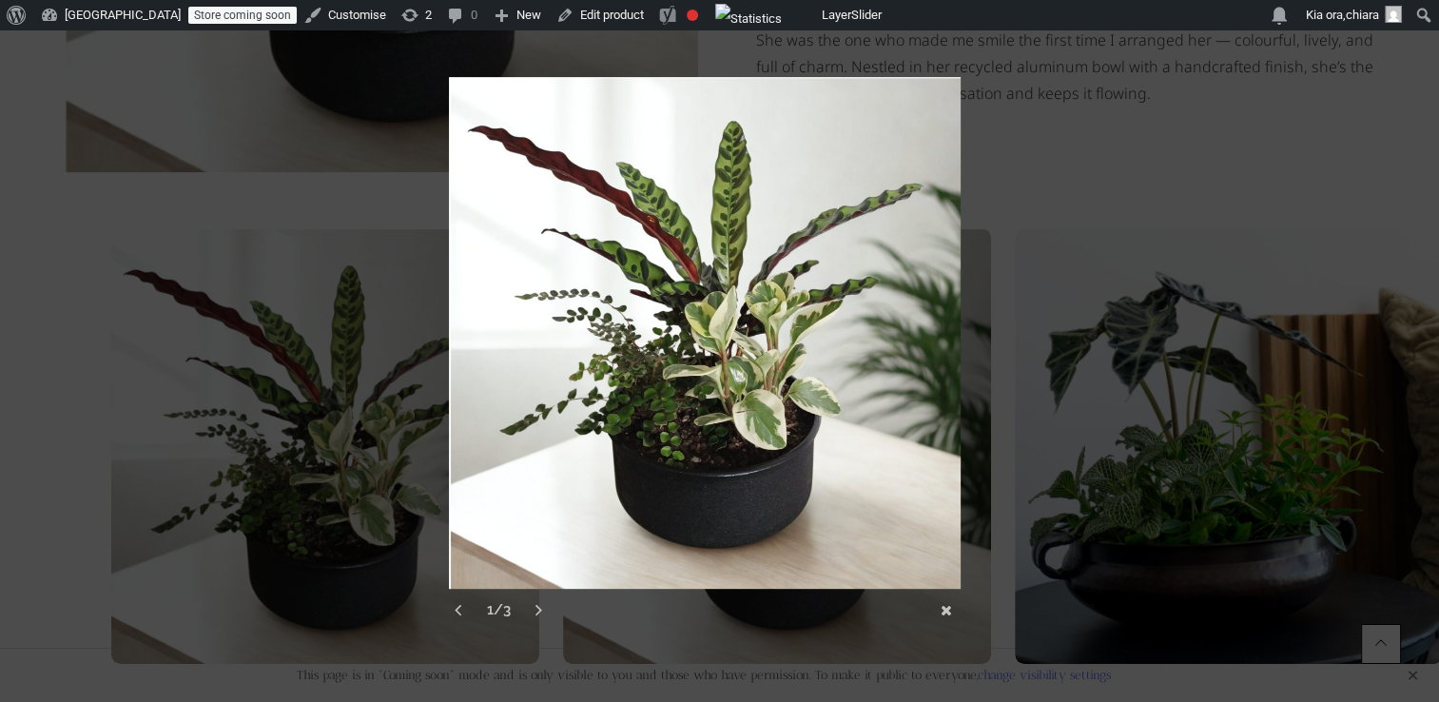
click at [1094, 160] on div at bounding box center [719, 280] width 1439 height 1978
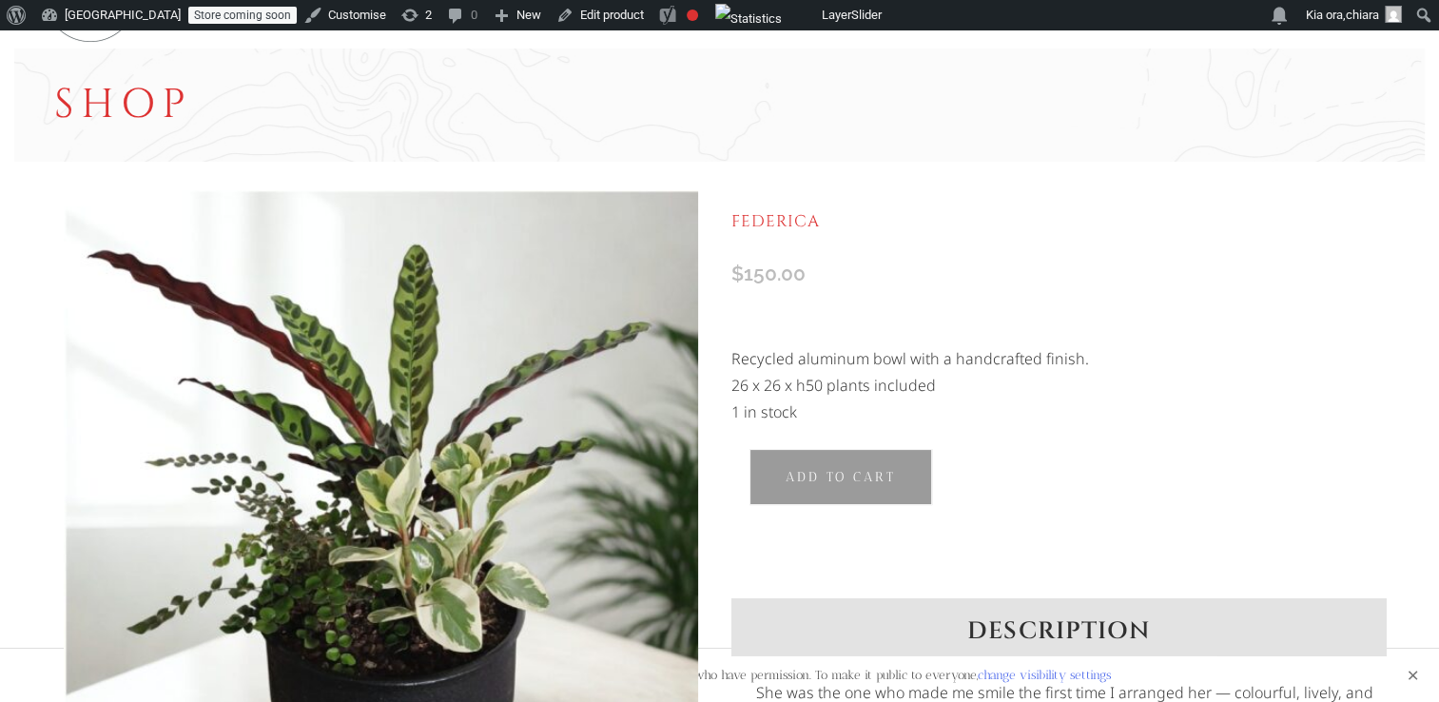
scroll to position [0, 0]
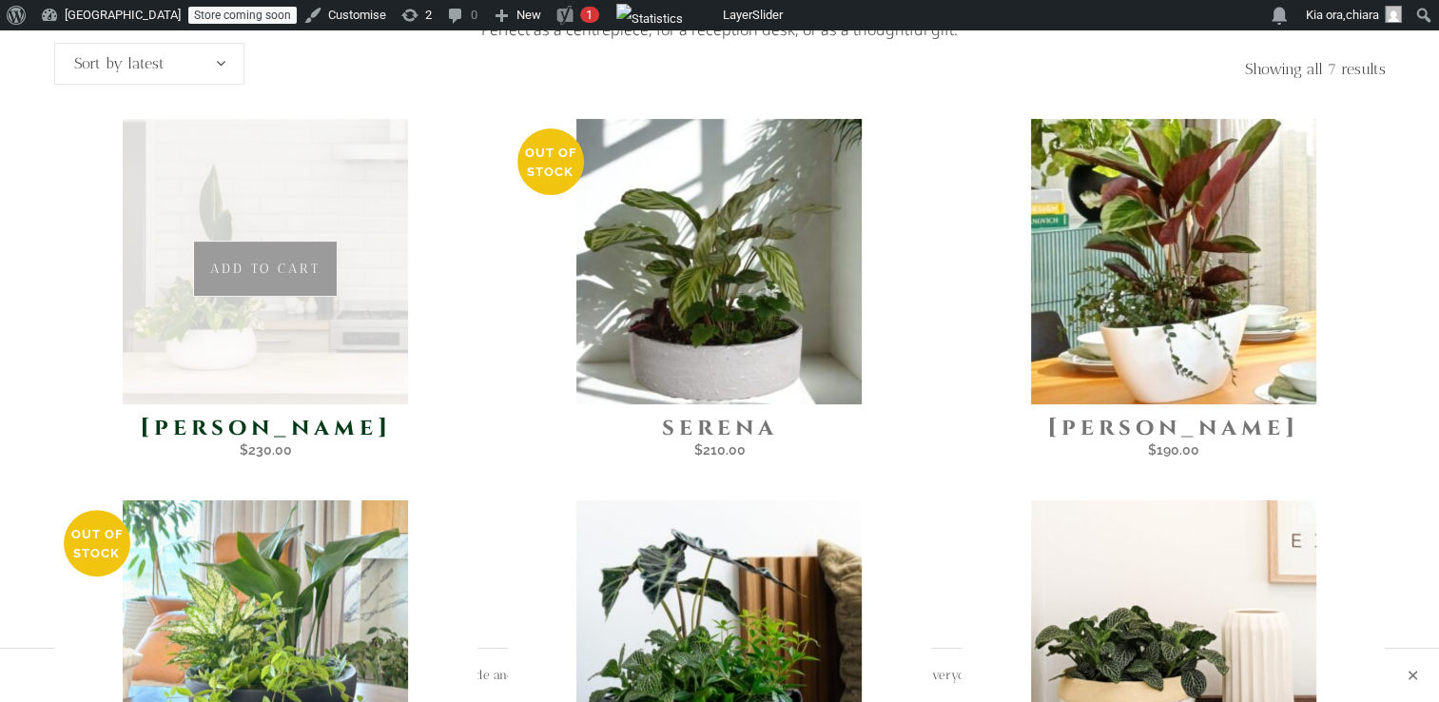
scroll to position [426, 0]
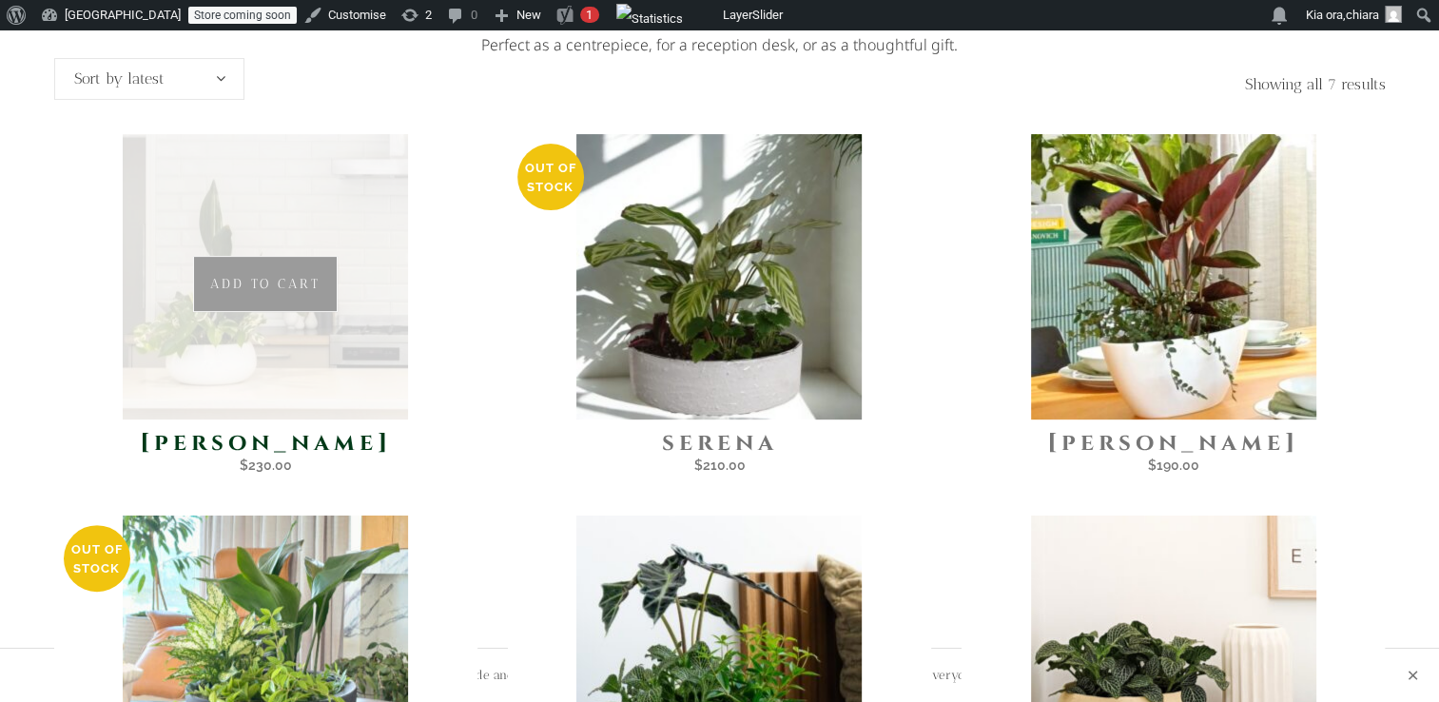
click at [272, 300] on img at bounding box center [265, 276] width 285 height 285
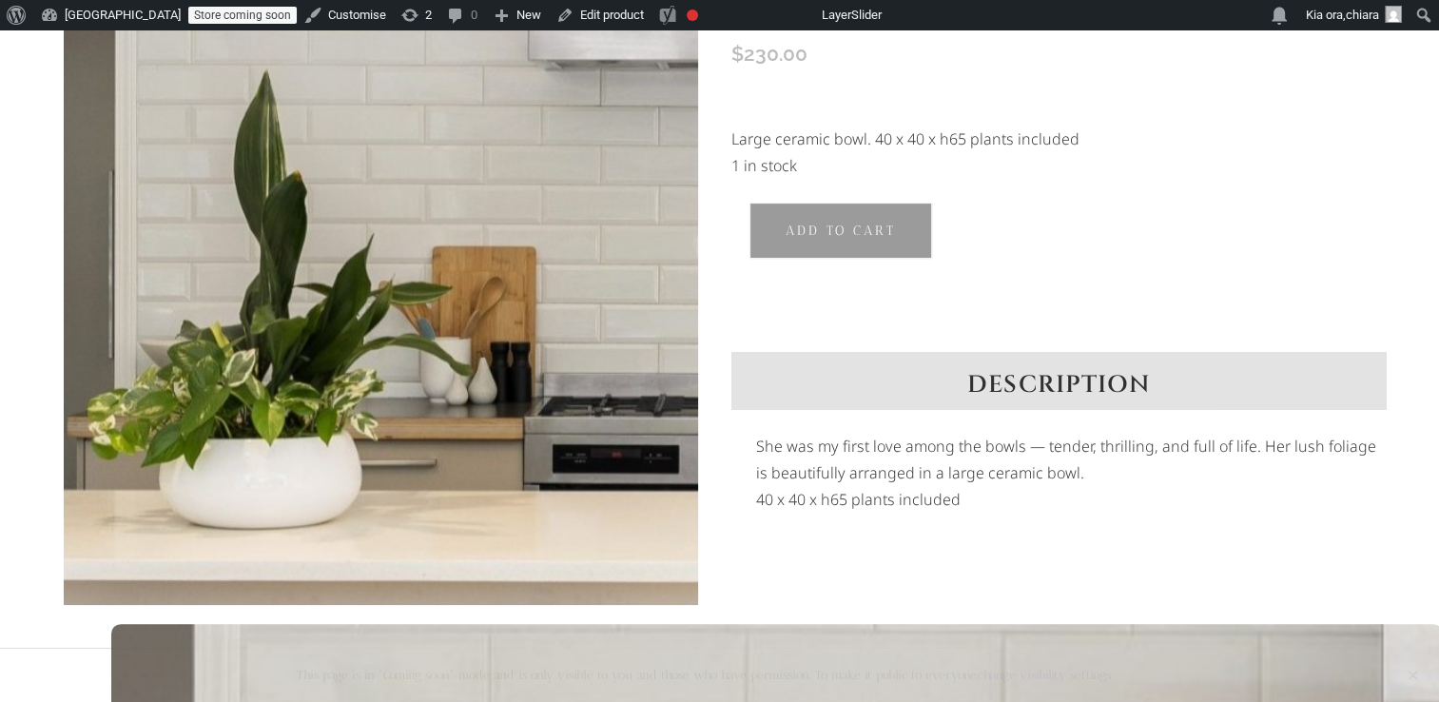
scroll to position [262, 0]
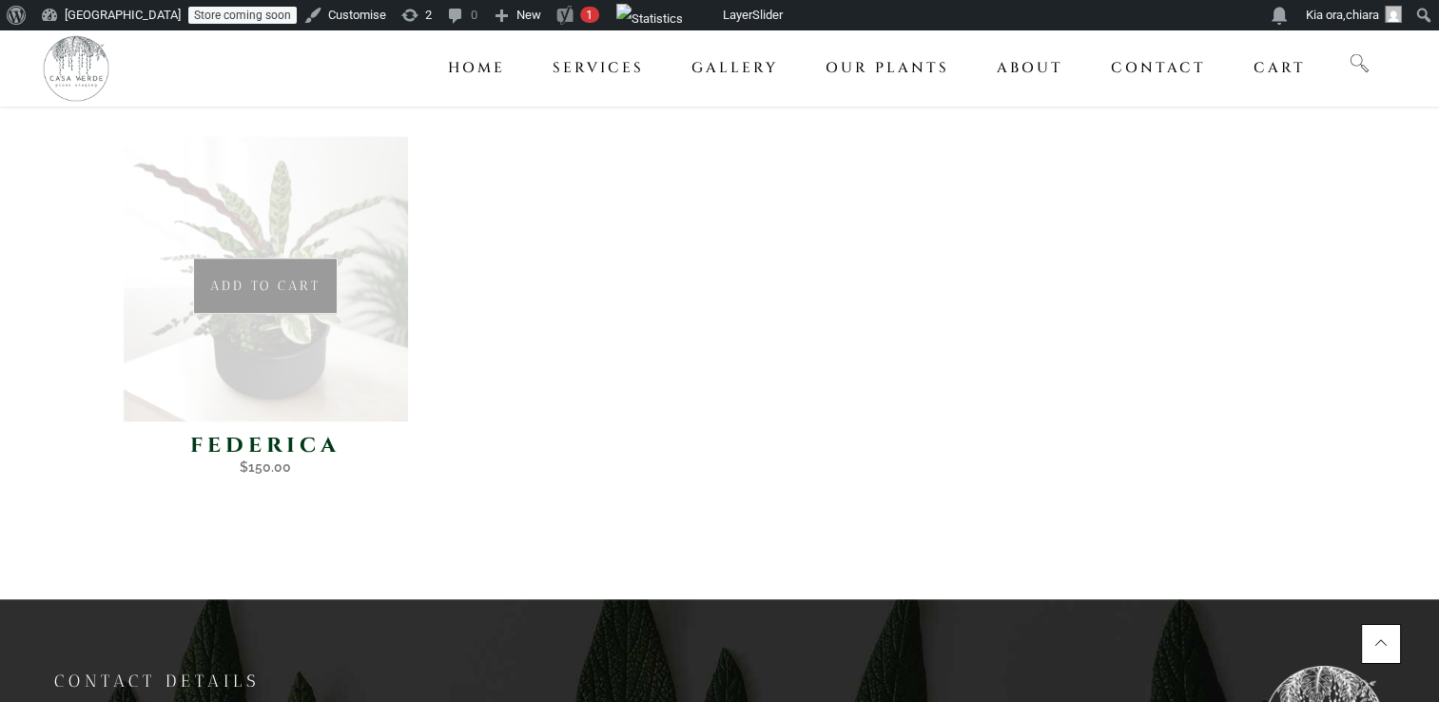
scroll to position [1187, 0]
click at [342, 322] on img at bounding box center [265, 278] width 285 height 285
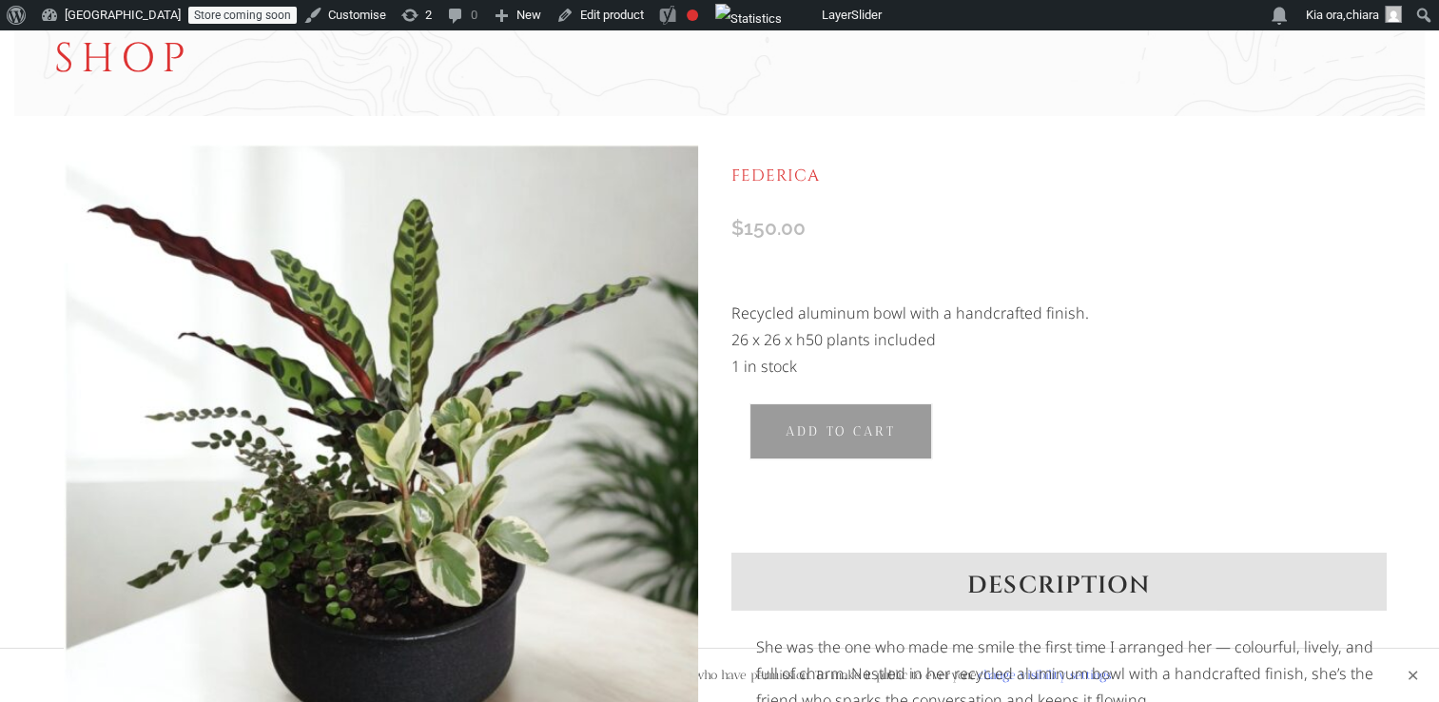
scroll to position [124, 0]
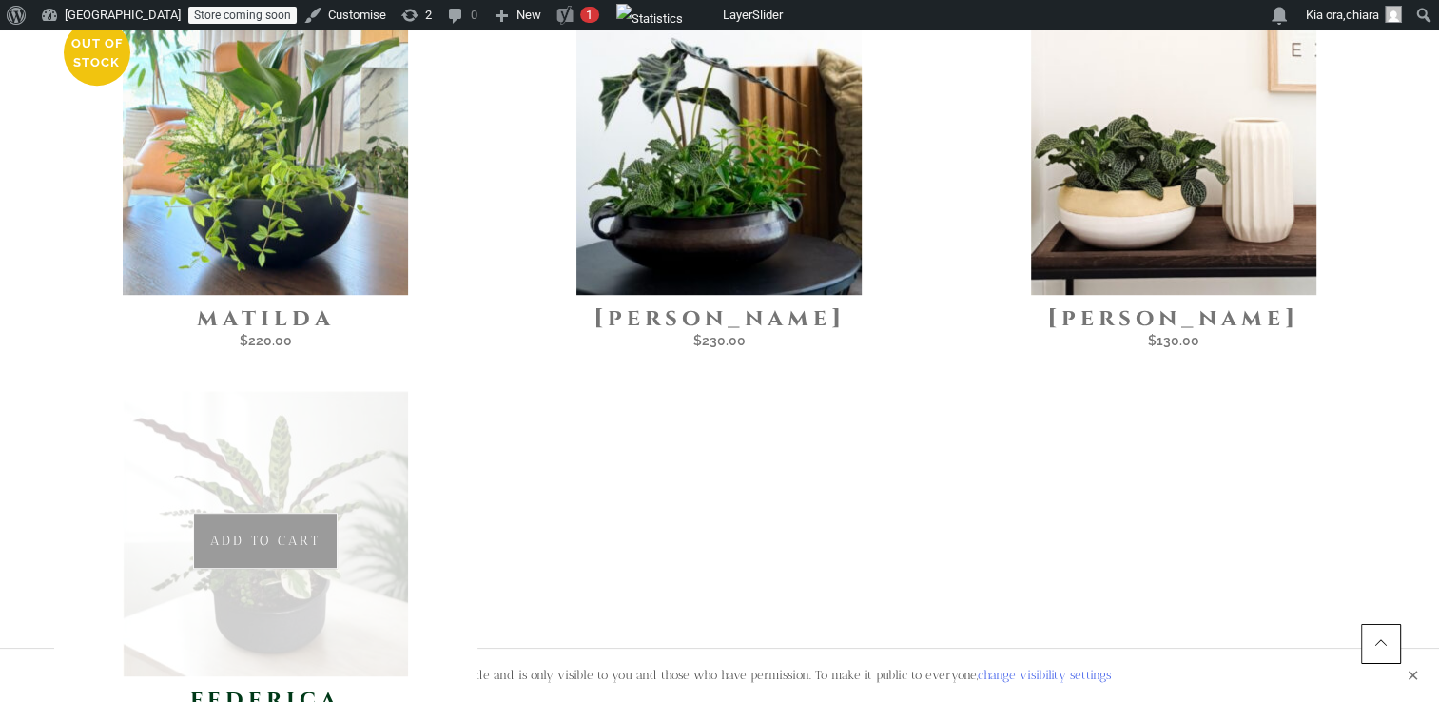
scroll to position [942, 0]
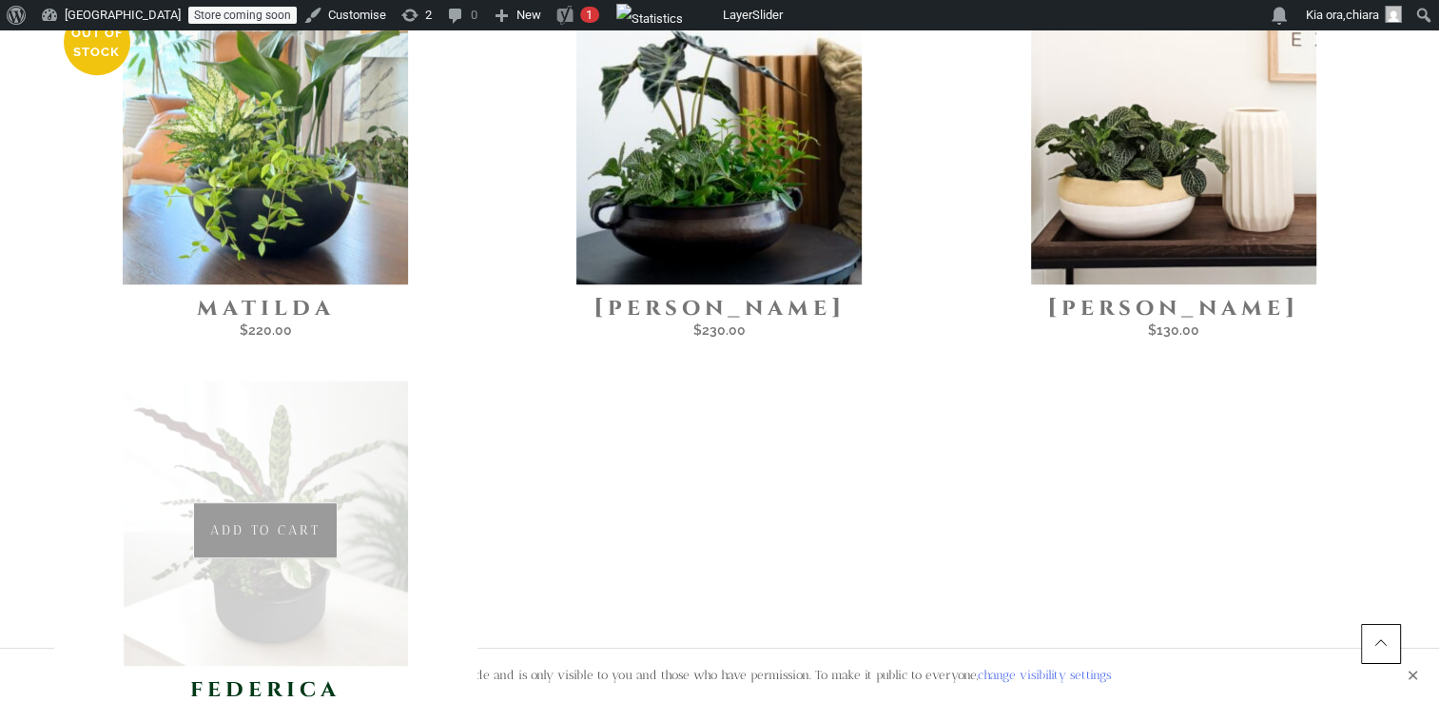
click at [331, 550] on img at bounding box center [265, 522] width 285 height 285
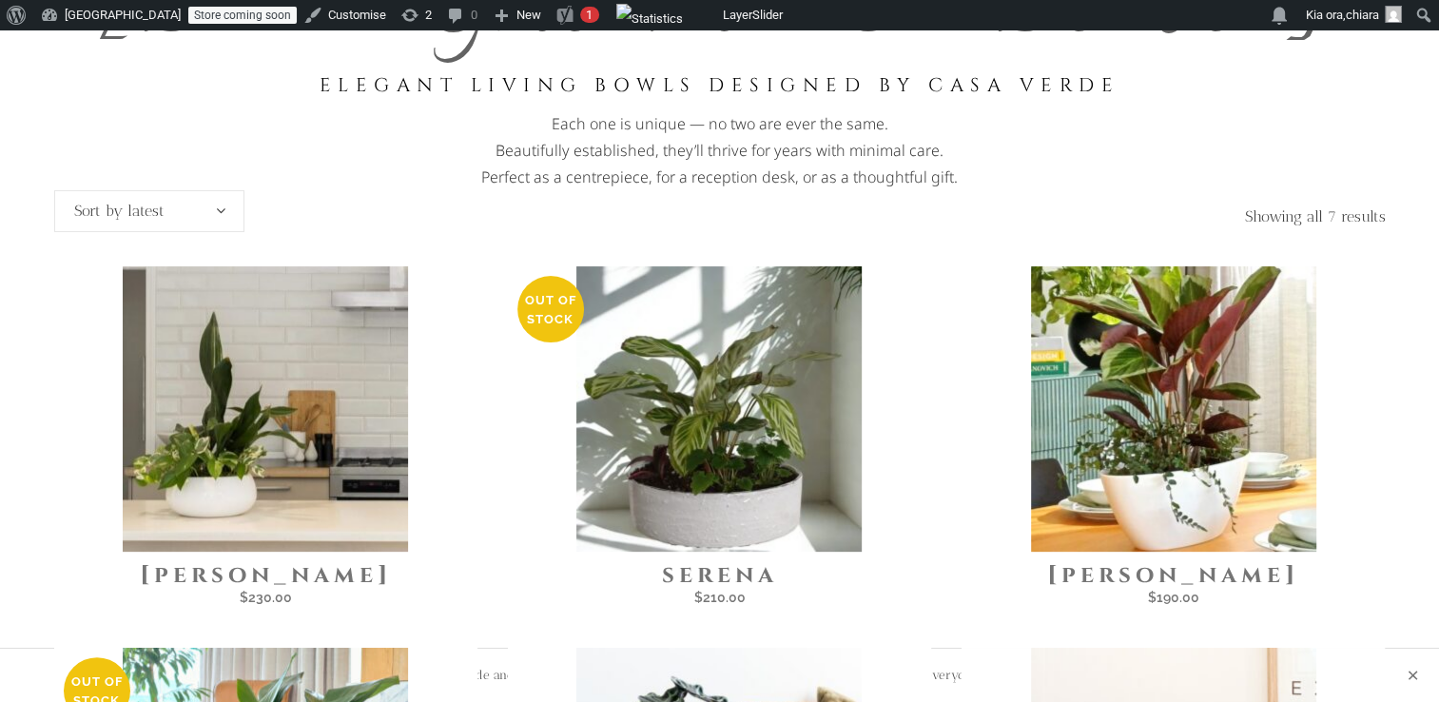
scroll to position [217, 0]
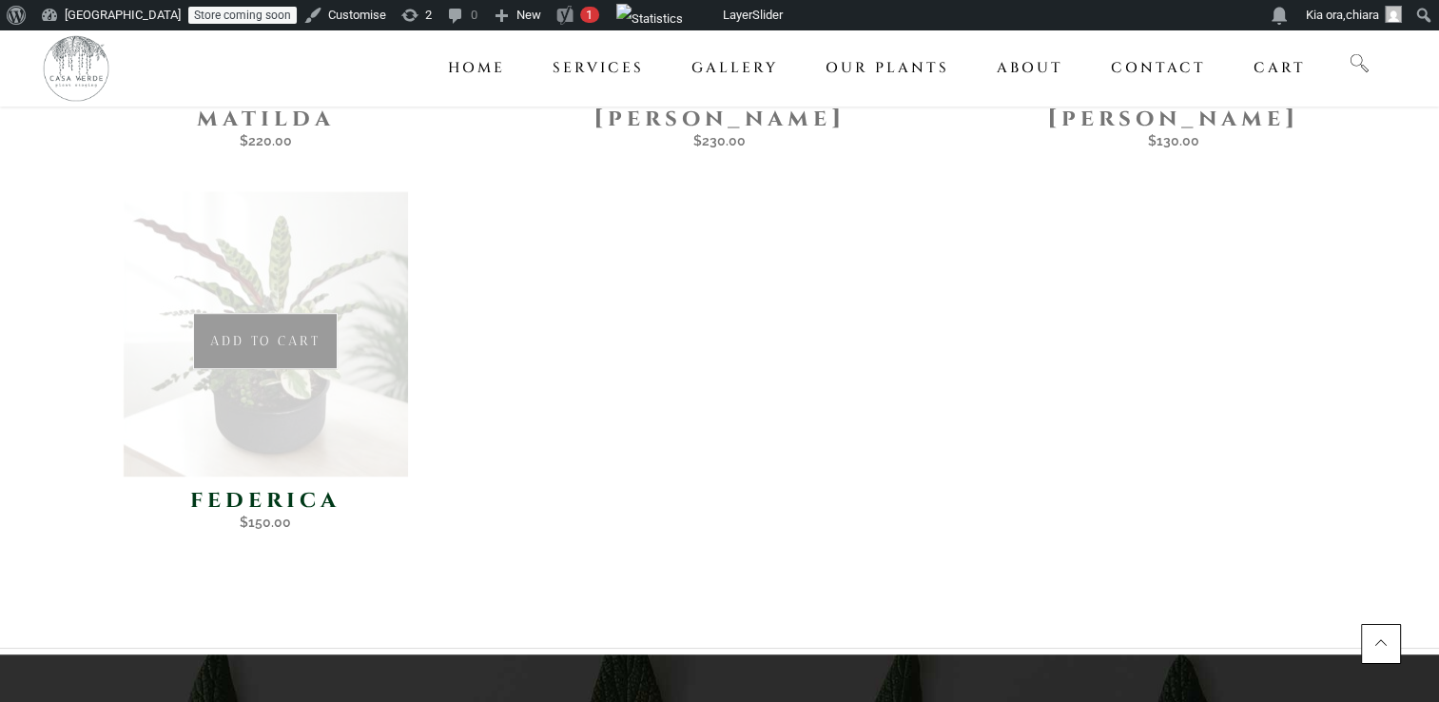
scroll to position [1141, 0]
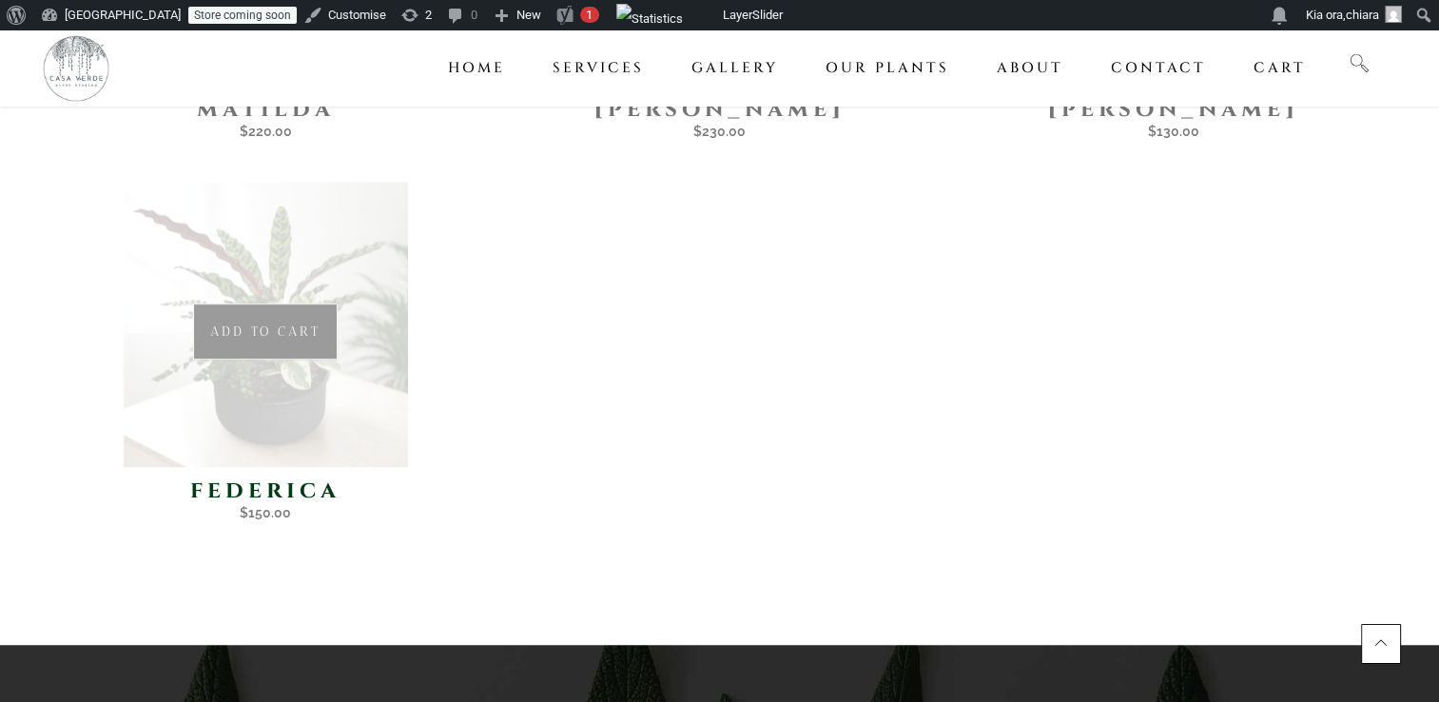
click at [283, 373] on img at bounding box center [265, 324] width 285 height 285
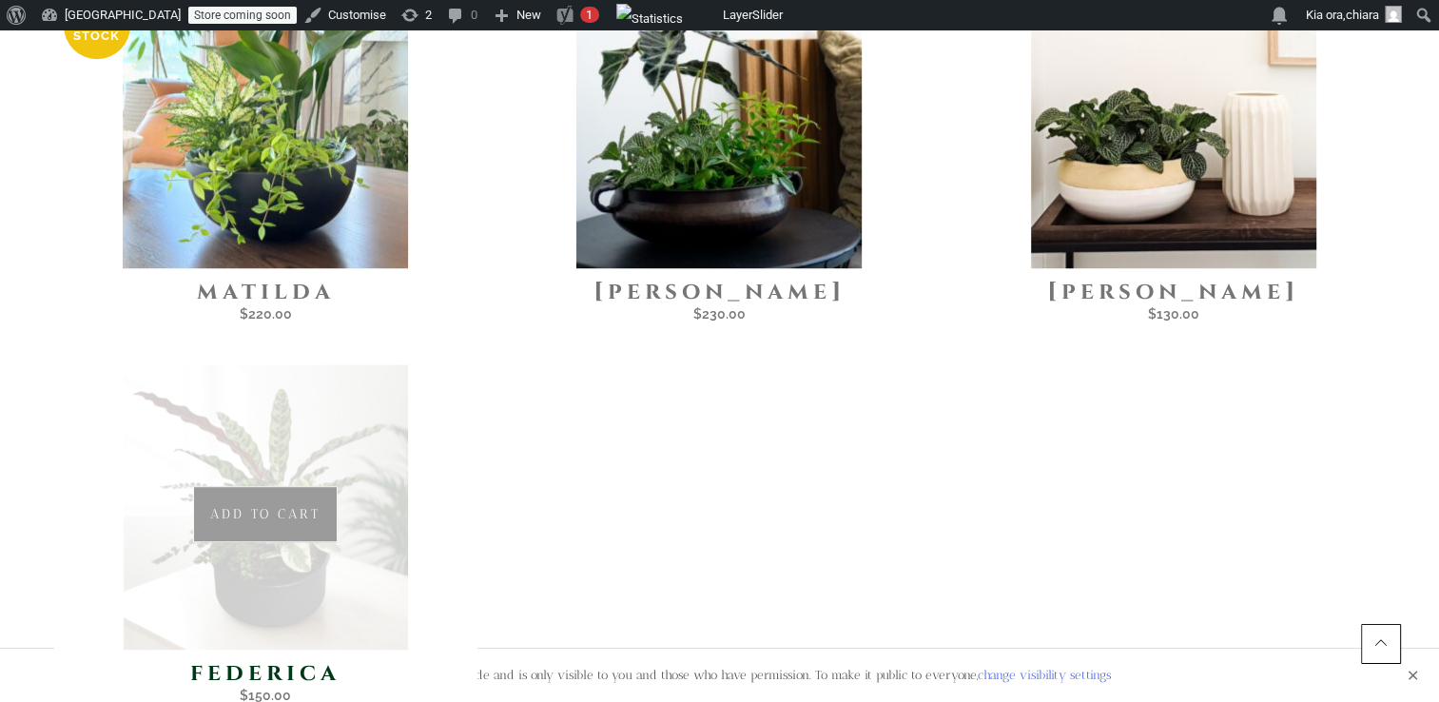
scroll to position [968, 0]
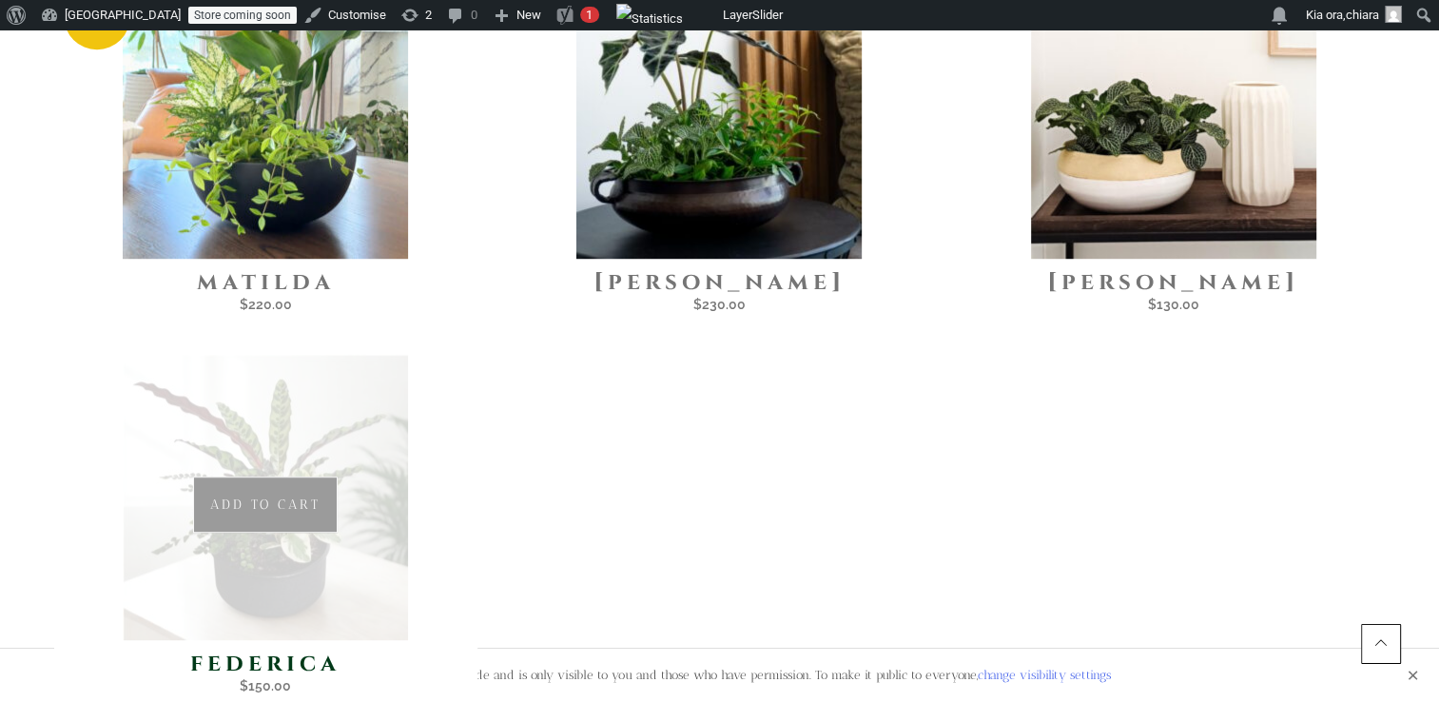
click at [371, 557] on img at bounding box center [265, 497] width 285 height 285
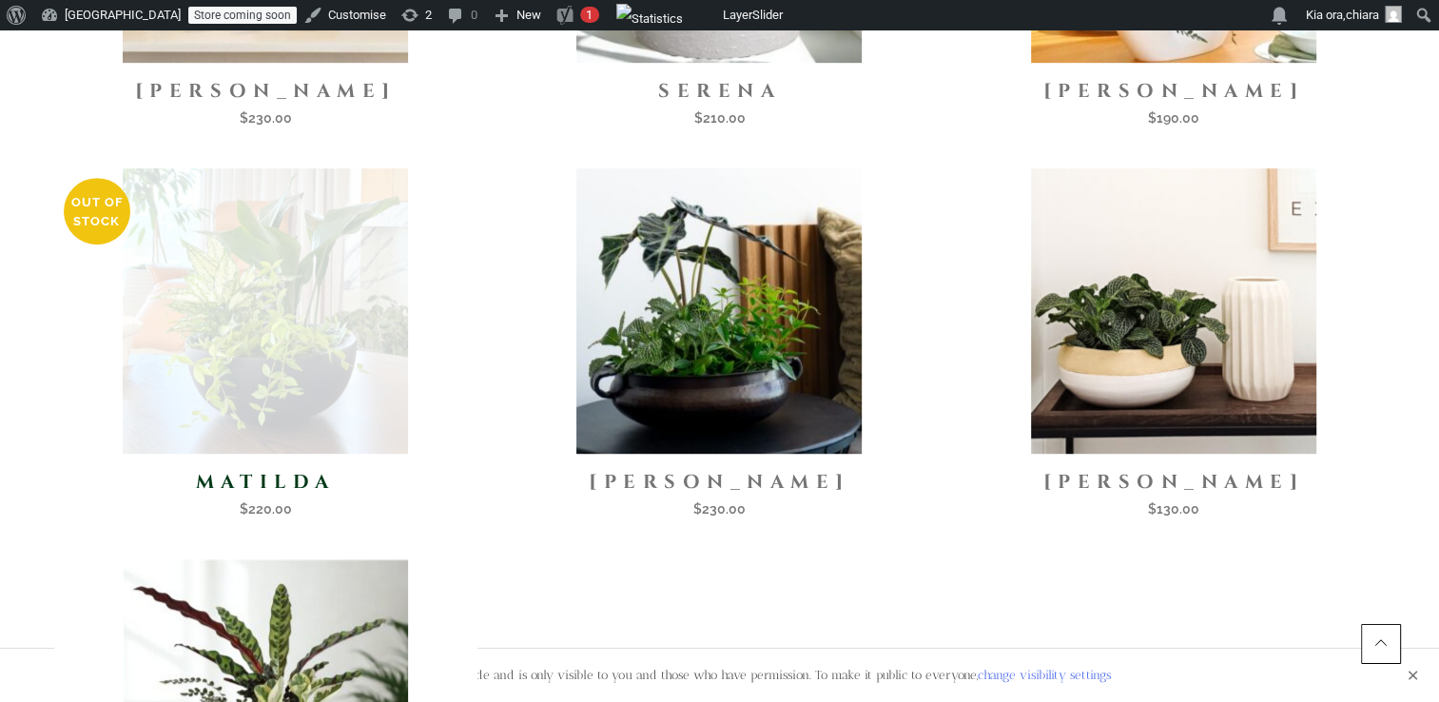
scroll to position [771, 0]
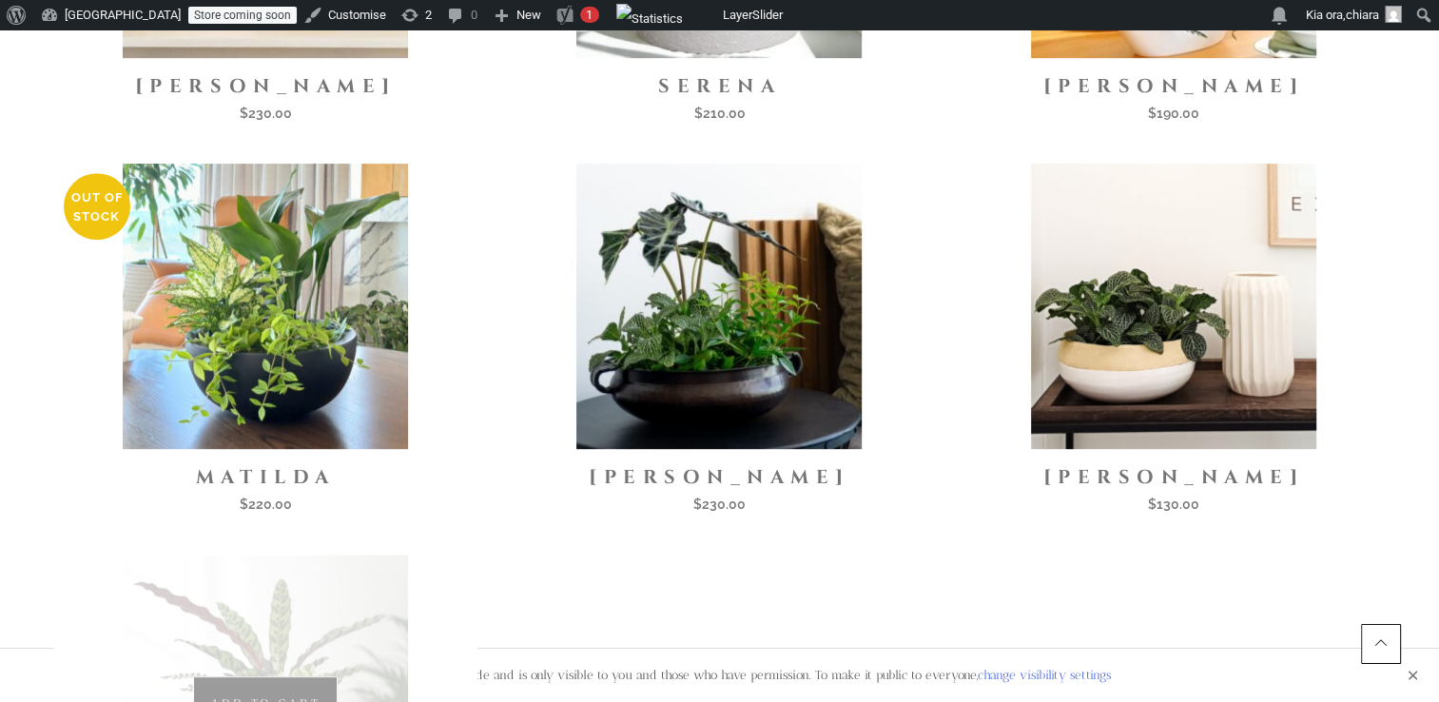
click at [315, 583] on img at bounding box center [265, 696] width 285 height 285
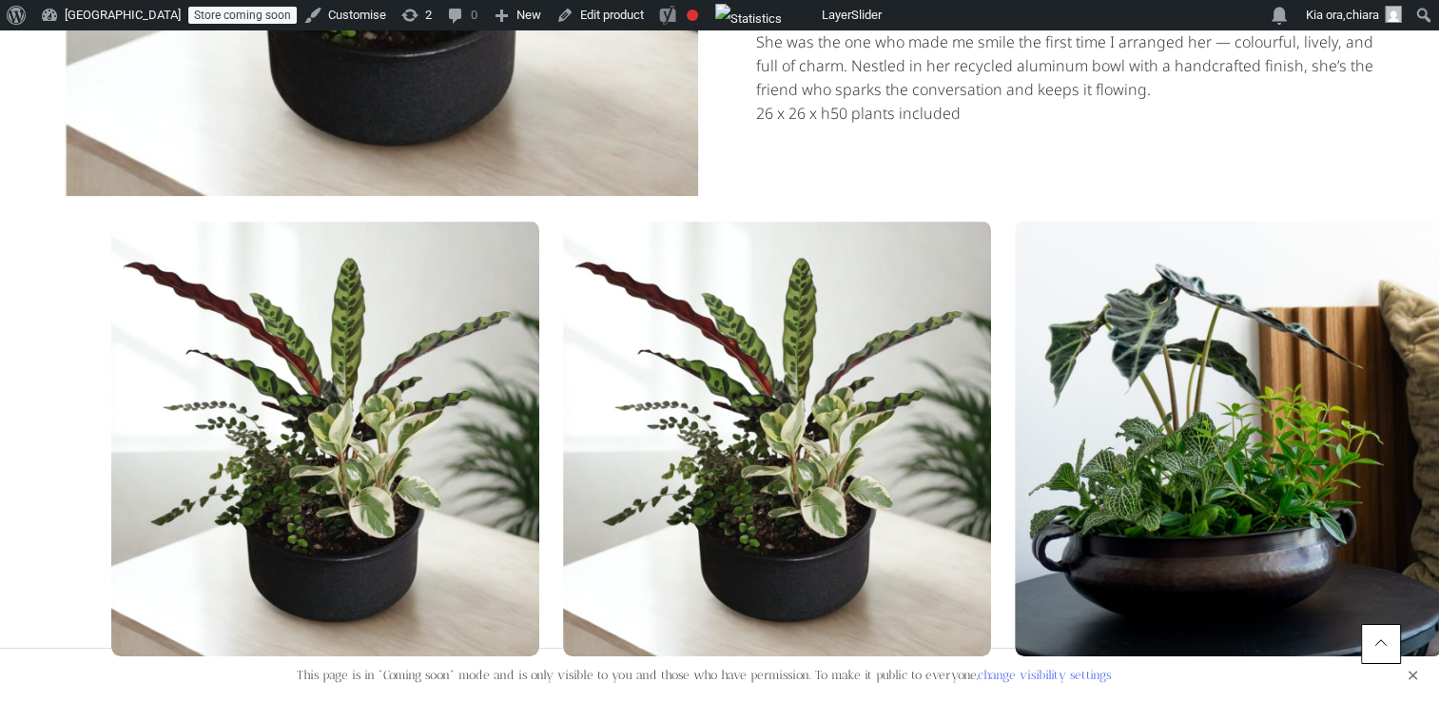
scroll to position [688, 0]
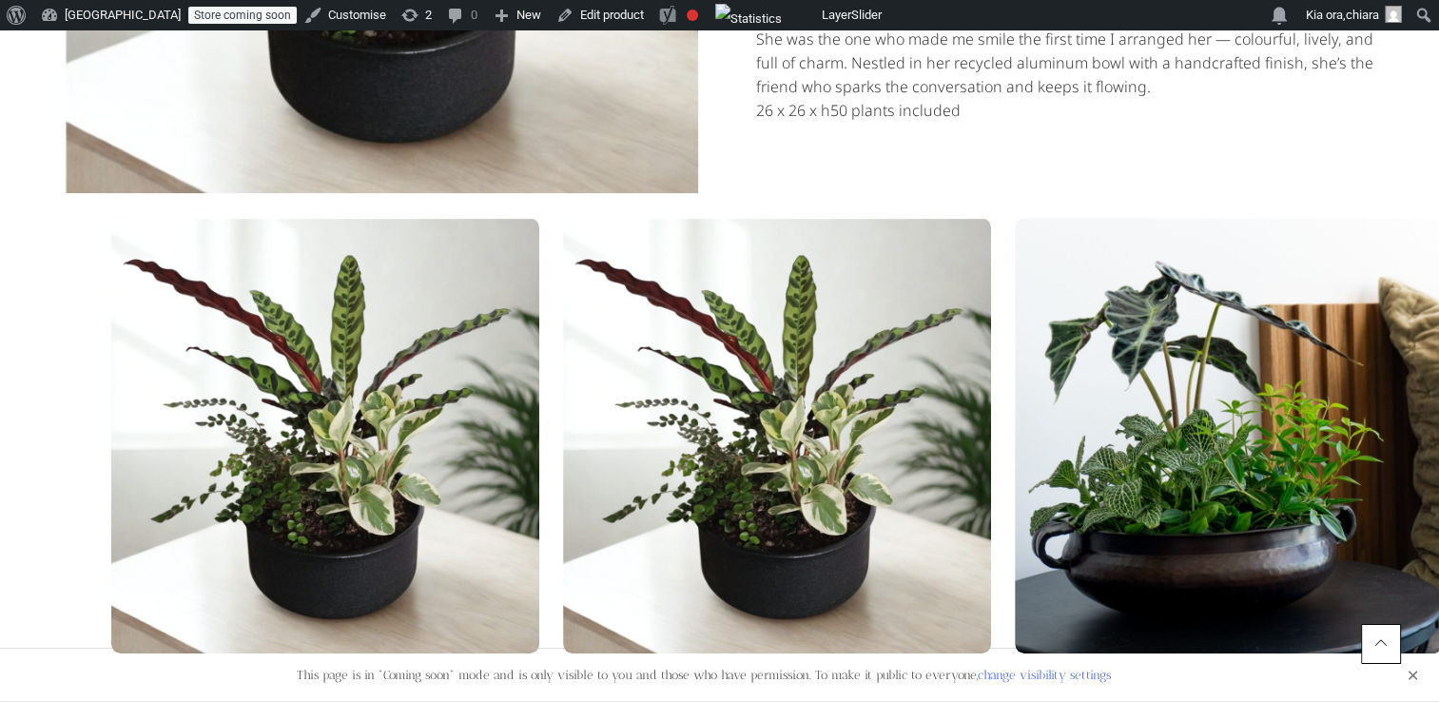
click at [1415, 670] on div "FEDERICA $ 150.00 Recycled aluminum bowl with a handcrafted finish. 26 x 26 x h…" at bounding box center [719, 276] width 1410 height 1493
click at [1413, 674] on div "FEDERICA $ 150.00 Recycled aluminum bowl with a handcrafted finish. 26 x 26 x h…" at bounding box center [719, 276] width 1410 height 1493
click at [1407, 674] on div "FEDERICA $ 150.00 Recycled aluminum bowl with a handcrafted finish. 26 x 26 x h…" at bounding box center [719, 276] width 1410 height 1493
click at [1411, 674] on div "FEDERICA $ 150.00 Recycled aluminum bowl with a handcrafted finish. 26 x 26 x h…" at bounding box center [719, 276] width 1410 height 1493
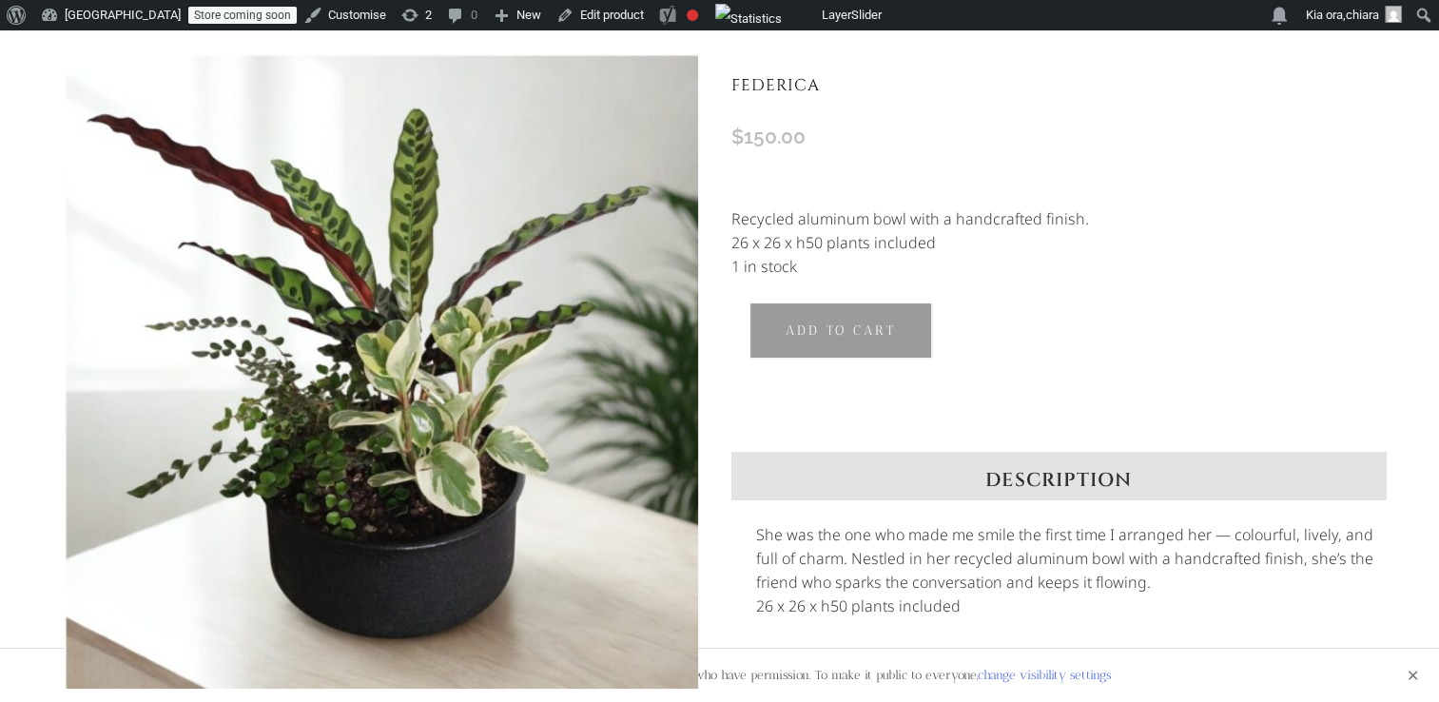
scroll to position [190, 0]
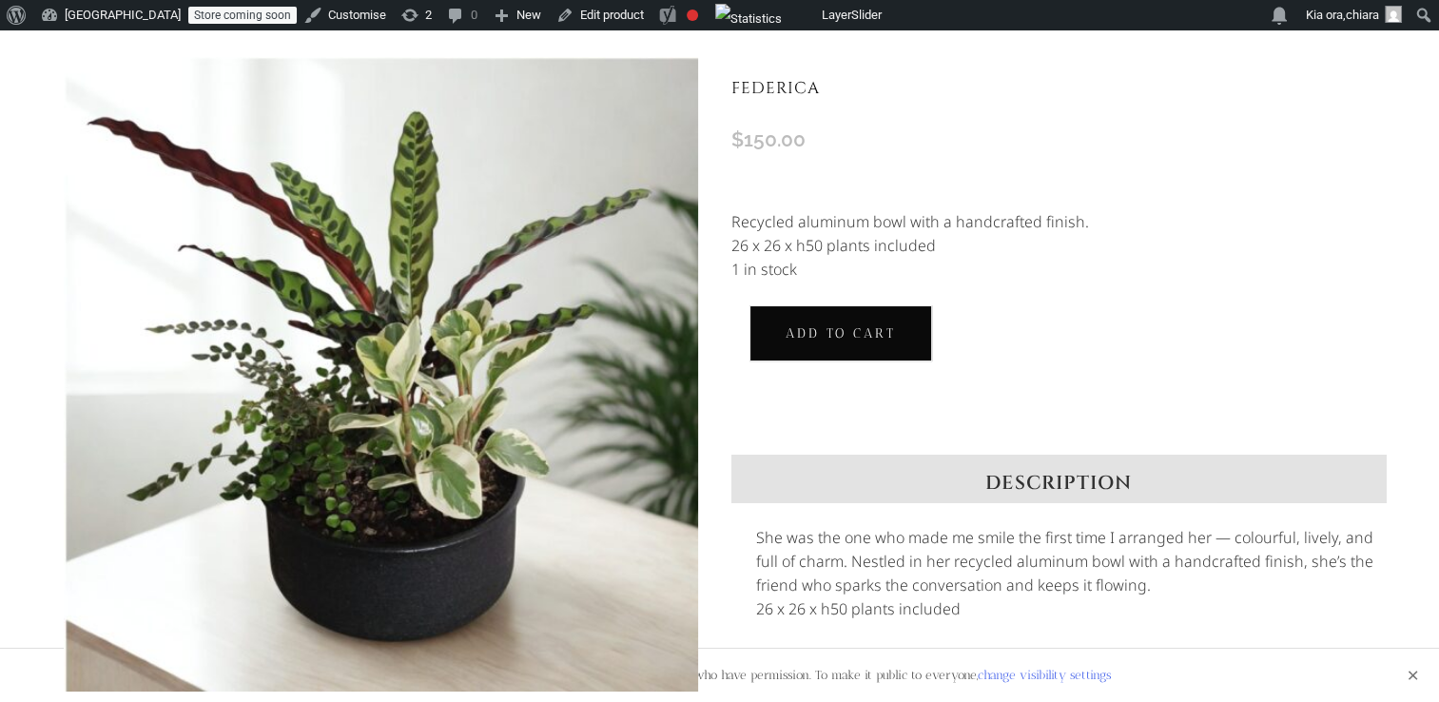
click at [865, 325] on button "Add to cart" at bounding box center [840, 333] width 183 height 56
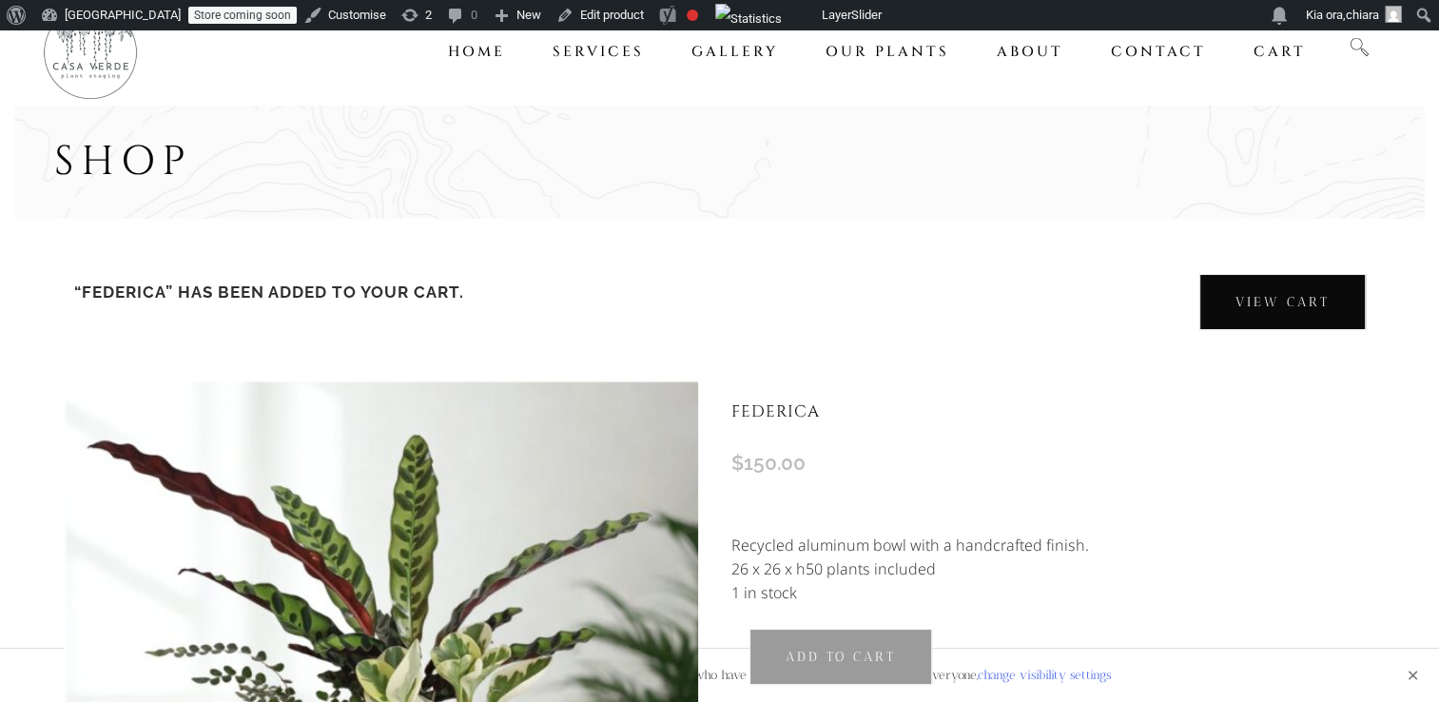
click at [1288, 289] on link "View cart" at bounding box center [1282, 302] width 166 height 56
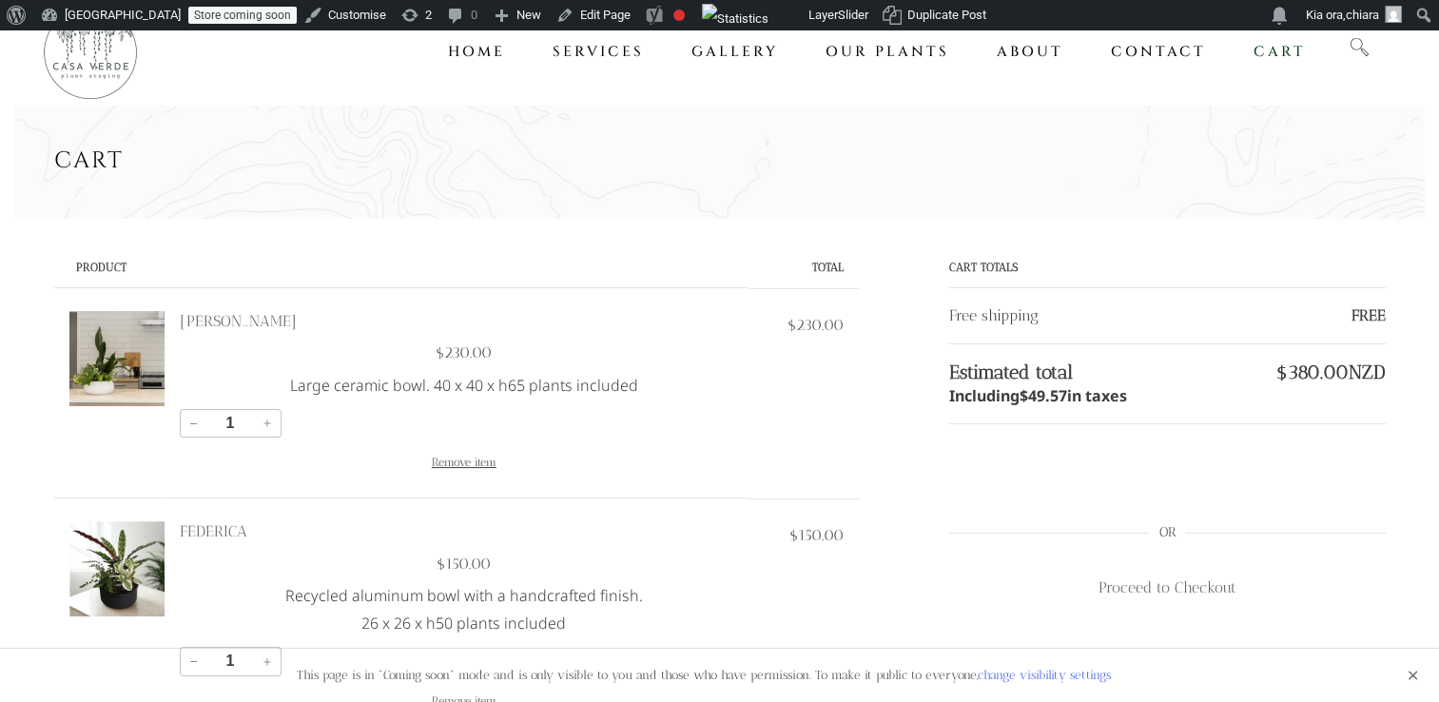
click at [442, 459] on button "Remove item" at bounding box center [464, 462] width 65 height 25
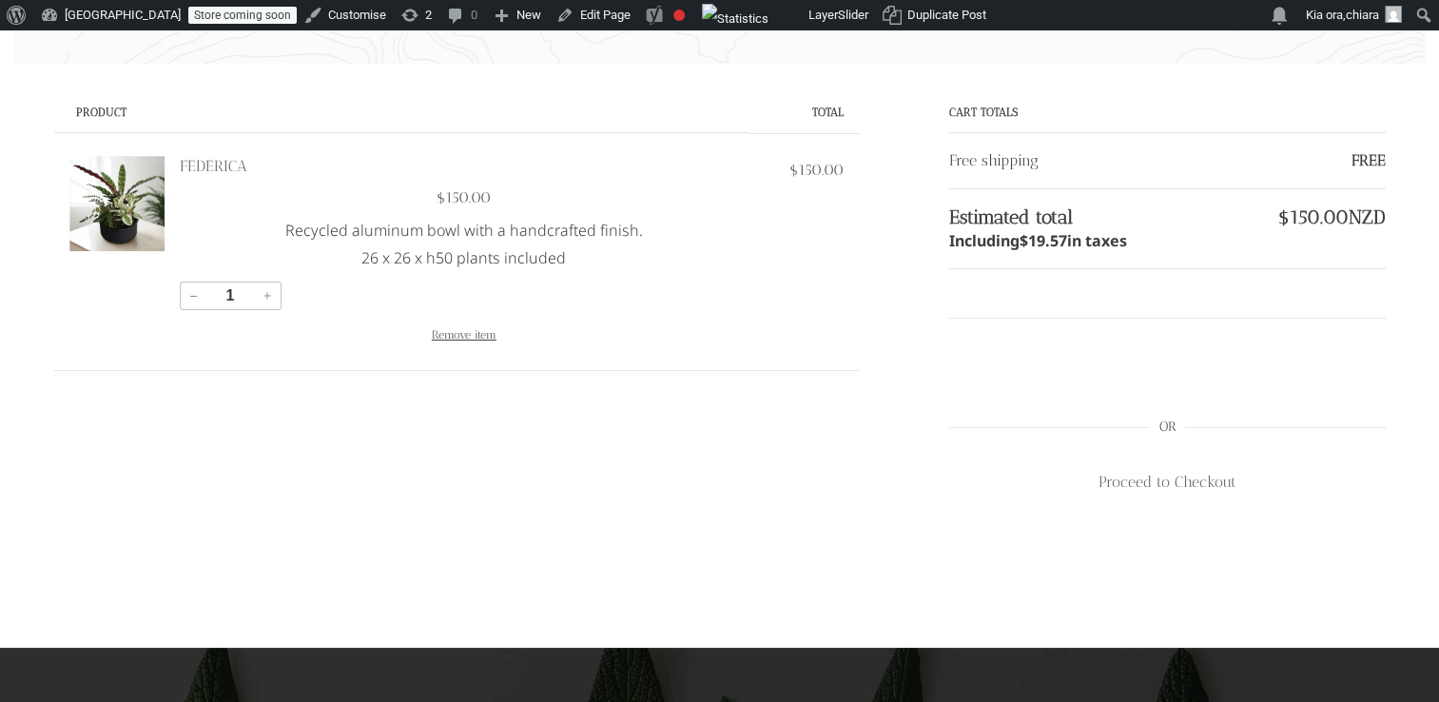
scroll to position [170, 0]
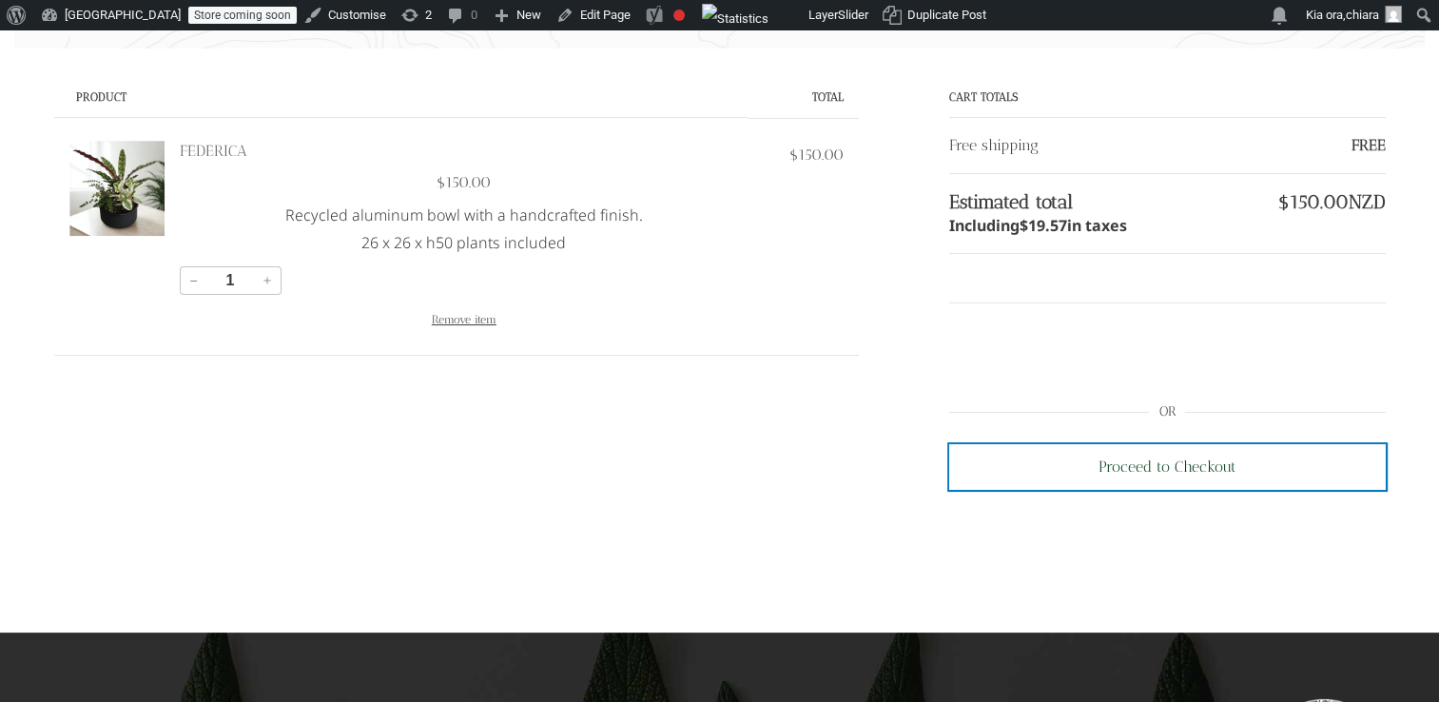
click at [1128, 466] on div "Proceed to Checkout" at bounding box center [1167, 467] width 138 height 25
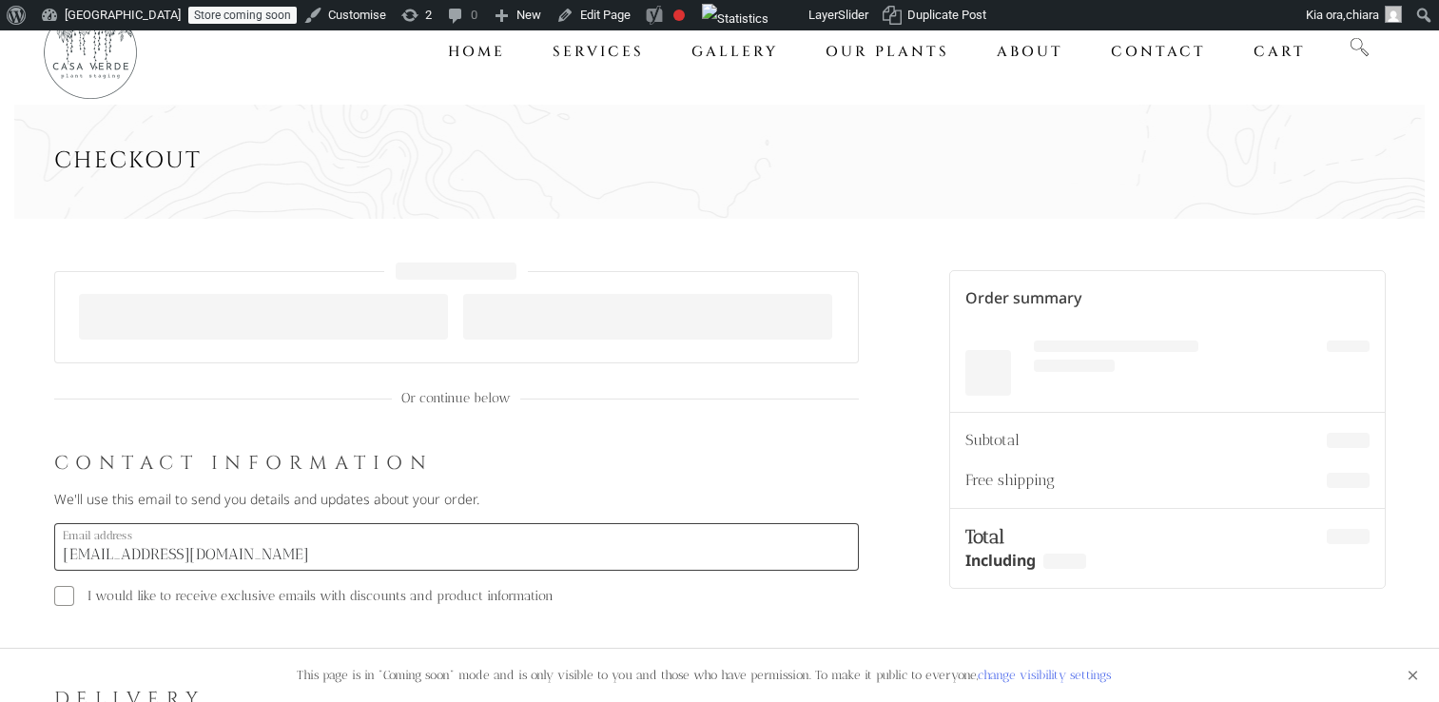
select select "NZ"
select select "AUK"
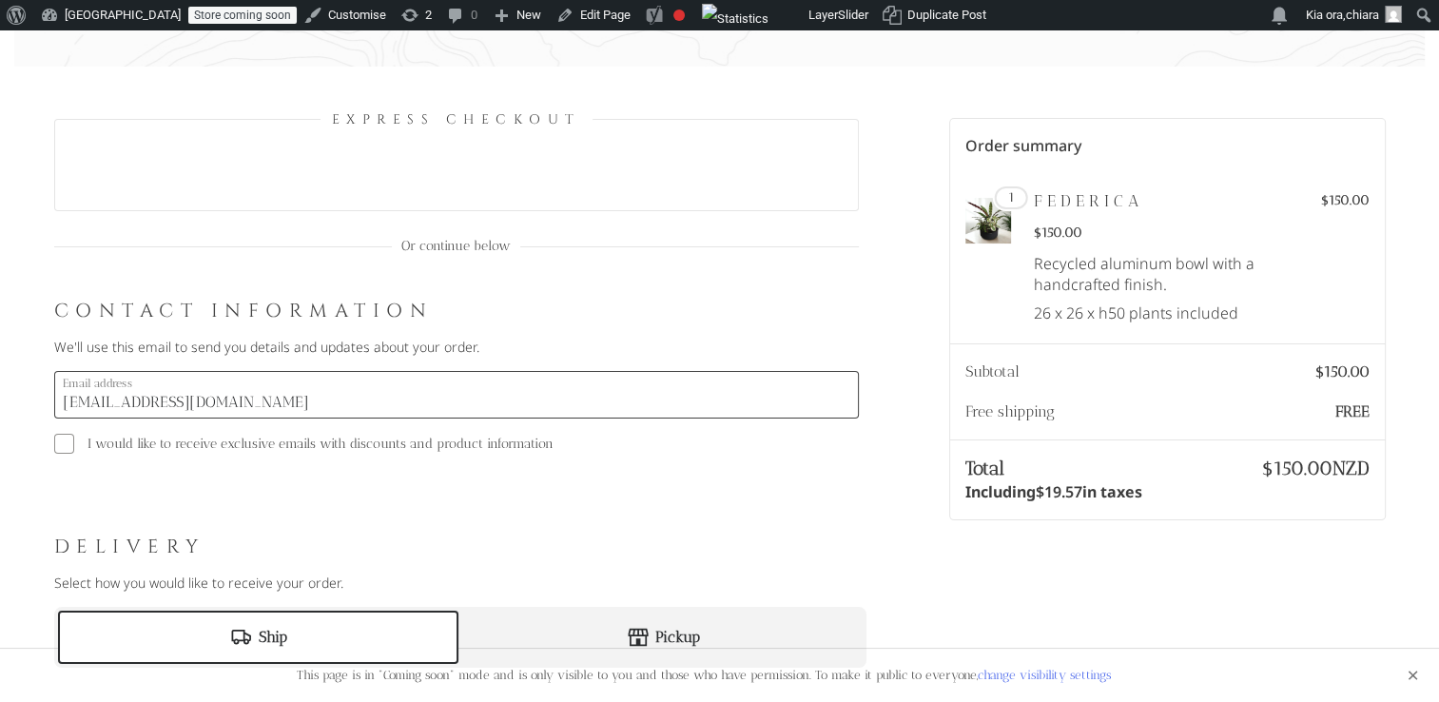
scroll to position [160, 0]
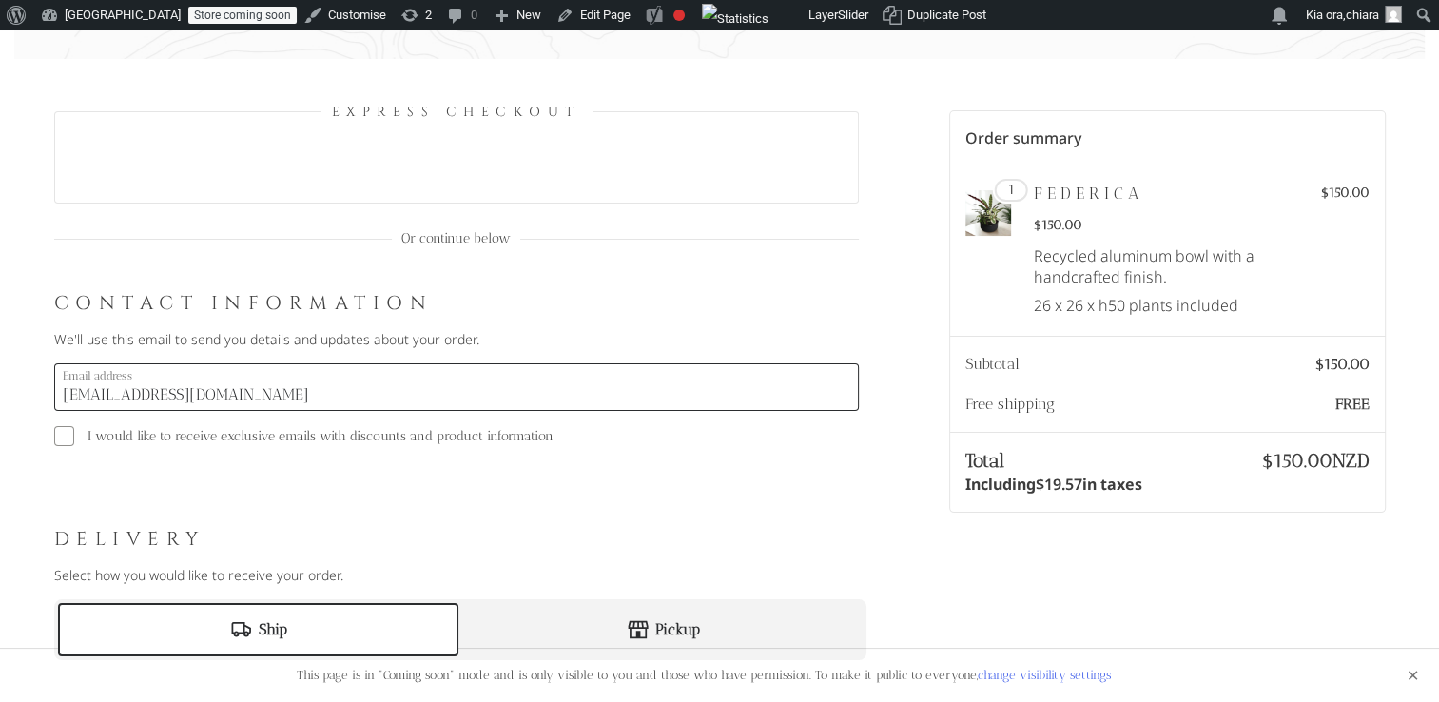
drag, startPoint x: 259, startPoint y: 394, endPoint x: 40, endPoint y: 390, distance: 218.7
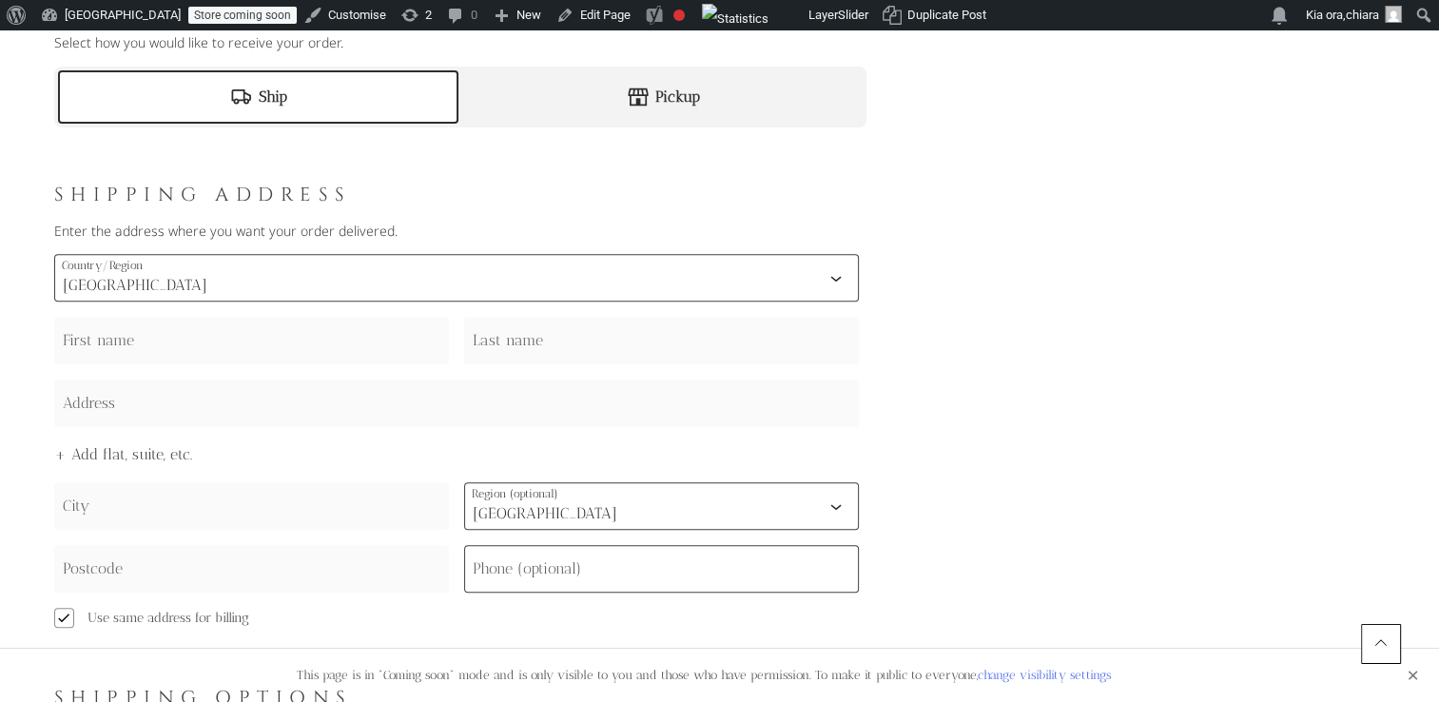
scroll to position [700, 0]
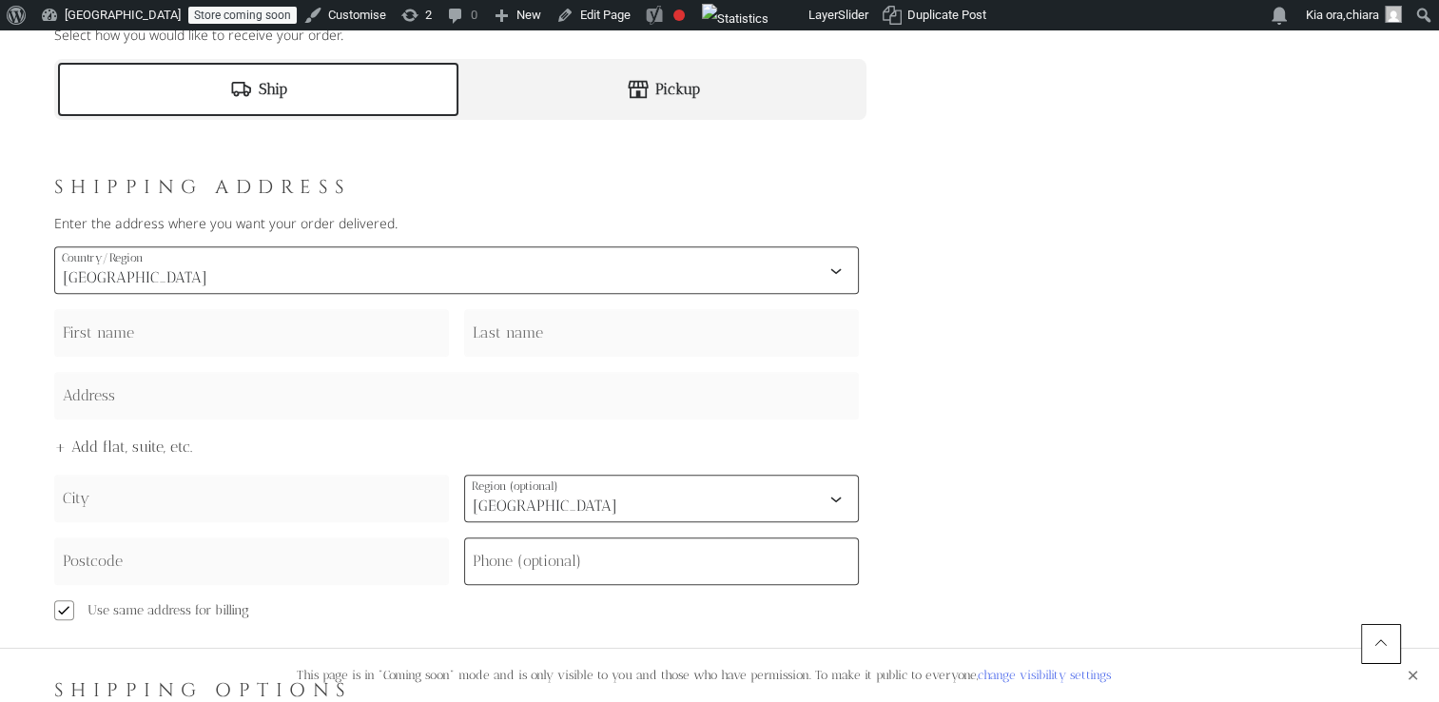
type input "[PERSON_NAME][EMAIL_ADDRESS][DOMAIN_NAME]"
click at [358, 345] on input "First name" at bounding box center [251, 333] width 395 height 48
type input "Ricardo"
click at [797, 74] on div "Pickup" at bounding box center [662, 89] width 400 height 53
select select "NZ"
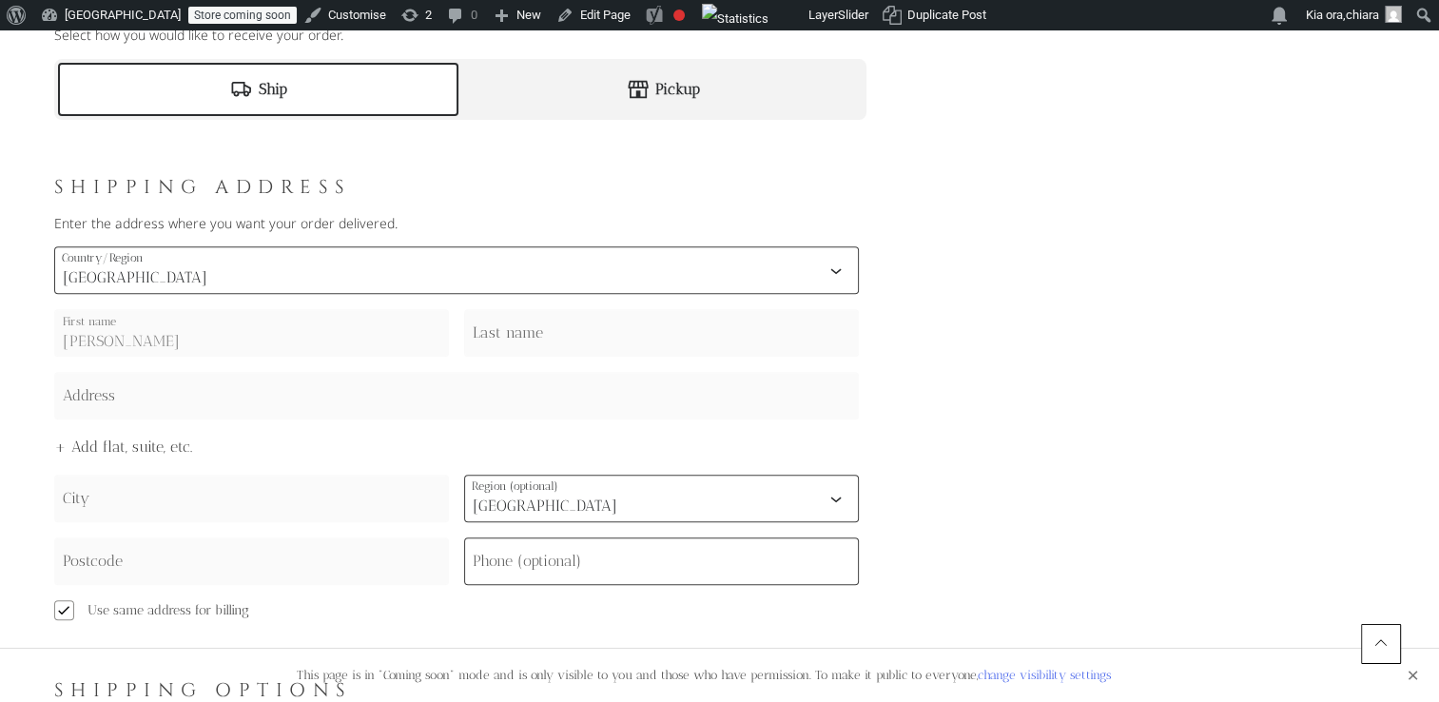
select select "AUK"
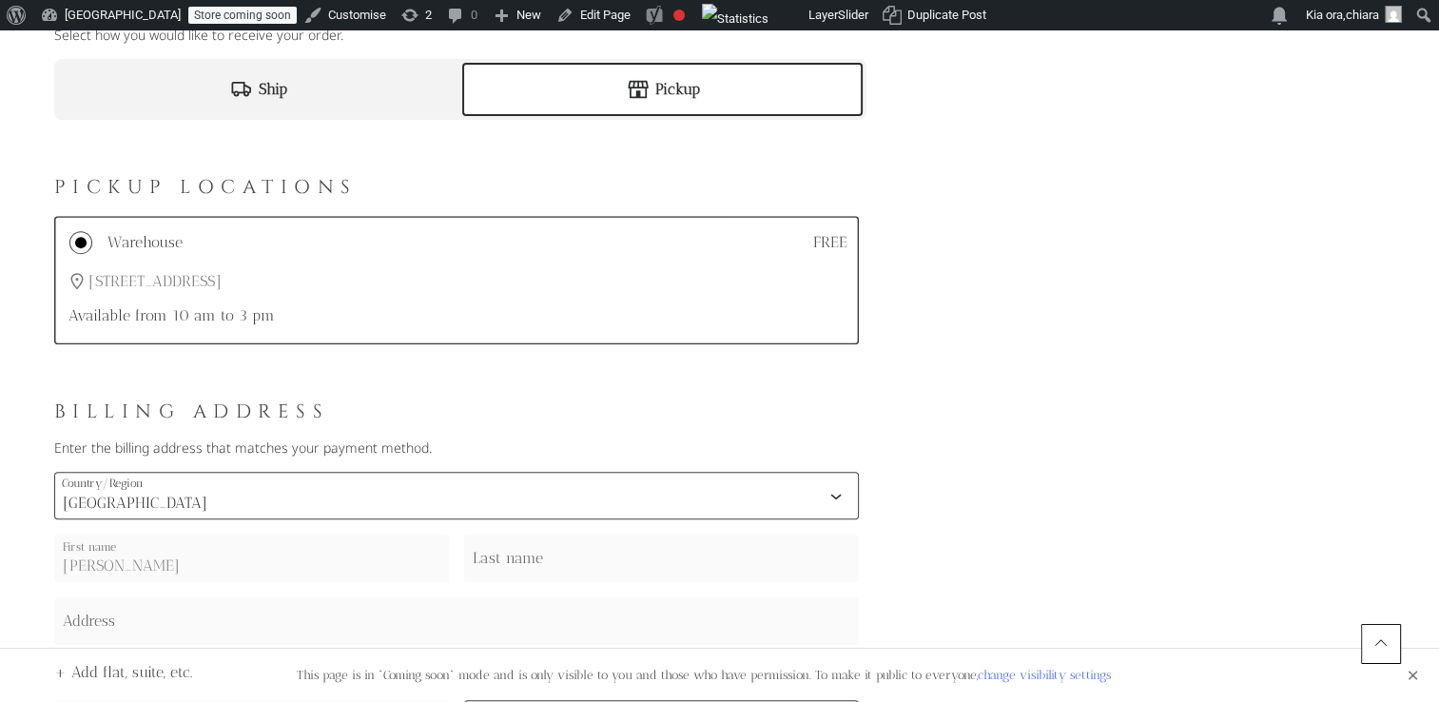
click at [416, 78] on div "Ship" at bounding box center [258, 89] width 400 height 53
select select "NZ"
select select "AUK"
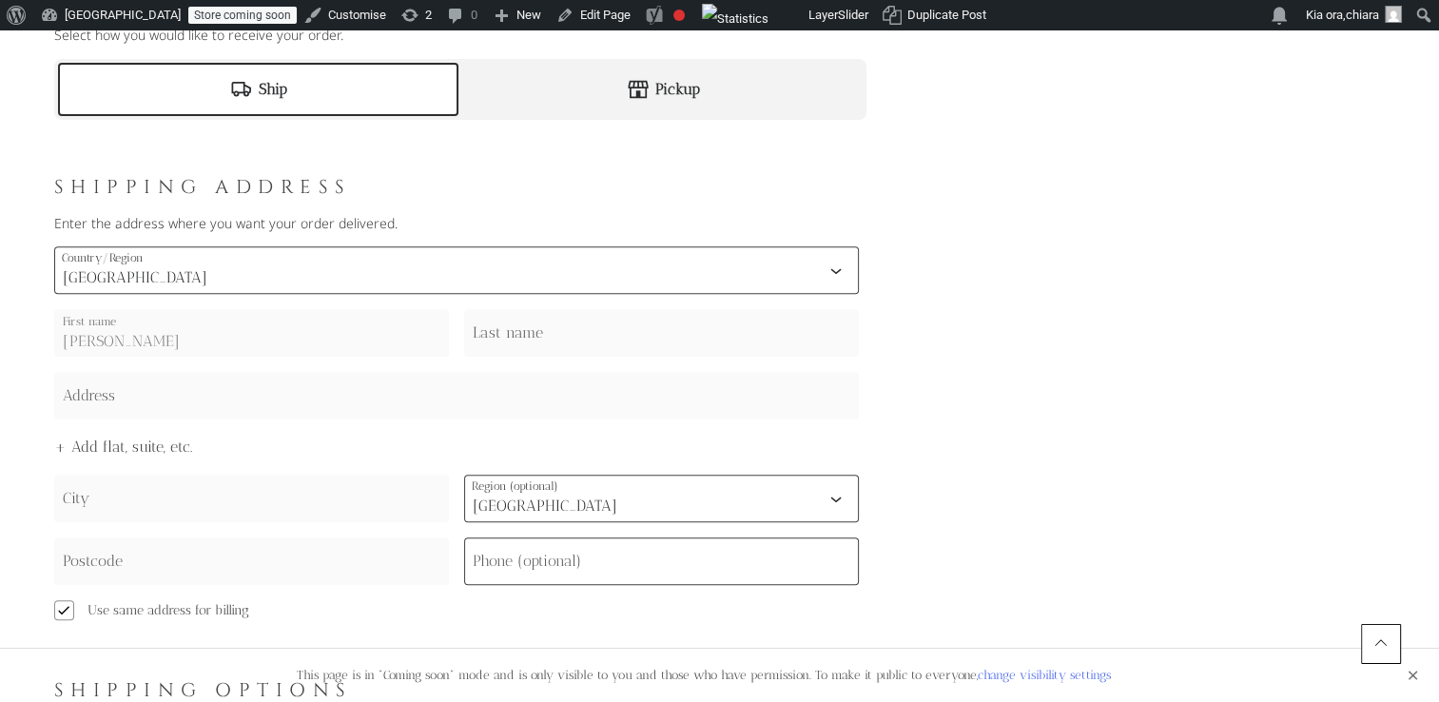
click at [525, 340] on label "Last name" at bounding box center [508, 332] width 70 height 23
click at [525, 340] on input "Last name" at bounding box center [661, 333] width 395 height 48
type input "Deiana"
type input "[STREET_ADDRESS]"
click at [264, 492] on input "City" at bounding box center [251, 498] width 395 height 48
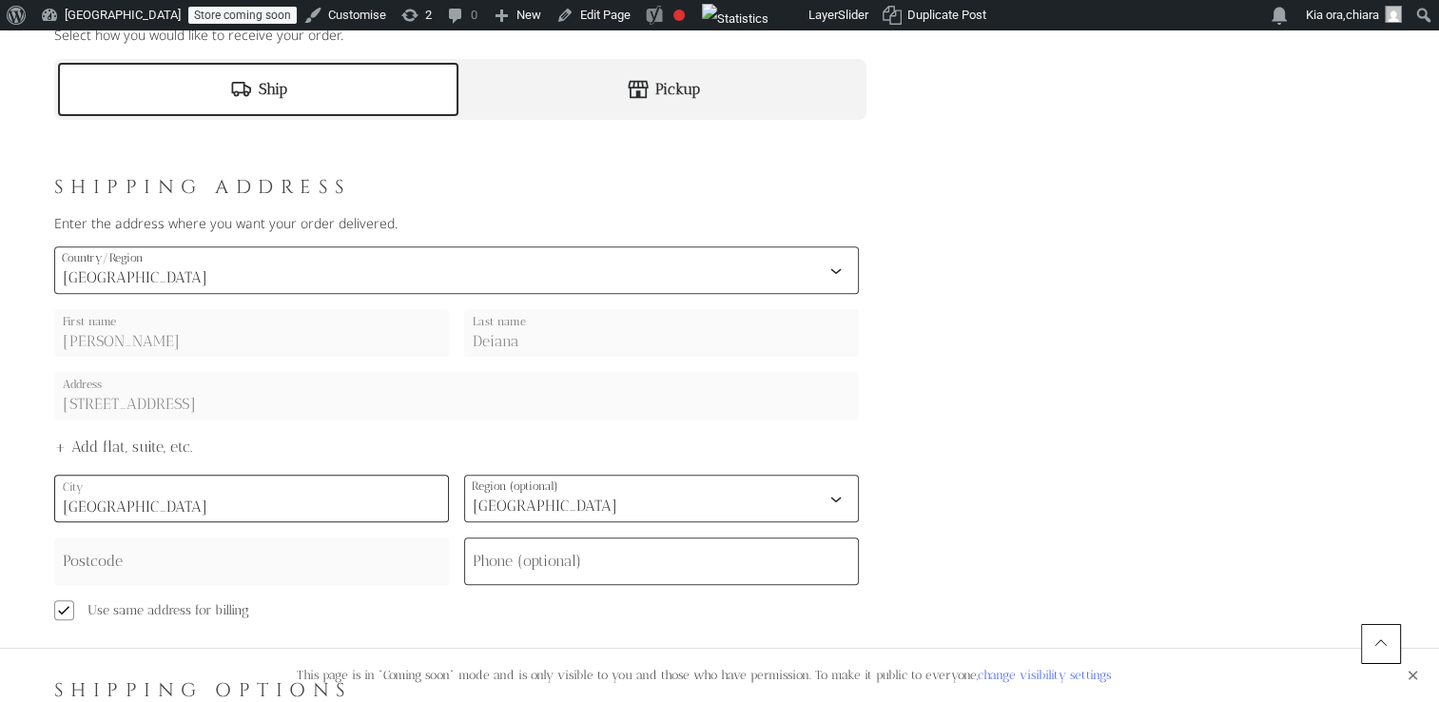
type input "Auckland"
click at [224, 557] on input "Postcode" at bounding box center [251, 561] width 395 height 48
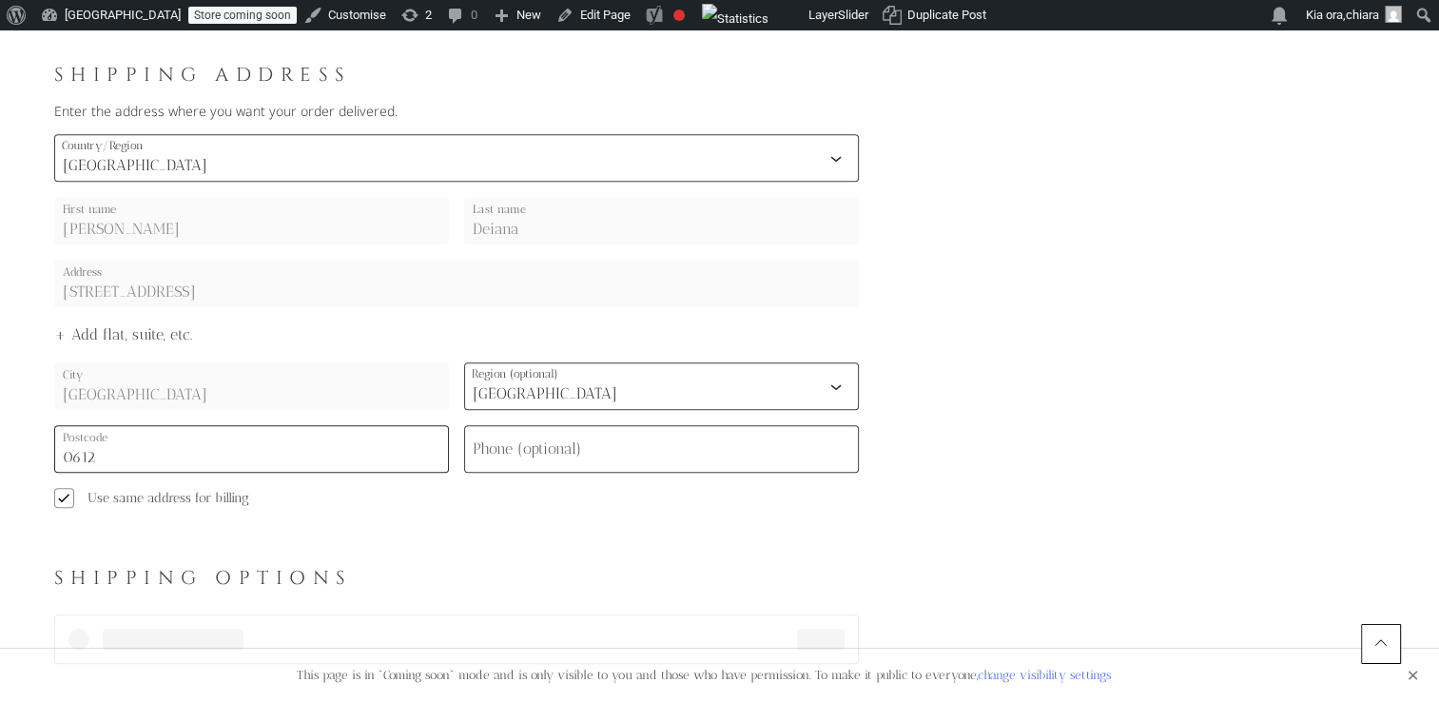
scroll to position [816, 0]
type input "0612"
click at [542, 447] on label "Phone (optional)" at bounding box center [527, 445] width 108 height 23
click at [542, 447] on input "Phone (optional)" at bounding box center [661, 445] width 395 height 48
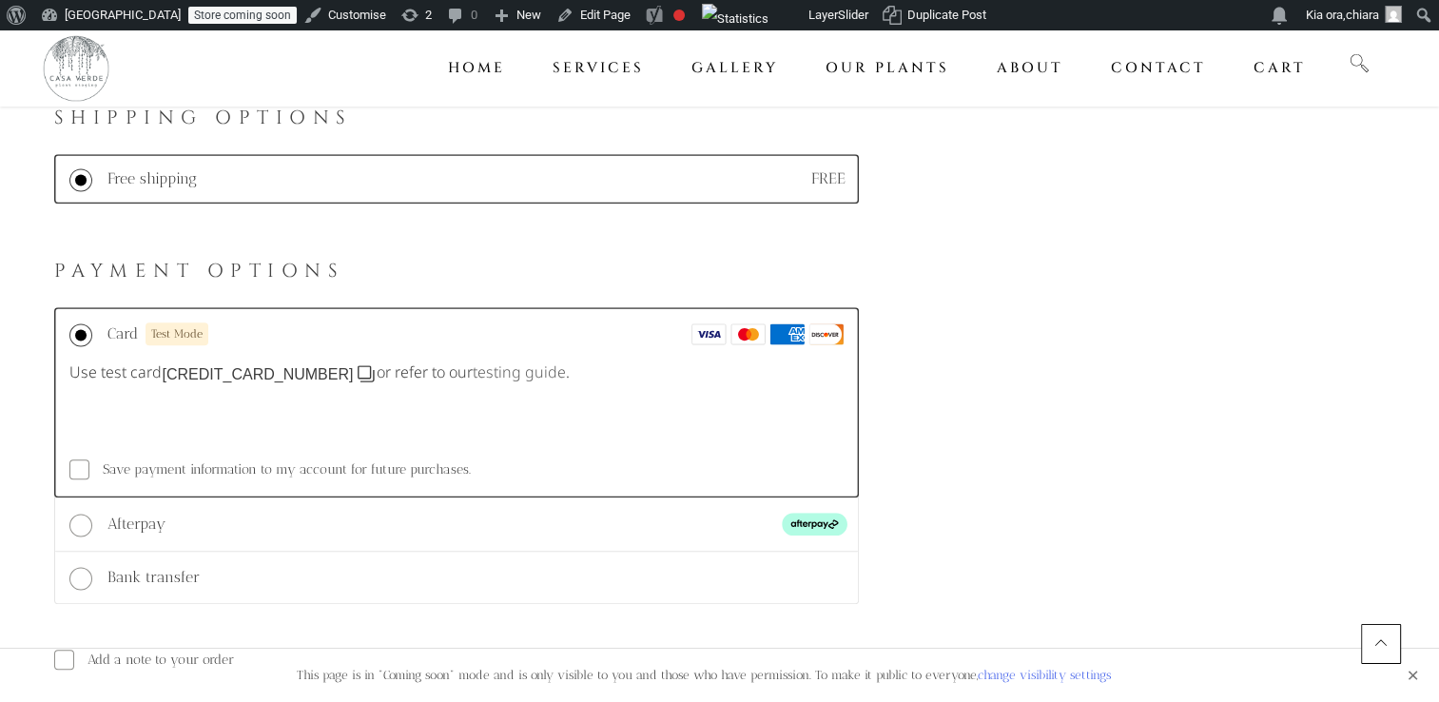
scroll to position [1273, 0]
type input "0277368670"
click at [357, 370] on icon "Click to copy the test number to clipboard" at bounding box center [366, 373] width 18 height 18
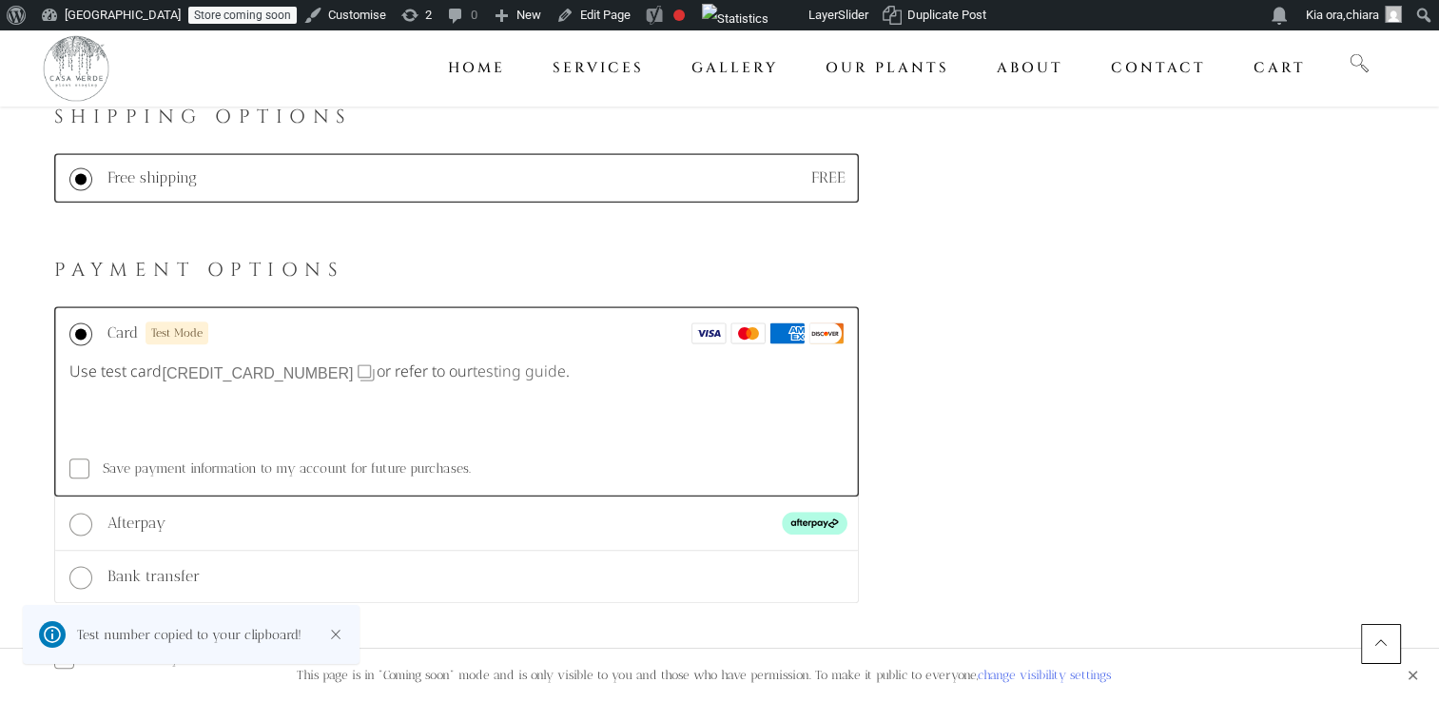
click at [357, 369] on icon "Click to copy the test number to clipboard" at bounding box center [366, 373] width 18 height 18
click at [363, 451] on div "Use test card 4000 0055 4000 0008 or refer to our testing guide . Save payment …" at bounding box center [456, 375] width 805 height 241
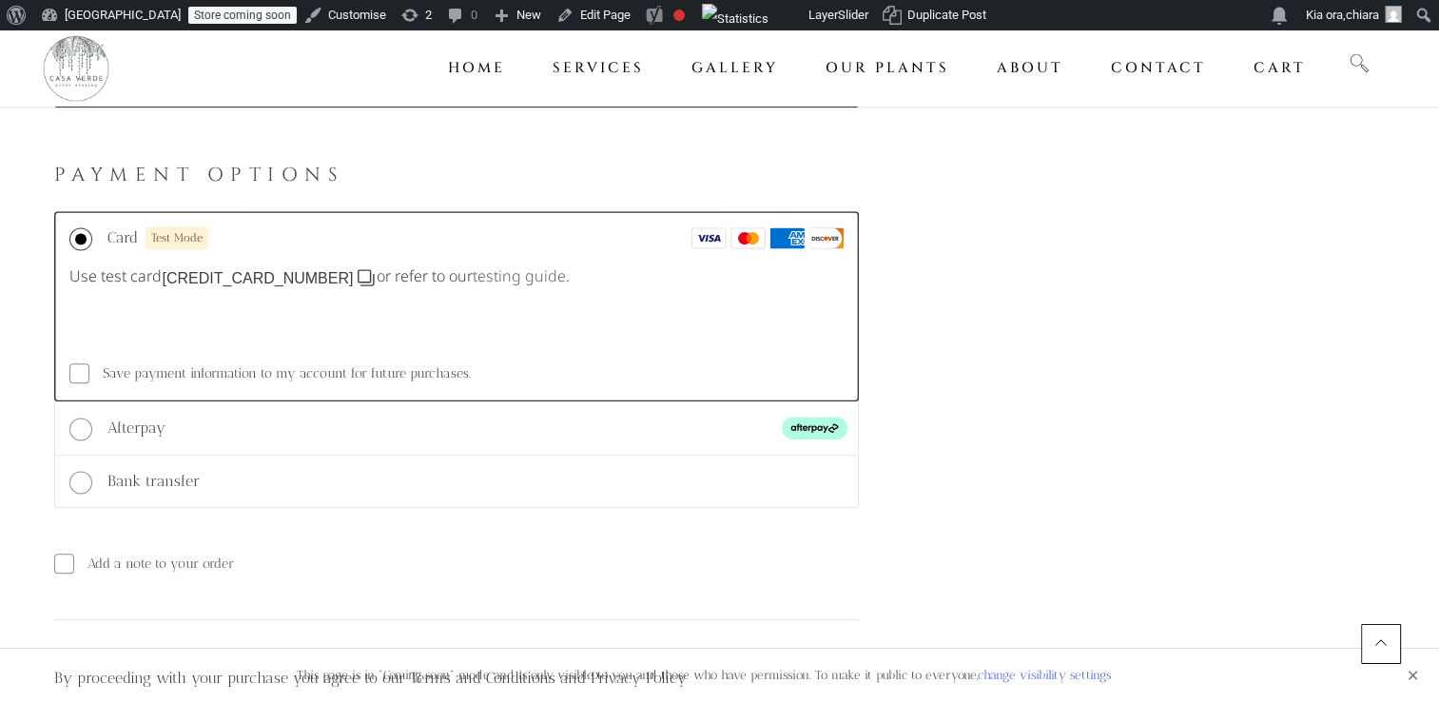
scroll to position [1375, 0]
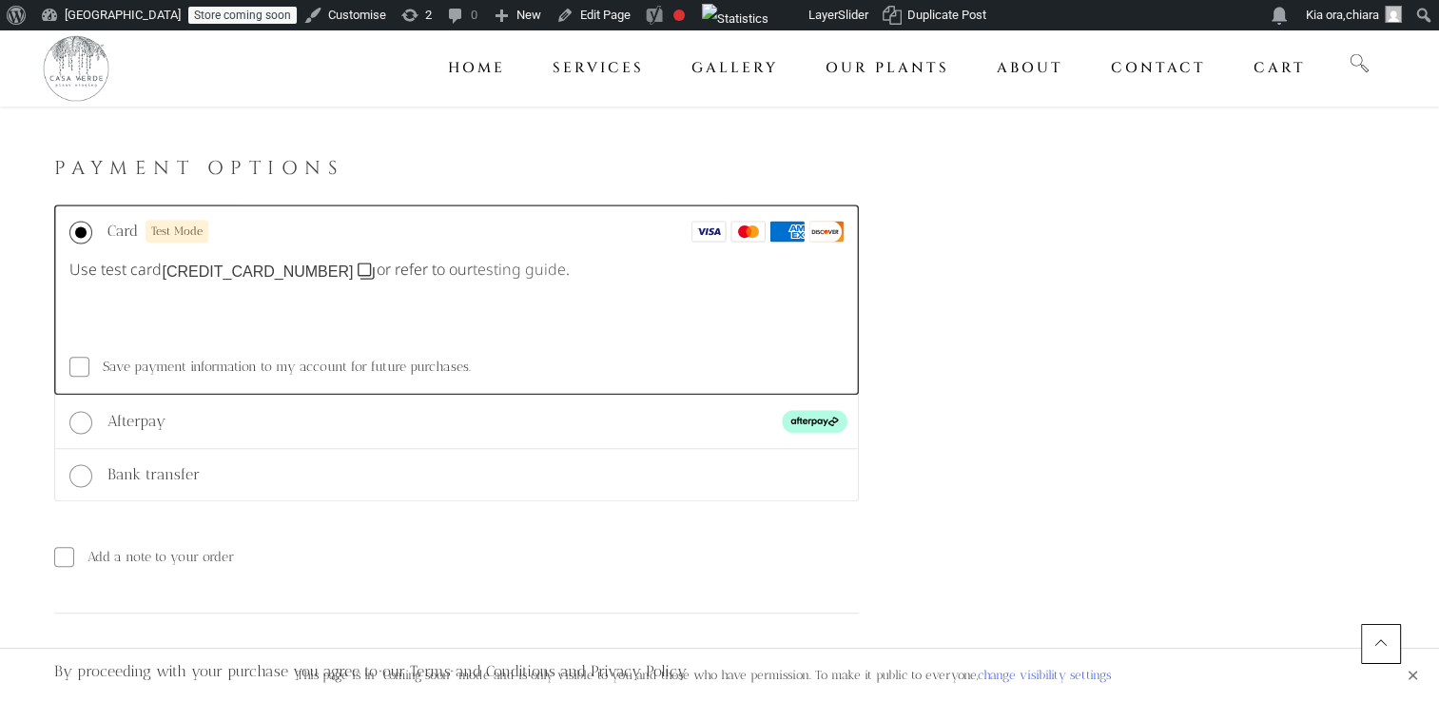
click at [151, 470] on span "Bank transfer" at bounding box center [153, 474] width 92 height 18
click at [92, 470] on input "Bank transfer" at bounding box center [80, 475] width 23 height 23
radio input "true"
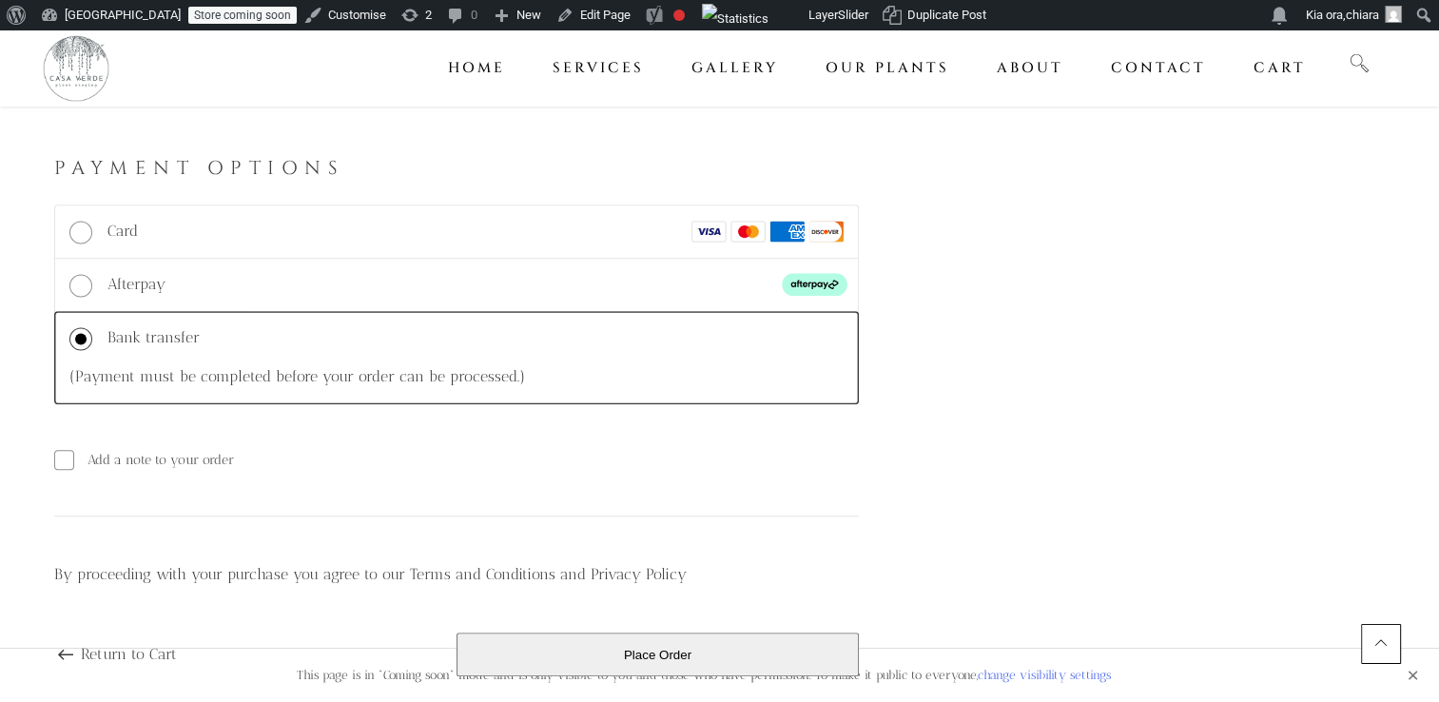
click at [266, 231] on div "Card Test Mode" at bounding box center [477, 231] width 741 height 23
click at [92, 231] on input "Card Test Mode" at bounding box center [80, 233] width 23 height 23
radio input "true"
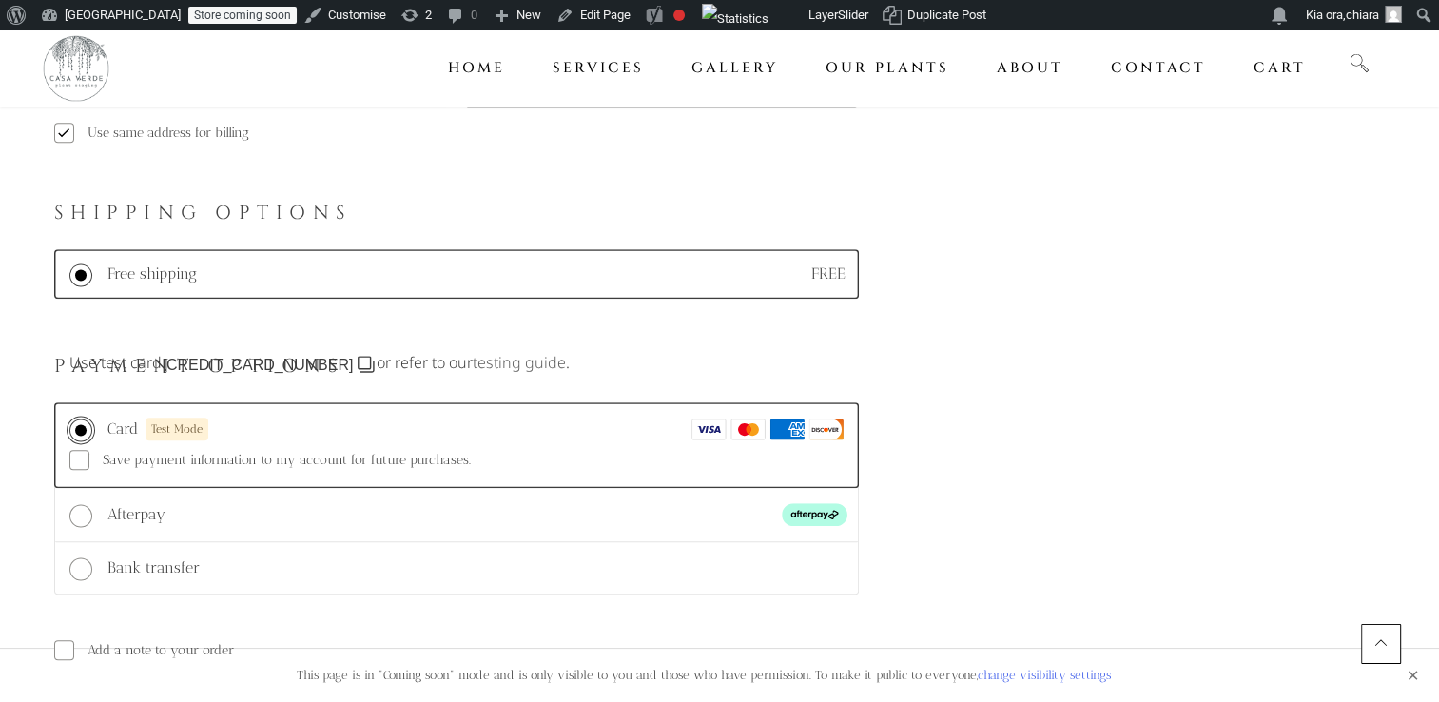
scroll to position [1171, 0]
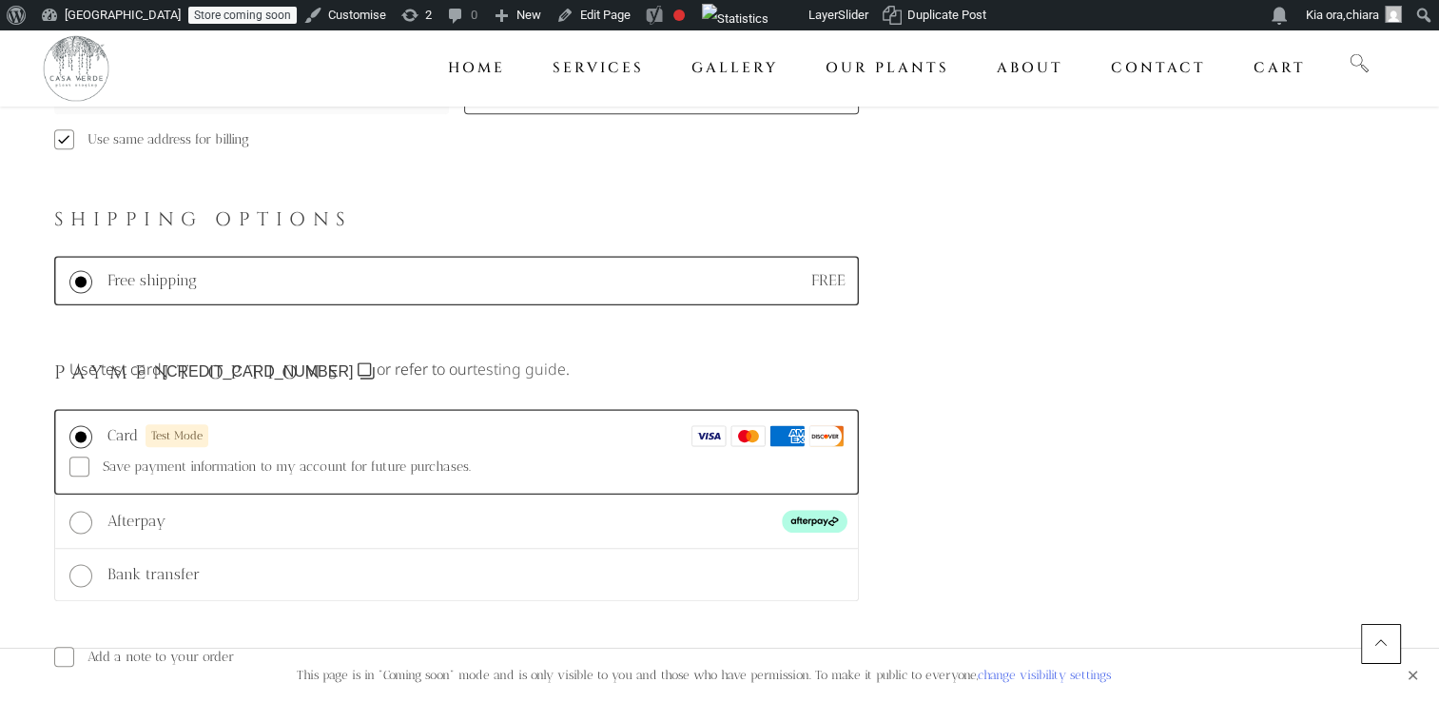
click at [328, 352] on h2 "Payment options" at bounding box center [456, 372] width 805 height 43
click at [285, 332] on form "Express Checkout Or continue below Contact information Contact information We'l…" at bounding box center [456, 10] width 805 height 1813
click at [122, 512] on span "Afterpay" at bounding box center [136, 521] width 58 height 23
click at [92, 512] on input "Afterpay Test Mode" at bounding box center [80, 522] width 23 height 23
radio input "true"
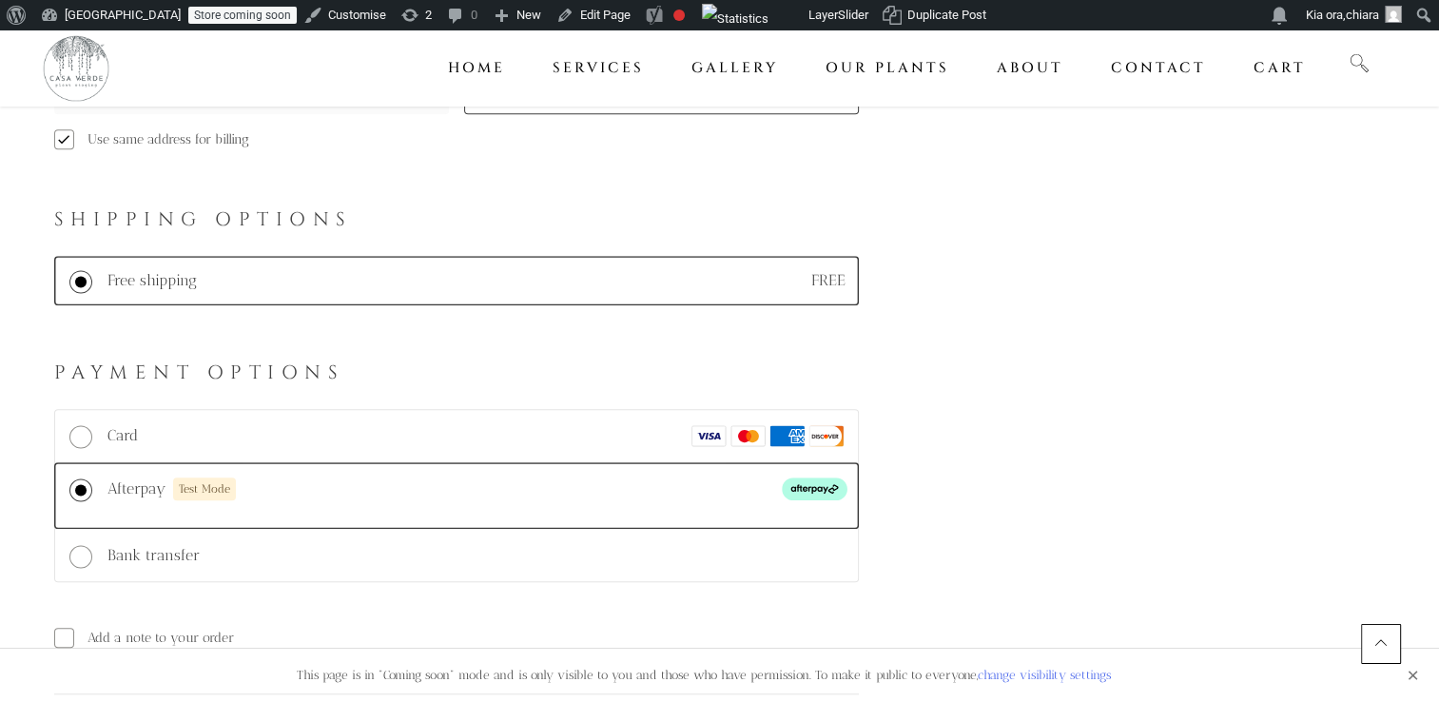
click at [1410, 671] on div "Express Checkout Or continue below Contact information Contact information We'l…" at bounding box center [719, 14] width 1410 height 1933
click at [1410, 672] on div "Express Checkout Or continue below Contact information Contact information We'l…" at bounding box center [719, 14] width 1410 height 1933
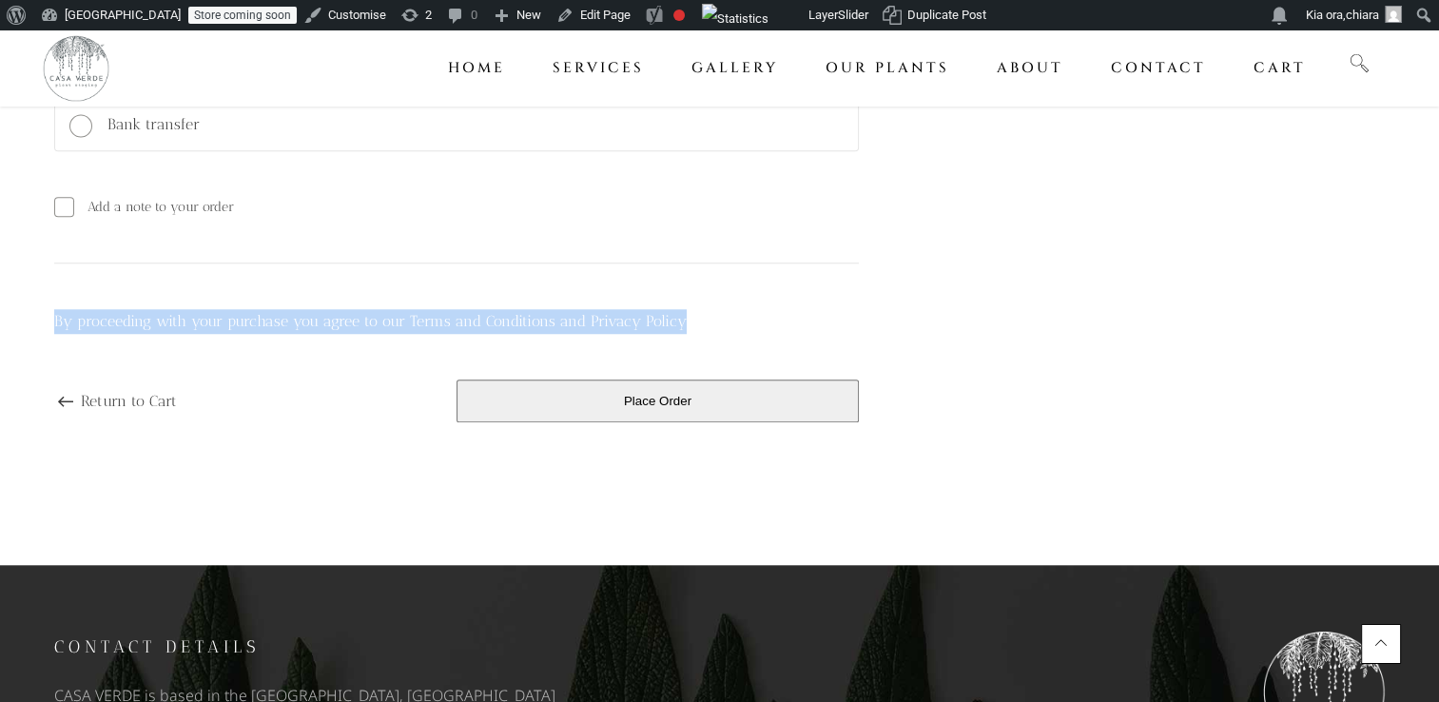
scroll to position [1335, 0]
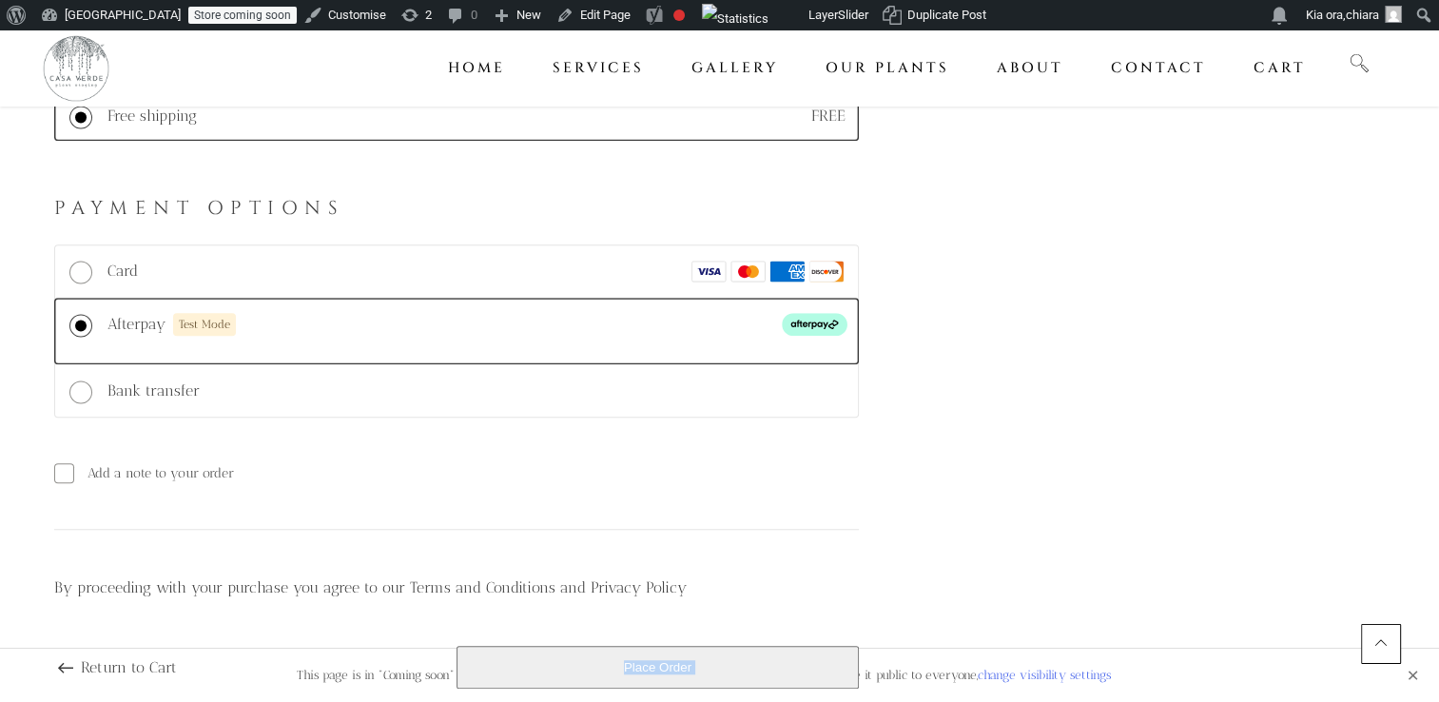
drag, startPoint x: 1411, startPoint y: 677, endPoint x: 1219, endPoint y: 588, distance: 211.9
click at [167, 382] on span "Bank transfer" at bounding box center [153, 390] width 92 height 18
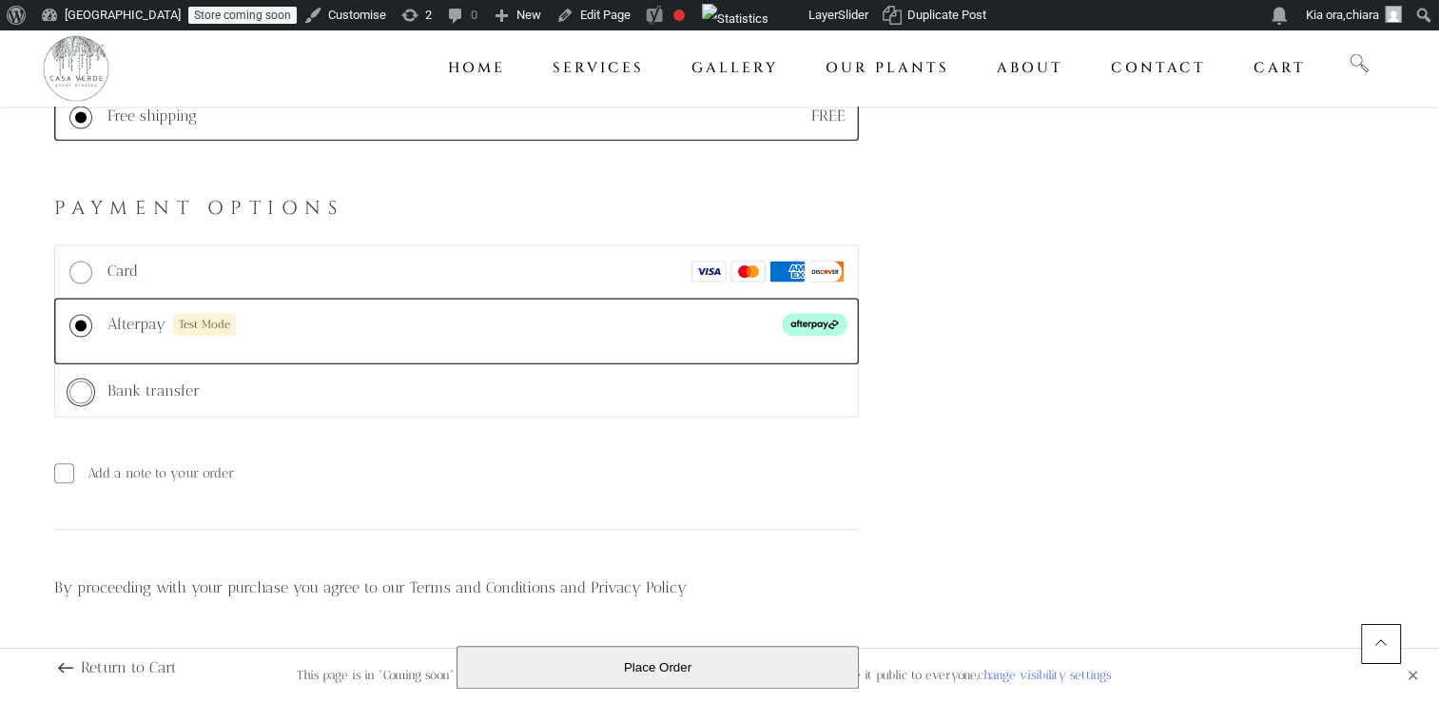
click at [92, 382] on input "Bank transfer" at bounding box center [80, 391] width 23 height 23
radio input "true"
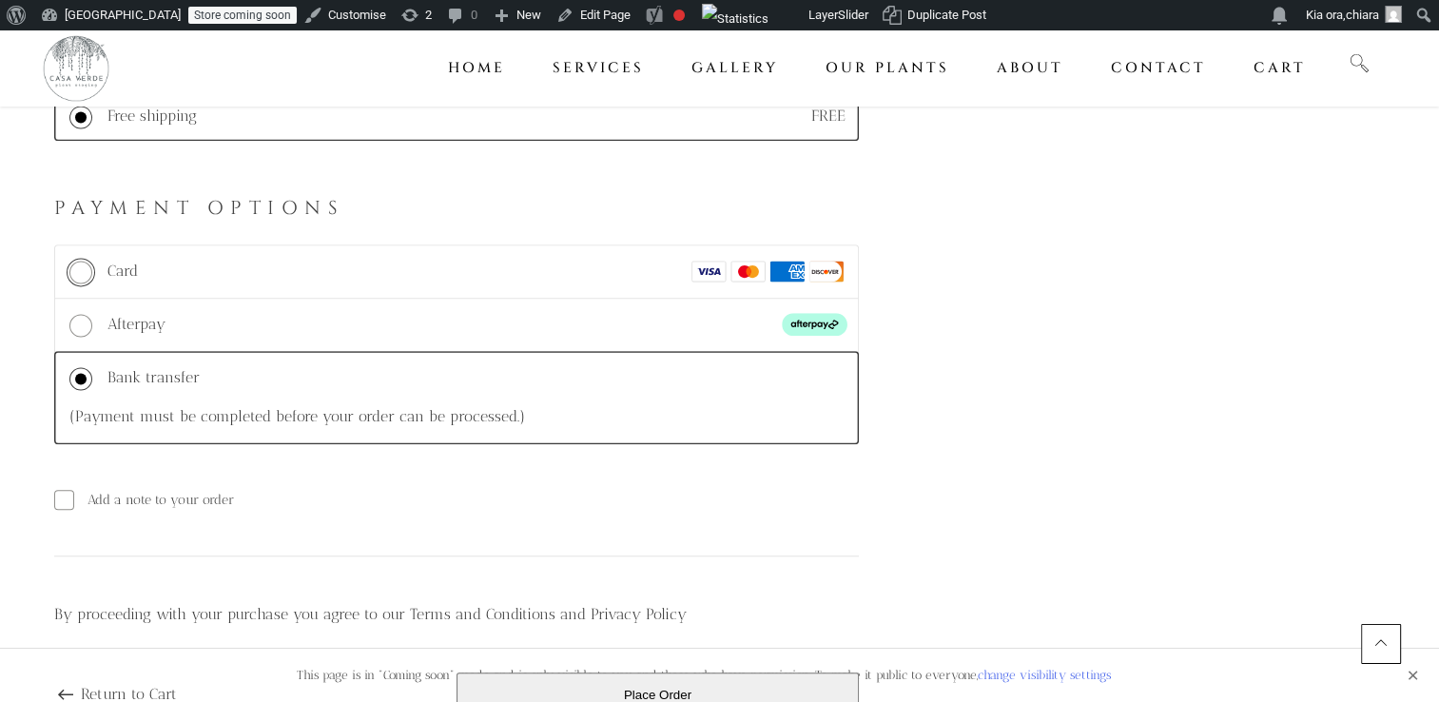
click at [83, 276] on input "Card Test Mode" at bounding box center [80, 272] width 23 height 23
radio input "true"
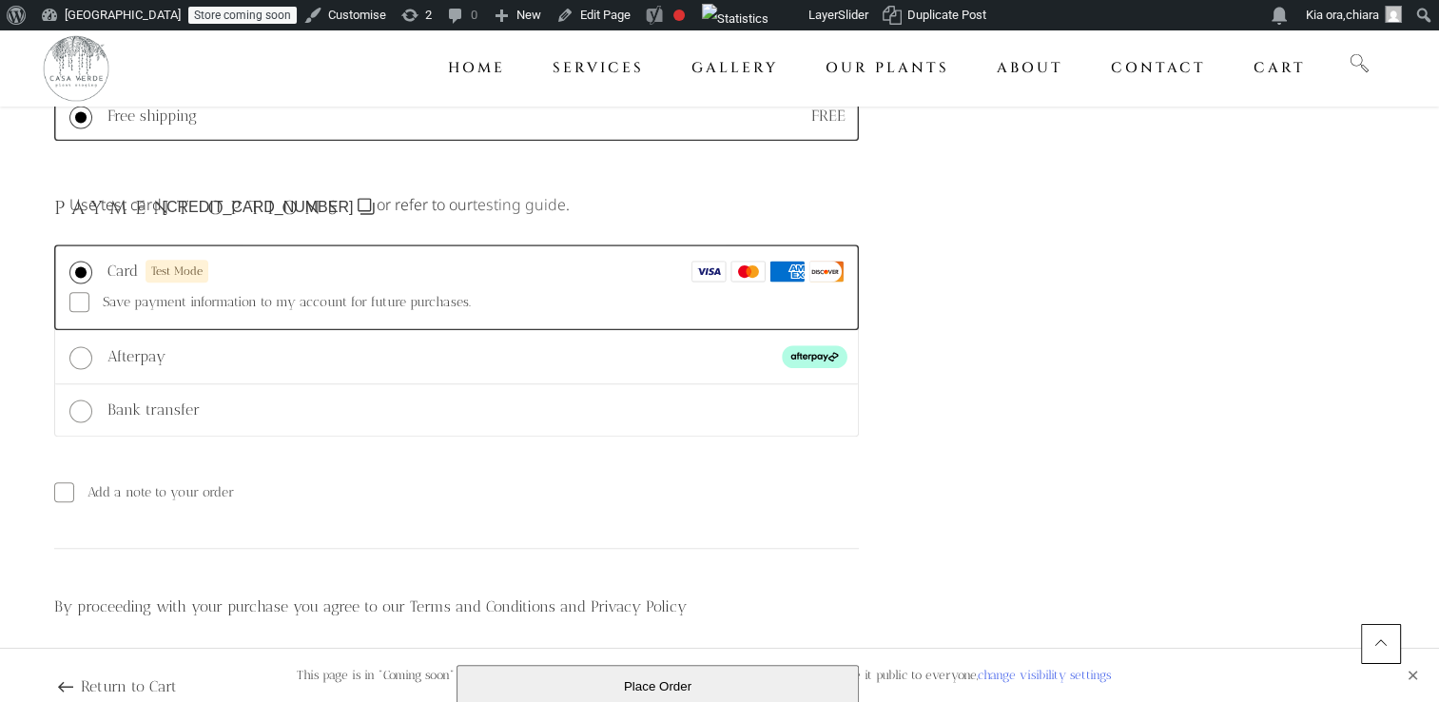
click at [114, 292] on span "Save payment information to my account for future purchases." at bounding box center [287, 302] width 368 height 20
click at [89, 292] on input "Save payment information to my account for future purchases." at bounding box center [79, 302] width 20 height 20
checkbox input "true"
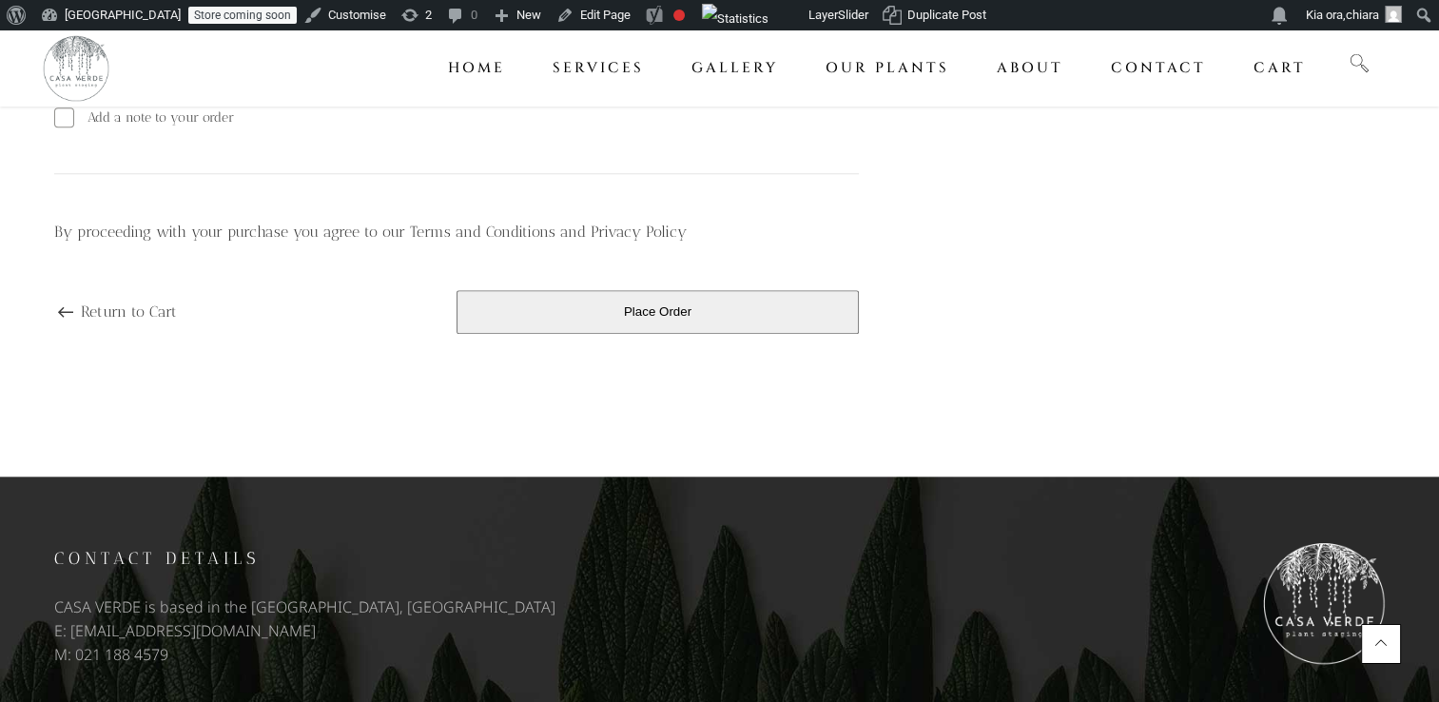
scroll to position [1872, 0]
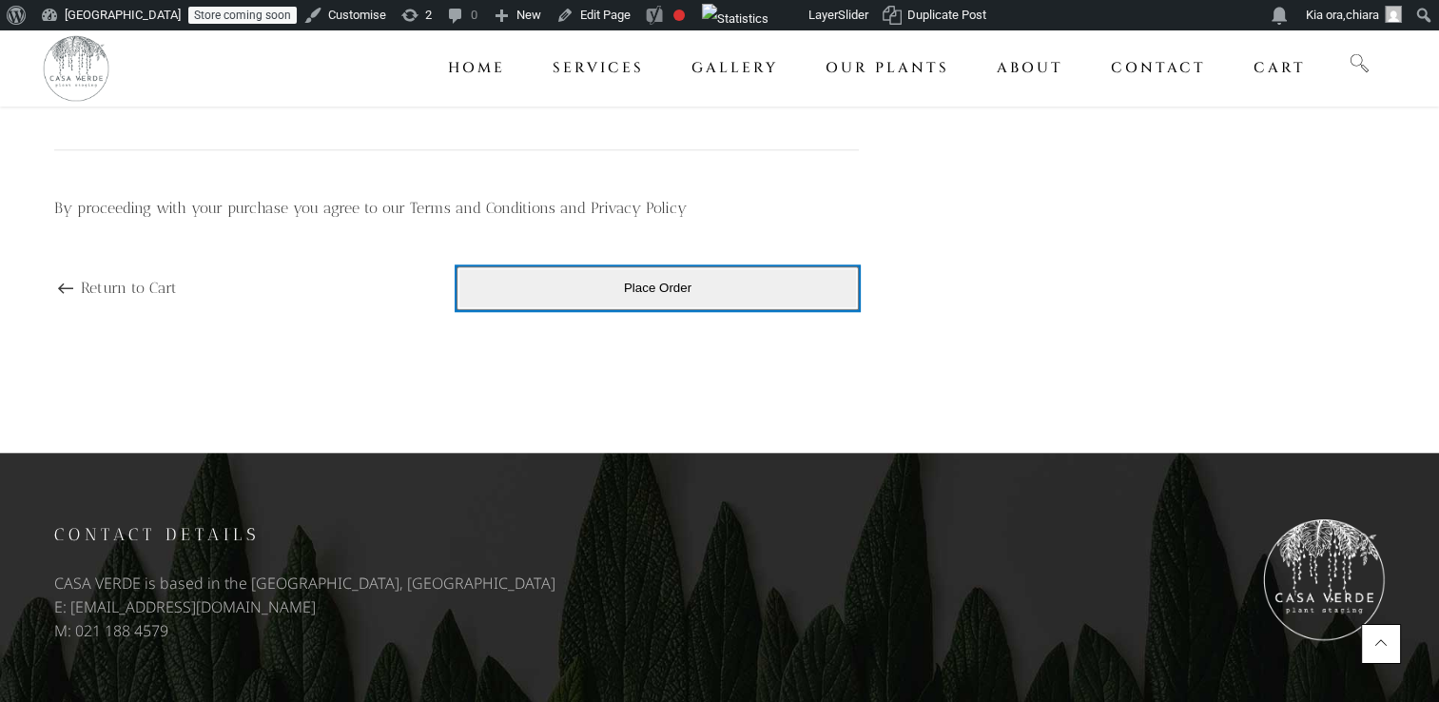
click at [698, 283] on button "Place Order" at bounding box center [657, 288] width 402 height 44
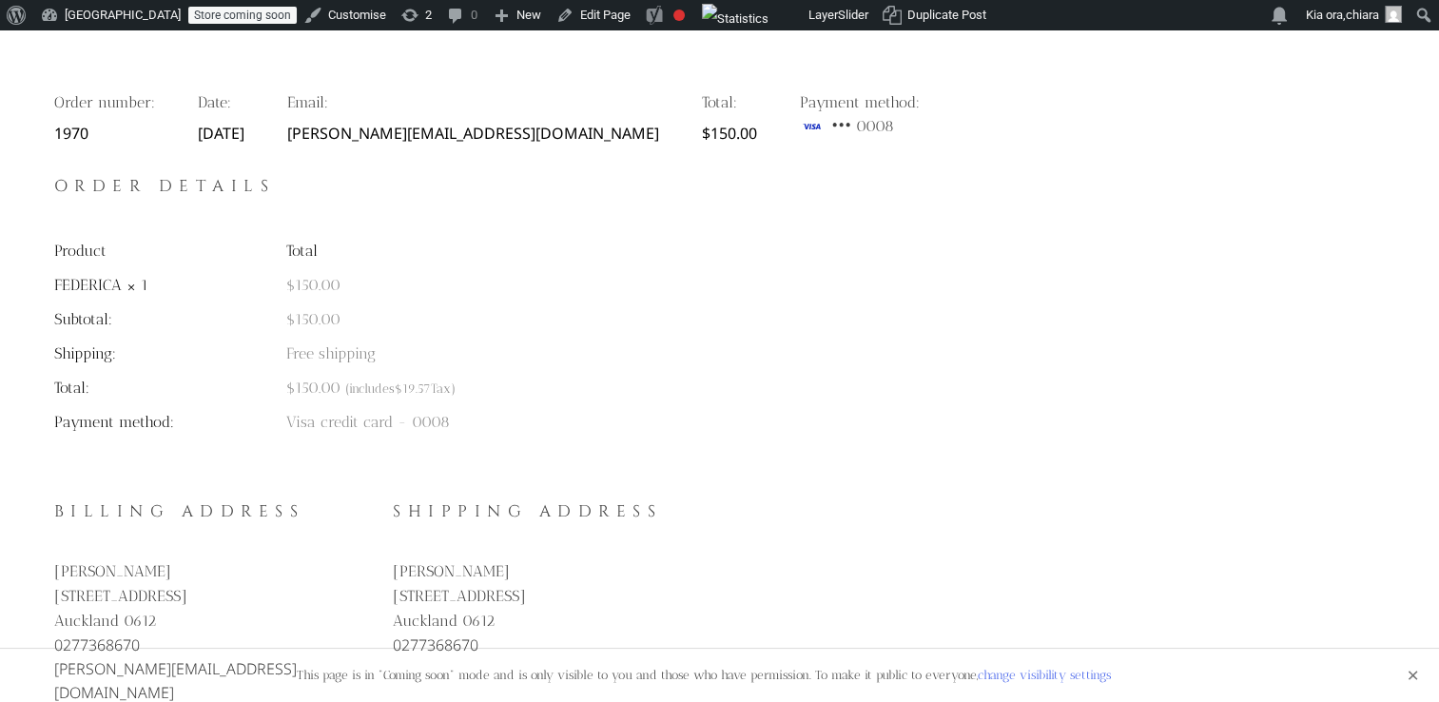
scroll to position [262, 0]
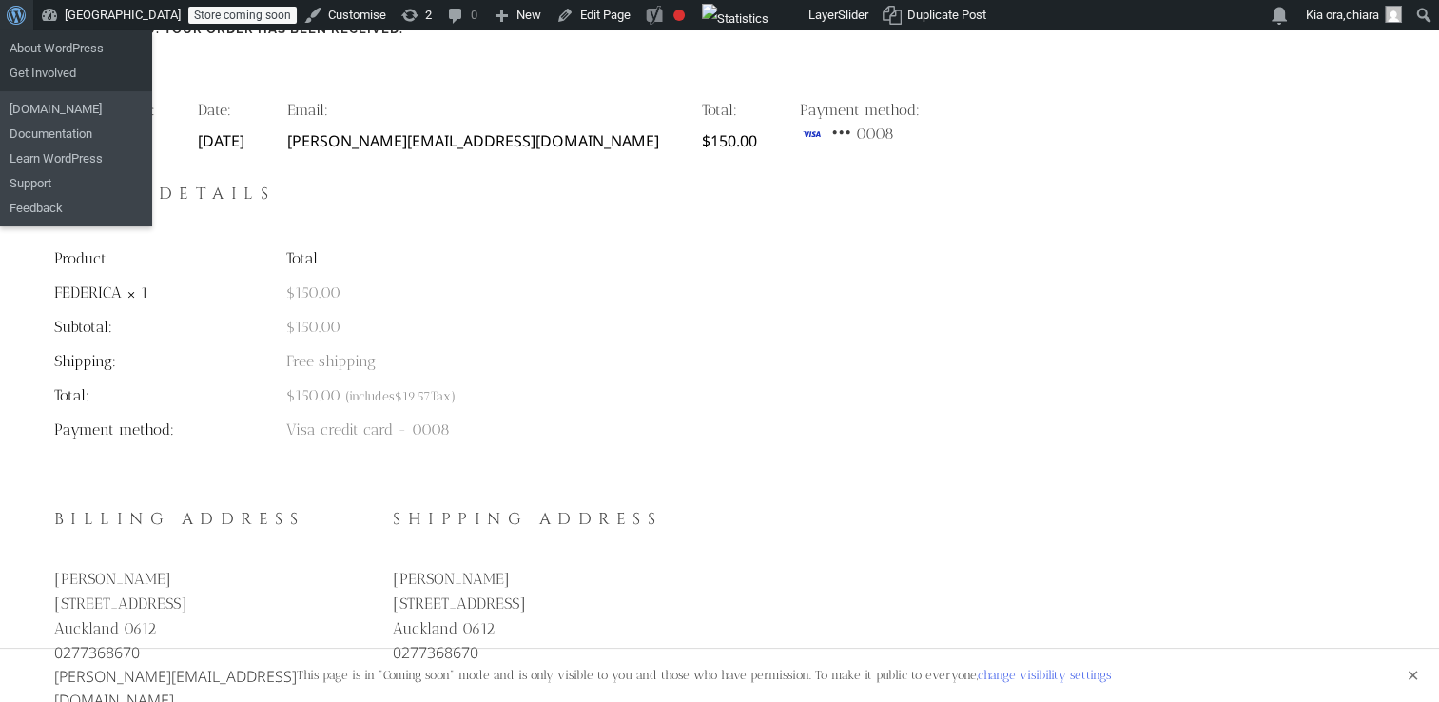
click at [410, 165] on div "Thank you. Your order has been received. Order number: 1970 Date: [DATE] Email:…" at bounding box center [719, 348] width 1331 height 727
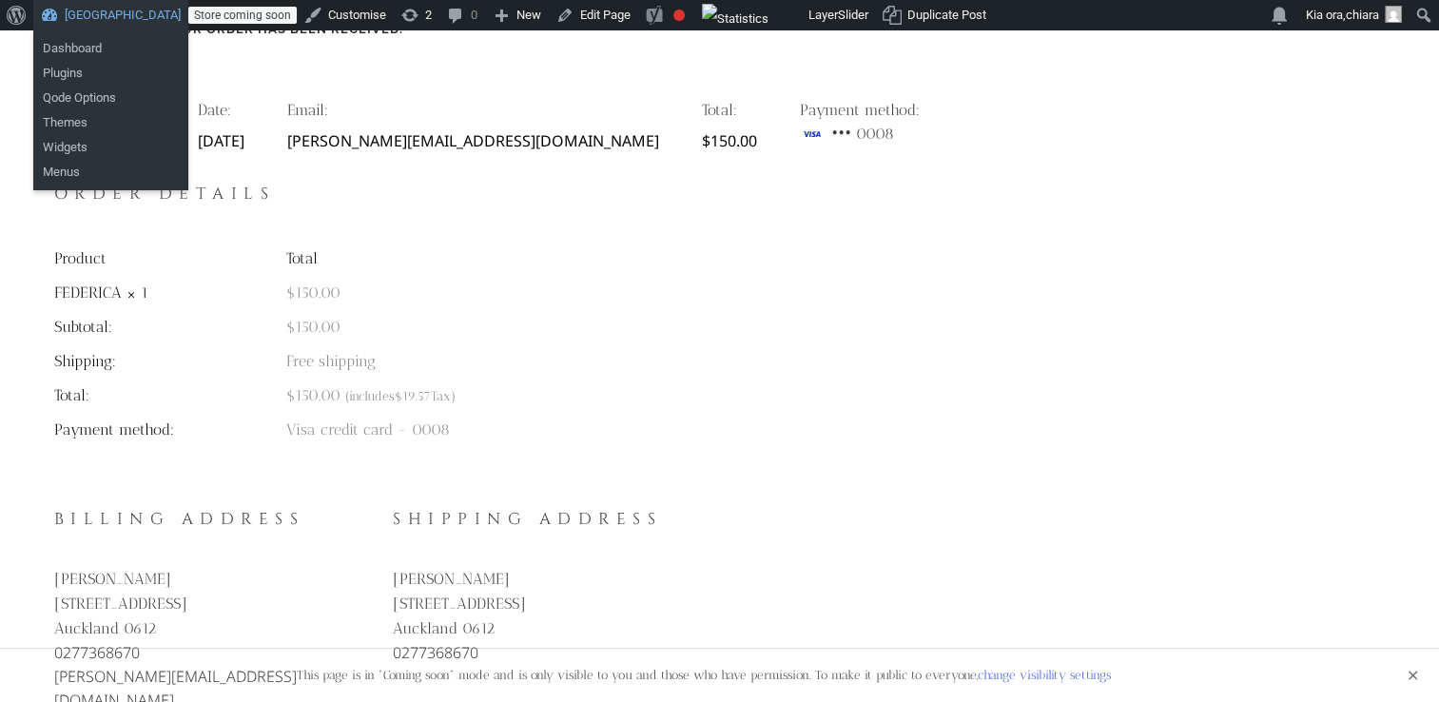
click at [79, 14] on link "[GEOGRAPHIC_DATA]" at bounding box center [110, 15] width 155 height 30
